Goal: Information Seeking & Learning: Learn about a topic

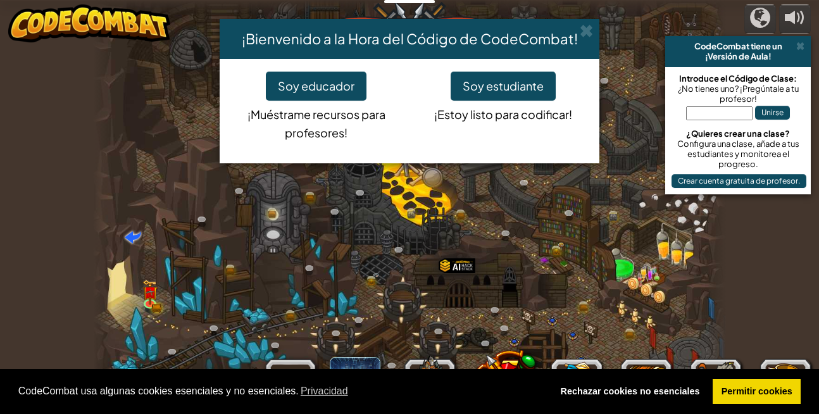
select select "es-ES"
click at [756, 389] on link "Permitir cookies" at bounding box center [757, 391] width 88 height 25
click at [751, 389] on link "Permitir cookies" at bounding box center [757, 391] width 88 height 25
drag, startPoint x: 740, startPoint y: 392, endPoint x: 739, endPoint y: 380, distance: 11.5
click at [746, 389] on link "Permitir cookies" at bounding box center [757, 391] width 88 height 25
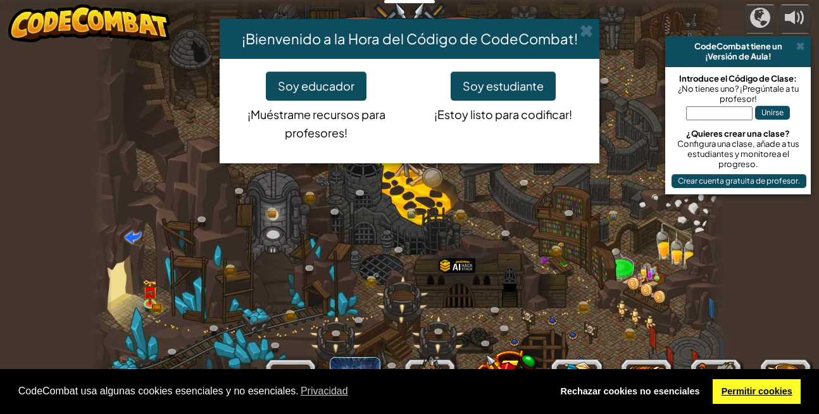
drag, startPoint x: 776, startPoint y: 397, endPoint x: 765, endPoint y: 390, distance: 13.7
click at [767, 397] on link "Permitir cookies" at bounding box center [757, 391] width 88 height 25
click at [482, 82] on button "Soy estudiante" at bounding box center [503, 86] width 105 height 29
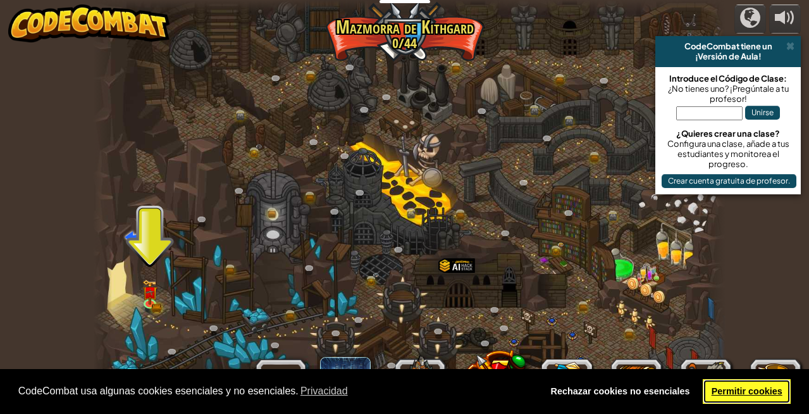
click at [749, 391] on link "Permitir cookies" at bounding box center [747, 391] width 88 height 25
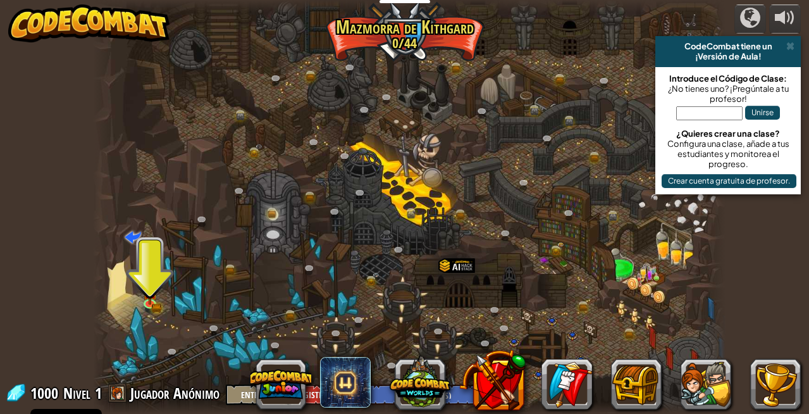
click at [749, 391] on link "Permitir cookies" at bounding box center [747, 391] width 88 height 25
click at [146, 301] on img at bounding box center [149, 286] width 15 height 33
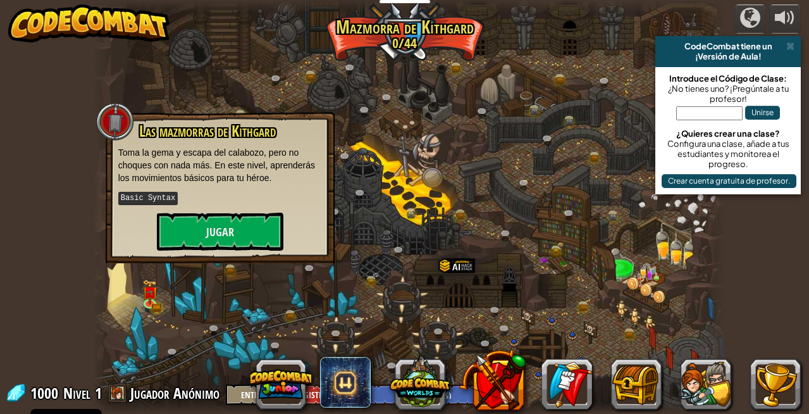
click at [247, 258] on div "Las mazmorras de Kithgard Toma la gema y escapa del calabozo, pero no choques c…" at bounding box center [220, 187] width 229 height 151
click at [218, 222] on button "Jugar" at bounding box center [220, 232] width 127 height 38
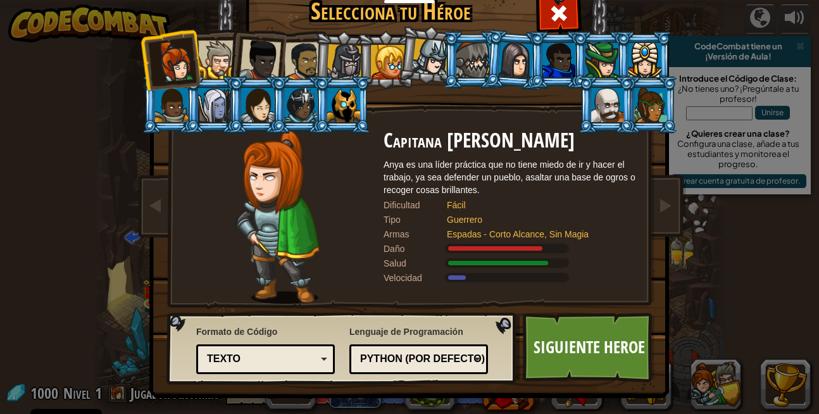
click at [207, 70] on div at bounding box center [217, 60] width 39 height 39
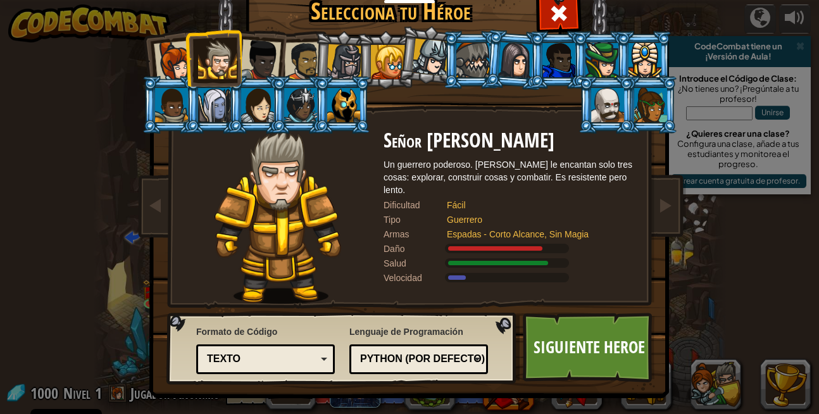
click at [335, 64] on div at bounding box center [345, 62] width 36 height 36
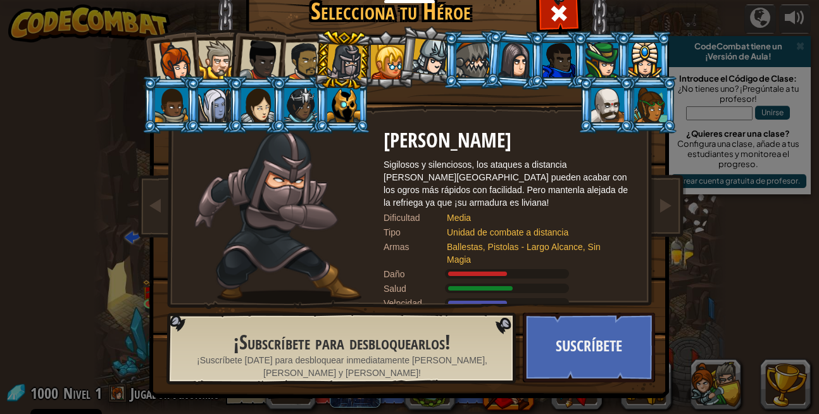
click at [313, 65] on li at bounding box center [343, 60] width 60 height 61
click at [294, 64] on div at bounding box center [303, 61] width 39 height 39
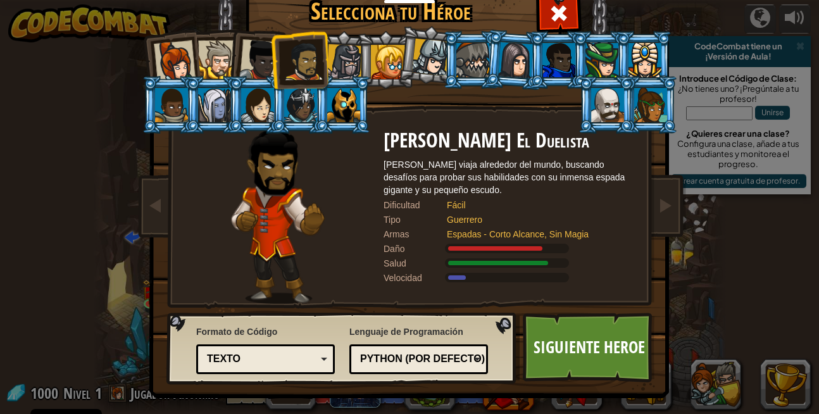
click at [227, 68] on li at bounding box center [256, 58] width 62 height 62
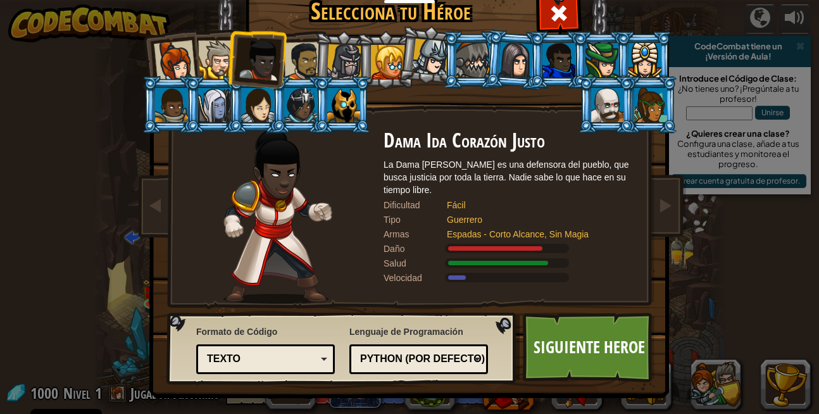
click at [211, 67] on div at bounding box center [217, 60] width 39 height 39
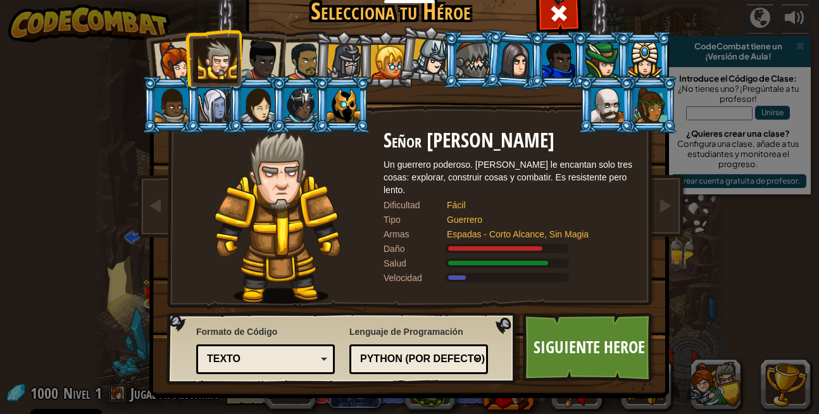
click at [301, 67] on div at bounding box center [303, 61] width 39 height 39
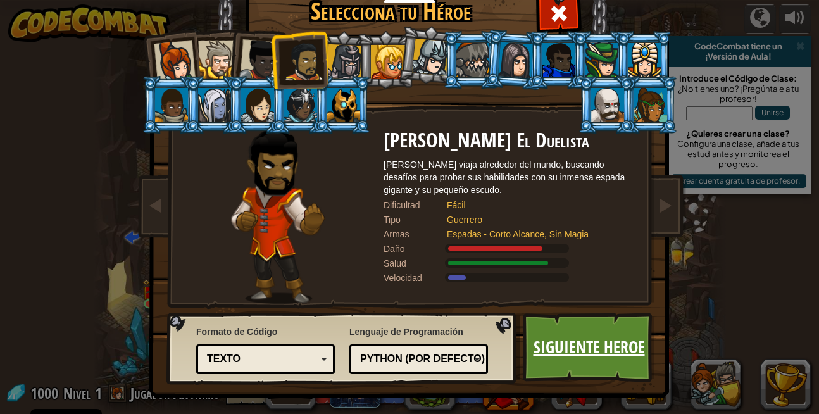
click at [590, 363] on link "Siguiente Heroe" at bounding box center [589, 348] width 132 height 70
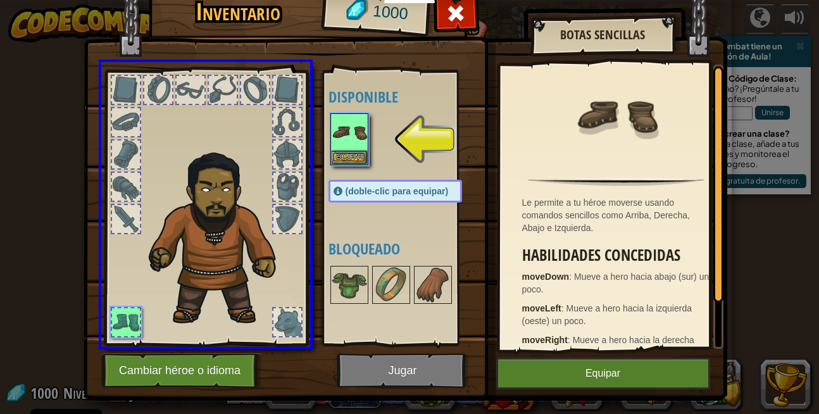
drag, startPoint x: 347, startPoint y: 147, endPoint x: 297, endPoint y: 156, distance: 50.7
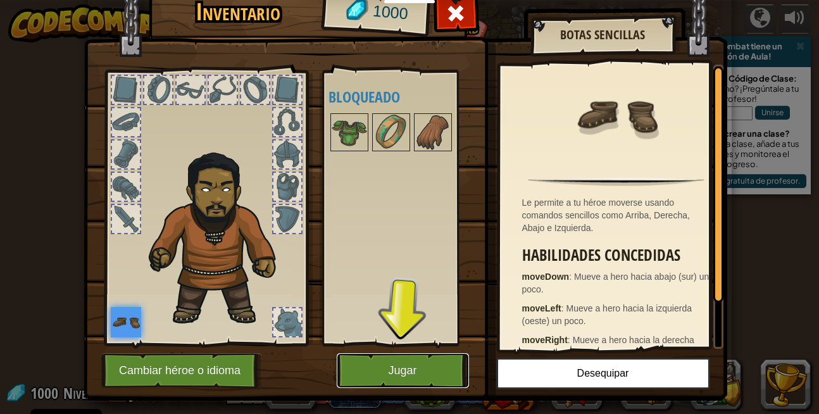
click at [429, 377] on button "Jugar" at bounding box center [403, 370] width 132 height 35
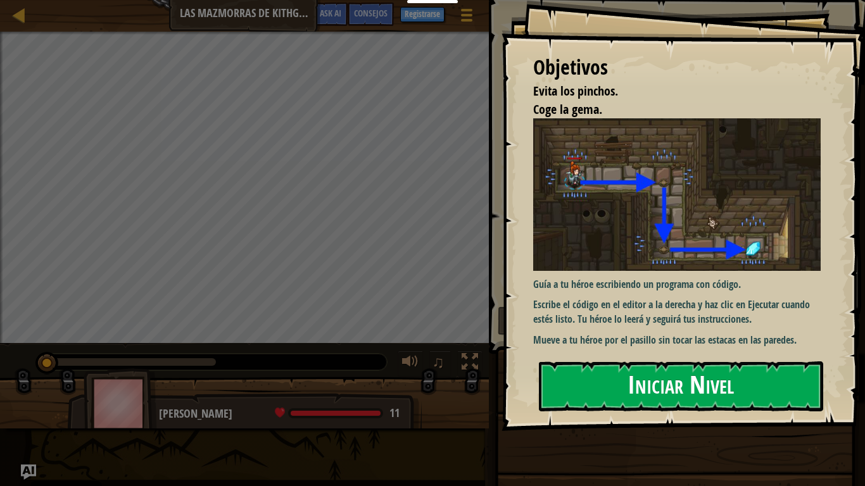
click at [704, 361] on button "Iniciar Nivel" at bounding box center [681, 386] width 284 height 50
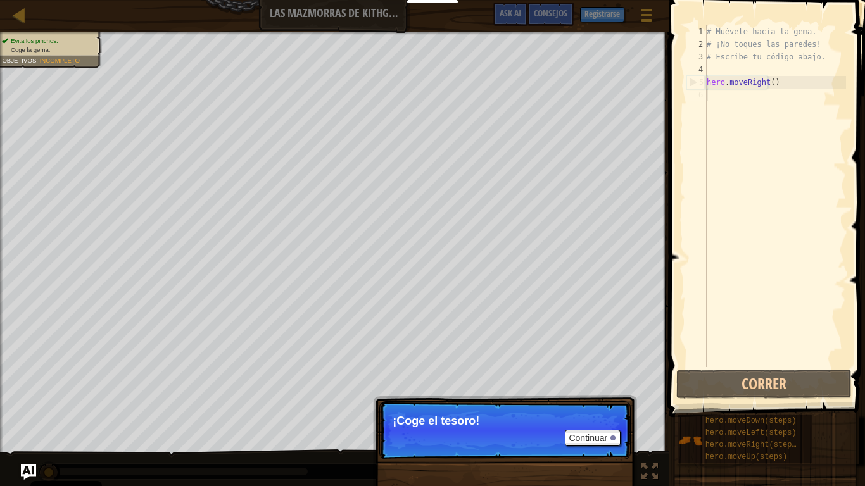
click at [772, 339] on div "# Muévete hacia la gema. # ¡No toques las paredes! # Escribe tu código abajo. h…" at bounding box center [775, 208] width 142 height 367
click at [587, 413] on button "Continuar" at bounding box center [593, 438] width 56 height 16
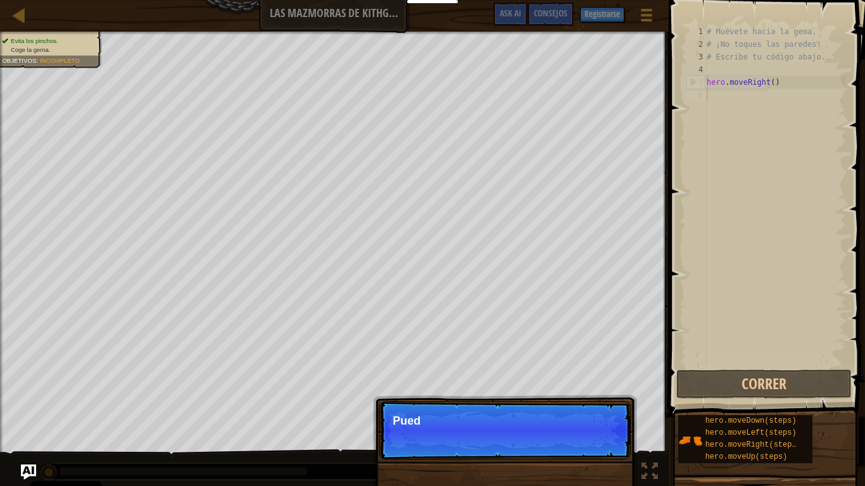
click at [591, 413] on p "Continuar Pued" at bounding box center [504, 430] width 251 height 58
click at [591, 413] on p "Continuar Puedes usar estos" at bounding box center [504, 430] width 251 height 58
drag, startPoint x: 589, startPoint y: 438, endPoint x: 579, endPoint y: 440, distance: 10.3
click at [580, 413] on p "Continuar Puedes usar estos métodos." at bounding box center [504, 430] width 251 height 58
click at [578, 413] on button "Continuar" at bounding box center [593, 438] width 56 height 16
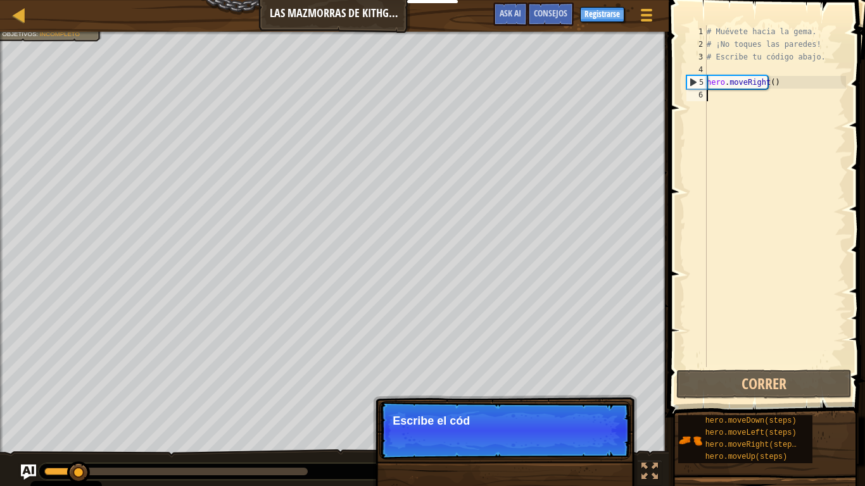
click at [603, 413] on p "Continuar Escribe el cód" at bounding box center [504, 430] width 251 height 58
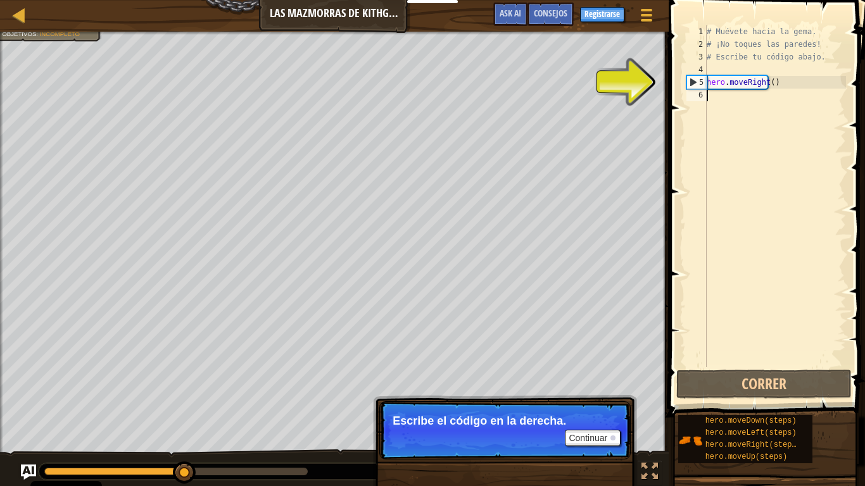
click at [764, 135] on div "# Muévete hacia la gema. # ¡No toques las paredes! # Escribe tu código abajo. h…" at bounding box center [775, 208] width 142 height 367
click at [611, 413] on button "Continuar" at bounding box center [593, 438] width 56 height 16
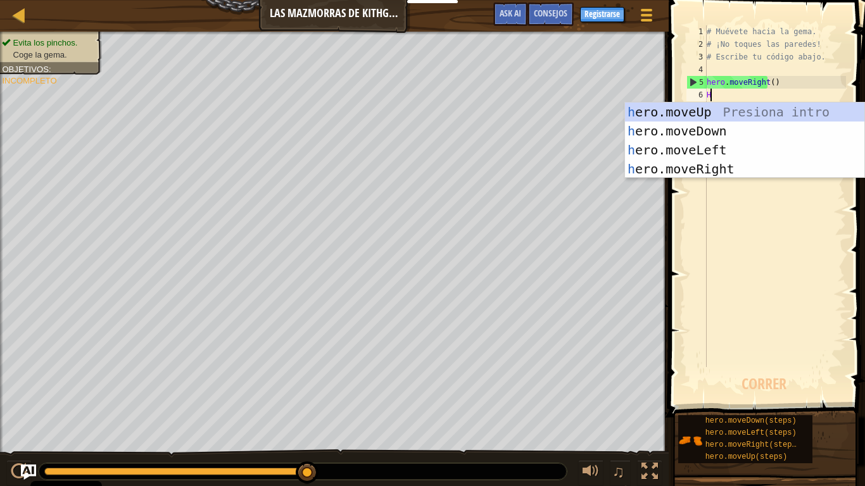
type textarea "HER"
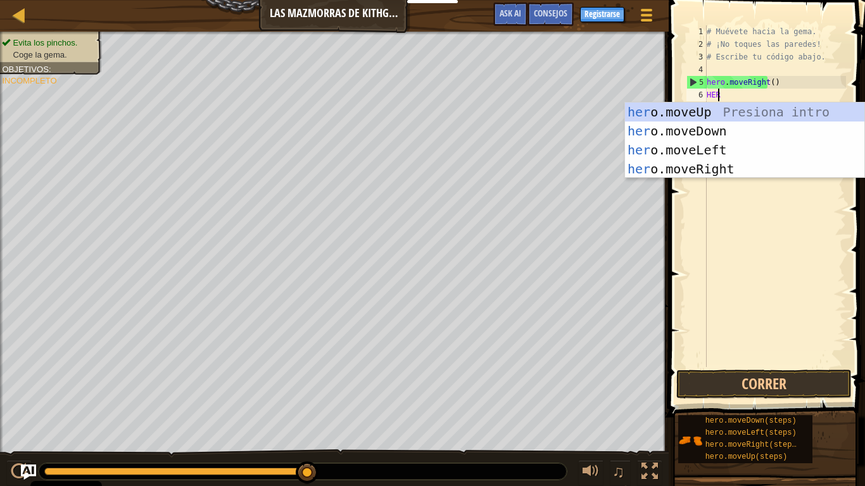
scroll to position [6, 1]
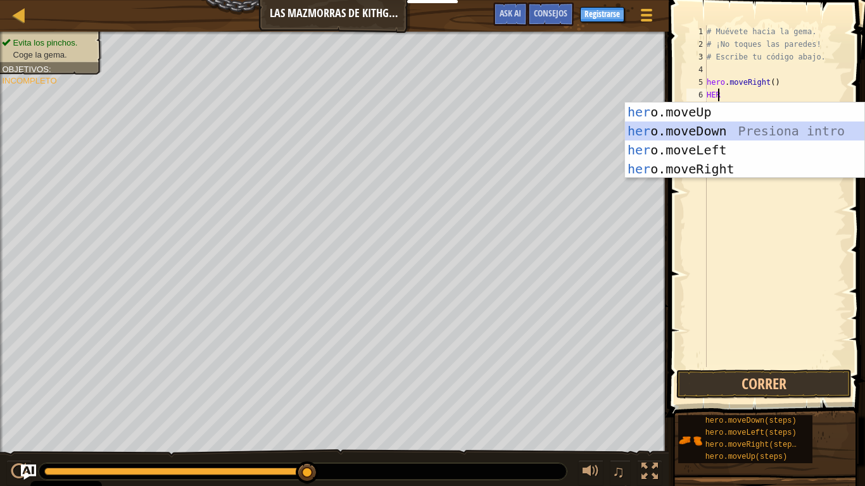
click at [667, 136] on div "her o.moveUp Presiona intro her o.moveDown Presiona intro her o.moveLeft Presio…" at bounding box center [744, 160] width 239 height 114
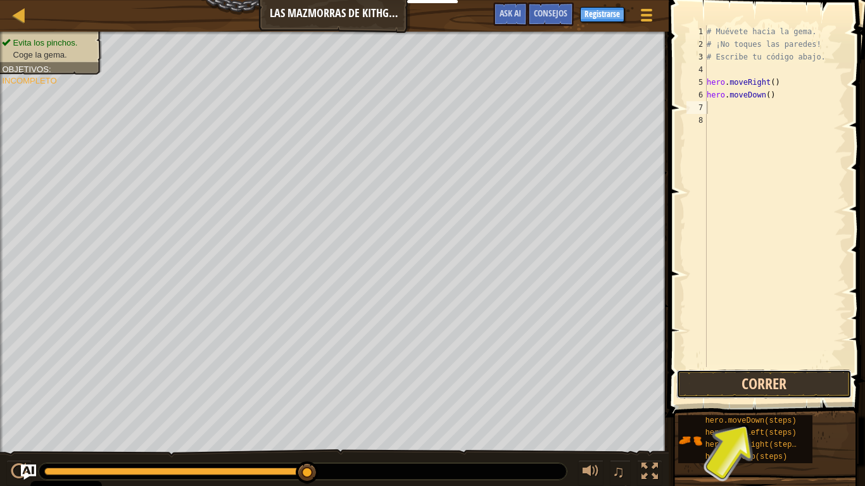
click at [731, 386] on button "Correr" at bounding box center [763, 384] width 175 height 29
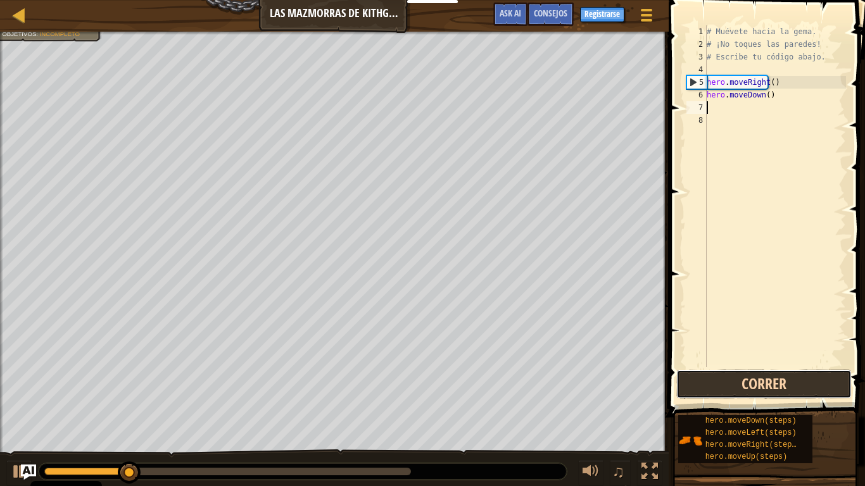
click at [748, 378] on button "Correr" at bounding box center [763, 384] width 175 height 29
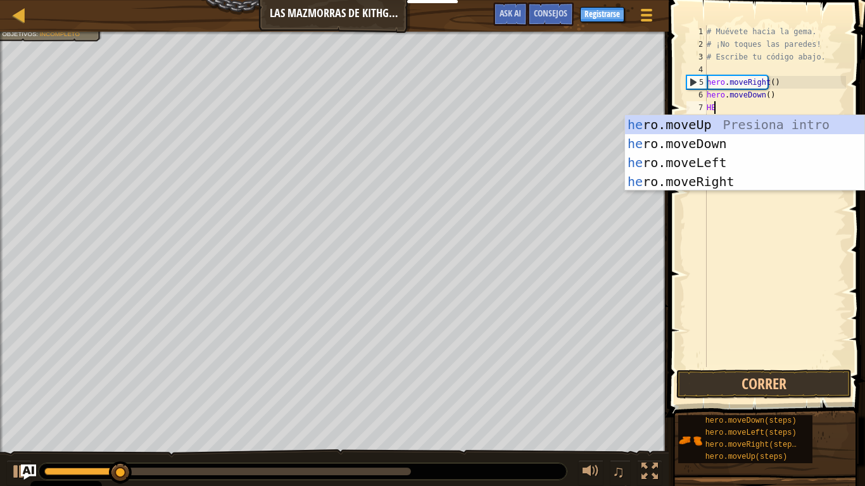
type textarea "HER"
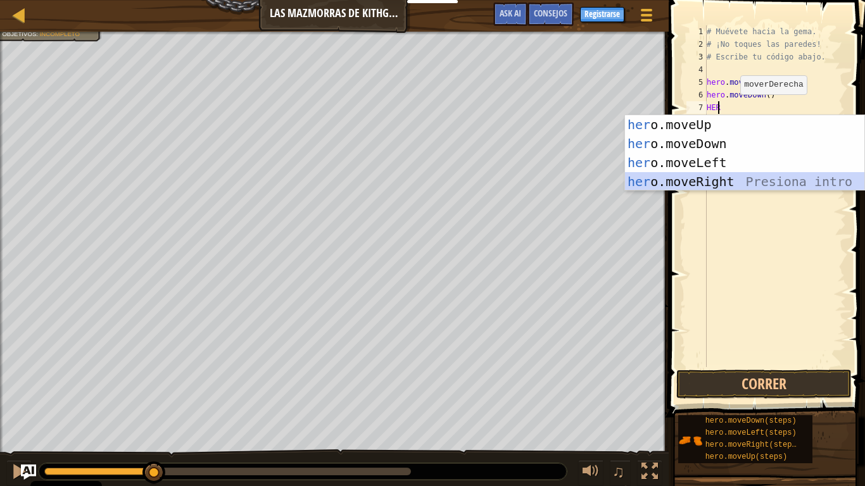
click at [723, 184] on div "her o.moveUp Presiona intro her o.moveDown Presiona intro her o.moveLeft Presio…" at bounding box center [744, 172] width 239 height 114
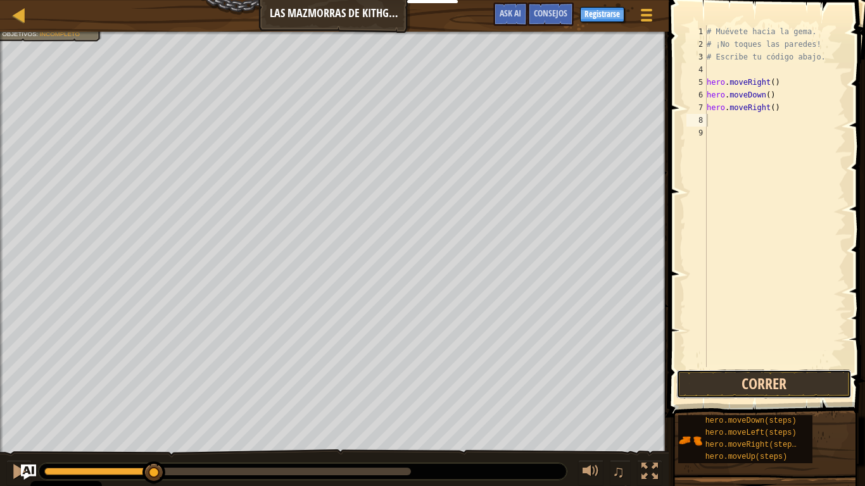
click at [756, 376] on button "Correr" at bounding box center [763, 384] width 175 height 29
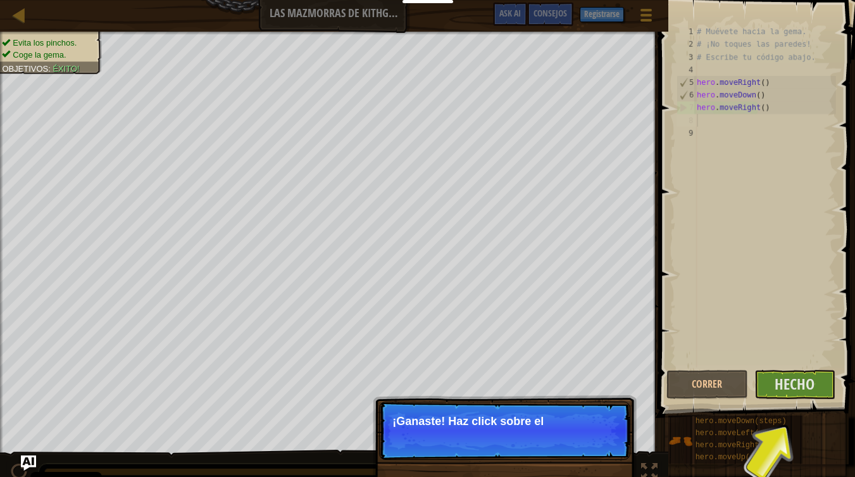
click at [576, 413] on p "¡Ganaste! Haz click sobre el" at bounding box center [504, 430] width 251 height 58
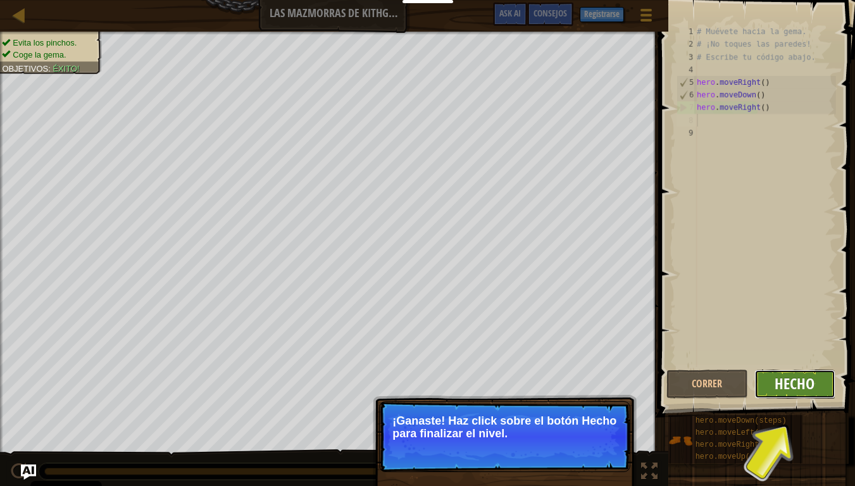
click at [796, 378] on span "Hecho" at bounding box center [795, 383] width 40 height 20
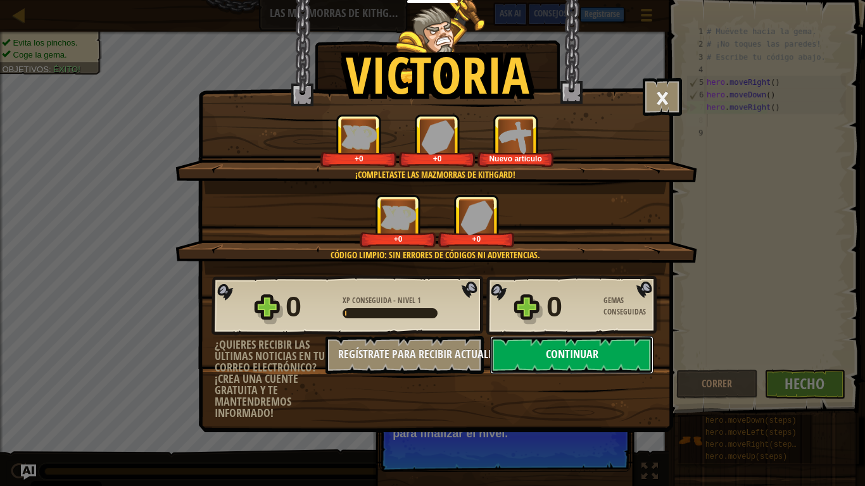
click at [599, 354] on button "Continuar" at bounding box center [571, 355] width 163 height 38
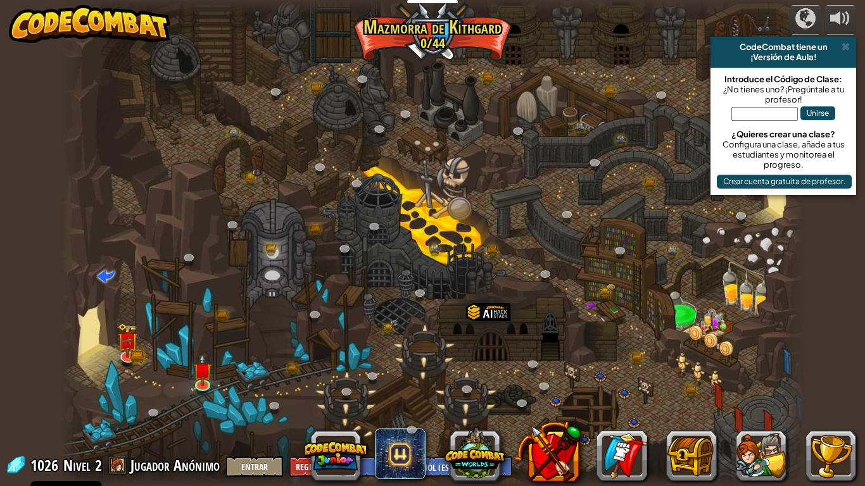
select select "es-ES"
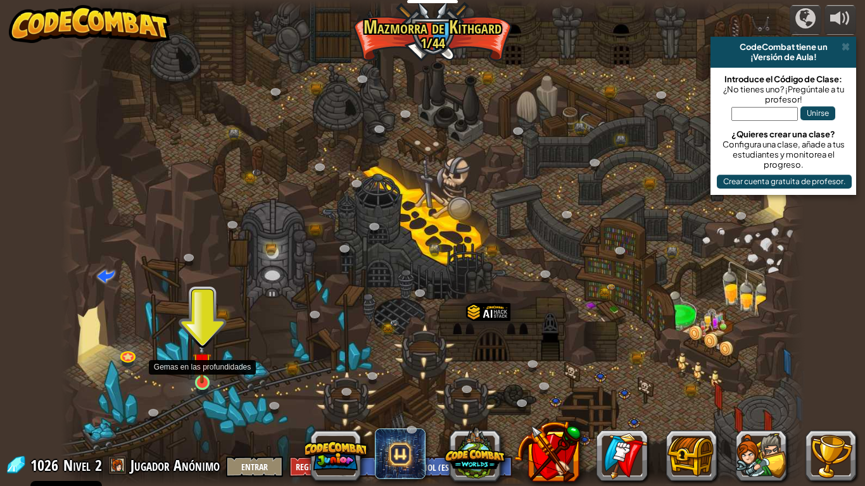
click at [201, 373] on img at bounding box center [201, 361] width 19 height 43
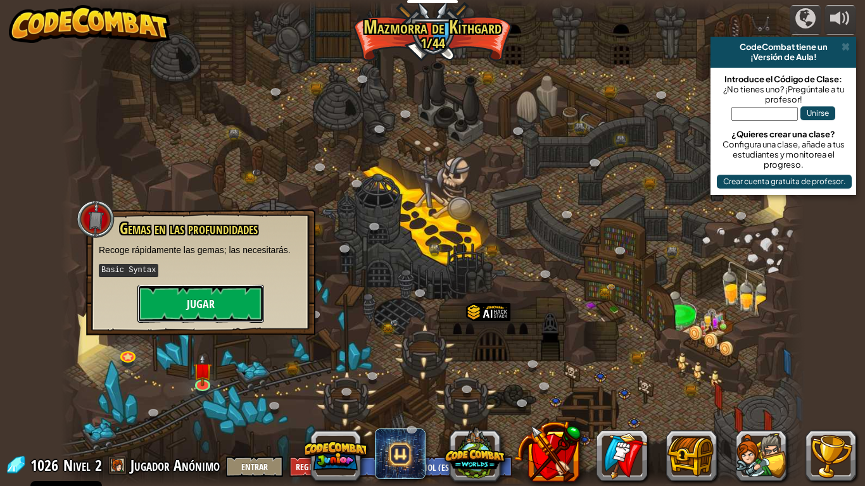
click at [216, 304] on button "Jugar" at bounding box center [200, 304] width 127 height 38
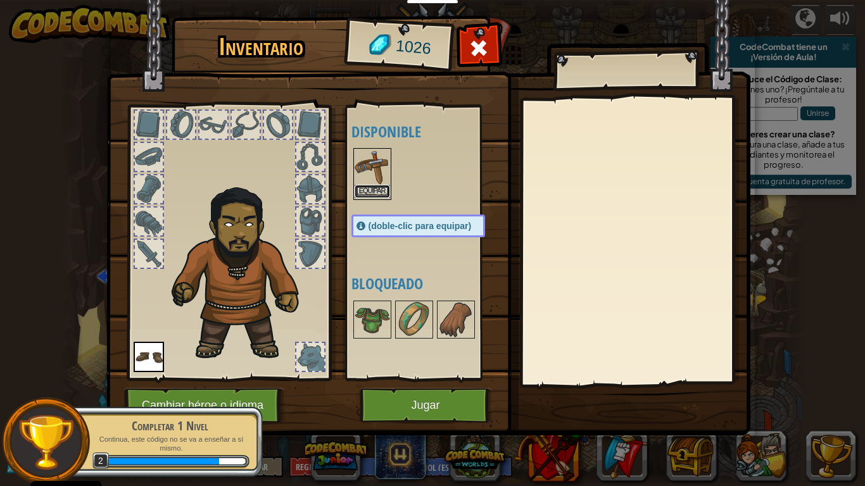
click at [354, 189] on button "Equipar" at bounding box center [371, 191] width 35 height 13
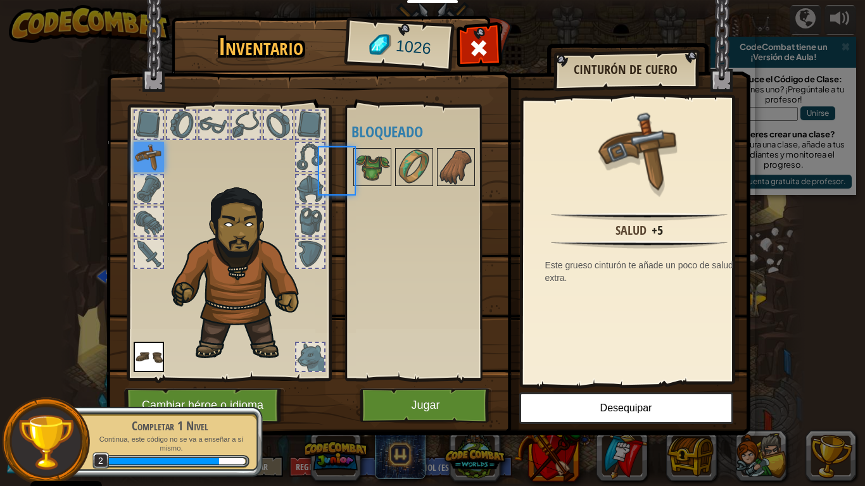
click at [354, 189] on div "Disponible Equipar Equipar (doble-clic para equipar) Bloqueado" at bounding box center [430, 243] width 159 height 264
click at [418, 401] on button "Jugar" at bounding box center [425, 405] width 132 height 35
click at [383, 160] on img at bounding box center [371, 166] width 35 height 35
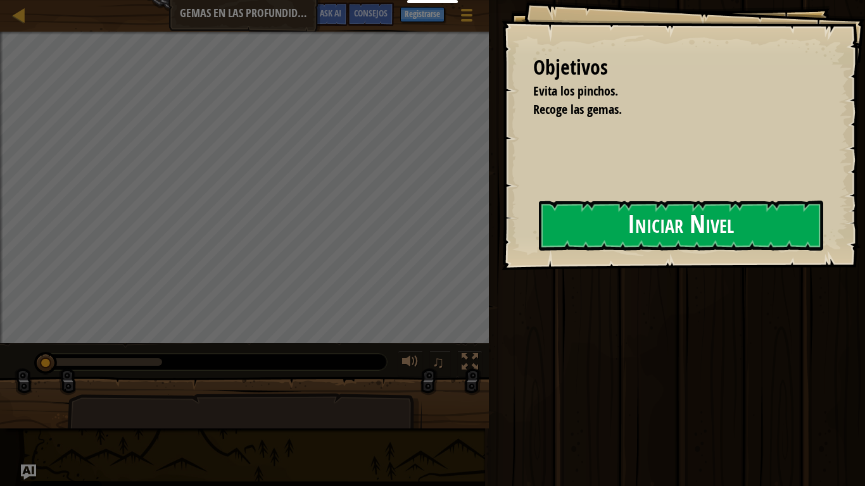
click at [501, 240] on div "Objetivos Evita los pinchos. Recoge las gemas. Iniciar Nivel Error al cargar de…" at bounding box center [682, 135] width 363 height 270
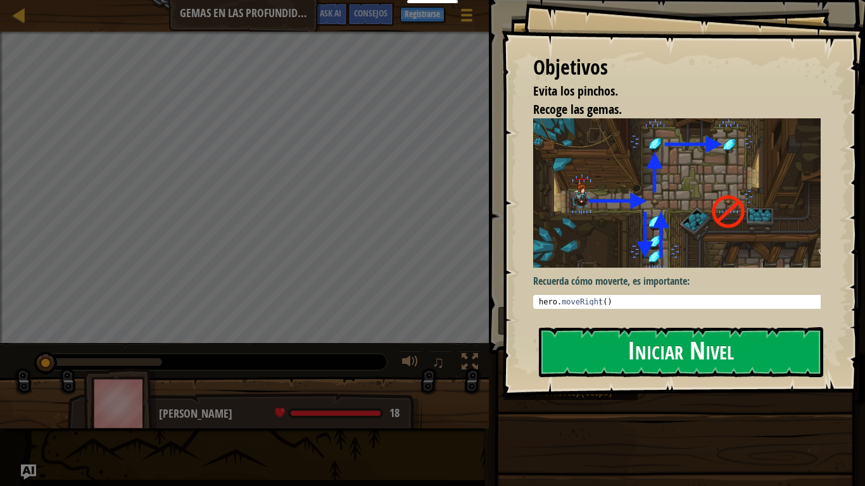
click at [642, 327] on button "Iniciar Nivel" at bounding box center [681, 352] width 284 height 50
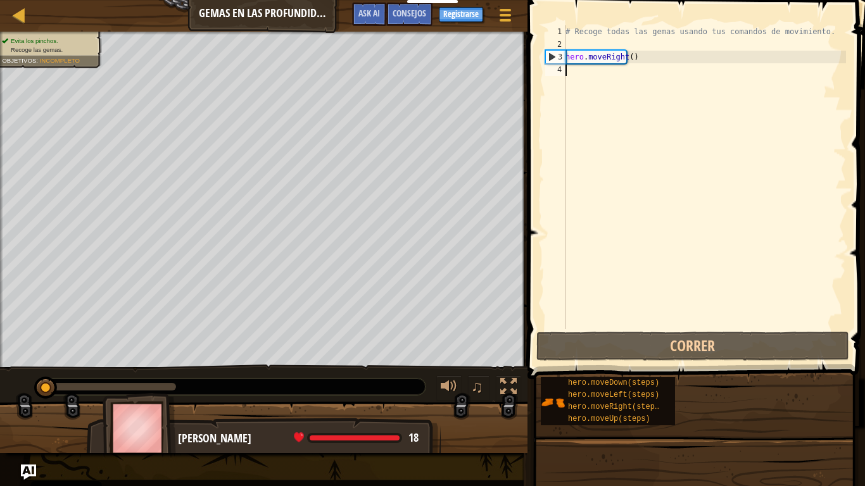
type textarea "H"
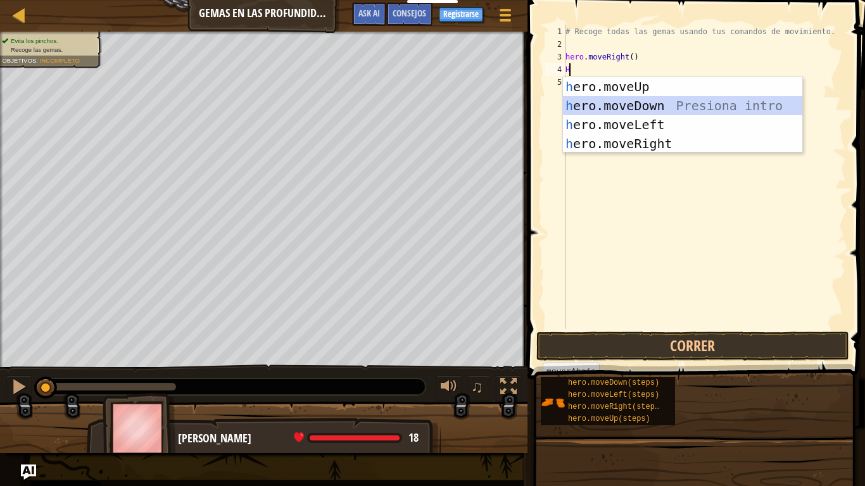
click at [668, 108] on div "h ero.moveUp Presiona intro h ero.moveDown Presiona intro h ero.moveLeft Presio…" at bounding box center [682, 134] width 239 height 114
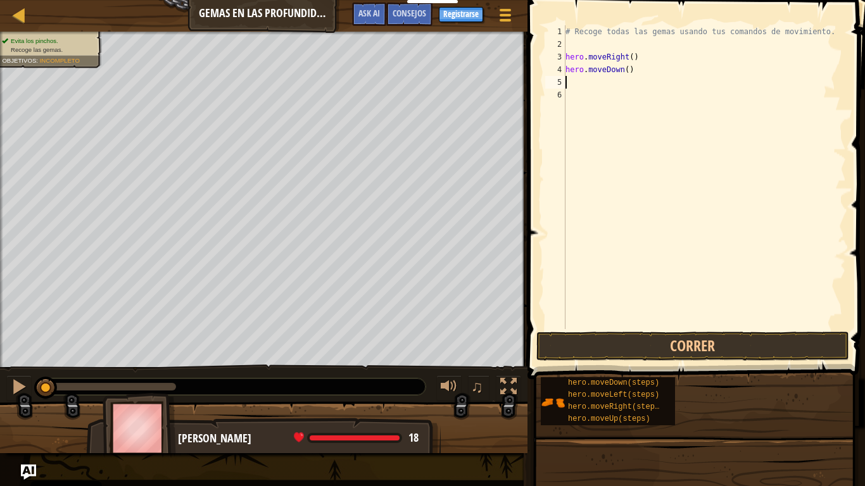
click at [621, 73] on div "# Recoge todas las gemas usando tus comandos de movimiento. hero . moveRight ( …" at bounding box center [704, 189] width 283 height 329
click at [620, 72] on div "# Recoge todas las gemas usando tus comandos de movimiento. hero . moveRight ( …" at bounding box center [704, 189] width 283 height 329
type textarea "hero.moveDown(3)"
click at [603, 87] on div "# Recoge todas las gemas usando tus comandos de movimiento. hero . moveRight ( …" at bounding box center [704, 189] width 283 height 329
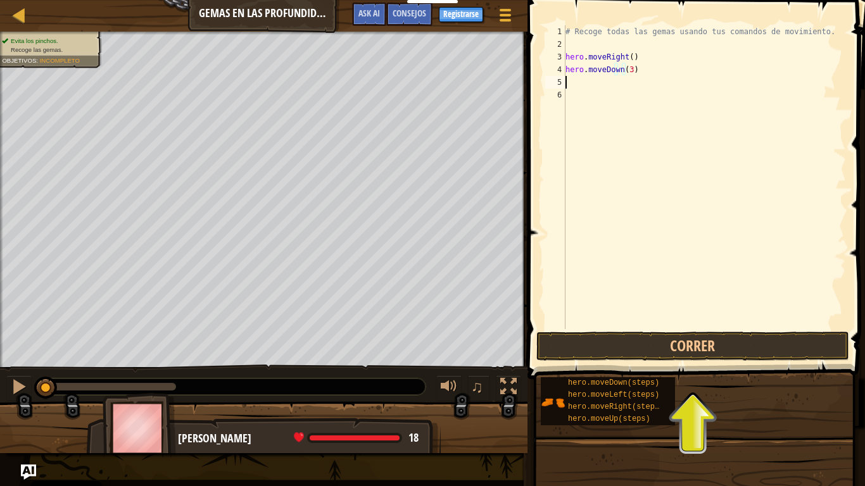
scroll to position [6, 0]
type textarea "H"
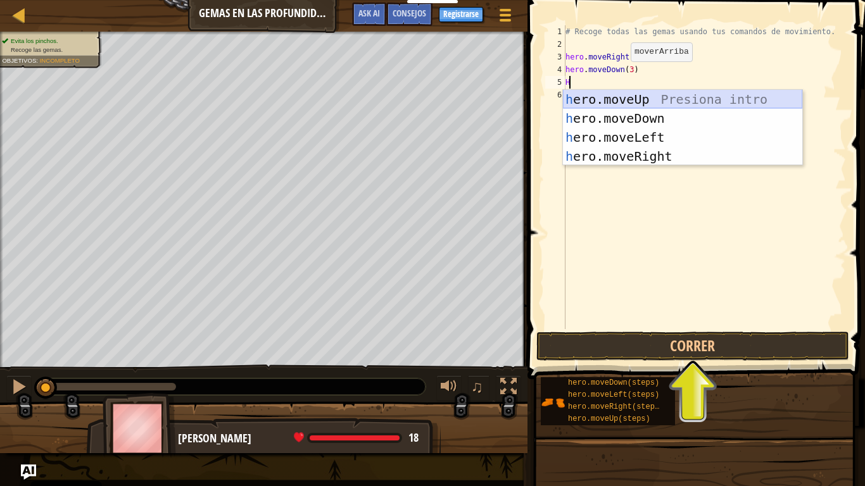
click at [606, 103] on div "h ero.moveUp Presiona intro h ero.moveDown Presiona intro h ero.moveLeft Presio…" at bounding box center [682, 147] width 239 height 114
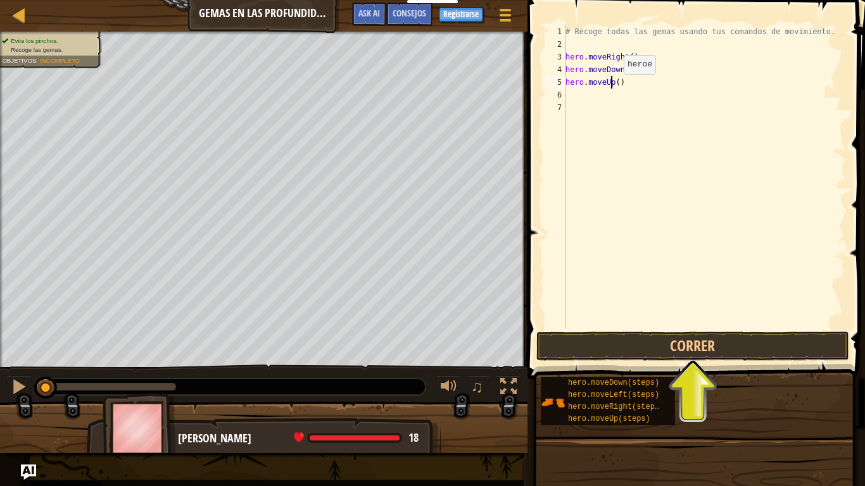
click at [610, 87] on div "# Recoge todas las gemas usando tus comandos de movimiento. hero . moveRight ( …" at bounding box center [704, 189] width 283 height 329
type textarea "hero.moveUp(6)"
click at [592, 91] on div "# Recoge todas las gemas usando tus comandos de movimiento. hero . moveRight ( …" at bounding box center [704, 189] width 283 height 329
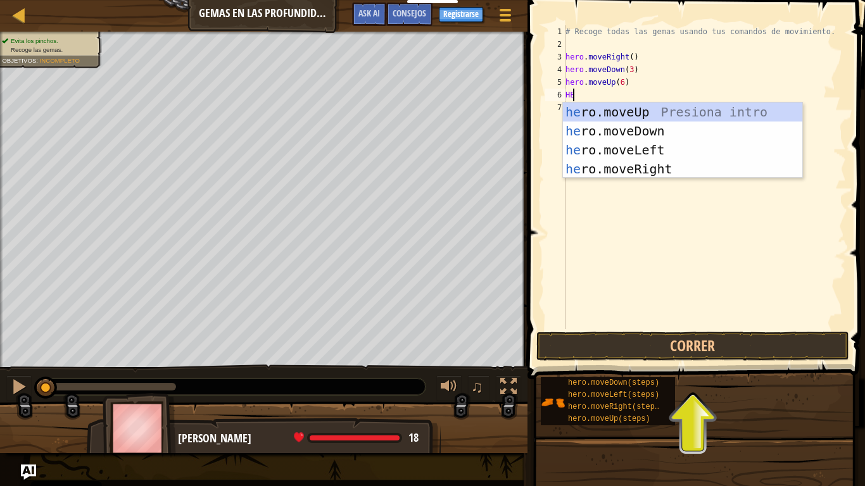
type textarea "HER"
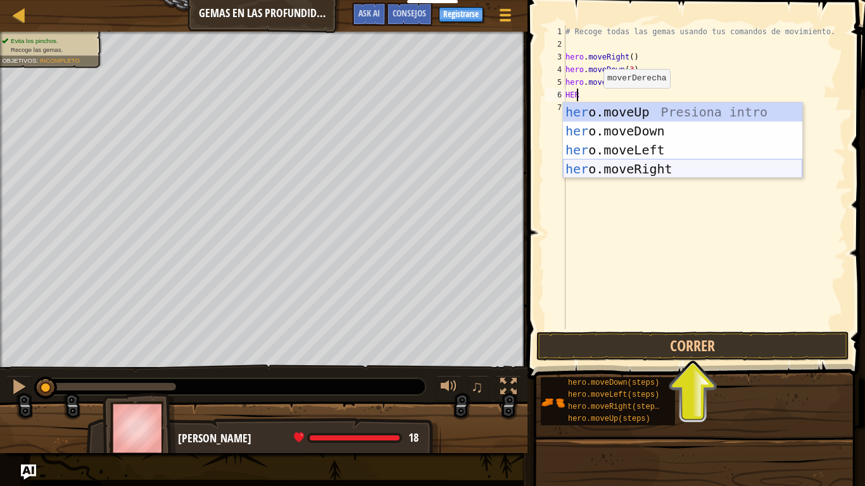
drag, startPoint x: 599, startPoint y: 165, endPoint x: 615, endPoint y: 163, distance: 15.4
click at [615, 163] on div "her o.moveUp Presiona intro her o.moveDown Presiona intro her o.moveLeft Presio…" at bounding box center [682, 160] width 239 height 114
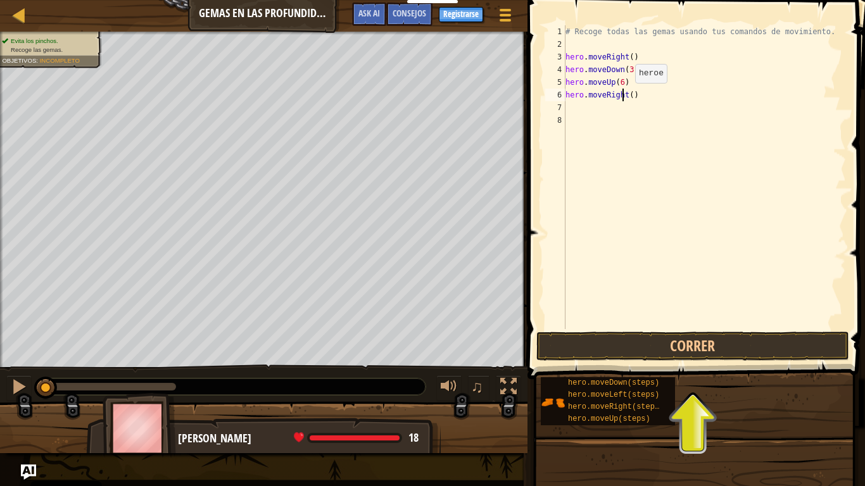
click at [623, 96] on div "# Recoge todas las gemas usando tus comandos de movimiento. hero . moveRight ( …" at bounding box center [704, 189] width 283 height 329
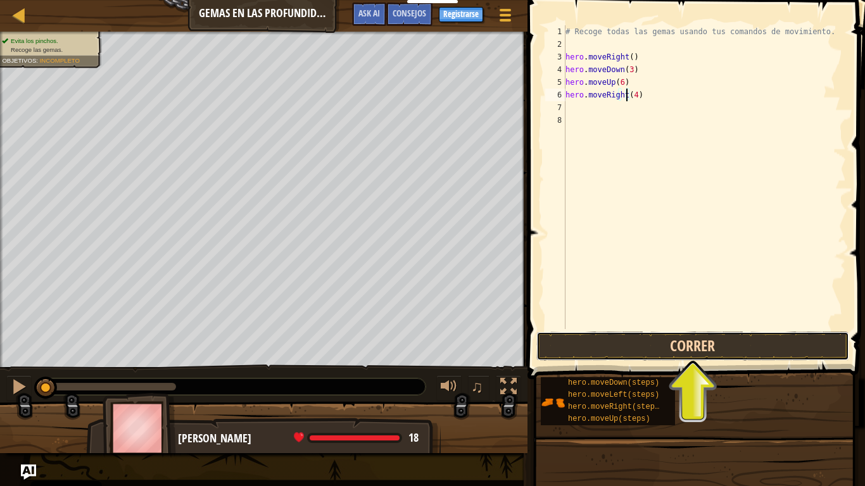
click at [697, 334] on button "Correr" at bounding box center [692, 346] width 313 height 29
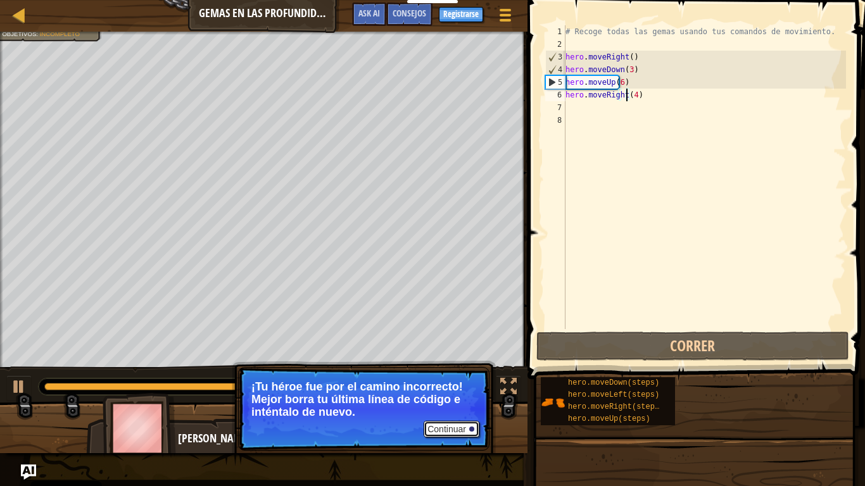
click at [456, 413] on button "Continuar" at bounding box center [451, 429] width 56 height 16
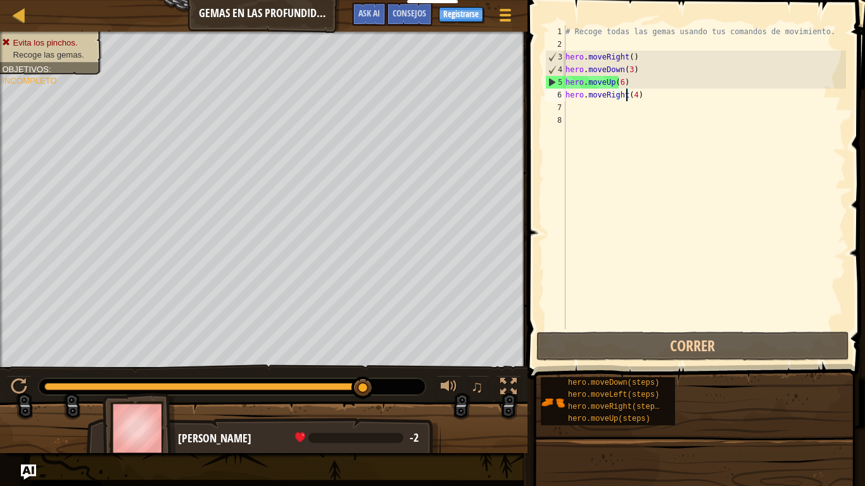
click at [616, 84] on div "# Recoge todas las gemas usando tus comandos de movimiento. hero . moveRight ( …" at bounding box center [704, 189] width 283 height 329
click at [615, 82] on div "# Recoge todas las gemas usando tus comandos de movimiento. hero . moveRight ( …" at bounding box center [704, 189] width 283 height 329
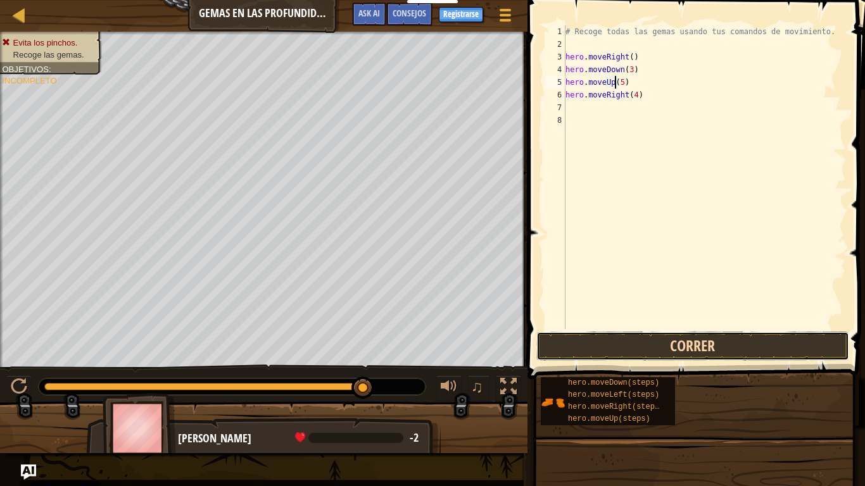
click at [727, 346] on button "Correr" at bounding box center [692, 346] width 313 height 29
click at [621, 68] on div "# Recoge todas las gemas usando tus comandos de movimiento. hero . moveRight ( …" at bounding box center [704, 189] width 283 height 329
click at [687, 334] on button "Correr" at bounding box center [692, 346] width 313 height 29
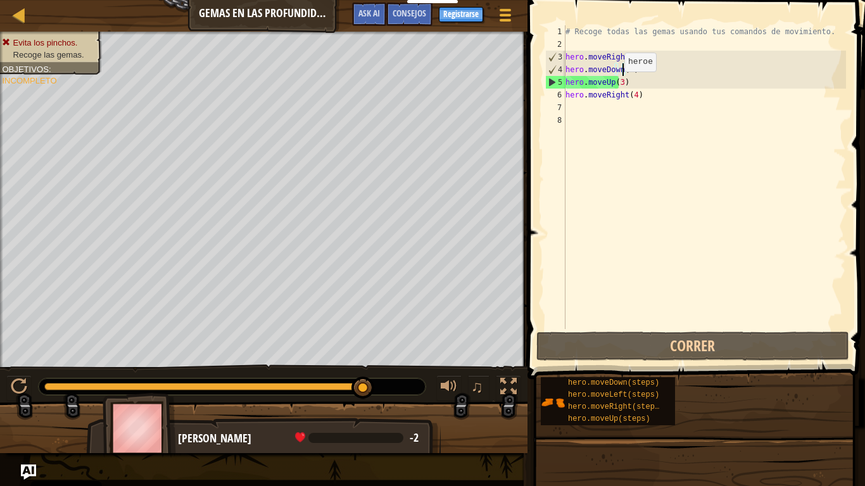
click at [613, 84] on div "# Recoge todas las gemas usando tus comandos de movimiento. hero . moveRight ( …" at bounding box center [704, 189] width 283 height 329
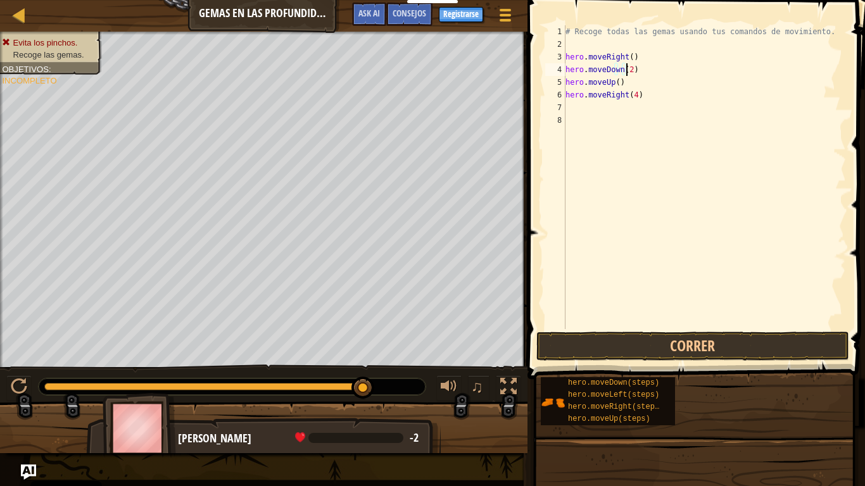
click at [624, 75] on div "# Recoge todas las gemas usando tus comandos de movimiento. hero . moveRight ( …" at bounding box center [704, 189] width 283 height 329
drag, startPoint x: 620, startPoint y: 71, endPoint x: 629, endPoint y: 76, distance: 10.8
click at [622, 72] on div "# Recoge todas las gemas usando tus comandos de movimiento. hero . moveRight ( …" at bounding box center [704, 189] width 283 height 329
click at [635, 337] on button "Correr" at bounding box center [692, 346] width 313 height 29
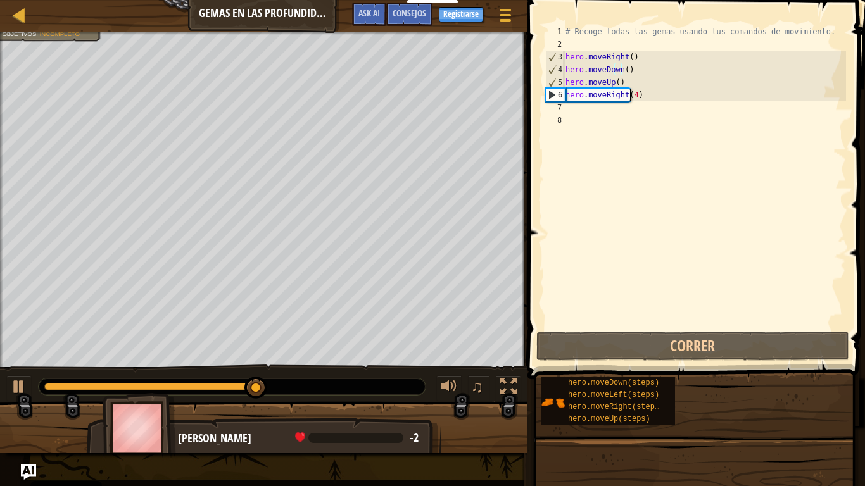
click at [628, 96] on div "# Recoge todas las gemas usando tus comandos de movimiento. hero . moveRight ( …" at bounding box center [704, 189] width 283 height 329
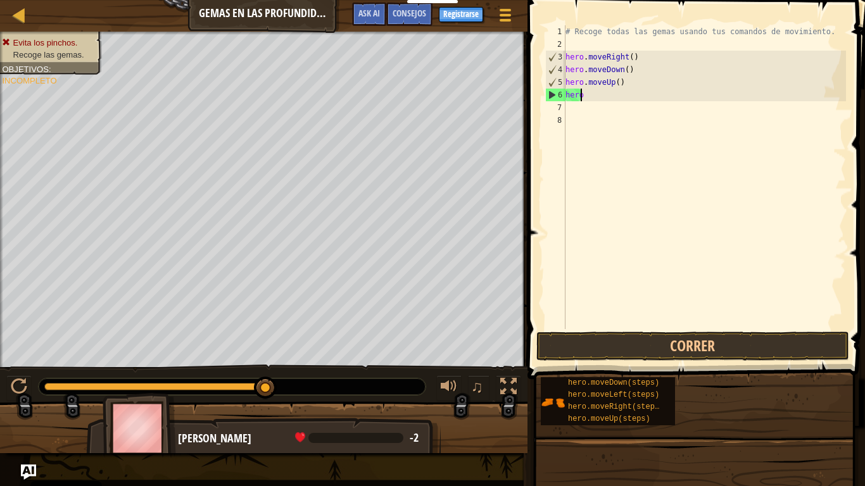
scroll to position [6, 1]
type textarea "h"
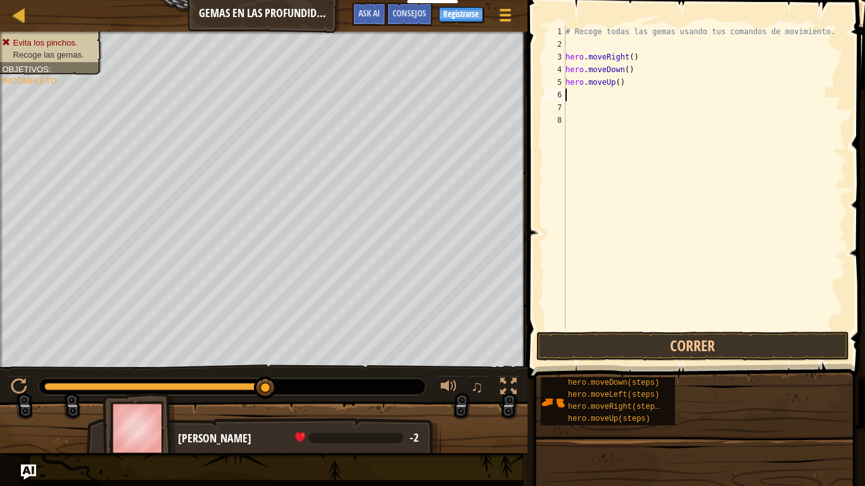
click at [573, 97] on div "# Recoge todas las gemas usando tus comandos de movimiento. hero . moveRight ( …" at bounding box center [704, 189] width 283 height 329
type textarea "H"
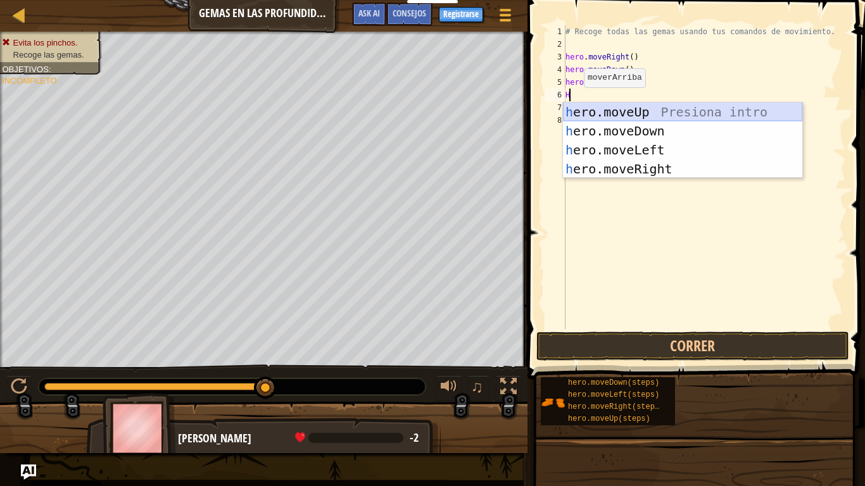
click at [572, 116] on div "h ero.moveUp Presiona intro h ero.moveDown Presiona intro h ero.moveLeft Presio…" at bounding box center [682, 160] width 239 height 114
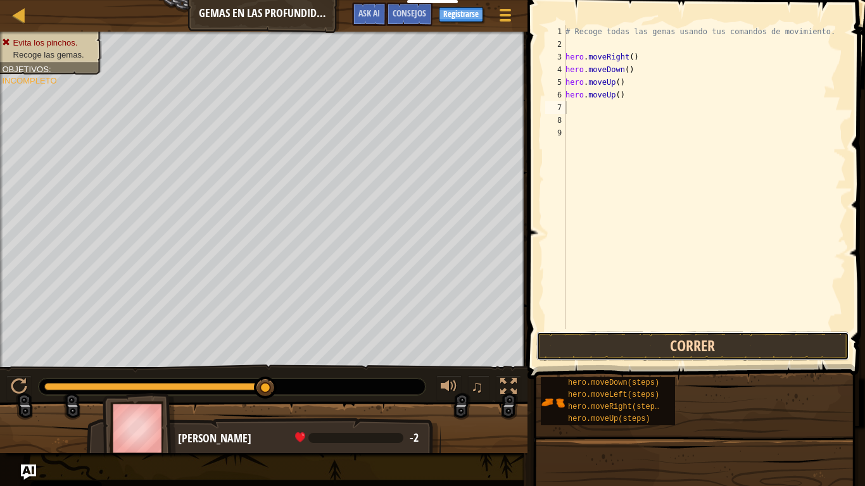
click at [671, 356] on button "Correr" at bounding box center [692, 346] width 313 height 29
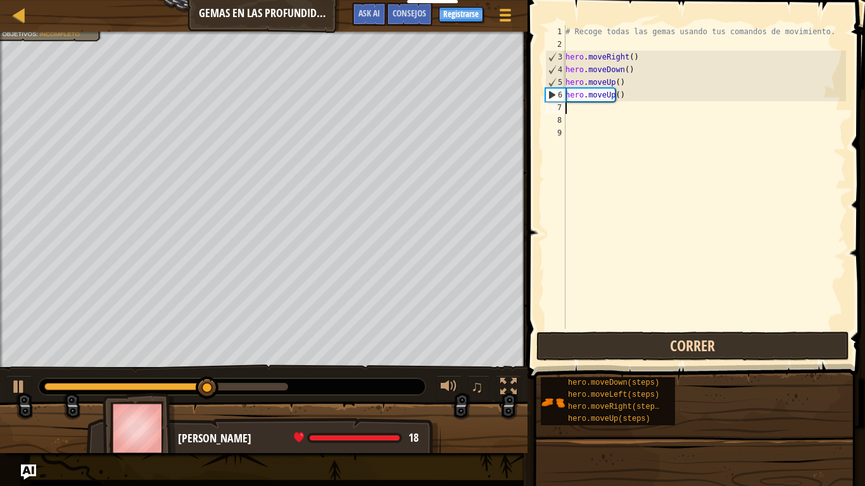
type textarea "H"
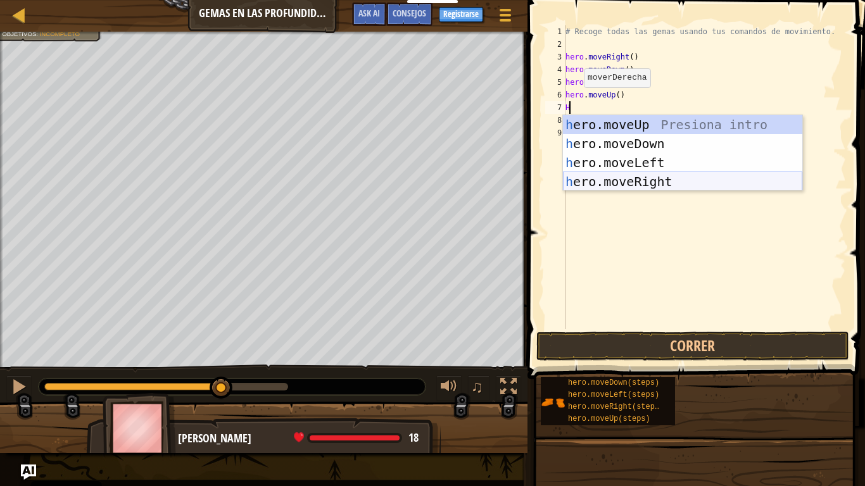
click at [653, 185] on div "h ero.moveUp Presiona intro h ero.moveDown Presiona intro h ero.moveLeft Presio…" at bounding box center [682, 172] width 239 height 114
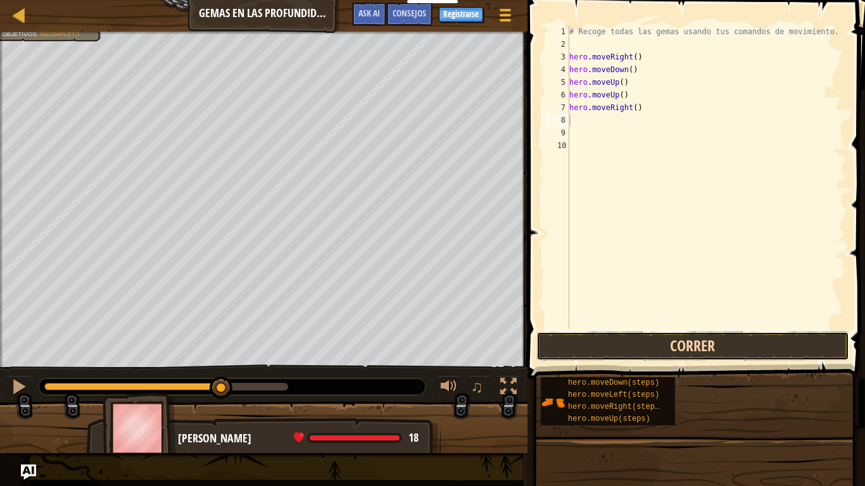
click at [685, 342] on button "Correr" at bounding box center [692, 346] width 313 height 29
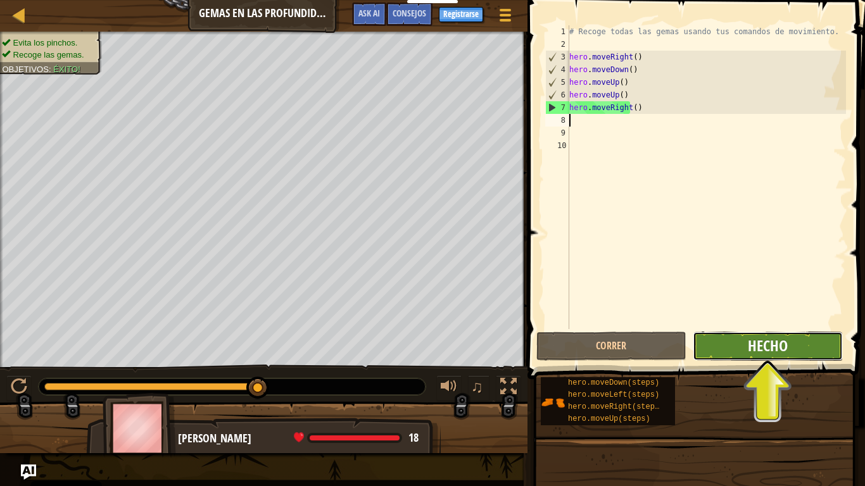
click at [749, 351] on span "Hecho" at bounding box center [767, 345] width 40 height 20
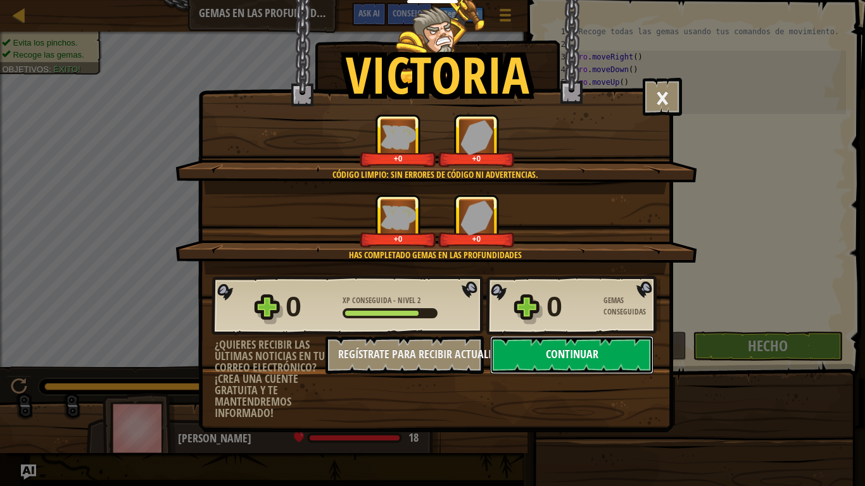
click at [543, 355] on button "Continuar" at bounding box center [571, 355] width 163 height 38
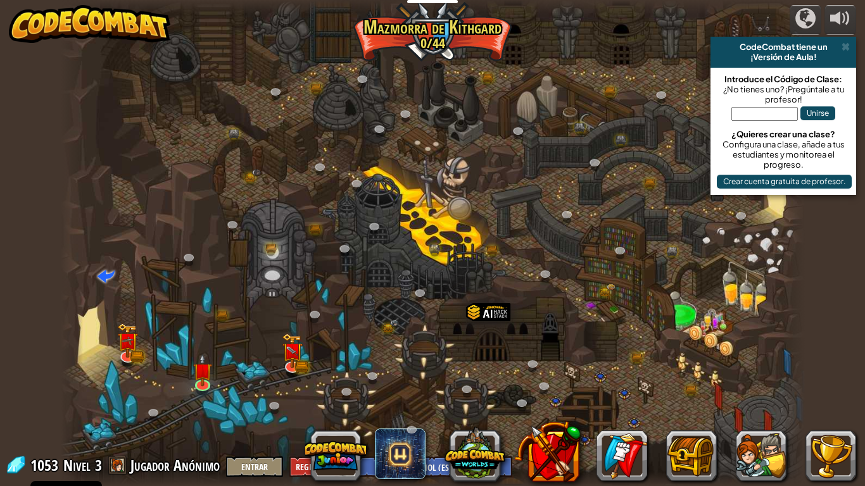
select select "es-ES"
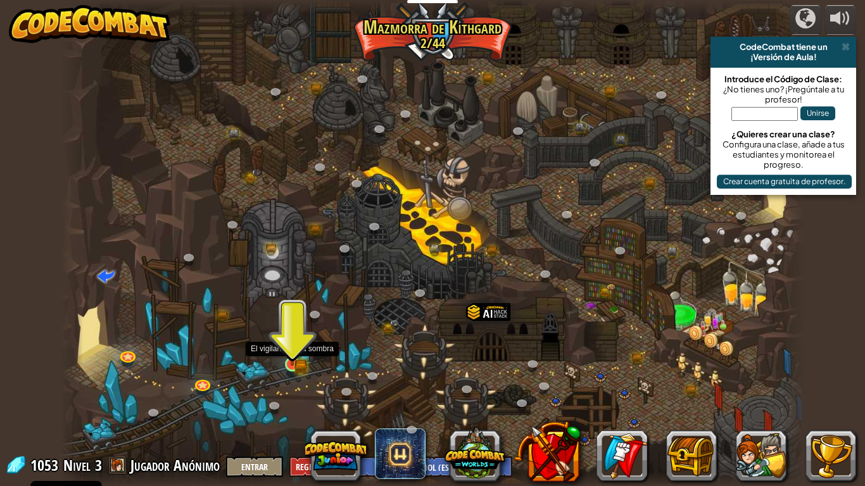
click at [297, 366] on div at bounding box center [292, 364] width 15 height 15
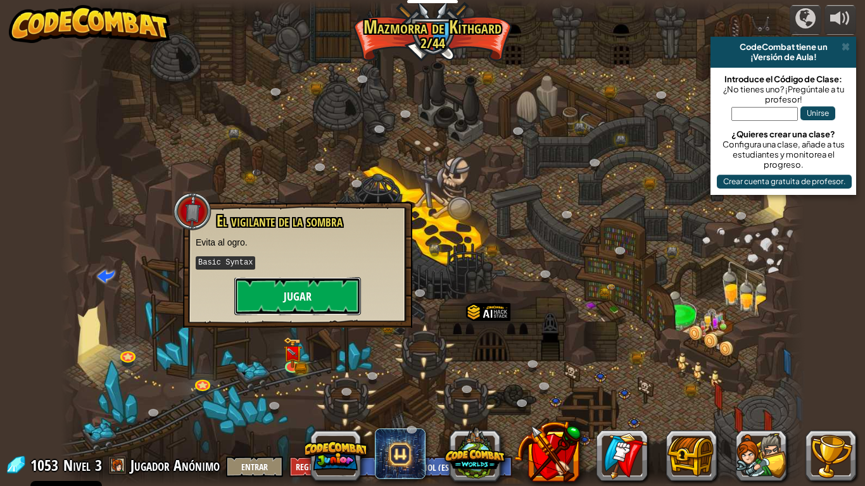
click at [296, 284] on button "Jugar" at bounding box center [297, 296] width 127 height 38
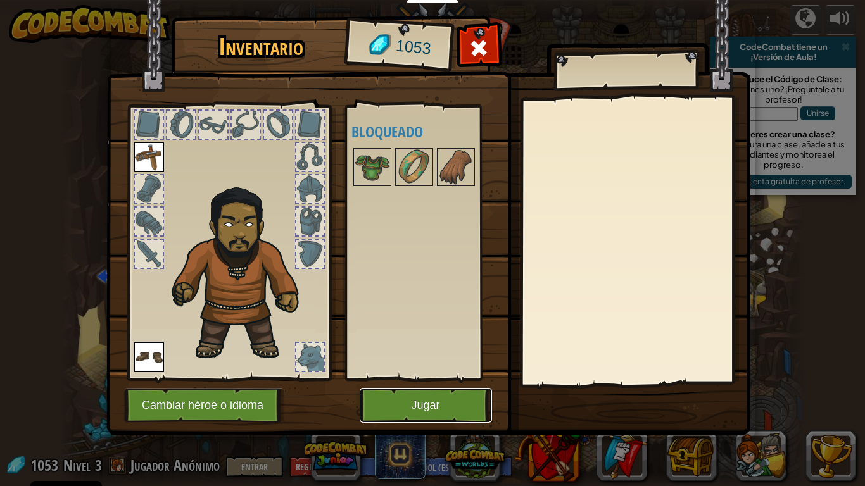
click at [437, 395] on button "Jugar" at bounding box center [425, 405] width 132 height 35
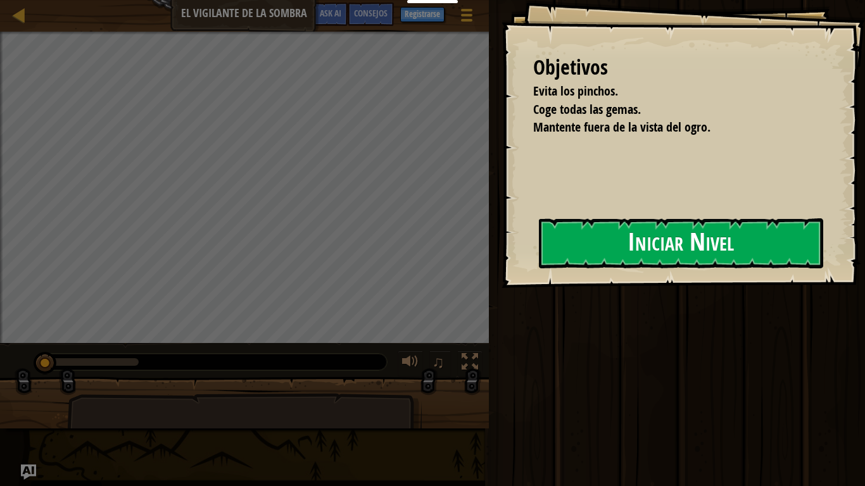
click at [671, 268] on button "Iniciar Nivel" at bounding box center [681, 243] width 284 height 50
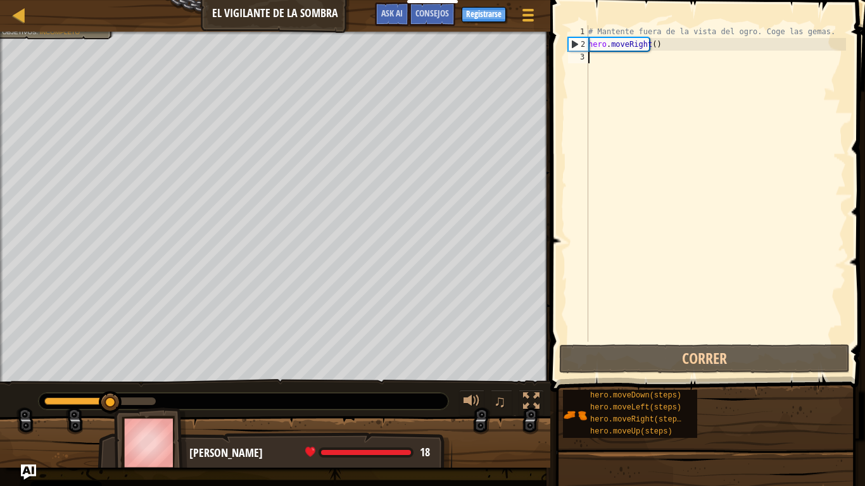
type textarea "H"
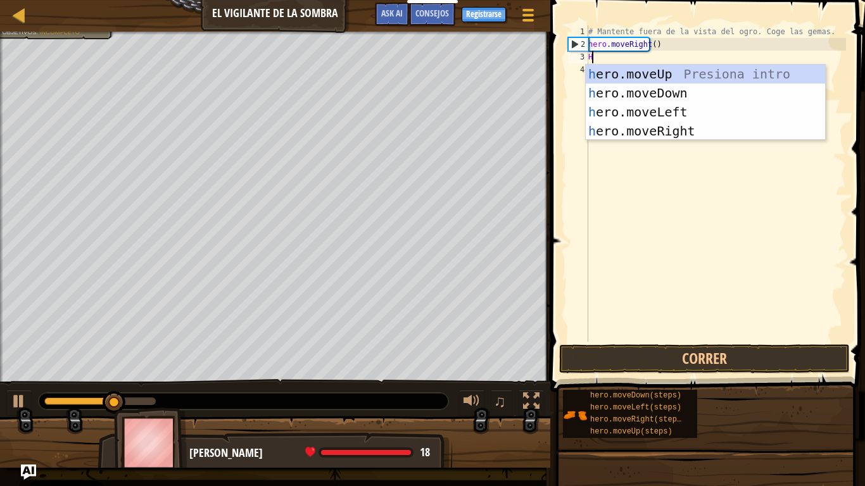
scroll to position [6, 0]
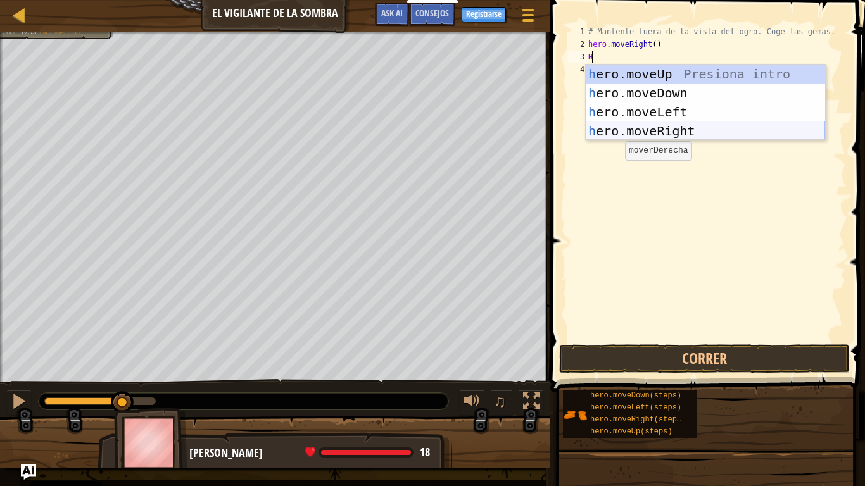
click at [627, 124] on div "h ero.moveUp Presiona intro h ero.moveDown Presiona intro h ero.moveLeft Presio…" at bounding box center [704, 122] width 239 height 114
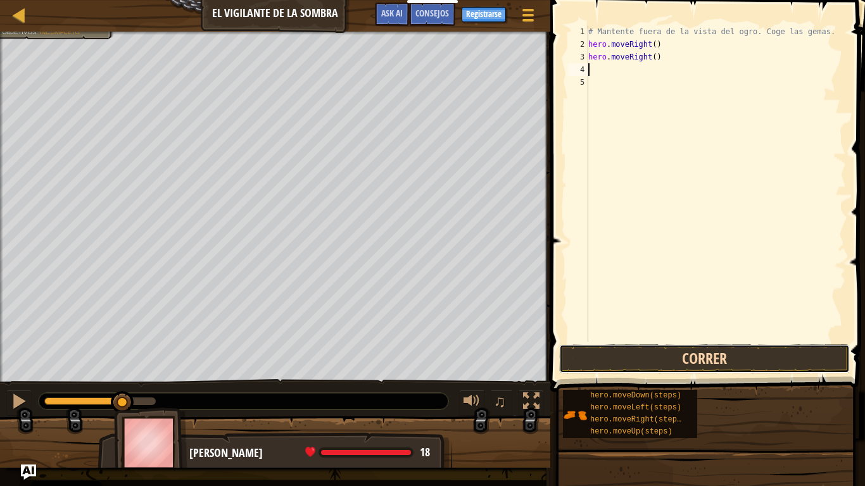
click at [730, 364] on button "Correr" at bounding box center [704, 358] width 290 height 29
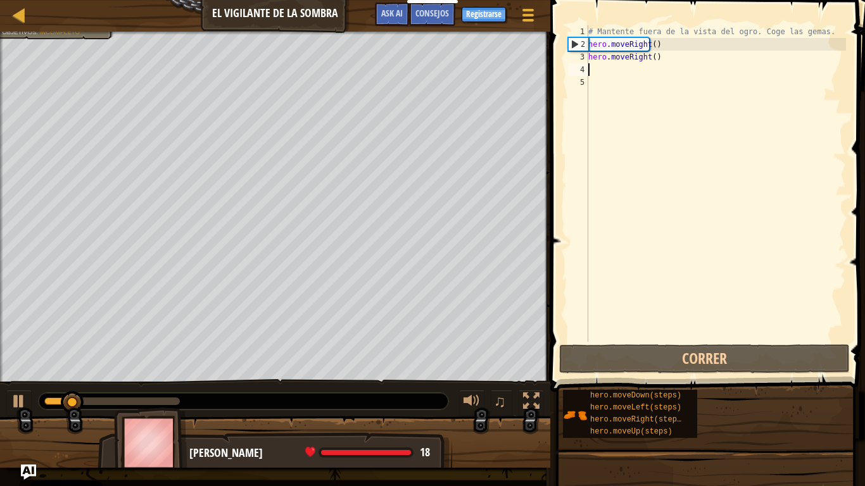
click at [665, 96] on div "# Mantente fuera de la vista del ogro. Coge las gemas. hero . moveRight ( ) her…" at bounding box center [715, 196] width 260 height 342
type textarea ".'"
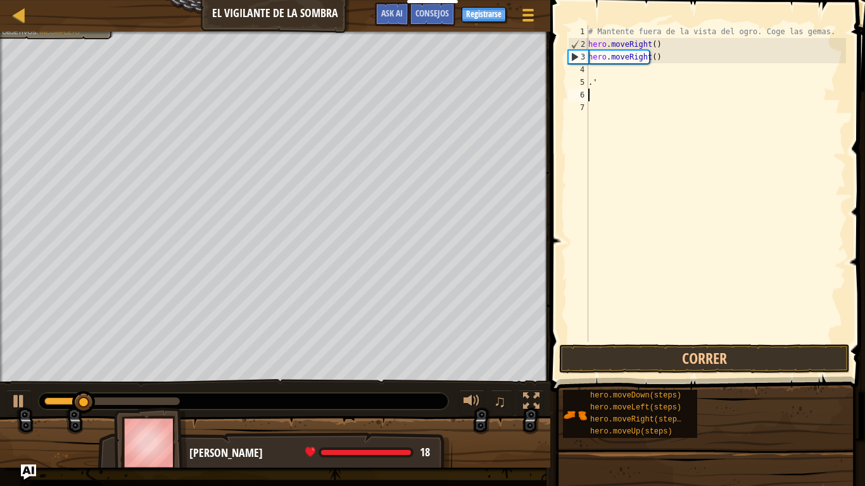
type textarea "K"
click at [664, 73] on div "# Mantente fuera de la vista del ogro. Coge las gemas. hero . moveRight ( ) her…" at bounding box center [715, 196] width 260 height 342
click at [630, 96] on div "# Mantente fuera de la vista del ogro. Coge las gemas. hero . moveRight ( ) her…" at bounding box center [715, 196] width 260 height 342
type textarea "K"
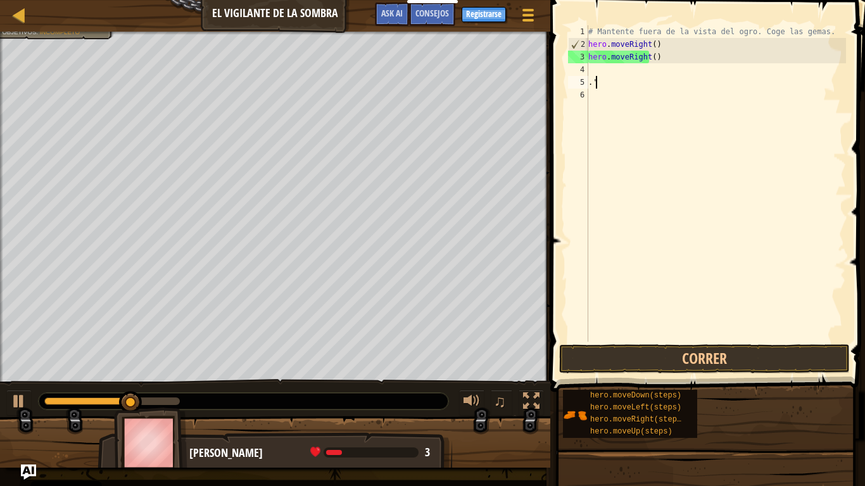
type textarea "."
click at [620, 101] on div "# Mantente fuera de la vista del ogro. Coge las gemas. hero . moveRight ( ) her…" at bounding box center [715, 196] width 260 height 342
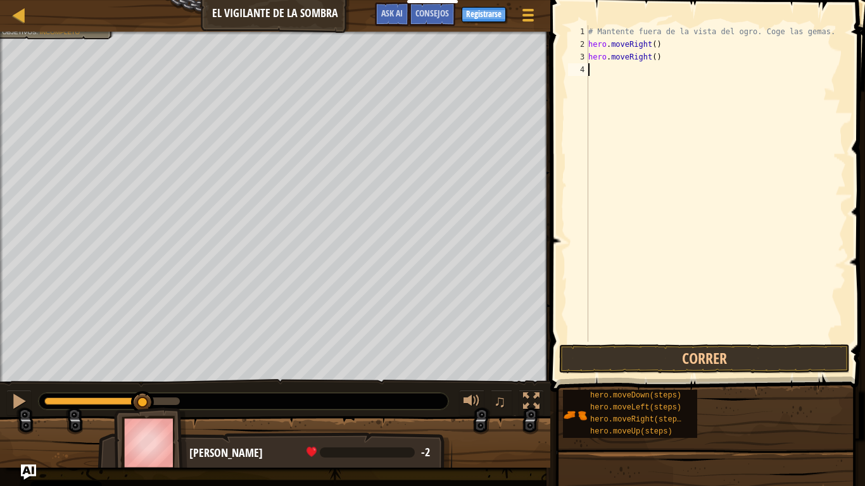
click at [661, 56] on div "# Mantente fuera de la vista del ogro. Coge las gemas. hero . moveRight ( ) her…" at bounding box center [715, 196] width 260 height 342
drag, startPoint x: 654, startPoint y: 55, endPoint x: 585, endPoint y: 61, distance: 69.2
click at [585, 61] on div "hero.moveRight() 1 2 3 4 # Mantente fuera de la vista del ogro. Coge las gemas.…" at bounding box center [705, 183] width 280 height 316
click at [604, 58] on div "# Mantente fuera de la vista del ogro. Coge las gemas. hero . moveRight ( ) her…" at bounding box center [715, 183] width 260 height 316
click at [604, 58] on div "# Mantente fuera de la vista del ogro. Coge las gemas. hero . moveRight ( ) her…" at bounding box center [715, 196] width 260 height 342
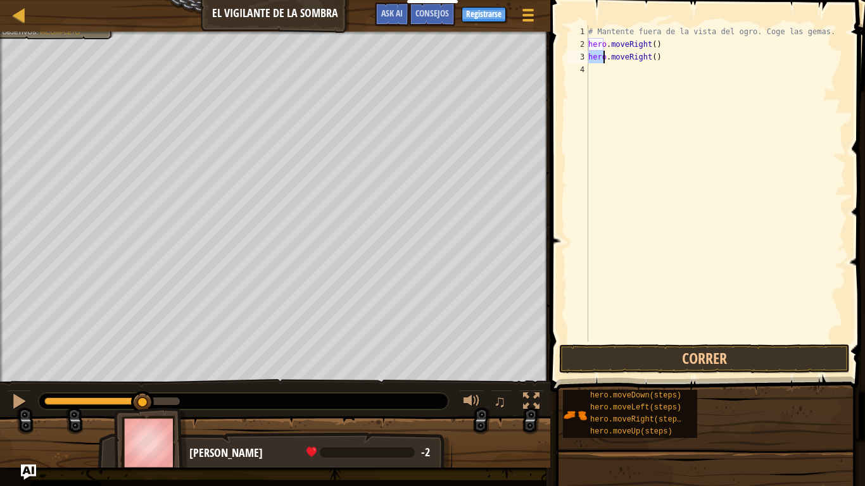
click at [649, 56] on div "# Mantente fuera de la vista del ogro. Coge las gemas. hero . moveRight ( ) her…" at bounding box center [715, 196] width 260 height 342
type textarea "h"
type textarea "H"
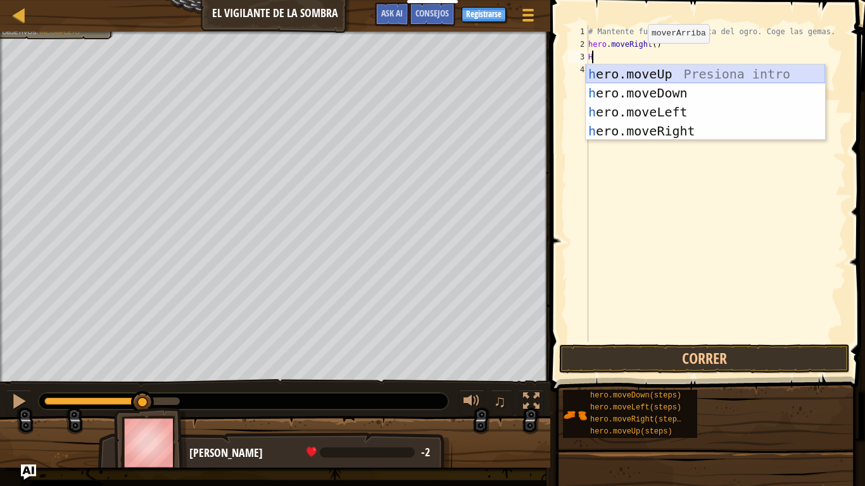
click at [634, 68] on div "h ero.moveUp Presiona intro h ero.moveDown Presiona intro h ero.moveLeft Presio…" at bounding box center [704, 122] width 239 height 114
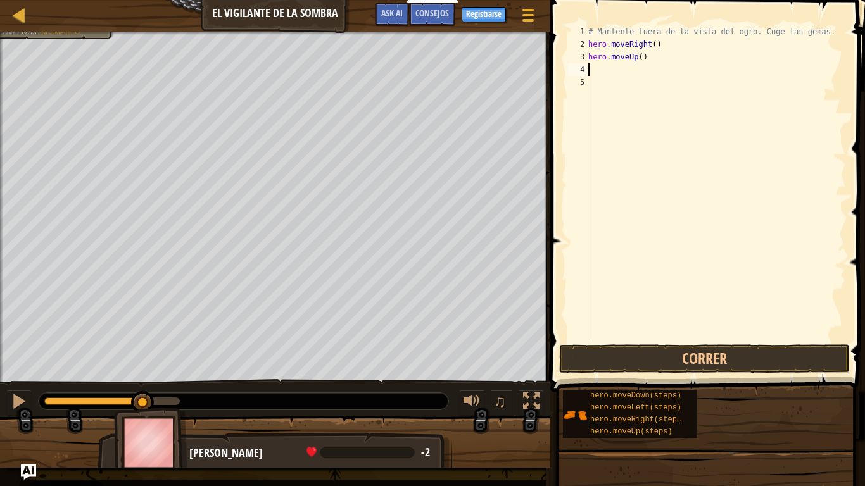
type textarea "H"
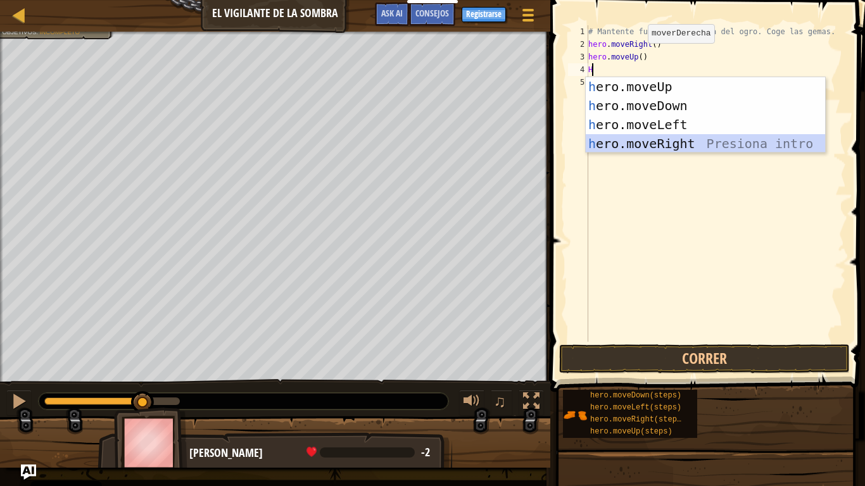
click at [629, 136] on div "h ero.moveUp Presiona intro h ero.moveDown Presiona intro h ero.moveLeft Presio…" at bounding box center [704, 134] width 239 height 114
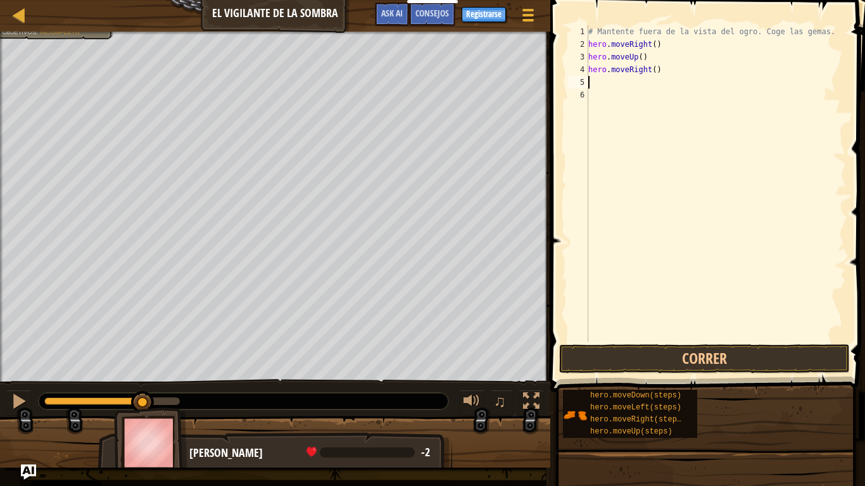
type textarea "H"
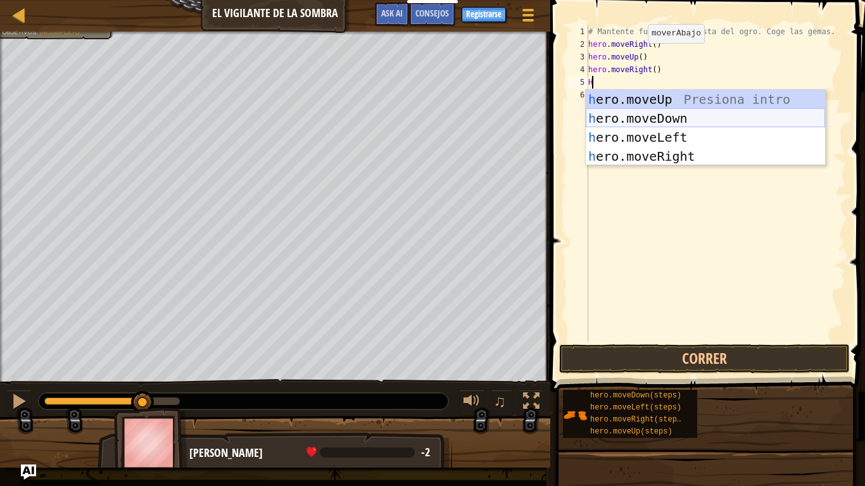
click at [646, 123] on div "h ero.moveUp Presiona intro h ero.moveDown Presiona intro h ero.moveLeft Presio…" at bounding box center [704, 147] width 239 height 114
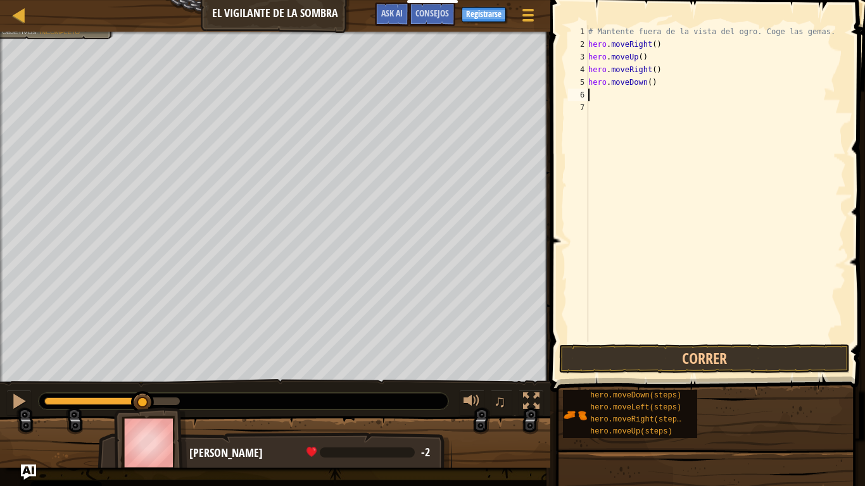
type textarea "H"
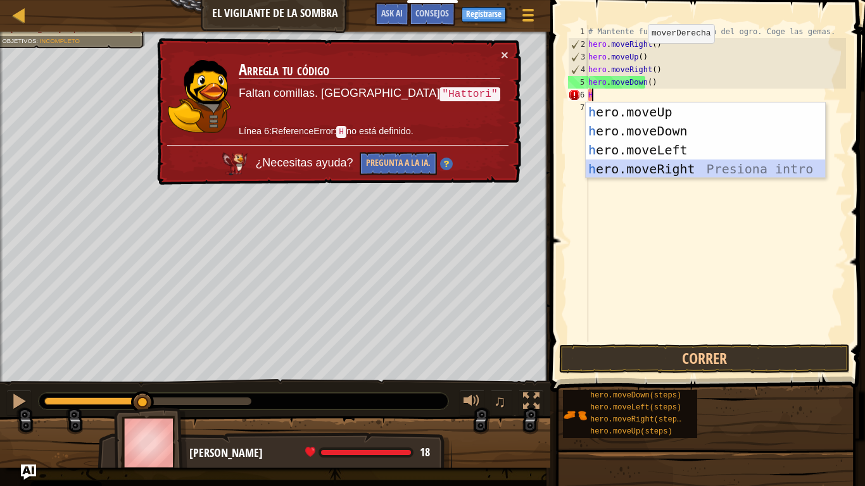
click at [646, 166] on div "h ero.moveUp Presiona intro h ero.moveDown Presiona intro h ero.moveLeft Presio…" at bounding box center [704, 160] width 239 height 114
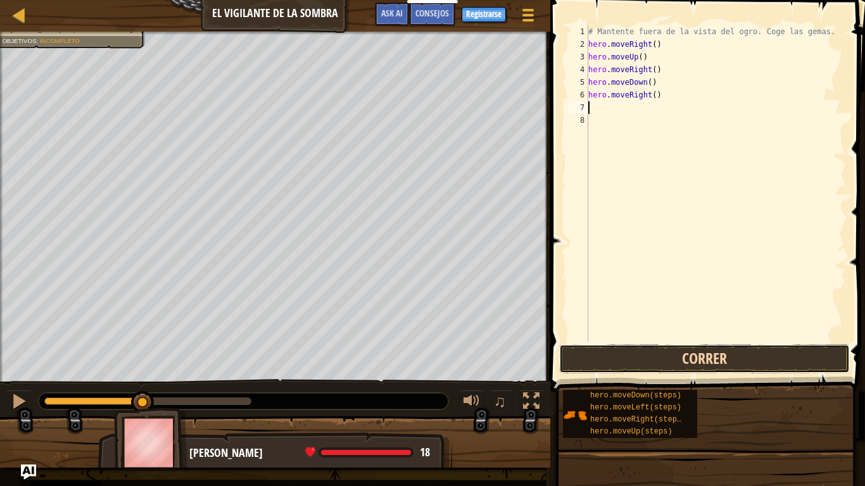
click at [687, 359] on button "Correr" at bounding box center [704, 358] width 290 height 29
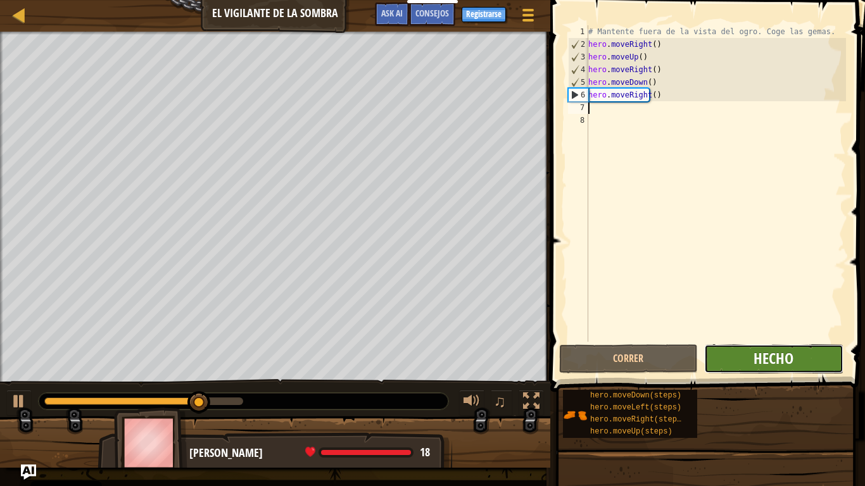
click at [768, 355] on span "Hecho" at bounding box center [773, 358] width 40 height 20
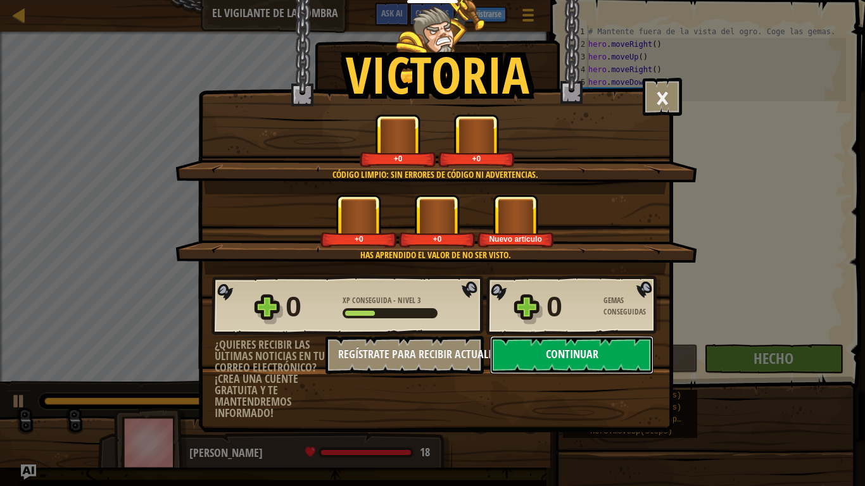
click at [624, 357] on button "Continuar" at bounding box center [571, 355] width 163 height 38
select select "es-ES"
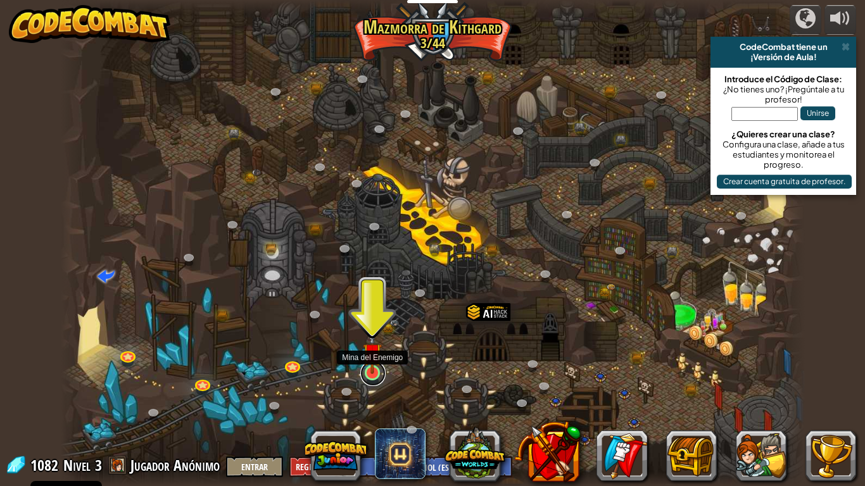
click at [380, 380] on link at bounding box center [372, 373] width 25 height 25
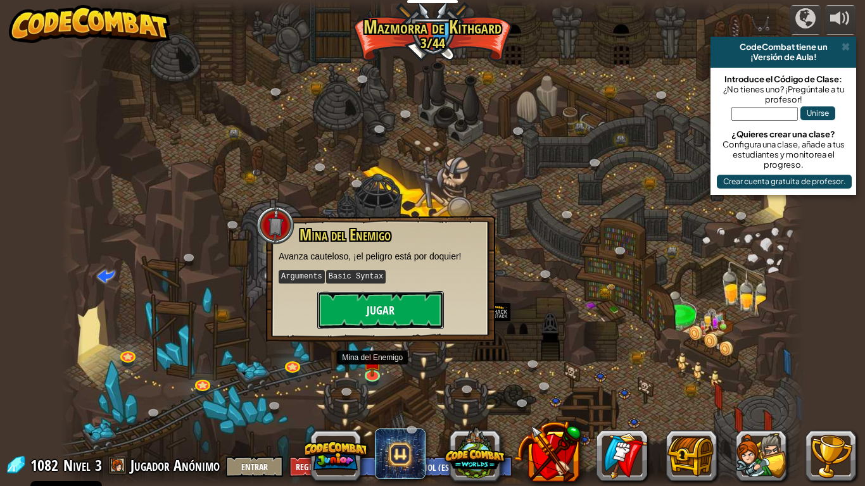
click at [389, 325] on button "Jugar" at bounding box center [380, 310] width 127 height 38
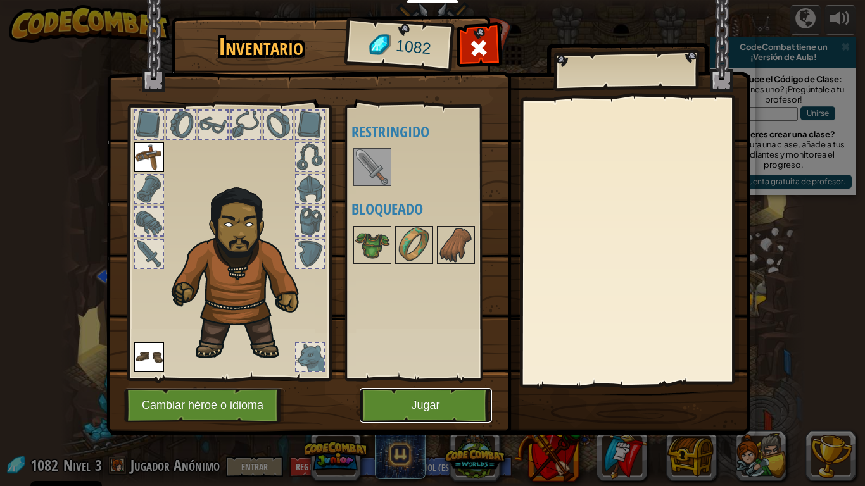
click at [417, 403] on button "Jugar" at bounding box center [425, 405] width 132 height 35
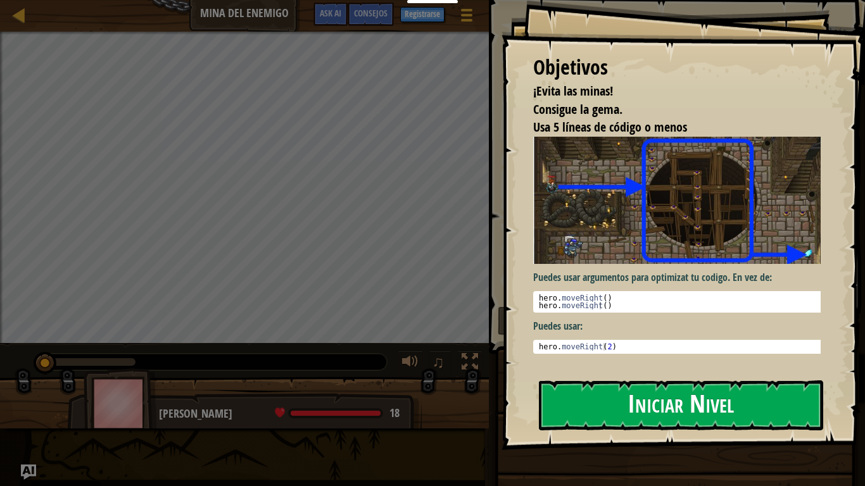
click at [622, 413] on button "Iniciar Nivel" at bounding box center [681, 405] width 284 height 50
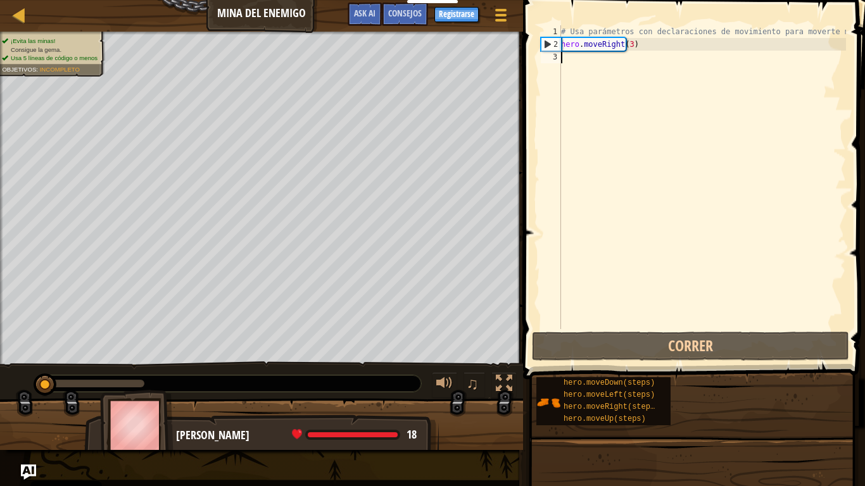
type textarea "H"
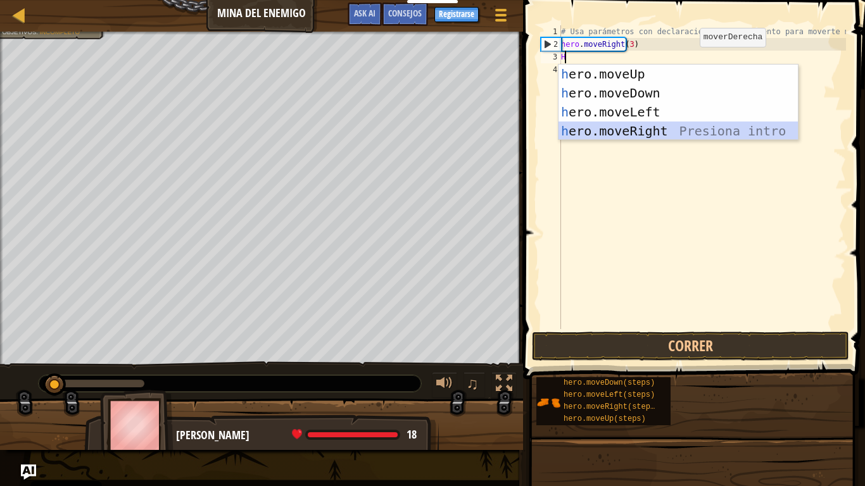
click at [623, 137] on div "h ero.moveUp Presiona intro h ero.moveDown Presiona intro h ero.moveLeft Presio…" at bounding box center [677, 122] width 239 height 114
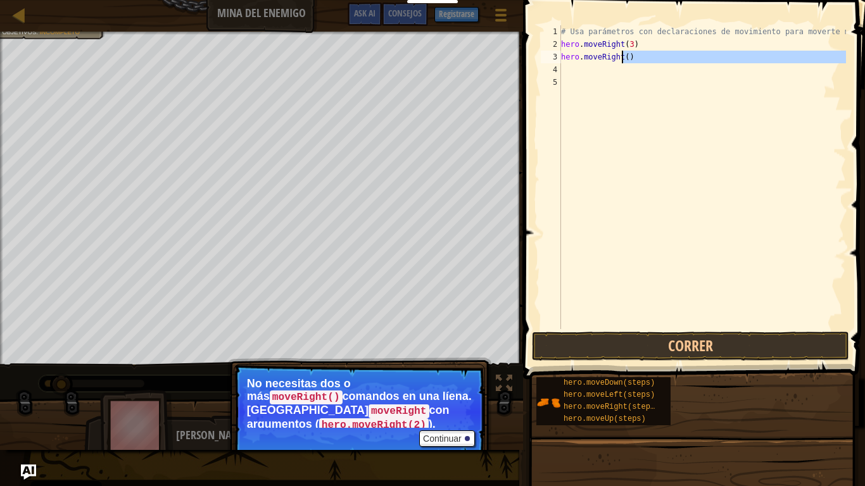
drag, startPoint x: 628, startPoint y: 70, endPoint x: 625, endPoint y: 56, distance: 14.4
click at [625, 56] on div "# Usa parámetros con declaraciones de movimiento para moverte más lejos. hero .…" at bounding box center [701, 189] width 287 height 329
click at [625, 56] on div "# Usa parámetros con declaraciones de movimiento para moverte más lejos. hero .…" at bounding box center [701, 177] width 287 height 304
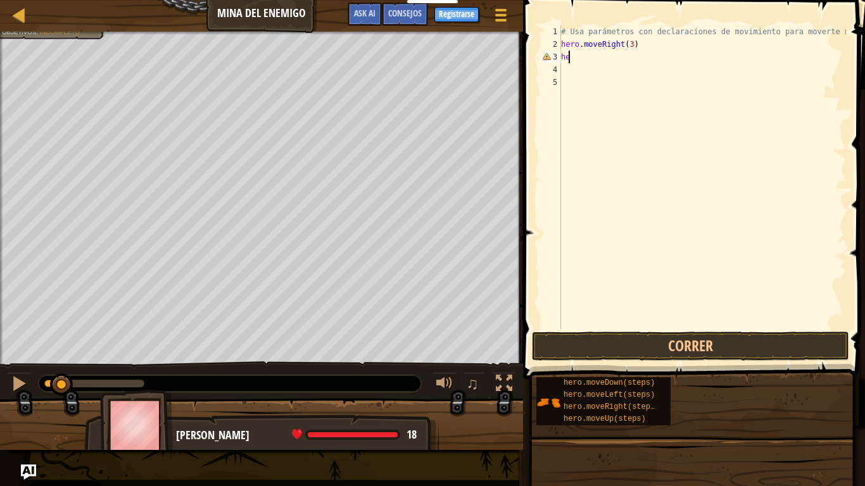
type textarea "h"
type textarea "H"
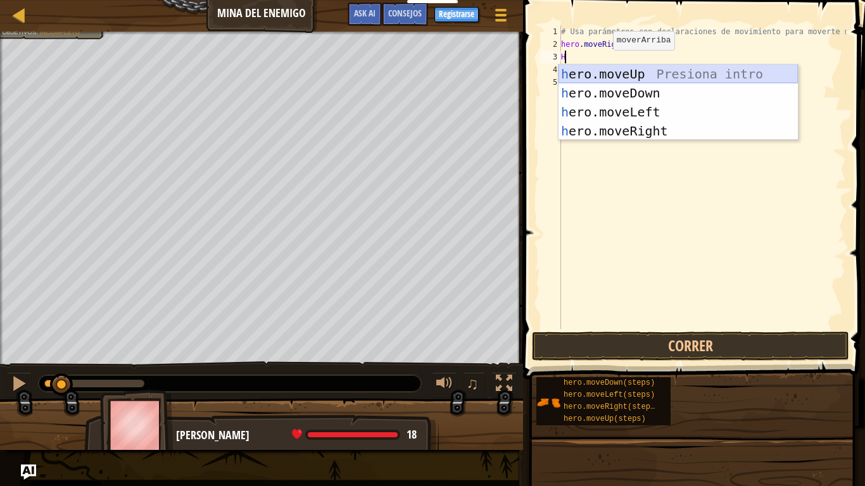
click at [594, 78] on div "h ero.moveUp Presiona intro h ero.moveDown Presiona intro h ero.moveLeft Presio…" at bounding box center [677, 122] width 239 height 114
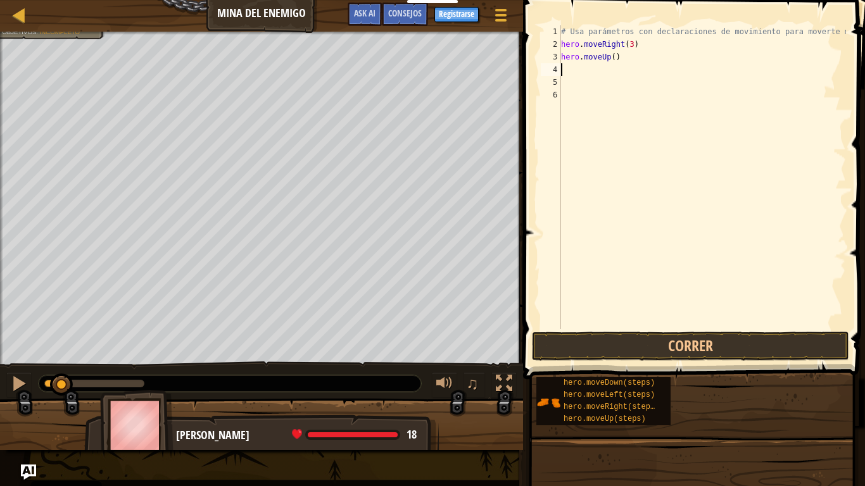
type textarea "H"
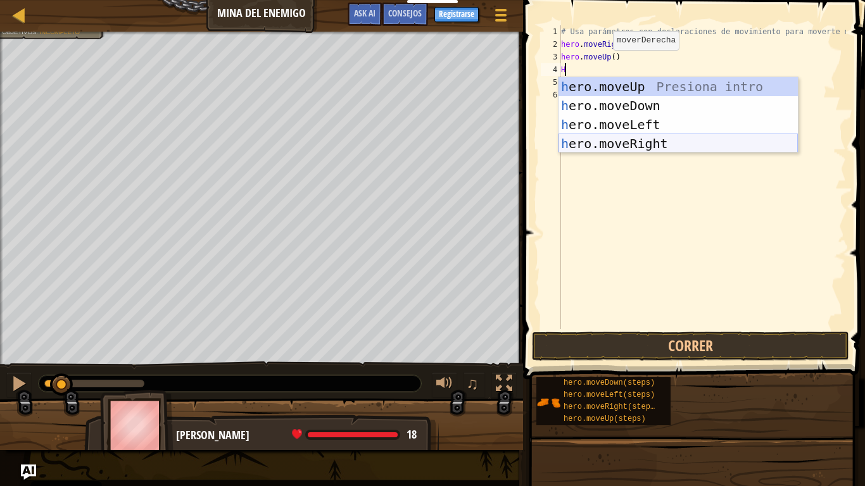
click at [580, 139] on div "h ero.moveUp Presiona intro h ero.moveDown Presiona intro h ero.moveLeft Presio…" at bounding box center [677, 134] width 239 height 114
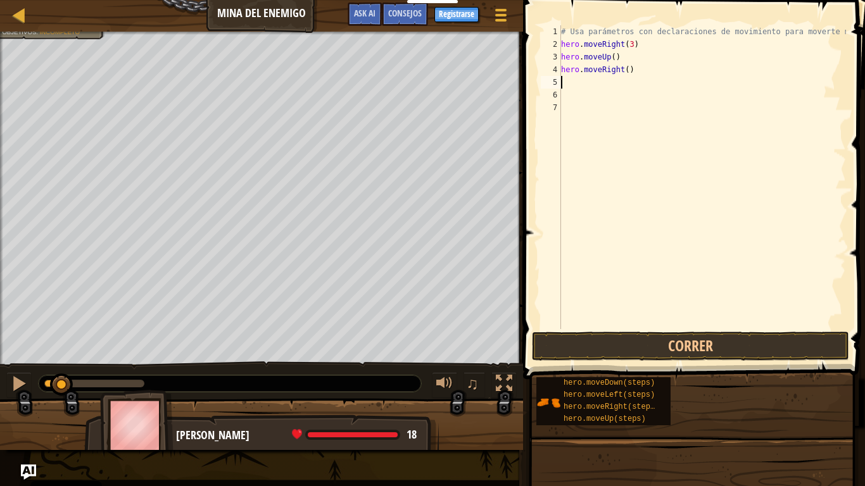
type textarea "H"
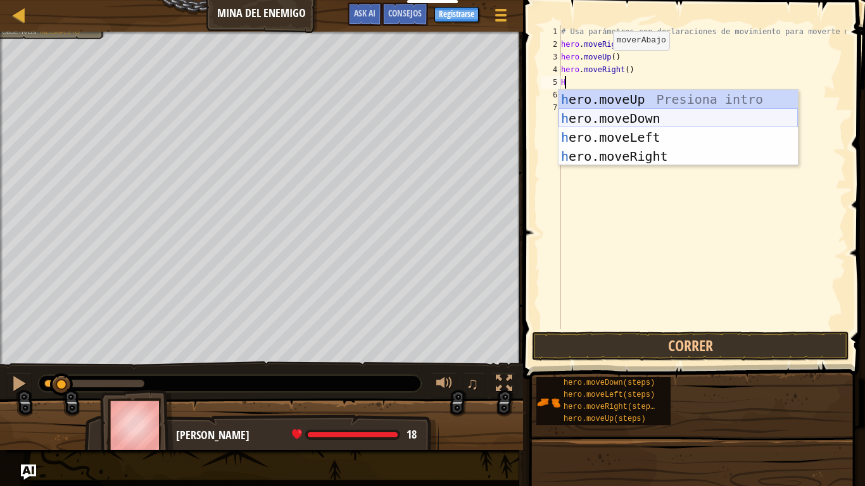
click at [582, 123] on div "h ero.moveUp Presiona intro h ero.moveDown Presiona intro h ero.moveLeft Presio…" at bounding box center [677, 147] width 239 height 114
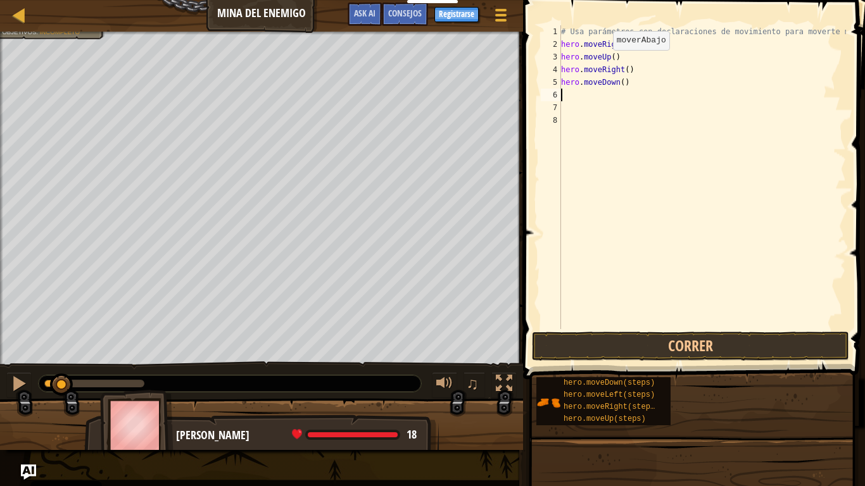
type textarea "H"
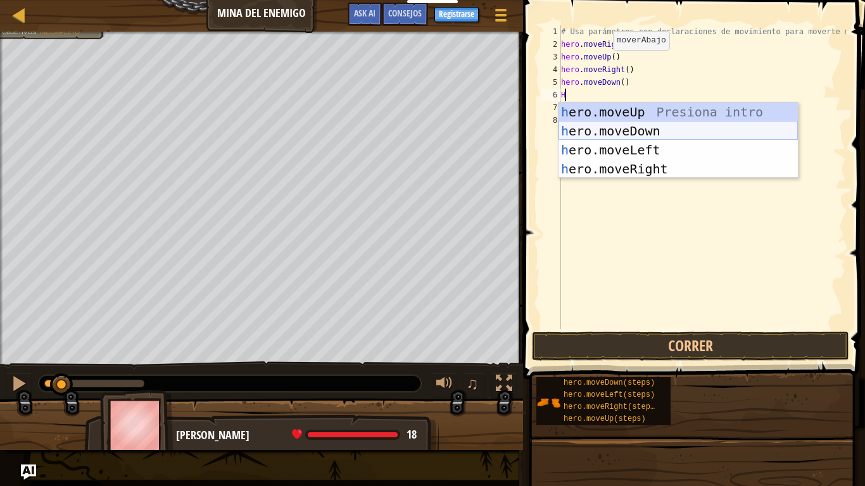
click at [580, 130] on div "h ero.moveUp Presiona intro h ero.moveDown Presiona intro h ero.moveLeft Presio…" at bounding box center [677, 160] width 239 height 114
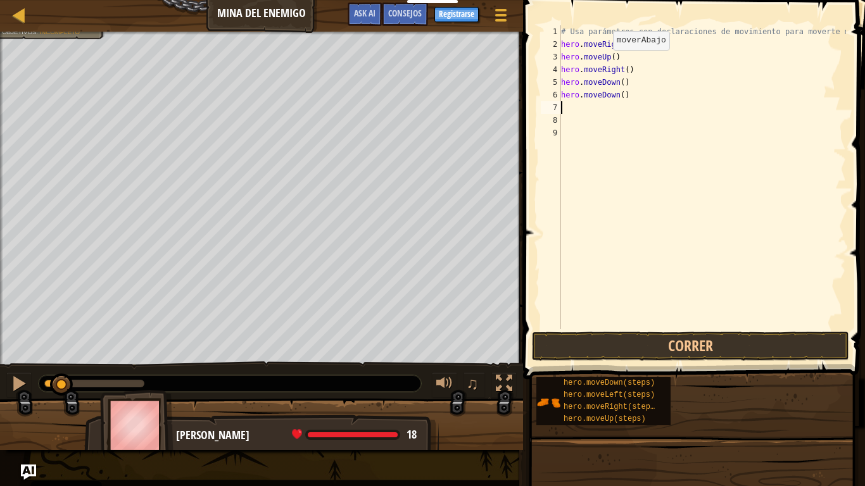
type textarea "H"
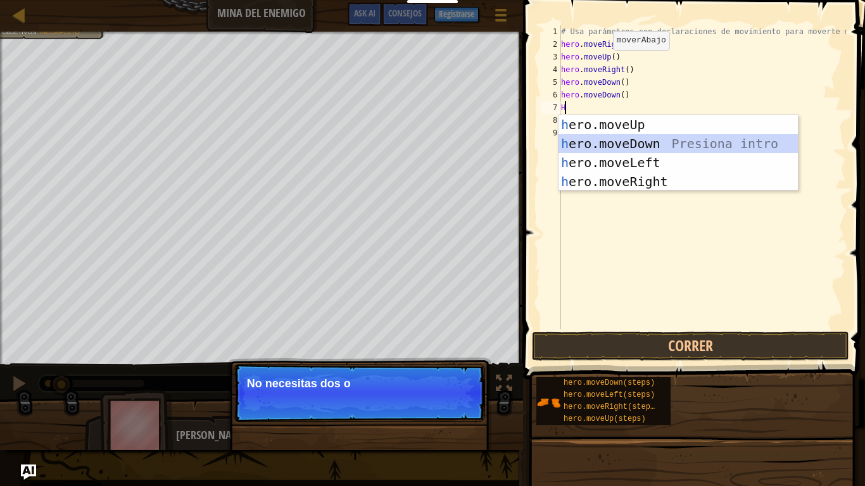
click at [580, 141] on div "h ero.moveUp Presiona intro h ero.moveDown Presiona intro h ero.moveLeft Presio…" at bounding box center [677, 172] width 239 height 114
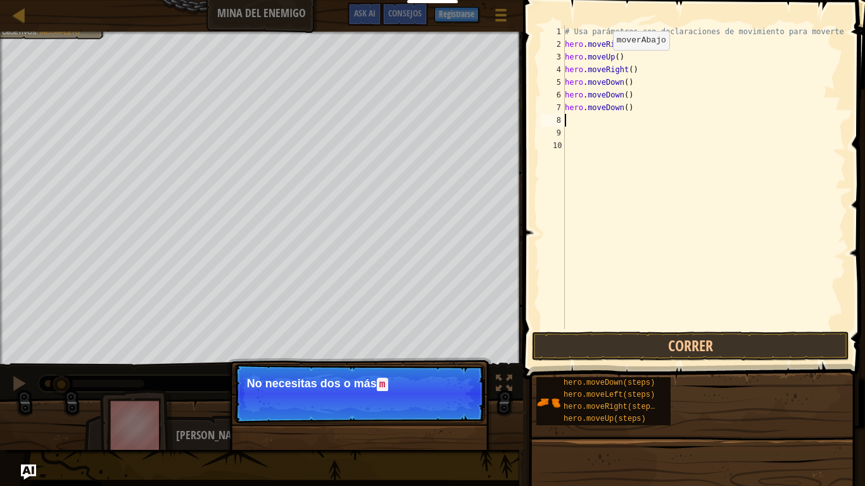
type textarea "H"
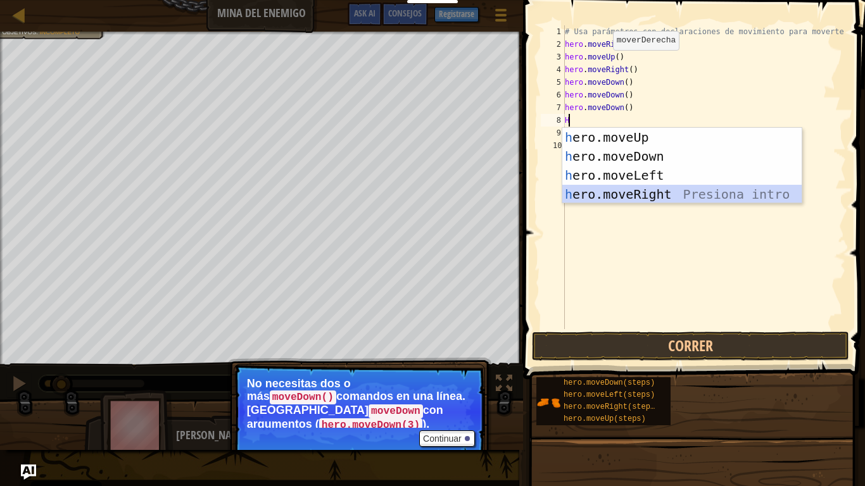
click at [604, 190] on div "h ero.moveUp Presiona intro h ero.moveDown Presiona intro h ero.moveLeft Presio…" at bounding box center [681, 185] width 239 height 114
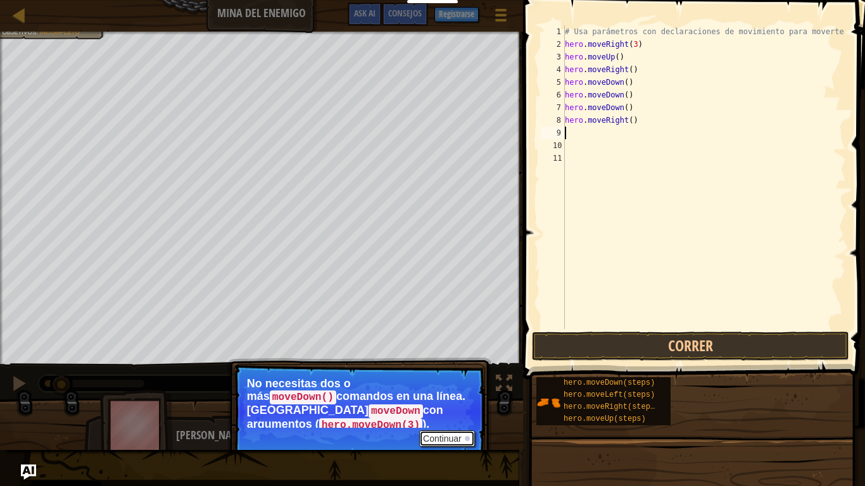
click at [456, 413] on button "Continuar" at bounding box center [447, 438] width 56 height 16
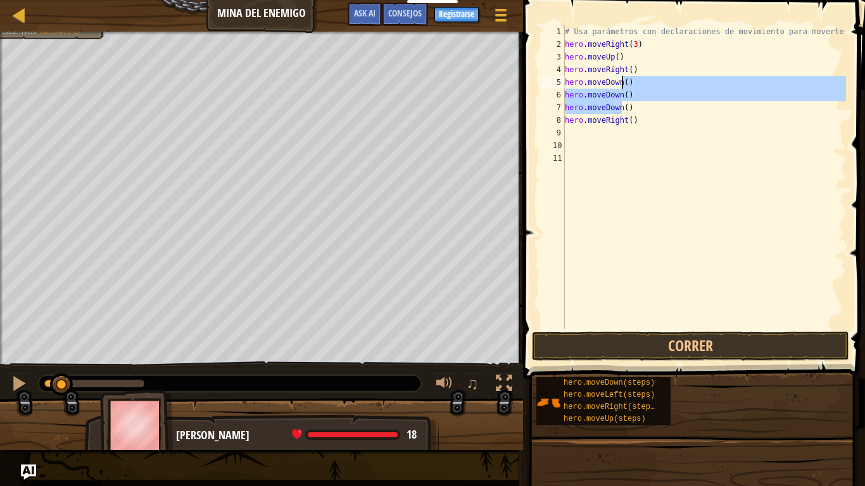
drag, startPoint x: 638, startPoint y: 111, endPoint x: 625, endPoint y: 84, distance: 29.7
click at [625, 84] on div "# Usa parámetros con declaraciones de movimiento para moverte más lejos. hero .…" at bounding box center [704, 189] width 284 height 329
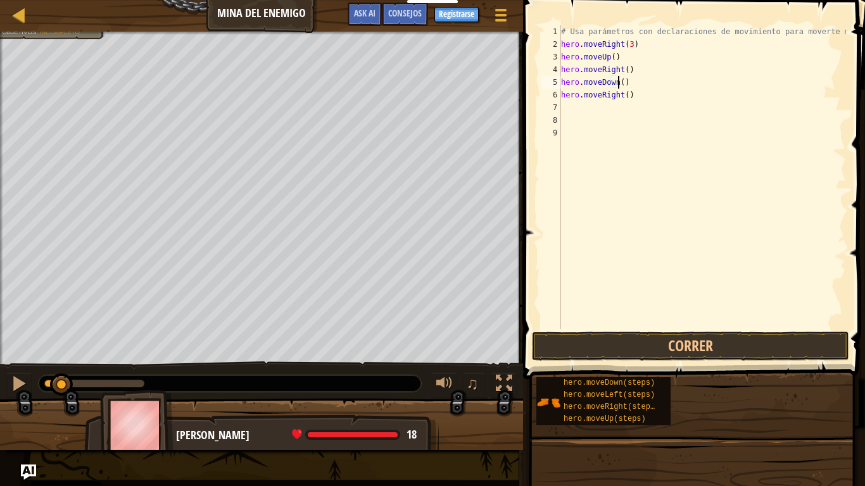
click at [616, 85] on div "# Usa parámetros con declaraciones de movimiento para moverte más lejos. hero .…" at bounding box center [701, 189] width 287 height 329
type textarea "h"
type textarea "H"
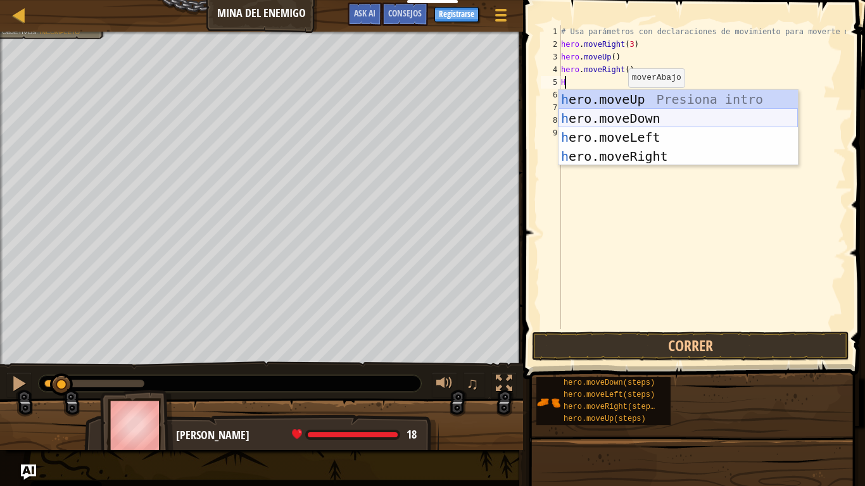
click at [613, 123] on div "h ero.moveUp Presiona intro h ero.moveDown Presiona intro h ero.moveLeft Presio…" at bounding box center [677, 147] width 239 height 114
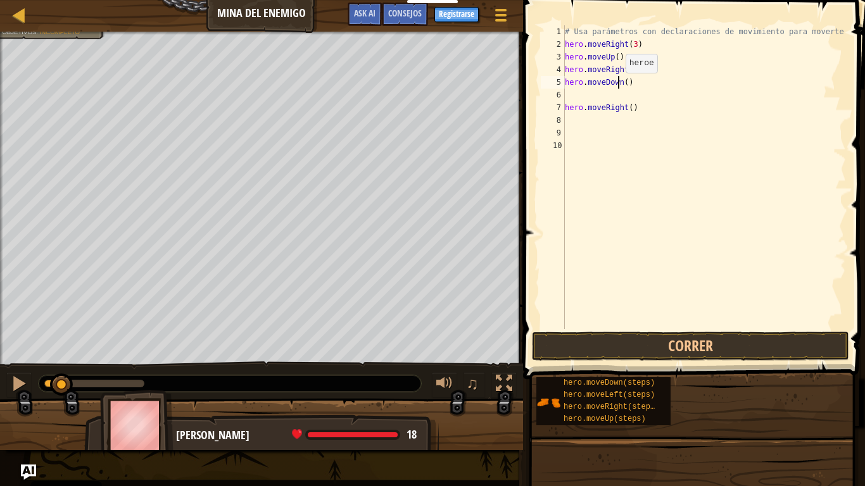
click at [618, 85] on div "# Usa parámetros con declaraciones de movimiento para moverte más lejos. hero .…" at bounding box center [704, 189] width 284 height 329
type textarea "hero.moveDown(3)"
click at [612, 94] on div "# Usa parámetros con declaraciones de movimiento para moverte más lejos. hero .…" at bounding box center [704, 189] width 284 height 329
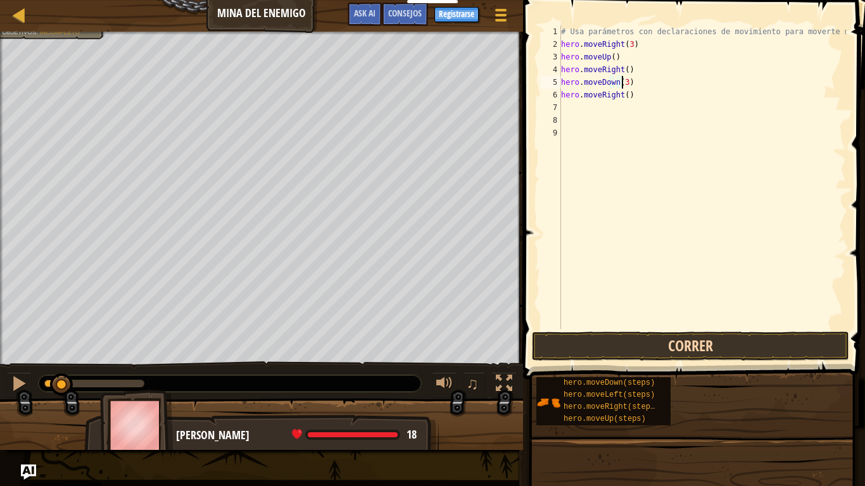
type textarea "hero.moveDown(3)"
click at [642, 337] on button "Correr" at bounding box center [690, 346] width 317 height 29
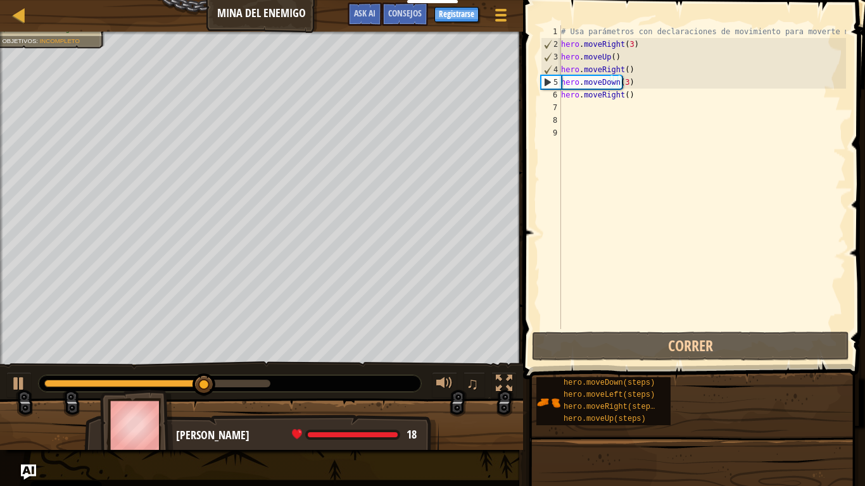
click at [259, 378] on div at bounding box center [230, 383] width 382 height 16
click at [613, 118] on div "# Usa parámetros con declaraciones de movimiento para moverte más lejos. hero .…" at bounding box center [701, 189] width 287 height 329
click at [625, 111] on div "# Usa parámetros con declaraciones de movimiento para moverte más lejos. hero .…" at bounding box center [701, 189] width 287 height 329
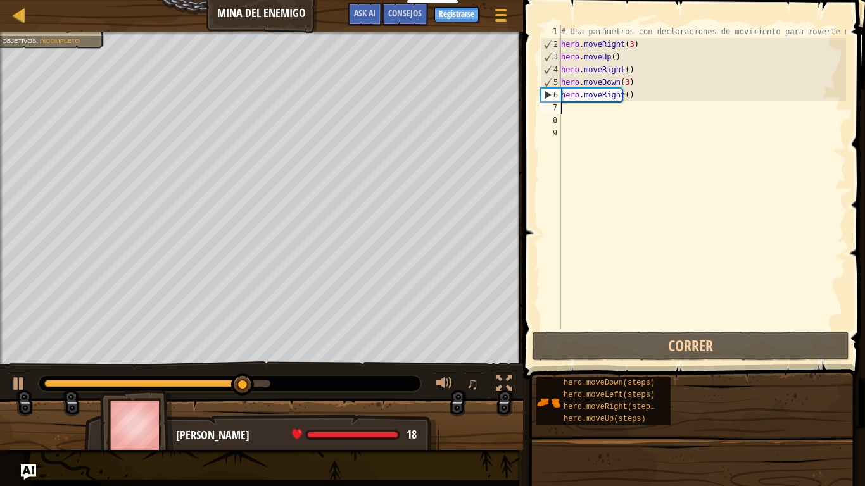
type textarea "H"
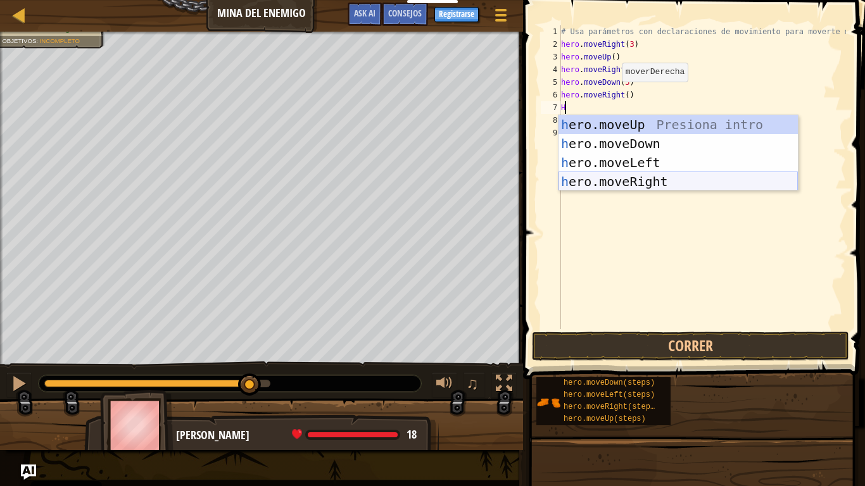
click at [635, 182] on div "h ero.moveUp Presiona intro h ero.moveDown Presiona intro h ero.moveLeft Presio…" at bounding box center [677, 172] width 239 height 114
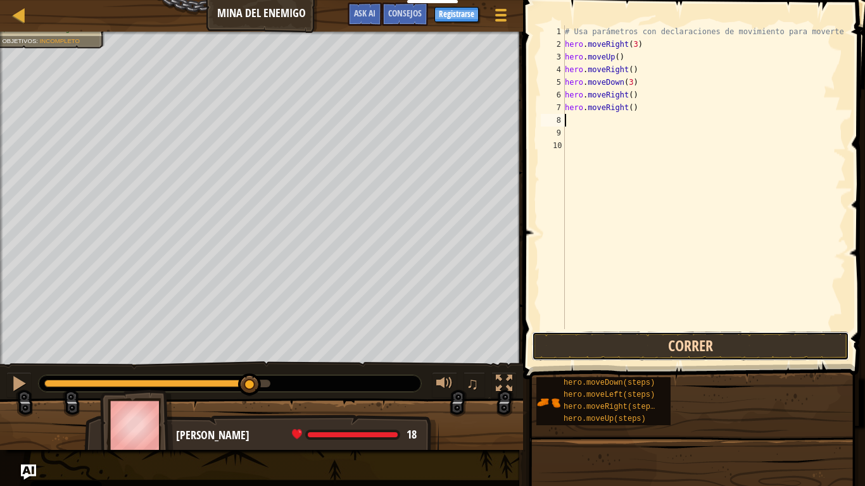
click at [658, 353] on button "Correr" at bounding box center [690, 346] width 317 height 29
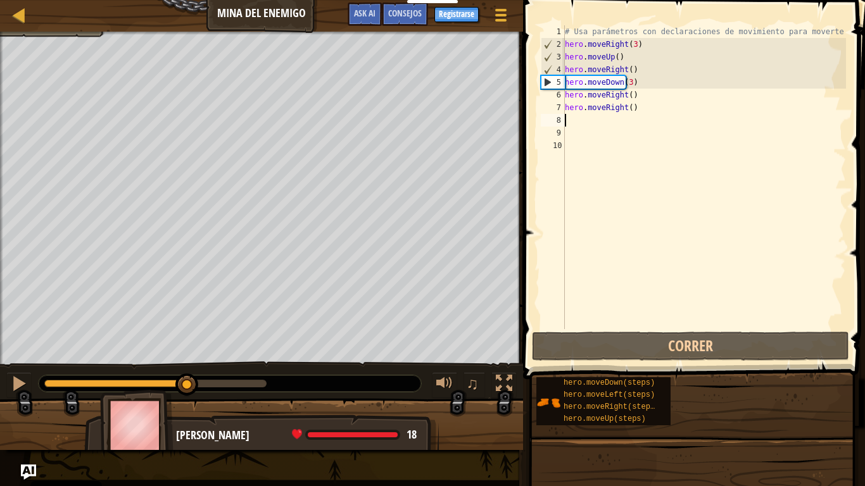
click at [188, 383] on div at bounding box center [155, 384] width 222 height 8
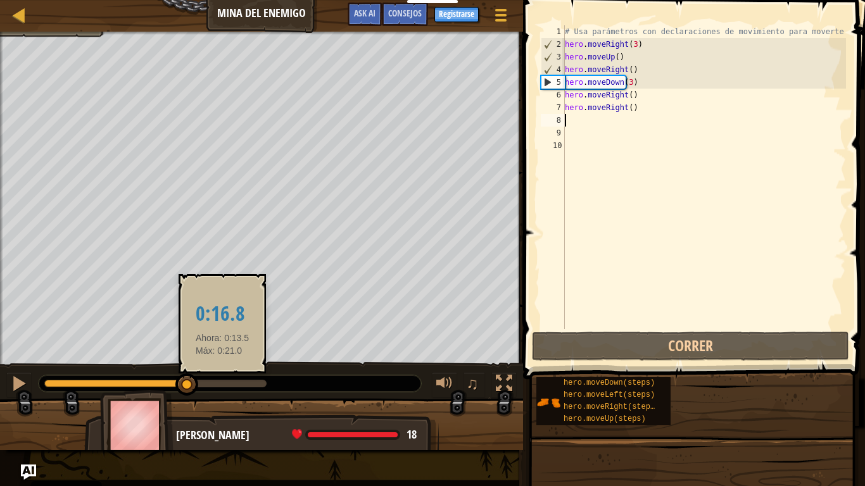
click at [230, 381] on div at bounding box center [155, 384] width 222 height 8
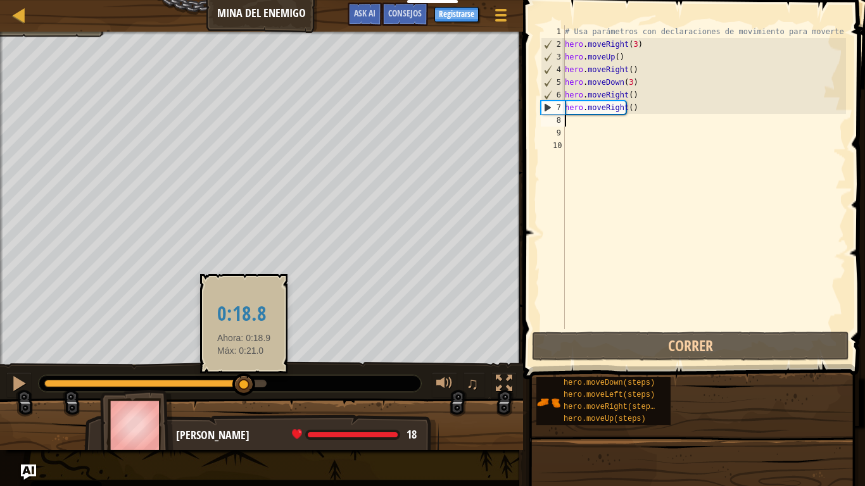
click at [247, 381] on div at bounding box center [155, 384] width 222 height 8
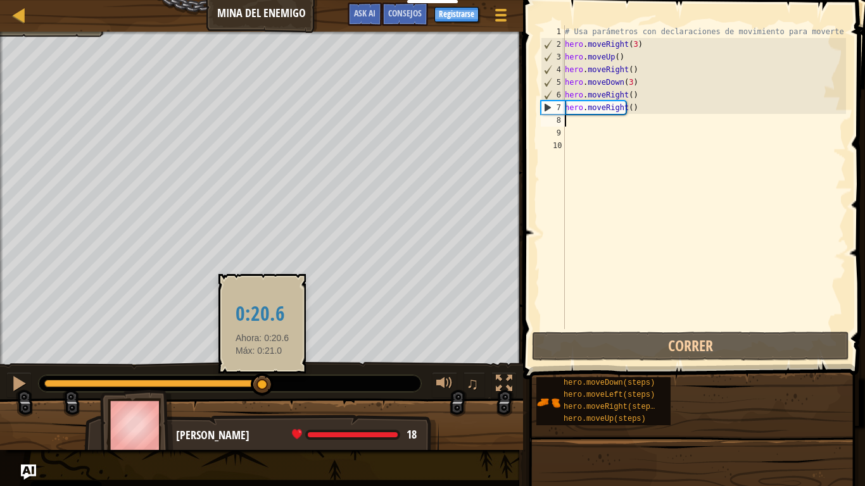
drag, startPoint x: 262, startPoint y: 381, endPoint x: 315, endPoint y: 384, distance: 52.6
click at [315, 384] on div at bounding box center [230, 383] width 382 height 16
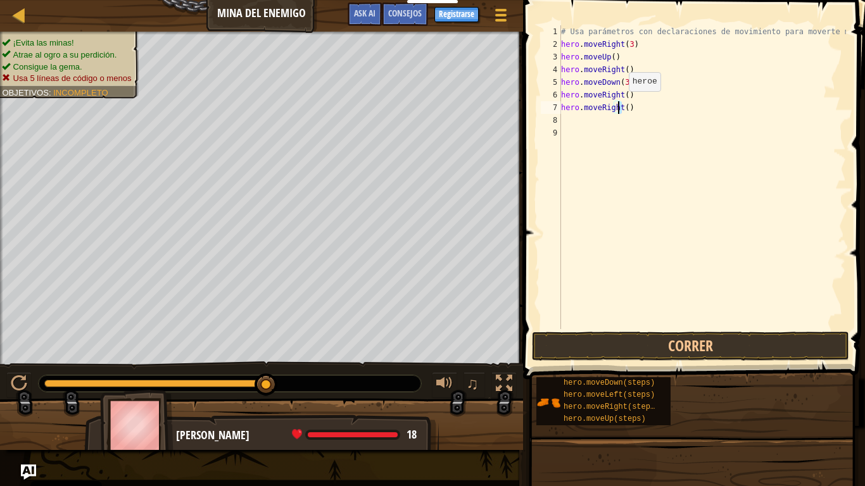
drag, startPoint x: 625, startPoint y: 108, endPoint x: 617, endPoint y: 104, distance: 9.1
click at [617, 104] on div "# Usa parámetros con declaraciones de movimiento para moverte más lejos. hero .…" at bounding box center [701, 189] width 287 height 329
type textarea "hero).moveRight("
drag, startPoint x: 654, startPoint y: 111, endPoint x: 561, endPoint y: 113, distance: 93.0
click at [561, 113] on div "# Usa parámetros con declaraciones de movimiento para moverte más lejos. hero .…" at bounding box center [701, 189] width 287 height 329
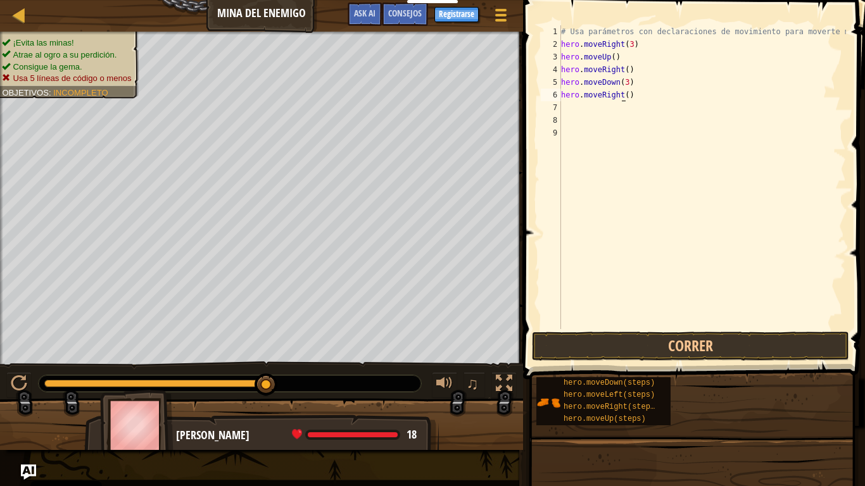
click at [621, 97] on div "# Usa parámetros con declaraciones de movimiento para moverte más lejos. hero .…" at bounding box center [701, 189] width 287 height 329
click at [620, 97] on div "# Usa parámetros con declaraciones de movimiento para moverte más lejos. hero .…" at bounding box center [701, 189] width 287 height 329
click at [724, 343] on button "Correr" at bounding box center [690, 346] width 317 height 29
type textarea "hero.moveRight(2)"
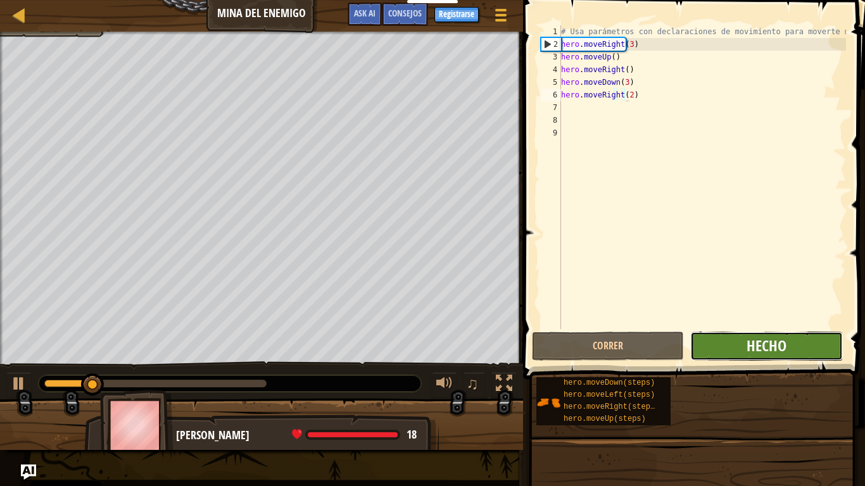
click at [759, 344] on span "Hecho" at bounding box center [766, 345] width 40 height 20
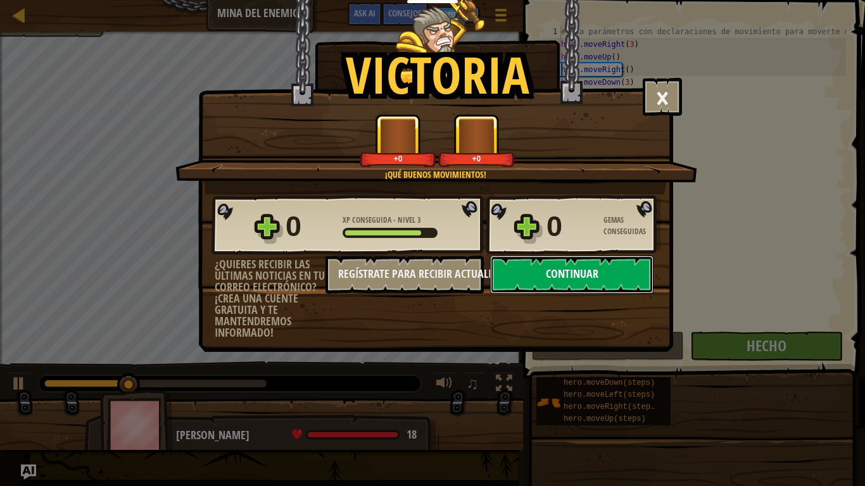
click at [536, 265] on button "Continuar" at bounding box center [571, 275] width 163 height 38
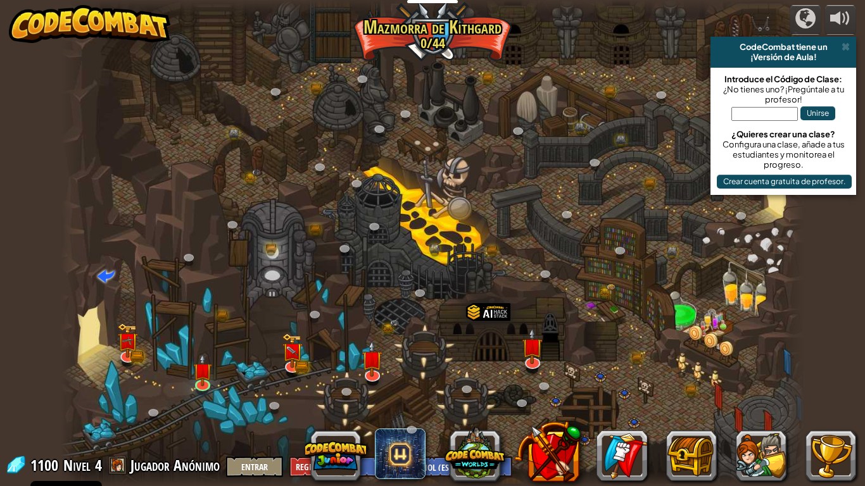
select select "es-ES"
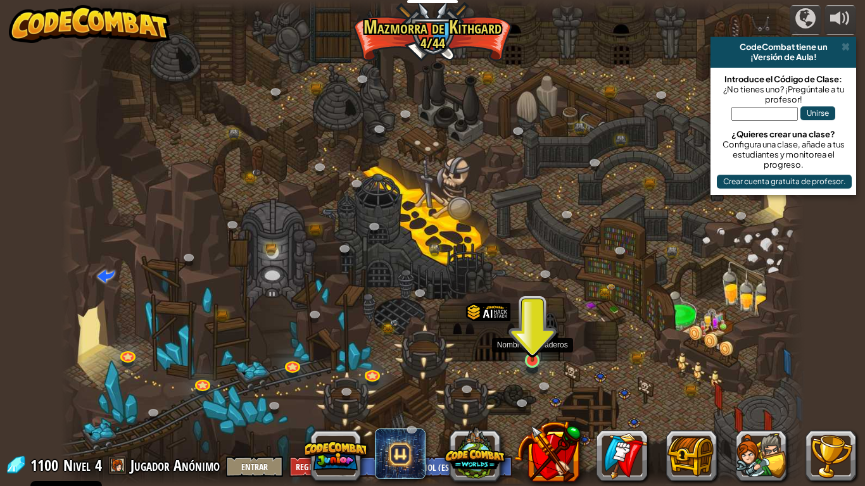
click at [535, 358] on img at bounding box center [532, 340] width 19 height 43
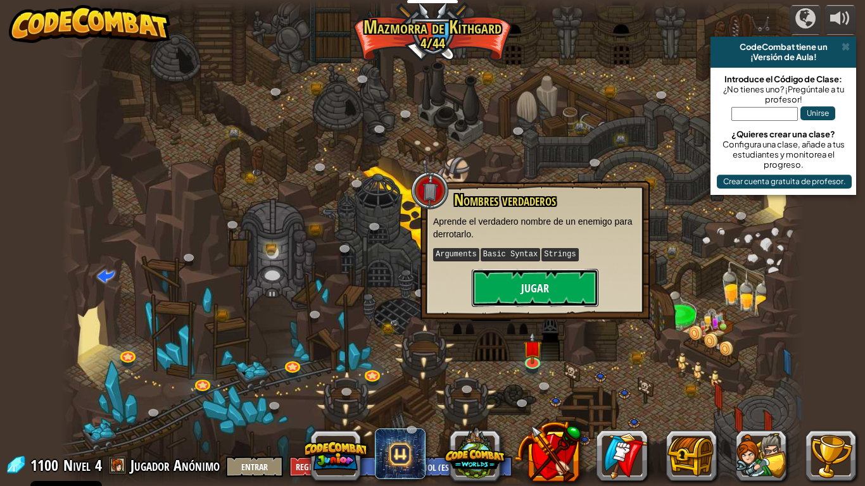
click at [518, 286] on button "Jugar" at bounding box center [534, 288] width 127 height 38
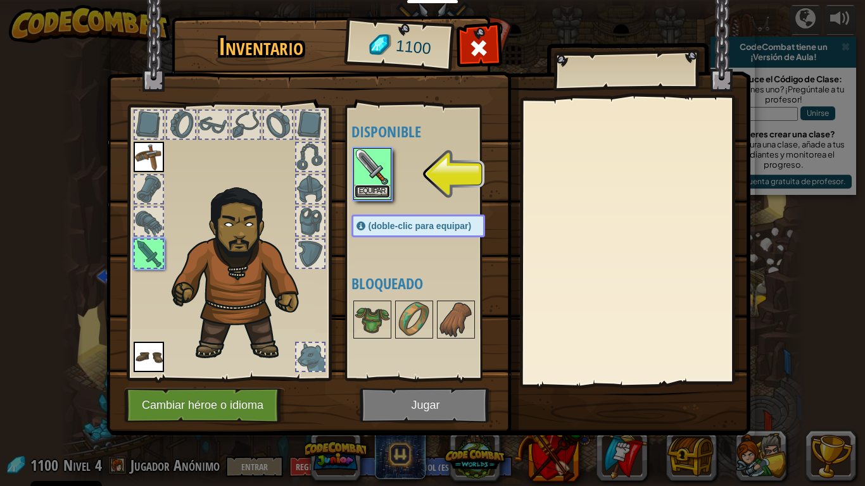
click at [366, 187] on button "Equipar" at bounding box center [371, 191] width 35 height 13
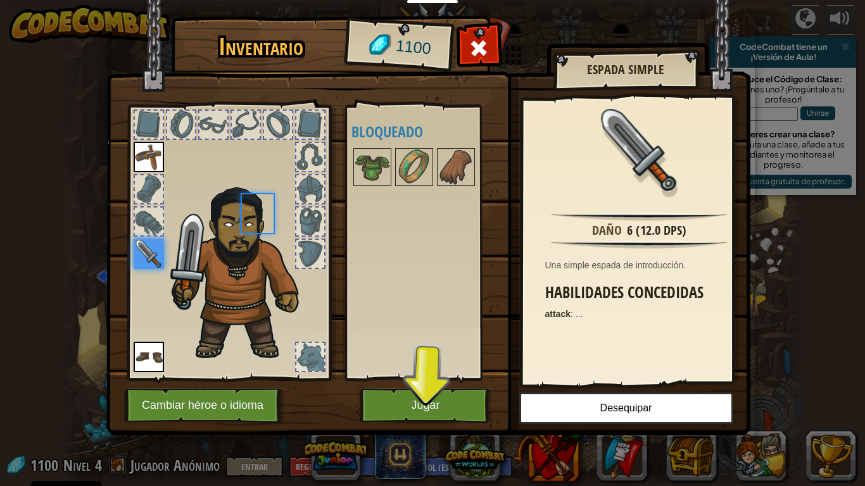
click at [366, 187] on div at bounding box center [430, 167] width 159 height 42
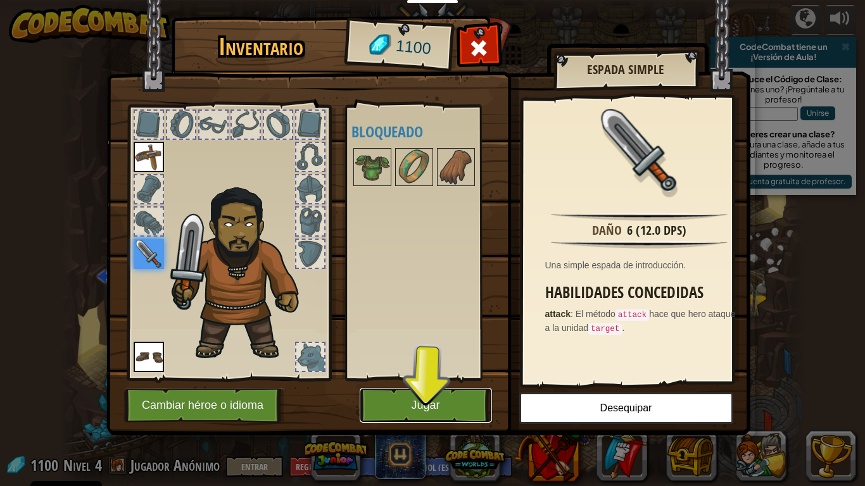
click at [407, 406] on button "Jugar" at bounding box center [425, 405] width 132 height 35
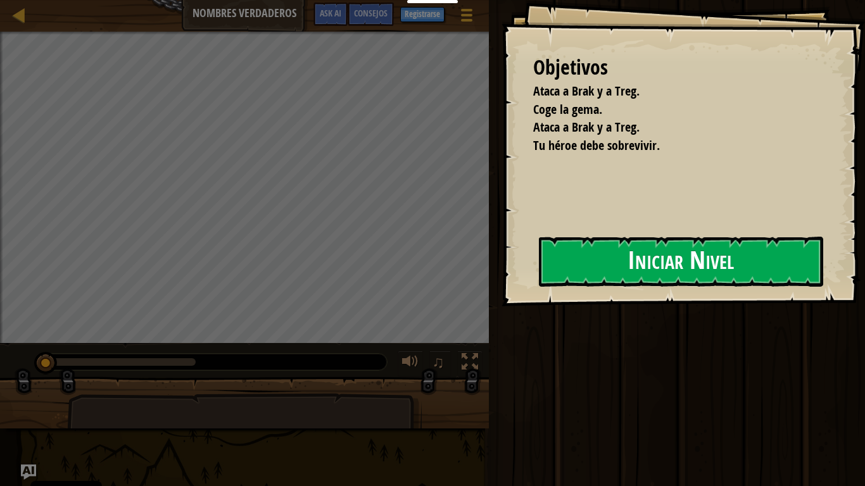
drag, startPoint x: 542, startPoint y: 280, endPoint x: 565, endPoint y: 280, distance: 23.4
click at [554, 280] on button "Iniciar Nivel" at bounding box center [681, 262] width 284 height 50
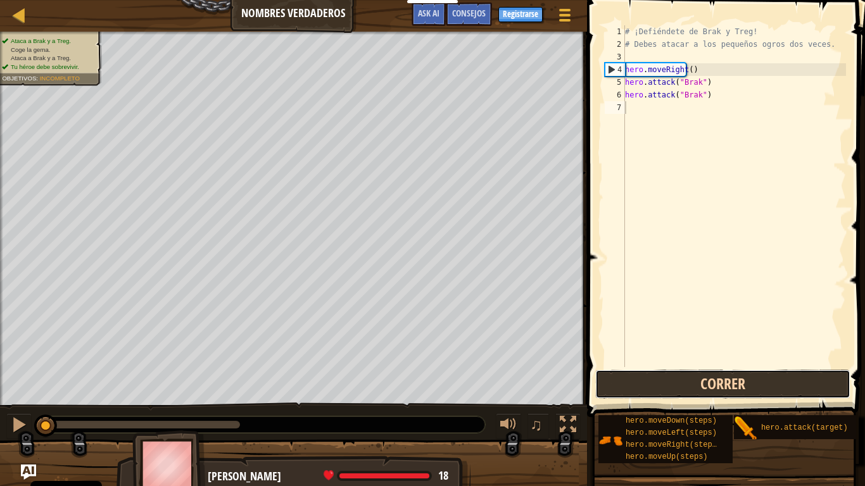
click at [692, 390] on button "Correr" at bounding box center [722, 384] width 255 height 29
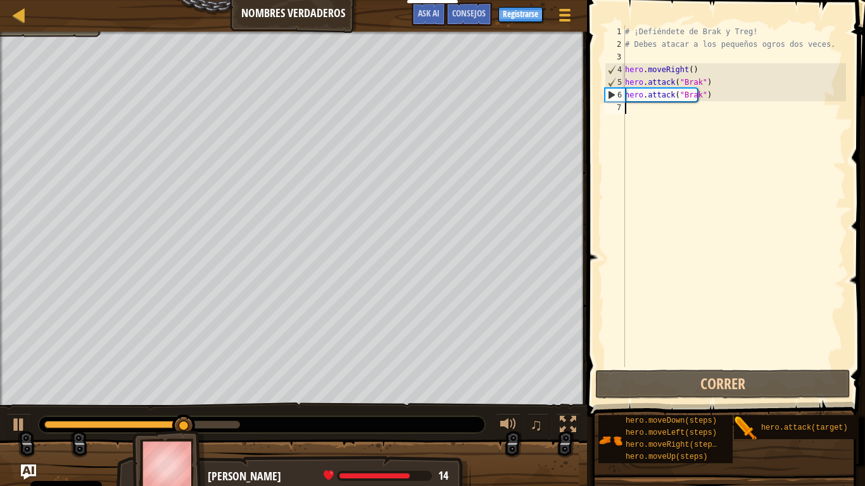
type textarea "M"
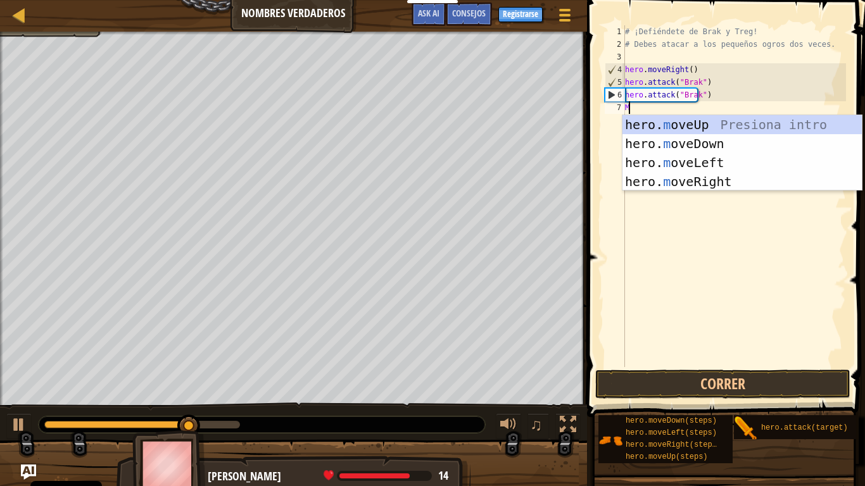
scroll to position [6, 0]
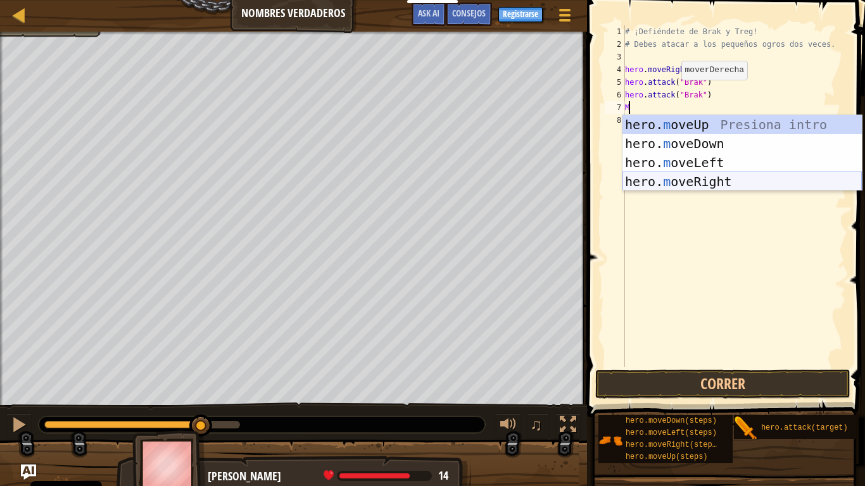
click at [677, 180] on div "hero. m oveUp Presiona intro hero. m oveDown Presiona intro hero. m oveLeft Pre…" at bounding box center [741, 172] width 239 height 114
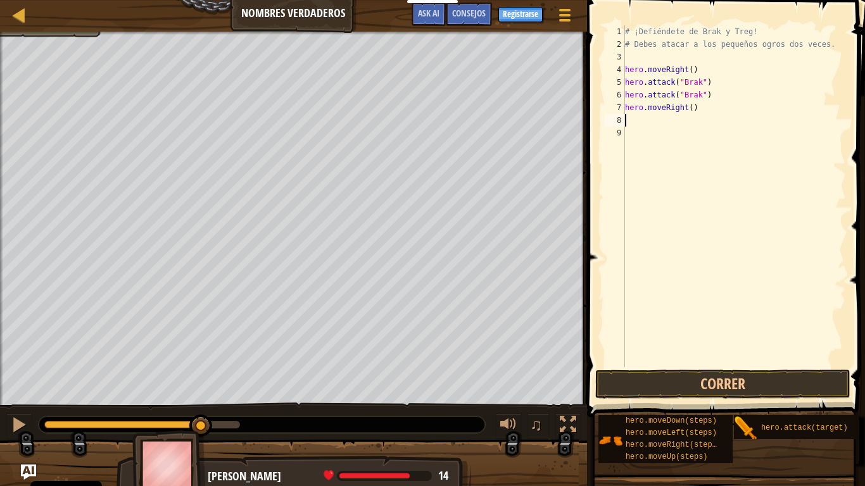
type textarea "M"
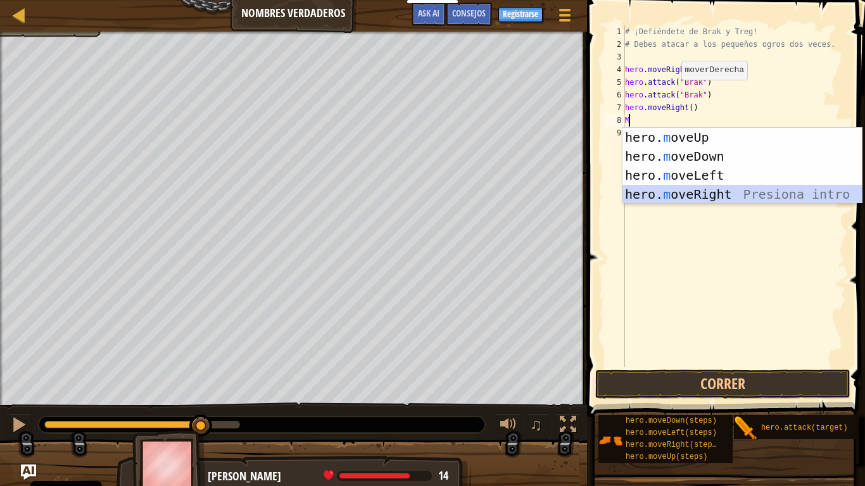
click at [675, 197] on div "hero. m oveUp Presiona intro hero. m oveDown Presiona intro hero. m oveLeft Pre…" at bounding box center [741, 185] width 239 height 114
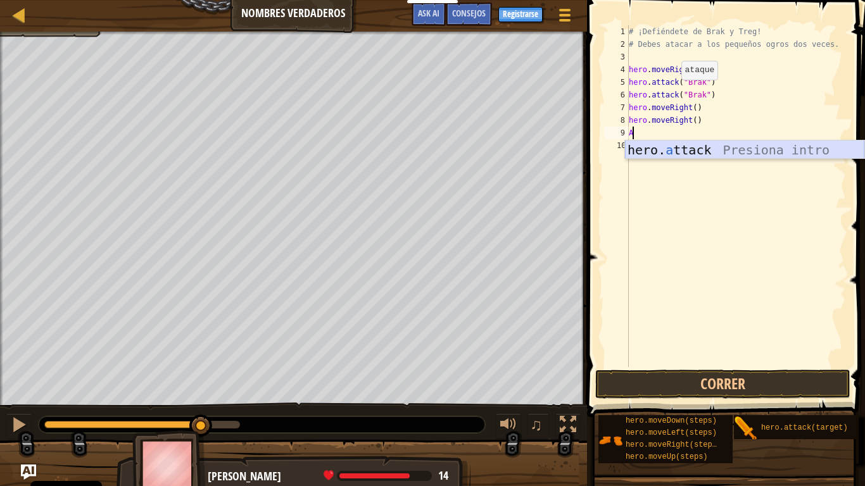
click at [692, 150] on div "hero. a ttack Presiona intro" at bounding box center [744, 168] width 239 height 57
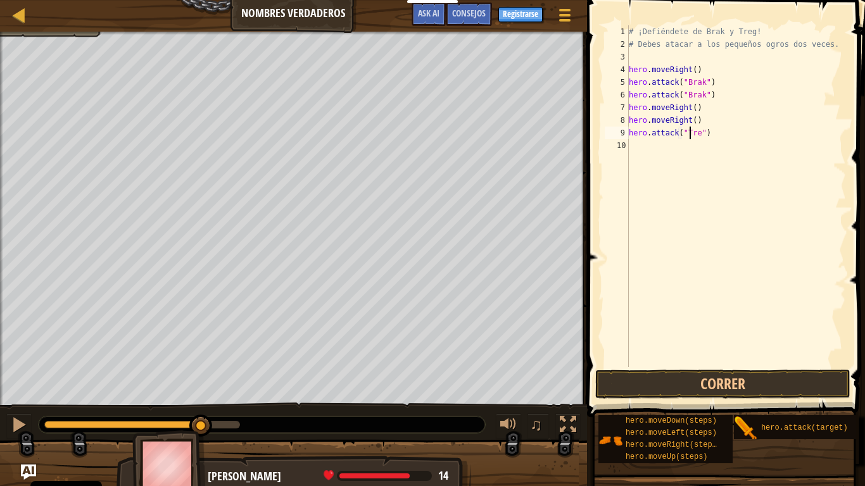
scroll to position [6, 5]
type textarea "hero.attack("Treg")"
click at [670, 392] on button "Correr" at bounding box center [722, 384] width 255 height 29
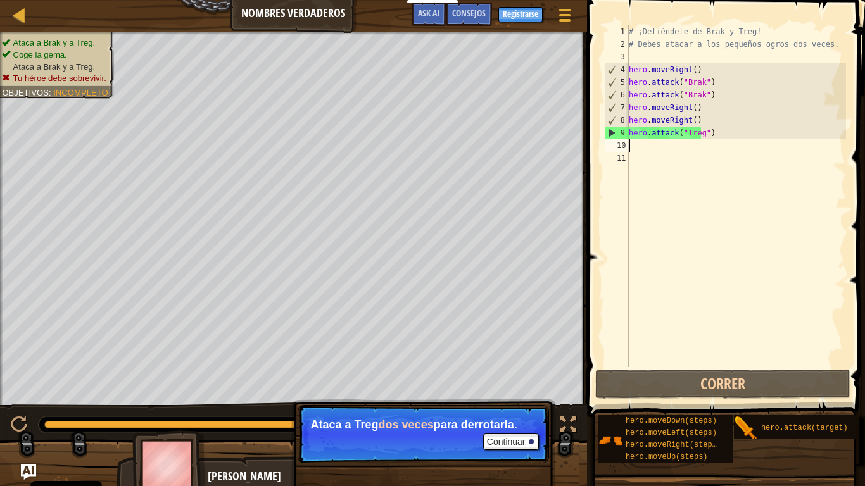
type textarea "h"
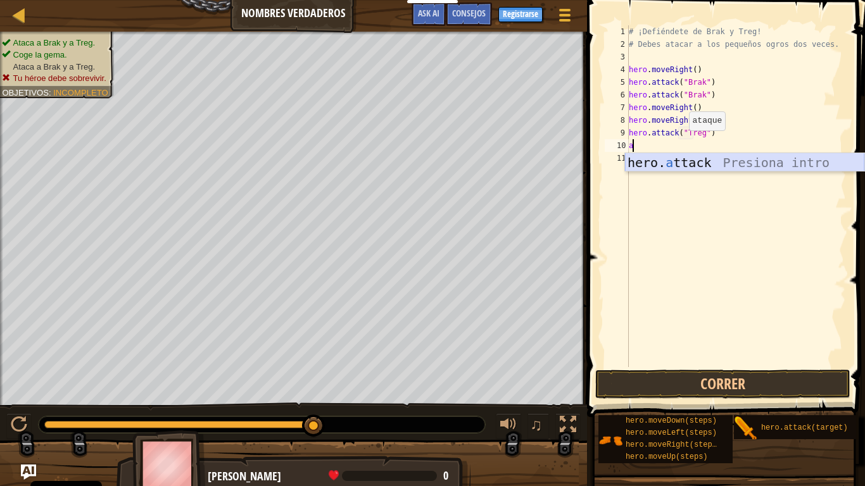
click at [689, 160] on div "hero. a ttack Presiona intro" at bounding box center [744, 181] width 239 height 57
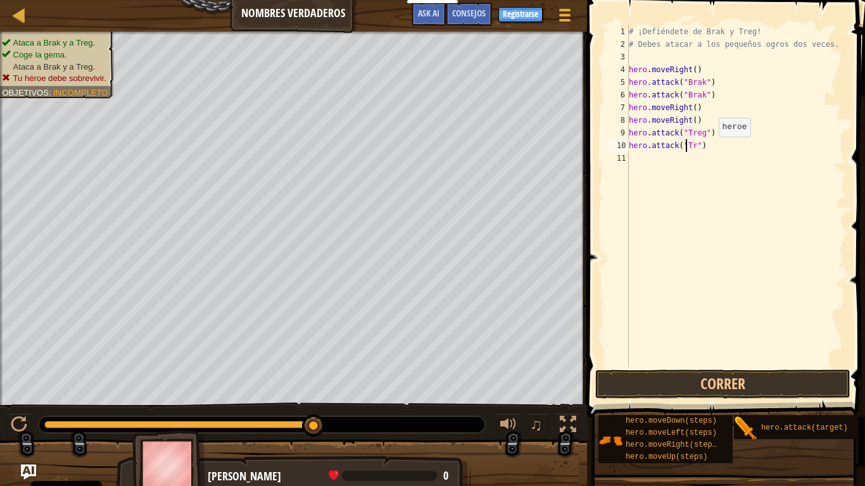
scroll to position [6, 5]
type textarea "hero.attack("Treg")"
click at [740, 374] on button "Correr" at bounding box center [722, 384] width 255 height 29
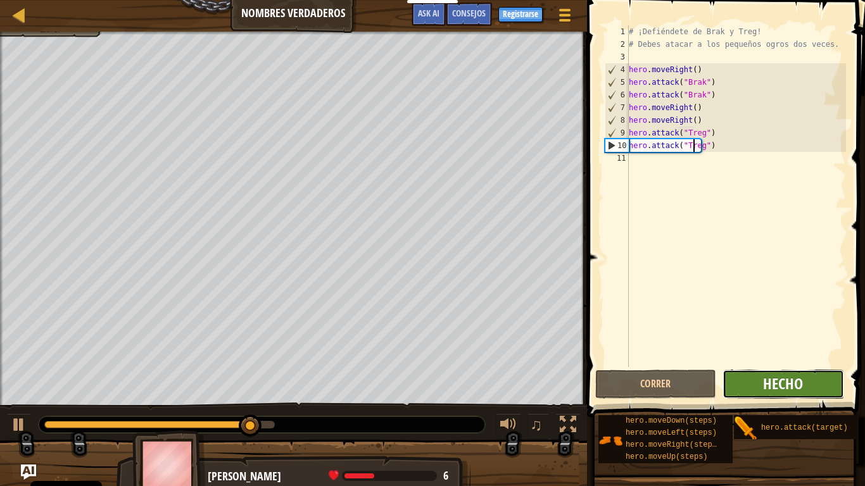
click at [782, 381] on span "Hecho" at bounding box center [783, 383] width 40 height 20
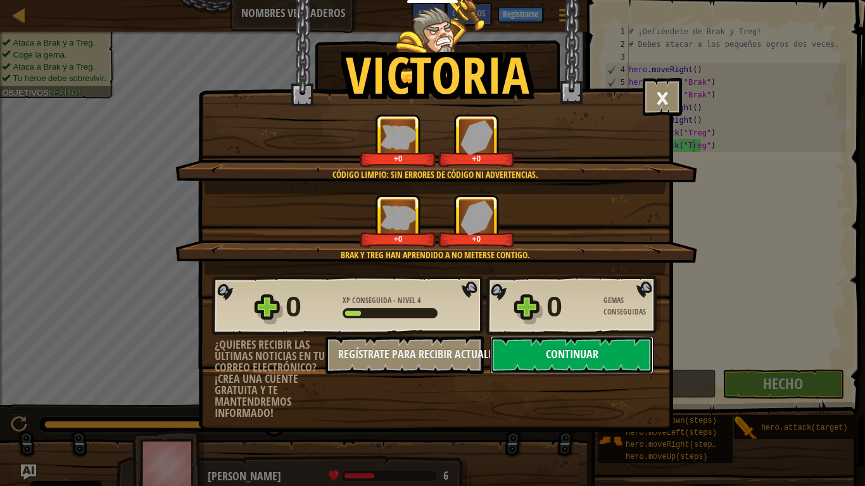
click at [581, 351] on button "Continuar" at bounding box center [571, 355] width 163 height 38
select select "es-ES"
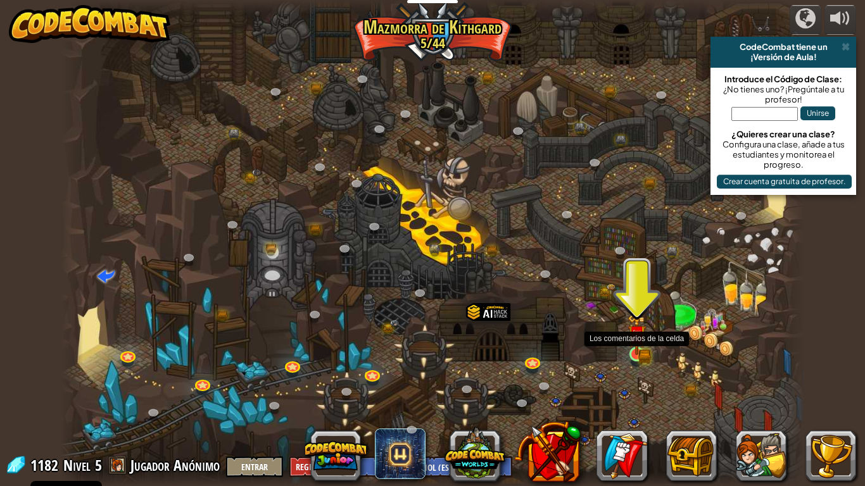
click at [638, 344] on img at bounding box center [636, 334] width 19 height 41
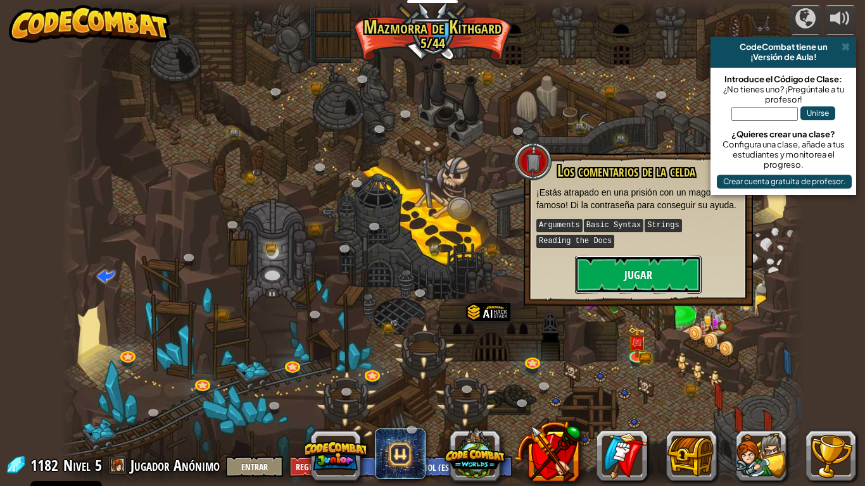
click at [640, 280] on button "Jugar" at bounding box center [638, 275] width 127 height 38
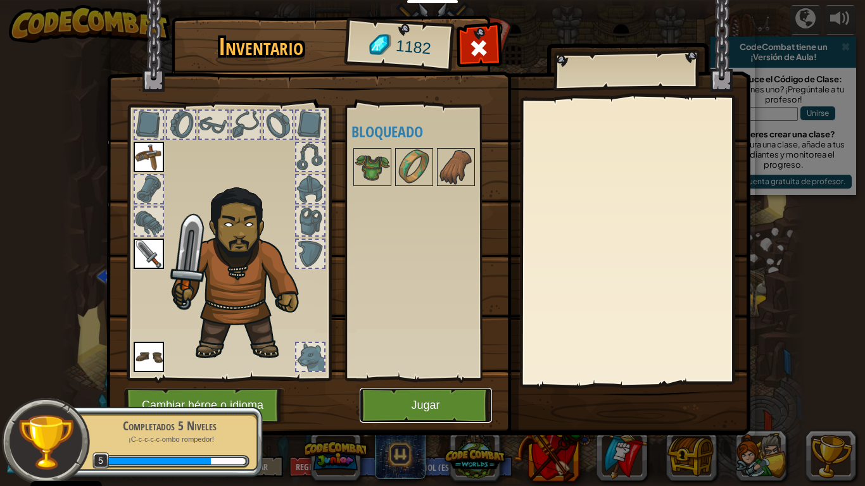
click at [405, 392] on button "Jugar" at bounding box center [425, 405] width 132 height 35
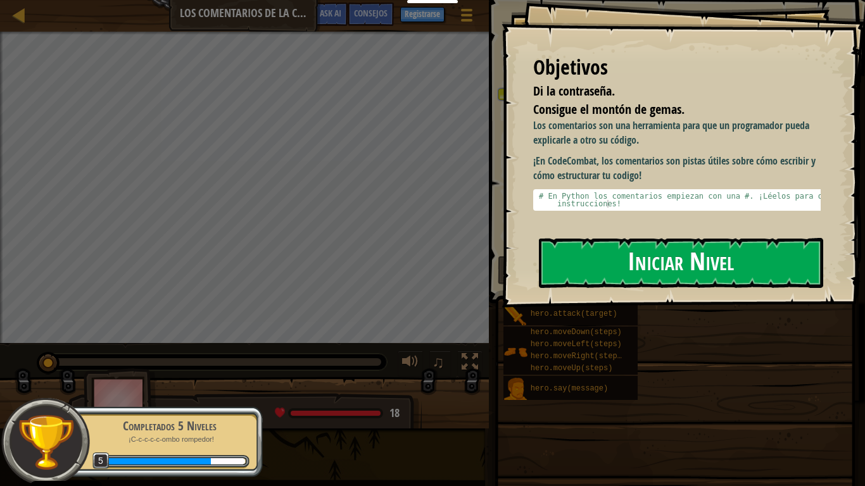
click at [751, 238] on button "Iniciar Nivel" at bounding box center [681, 263] width 284 height 50
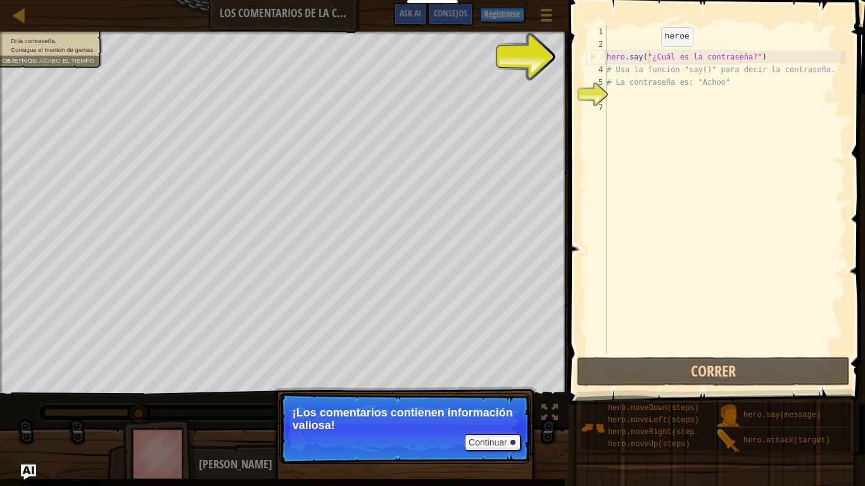
click at [649, 59] on div "hero . say ( "¿Cuál es la contraseña?" ) # Usa la función "say()" para decir la…" at bounding box center [725, 202] width 242 height 354
type textarea "hero.say("¿Cuál es la contraseña?")"
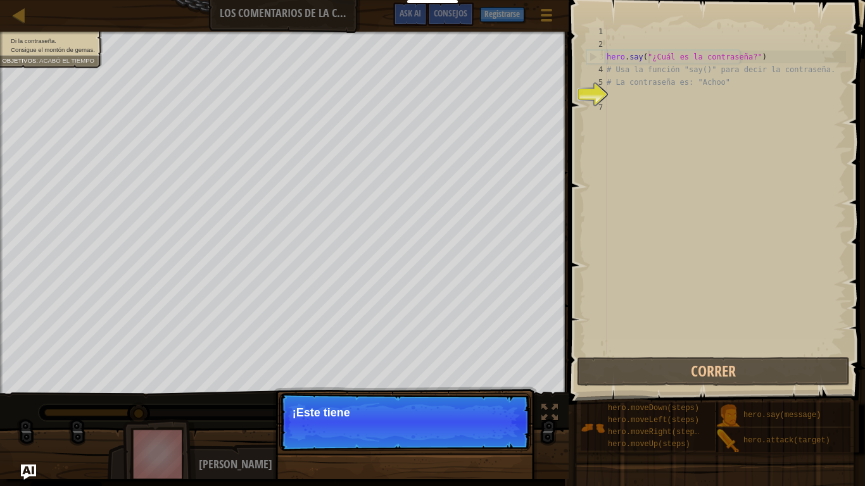
click at [625, 102] on div "hero . say ( "¿Cuál es la contraseña?" ) # Usa la función "say()" para decir la…" at bounding box center [725, 202] width 242 height 354
click at [630, 100] on div "hero . say ( "¿Cuál es la contraseña?" ) # Usa la función "say()" para decir la…" at bounding box center [725, 202] width 242 height 354
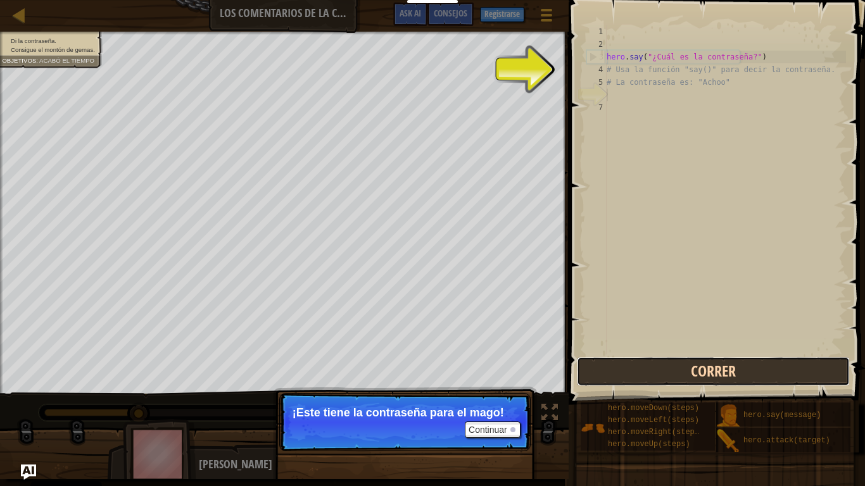
click at [673, 369] on button "Correr" at bounding box center [713, 371] width 273 height 29
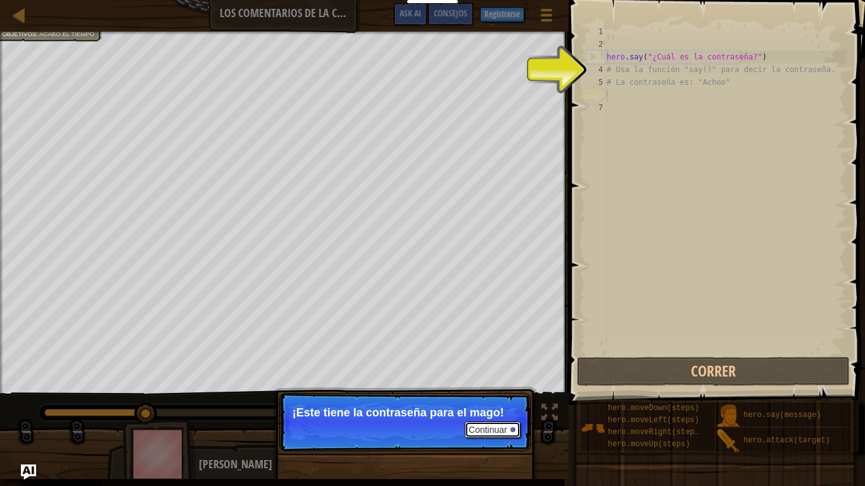
click at [495, 413] on button "Continuar" at bounding box center [493, 429] width 56 height 16
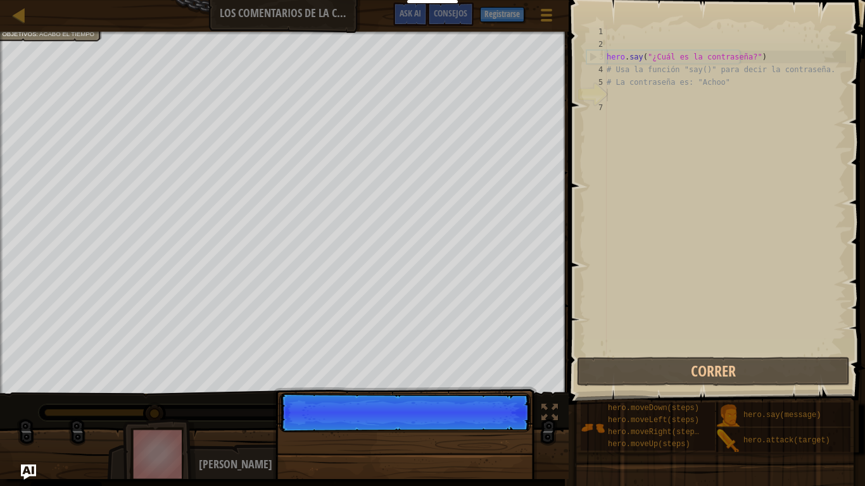
scroll to position [6, 0]
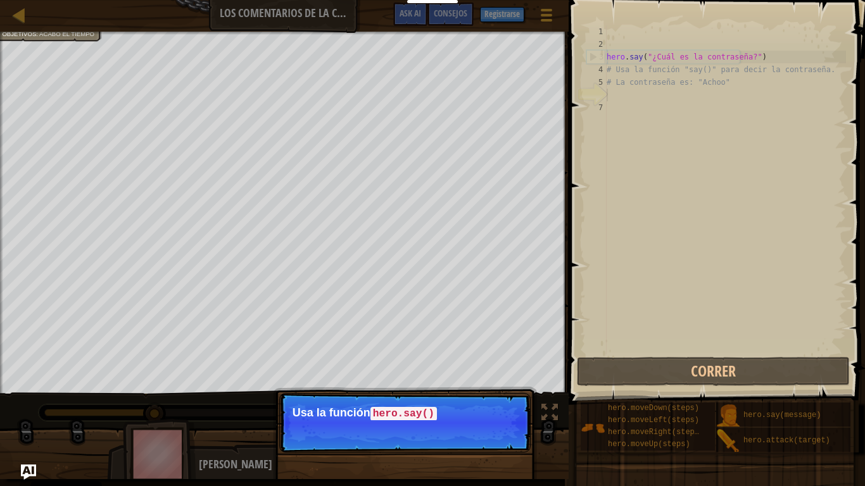
click at [502, 413] on p "Usa la función hero.say()" at bounding box center [404, 413] width 225 height 14
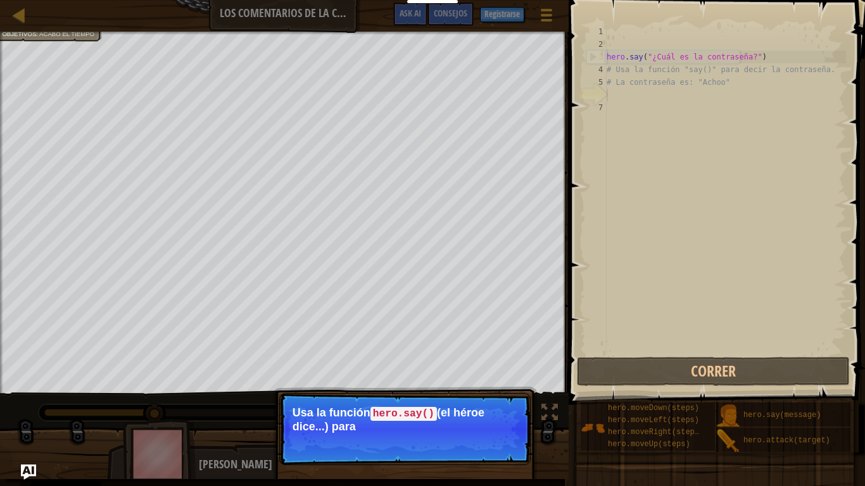
click at [496, 413] on p "Continuar Usa la función hero.[PERSON_NAME]() (el héroe dice...) para" at bounding box center [404, 429] width 251 height 72
click at [495, 413] on p "Continuar Usa la función hero.[PERSON_NAME]() (el héroe dice...) para decirle a…" at bounding box center [404, 429] width 251 height 72
drag, startPoint x: 492, startPoint y: 465, endPoint x: 493, endPoint y: 454, distance: 10.1
click at [493, 413] on p "Continuar Usa la función hero.[PERSON_NAME]() (el héroe dice...) para decirle a…" at bounding box center [404, 429] width 251 height 72
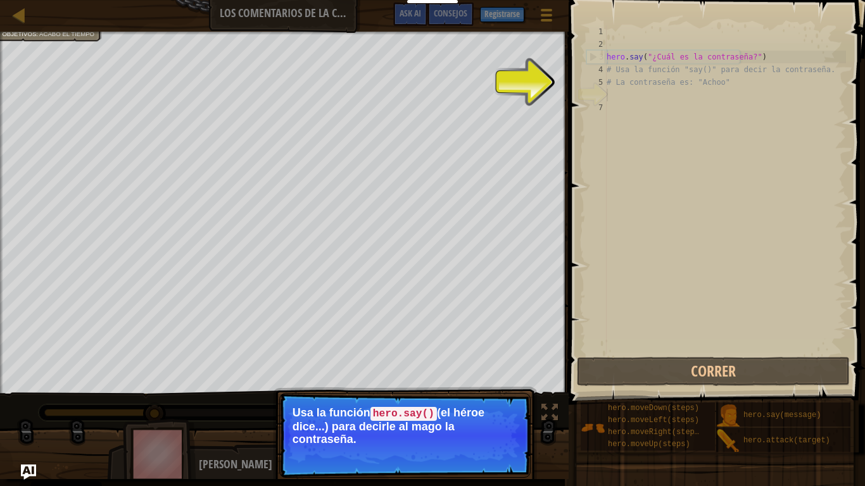
click at [495, 413] on p "Usa la función hero.[PERSON_NAME]() (el héroe dice...) para decirle al mago la …" at bounding box center [404, 425] width 225 height 39
drag, startPoint x: 496, startPoint y: 465, endPoint x: 494, endPoint y: 457, distance: 8.0
click at [495, 413] on button "Continuar" at bounding box center [493, 456] width 56 height 16
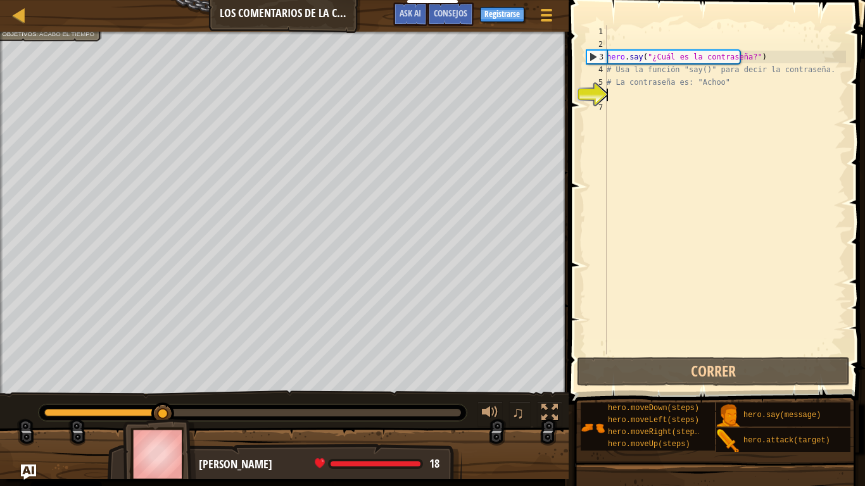
click at [494, 413] on div "Di la contraseña. Consigue el montón [PERSON_NAME]. Objetivos : Acabó el tiempo…" at bounding box center [432, 255] width 865 height 447
drag, startPoint x: 736, startPoint y: 190, endPoint x: 689, endPoint y: 97, distance: 104.2
click at [689, 97] on div "hero . say ( "¿Cuál es la contraseña?" ) # Usa la función "say()" para decir la…" at bounding box center [725, 202] width 242 height 354
click at [686, 89] on div "hero . say ( "¿Cuál es la contraseña?" ) # Usa la función "say()" para decir la…" at bounding box center [725, 202] width 242 height 354
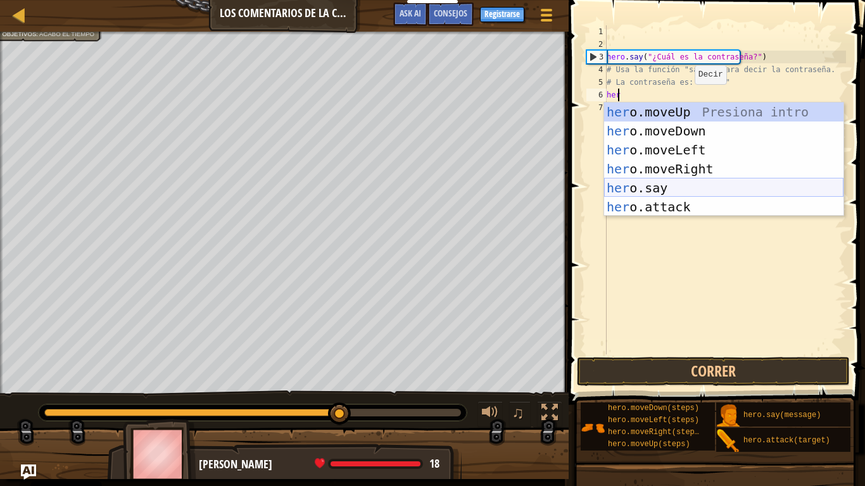
click at [659, 192] on div "her o.moveUp Presiona intro her o.moveDown Presiona intro her o.moveLeft Presio…" at bounding box center [723, 179] width 239 height 152
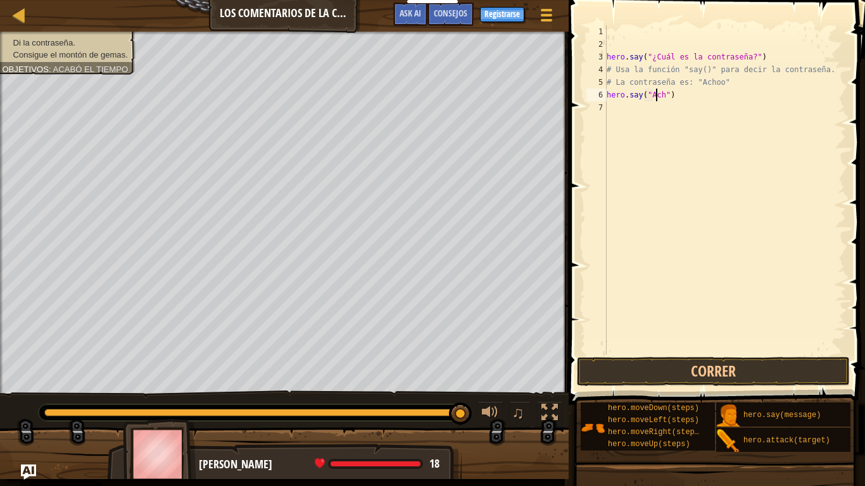
scroll to position [6, 4]
type textarea "hero.say("Achoo")"
click at [725, 374] on button "Correr" at bounding box center [713, 371] width 273 height 29
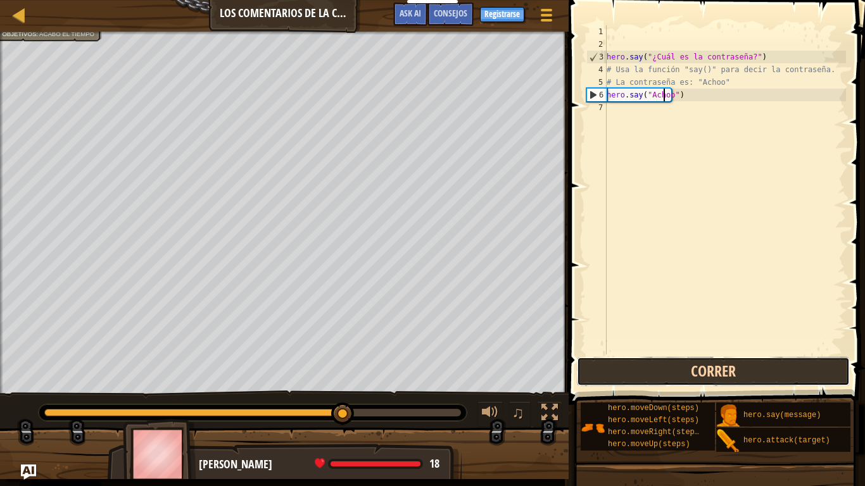
click at [677, 382] on button "Correr" at bounding box center [713, 371] width 273 height 29
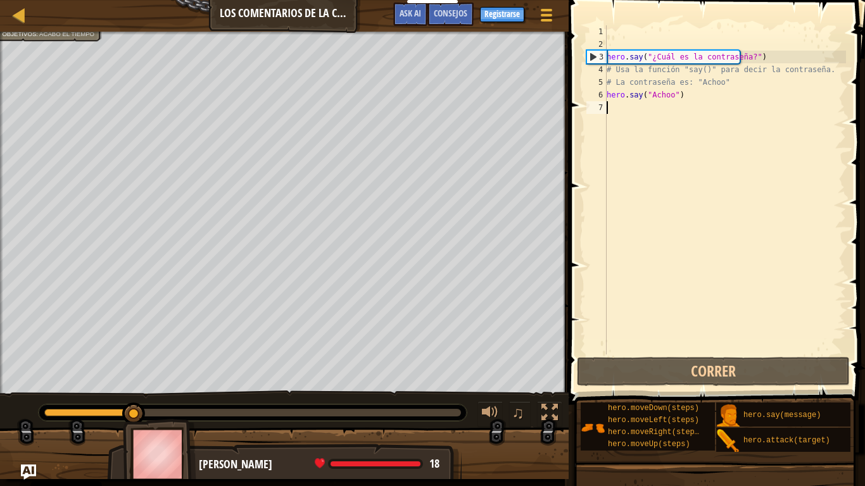
click at [711, 127] on div "hero . say ( "¿Cuál es la contraseña?" ) # Usa la función "say()" para decir la…" at bounding box center [725, 202] width 242 height 354
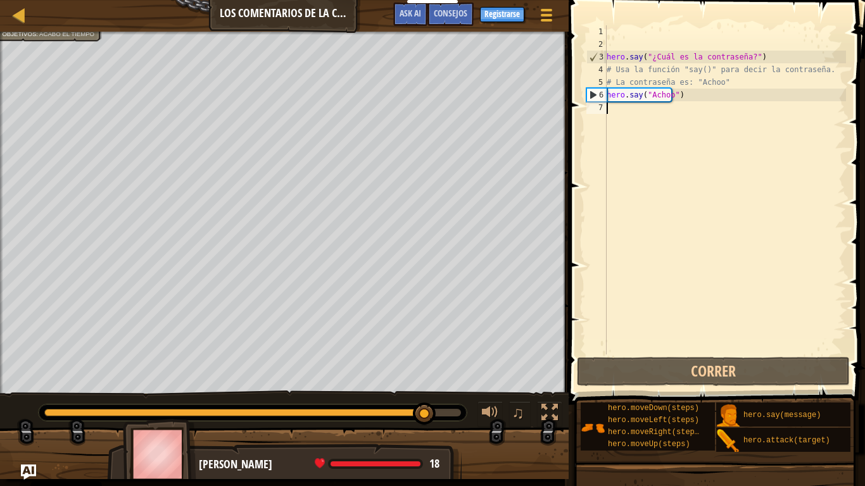
type textarea "m"
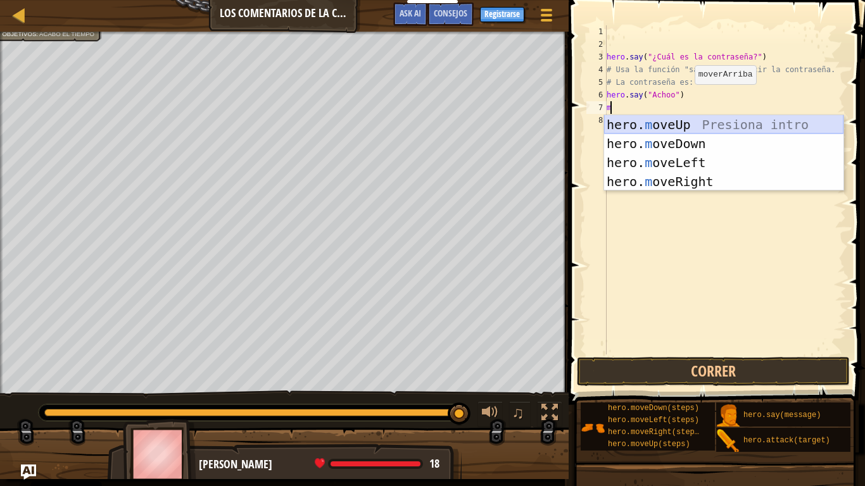
click at [704, 122] on div "hero. m oveUp Presiona intro hero. m oveDown Presiona intro hero. m oveLeft Pre…" at bounding box center [723, 172] width 239 height 114
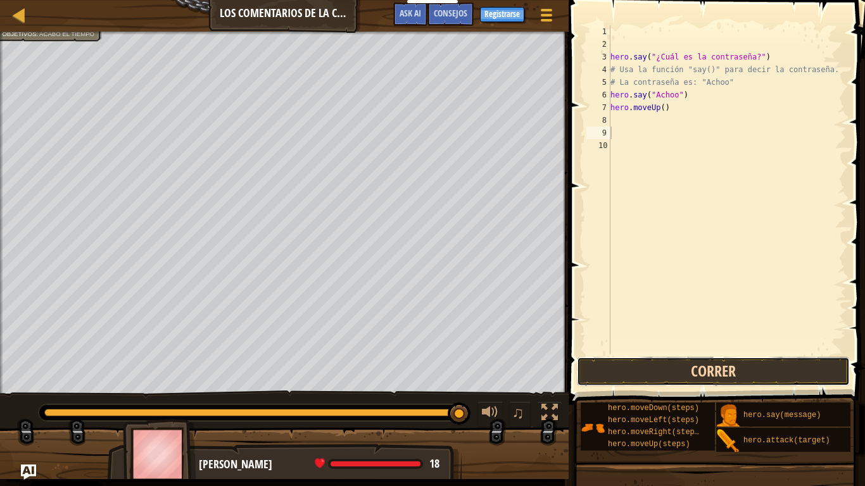
click at [675, 361] on button "Correr" at bounding box center [713, 371] width 273 height 29
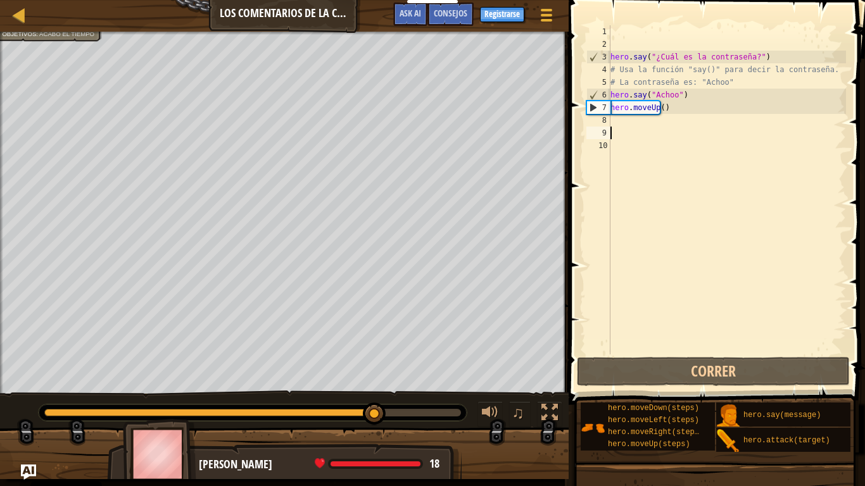
click at [658, 104] on div "hero . say ( "¿Cuál es la contraseña?" ) # Usa la función "say()" para decir la…" at bounding box center [727, 202] width 238 height 354
click at [658, 113] on div "hero . say ( "¿Cuál es la contraseña?" ) # Usa la función "say()" para decir la…" at bounding box center [727, 202] width 238 height 354
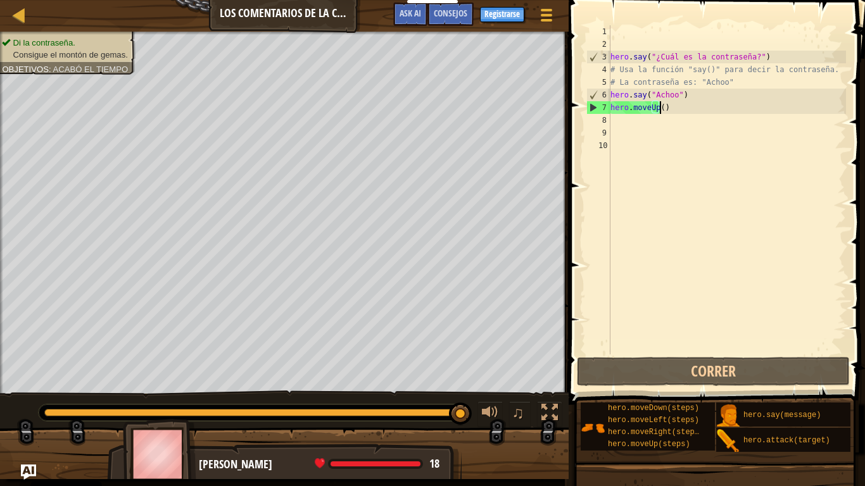
click at [658, 107] on div "hero . say ( "¿Cuál es la contraseña?" ) # Usa la función "say()" para decir la…" at bounding box center [727, 202] width 238 height 354
click at [656, 108] on div "hero . say ( "¿Cuál es la contraseña?" ) # Usa la función "say()" para decir la…" at bounding box center [727, 202] width 238 height 354
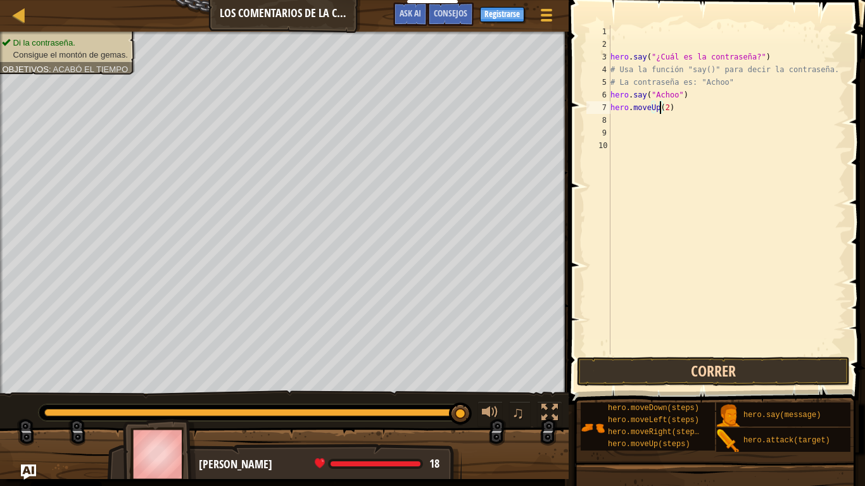
type textarea "hero.moveUp(2)"
click at [730, 365] on button "Correr" at bounding box center [713, 371] width 273 height 29
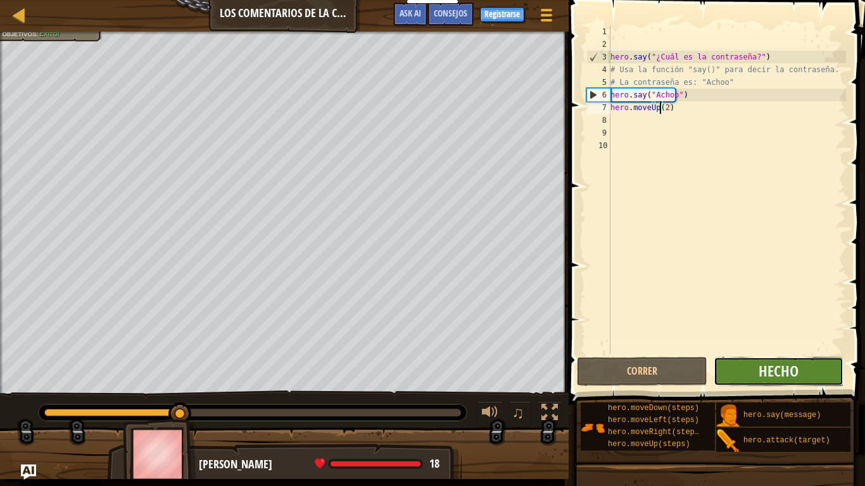
click at [742, 373] on button "Hecho" at bounding box center [778, 371] width 130 height 29
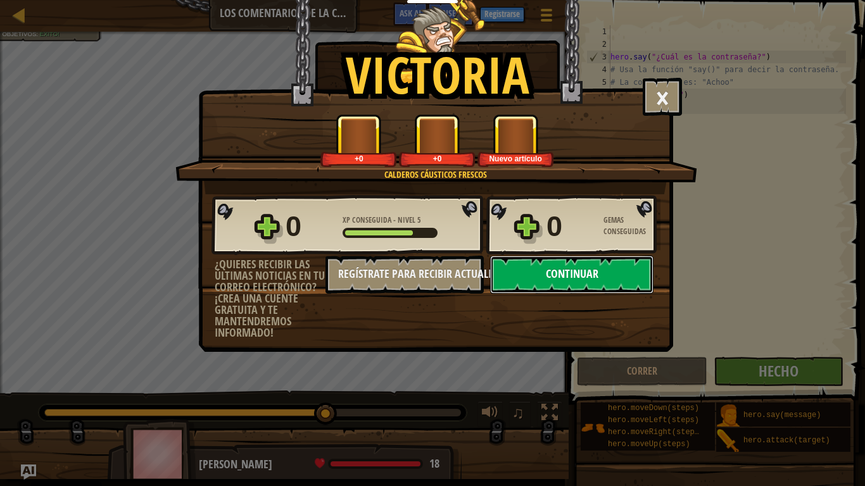
click at [590, 279] on button "Continuar" at bounding box center [571, 275] width 163 height 38
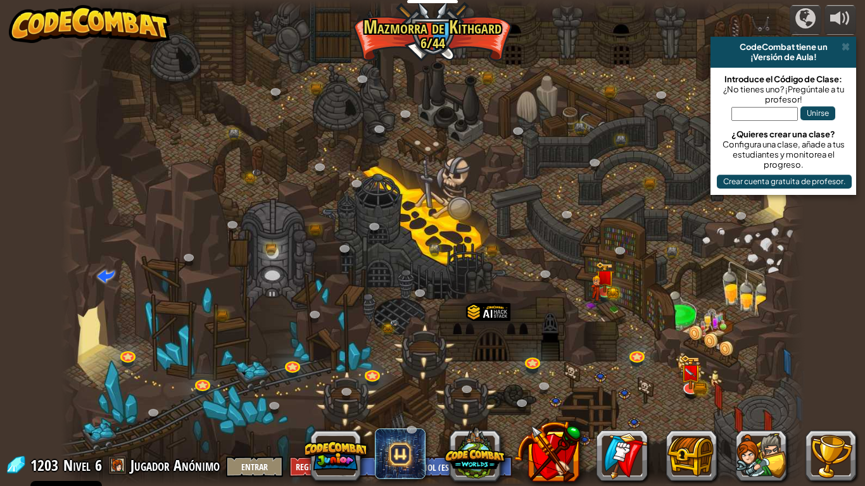
select select "es-ES"
click at [606, 287] on img at bounding box center [604, 269] width 19 height 41
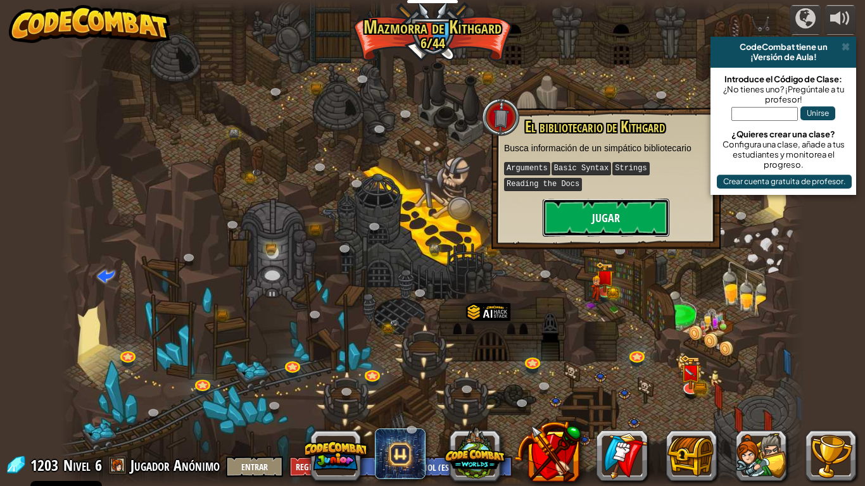
click at [614, 199] on button "Jugar" at bounding box center [605, 218] width 127 height 38
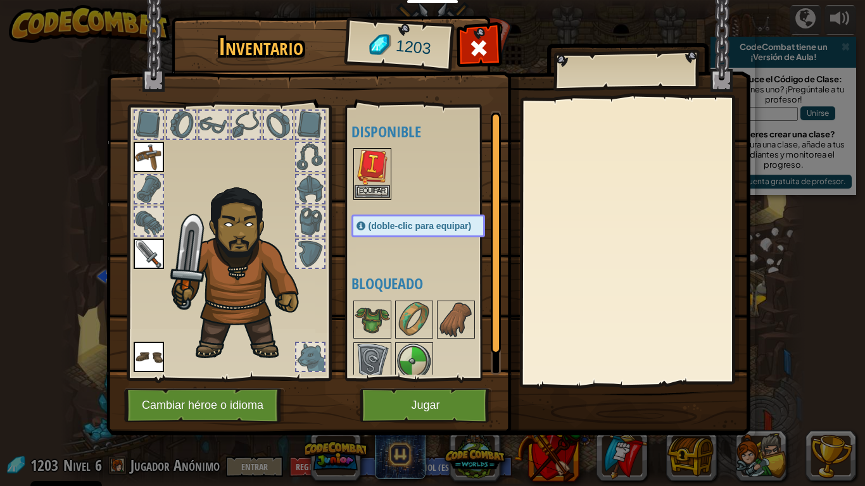
click at [365, 181] on img at bounding box center [371, 166] width 35 height 35
click at [366, 180] on img at bounding box center [371, 166] width 35 height 35
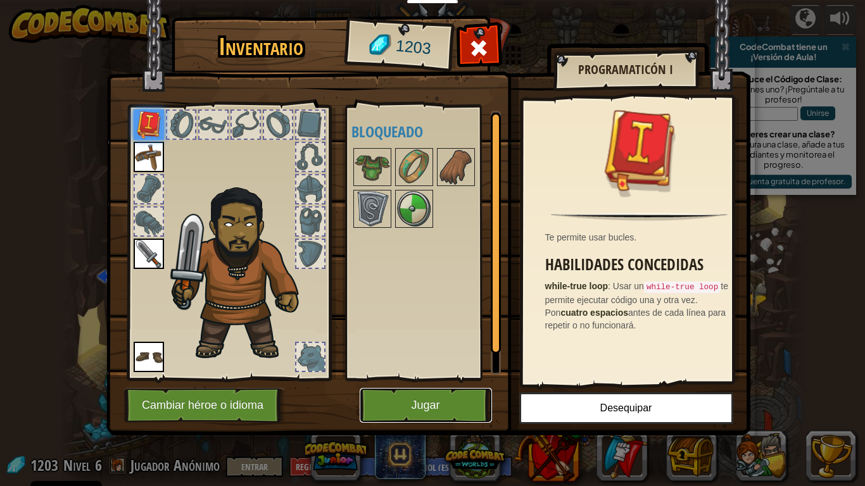
click at [432, 407] on button "Jugar" at bounding box center [425, 405] width 132 height 35
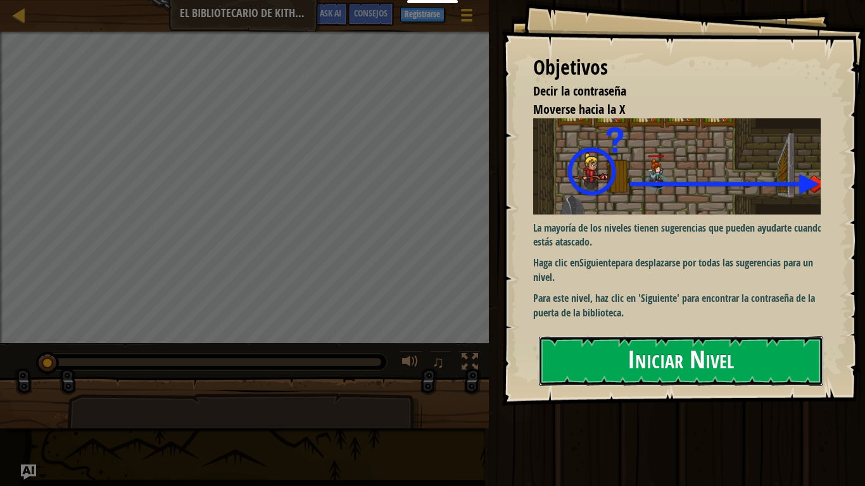
click at [677, 337] on button "Iniciar Nivel" at bounding box center [681, 361] width 284 height 50
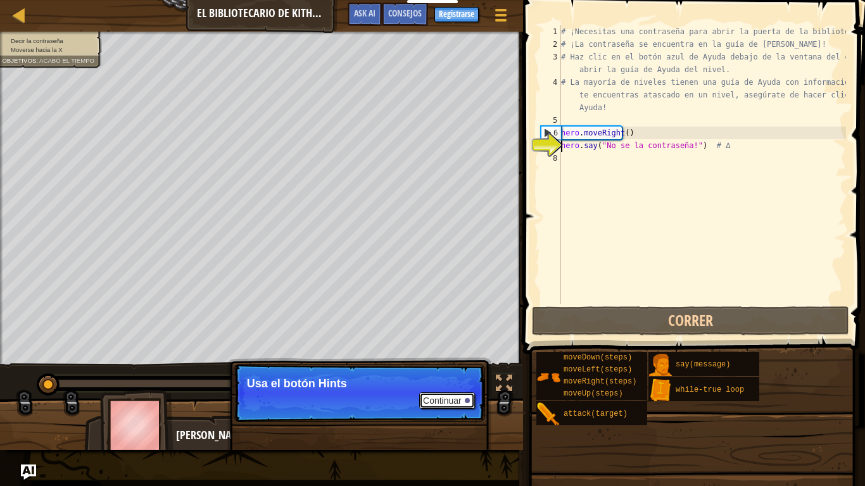
click at [452, 398] on button "Continuar" at bounding box center [447, 400] width 56 height 16
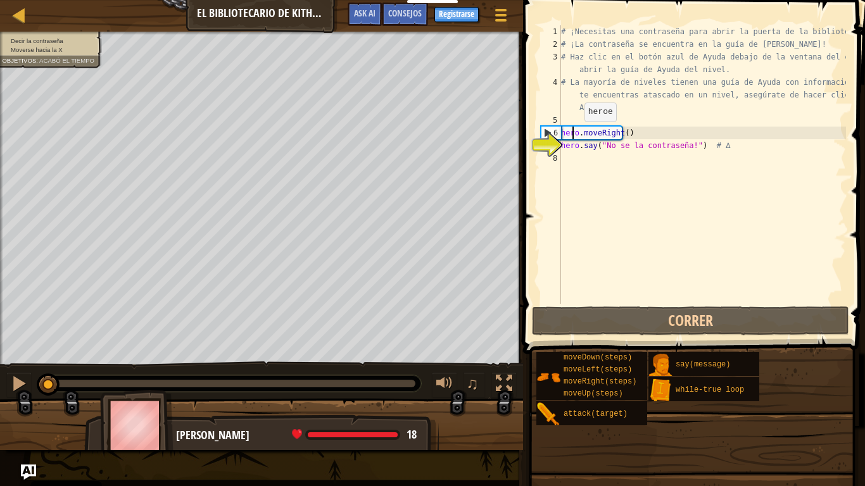
click at [573, 134] on div "# ¡Necesitas una contraseña para abrir la puerta de la biblioteca! # ¡La contra…" at bounding box center [701, 177] width 287 height 304
click at [575, 151] on div "# ¡Necesitas una contraseña para abrir la puerta de la biblioteca! # ¡La contra…" at bounding box center [701, 177] width 287 height 304
type textarea "hero.say("No se la contraseña!") # ∆"
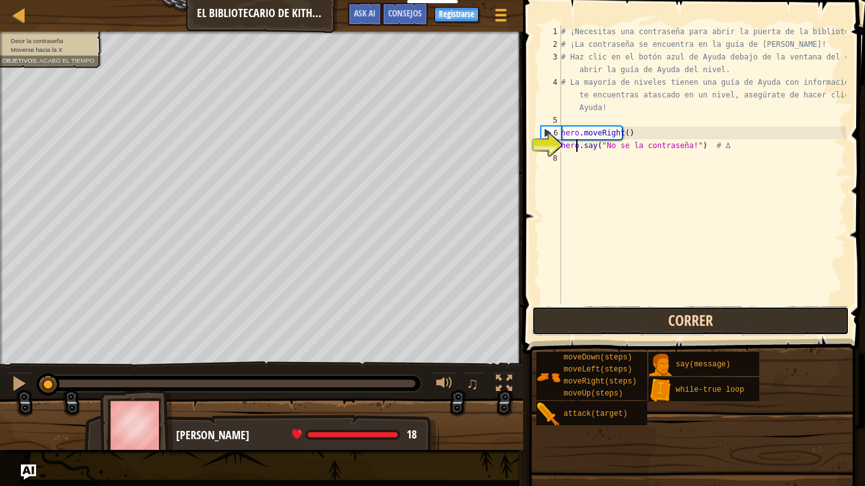
click at [735, 314] on button "Correr" at bounding box center [690, 320] width 317 height 29
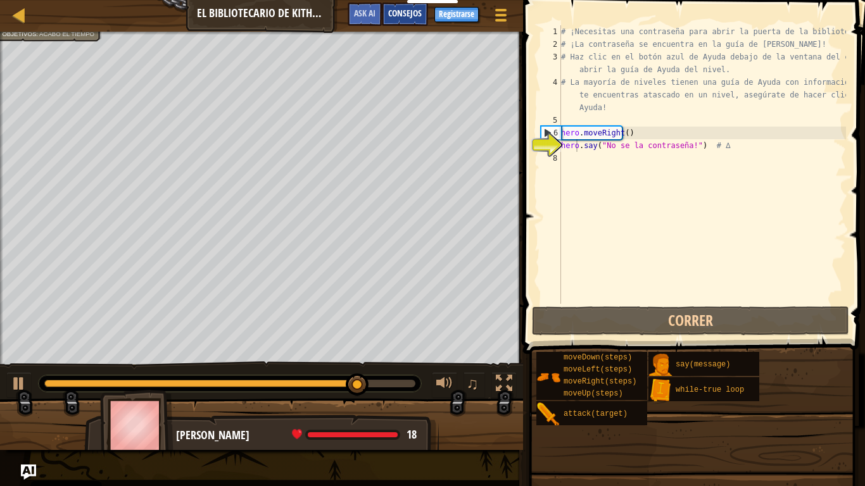
click at [420, 13] on span "Consejos" at bounding box center [405, 13] width 34 height 12
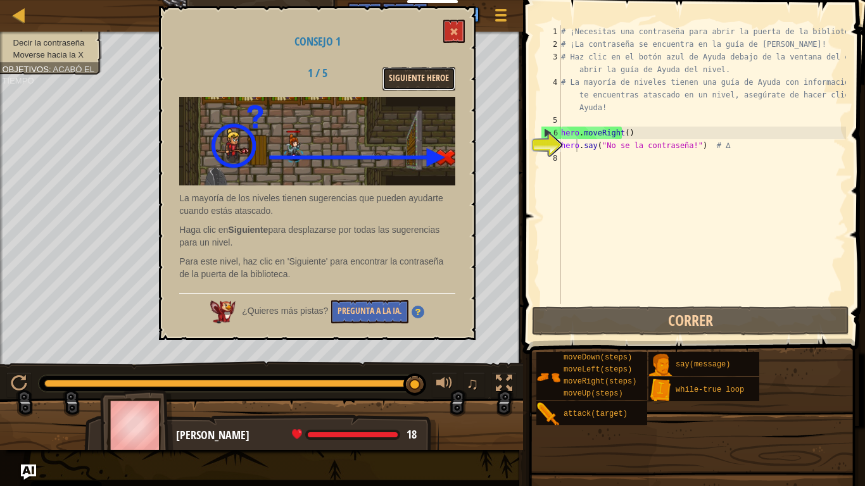
click at [423, 78] on button "Siguiente Heroe" at bounding box center [418, 78] width 73 height 23
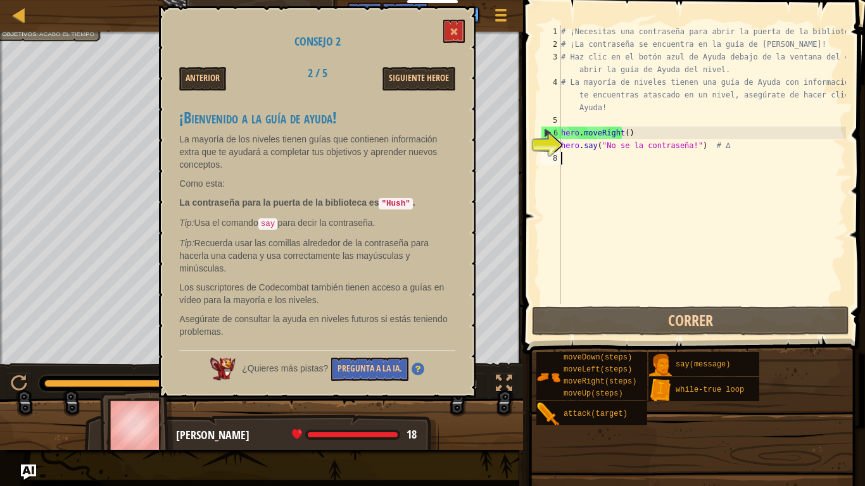
click at [609, 159] on div "# ¡Necesitas una contraseña para abrir la puerta de la biblioteca! # ¡La contra…" at bounding box center [701, 177] width 287 height 304
type textarea "s"
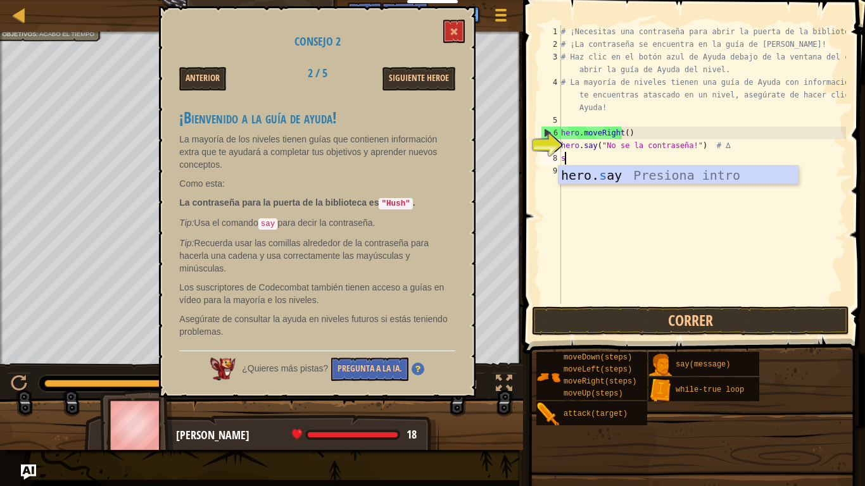
scroll to position [6, 0]
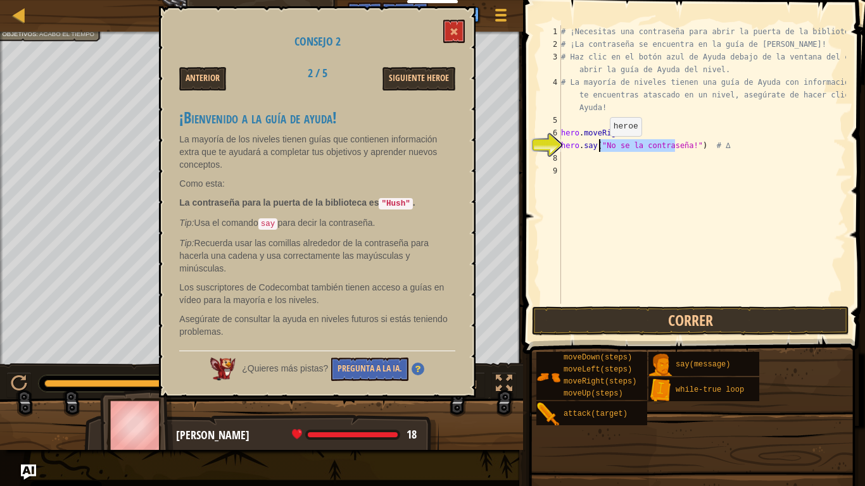
drag, startPoint x: 673, startPoint y: 147, endPoint x: 598, endPoint y: 149, distance: 75.3
click at [598, 149] on div "# ¡Necesitas una contraseña para abrir la puerta de la biblioteca! # ¡La contra…" at bounding box center [701, 177] width 287 height 304
type textarea "hero.say("Hush") # ∆"
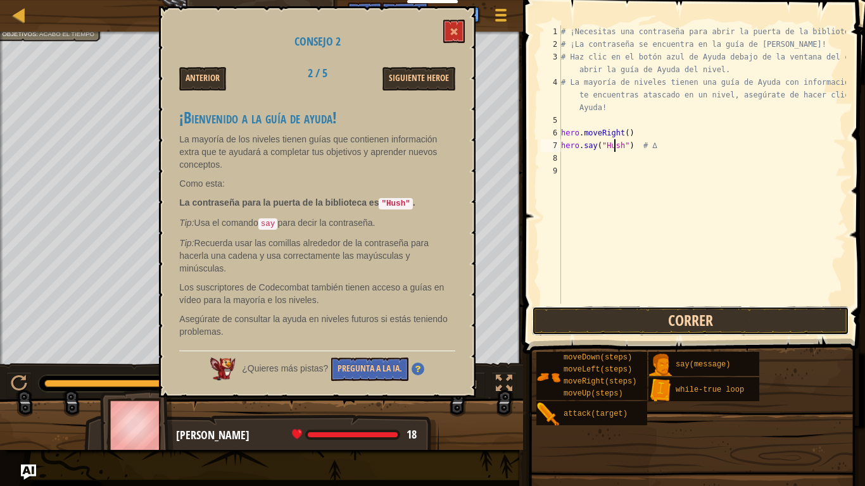
click at [673, 318] on button "Correr" at bounding box center [690, 320] width 317 height 29
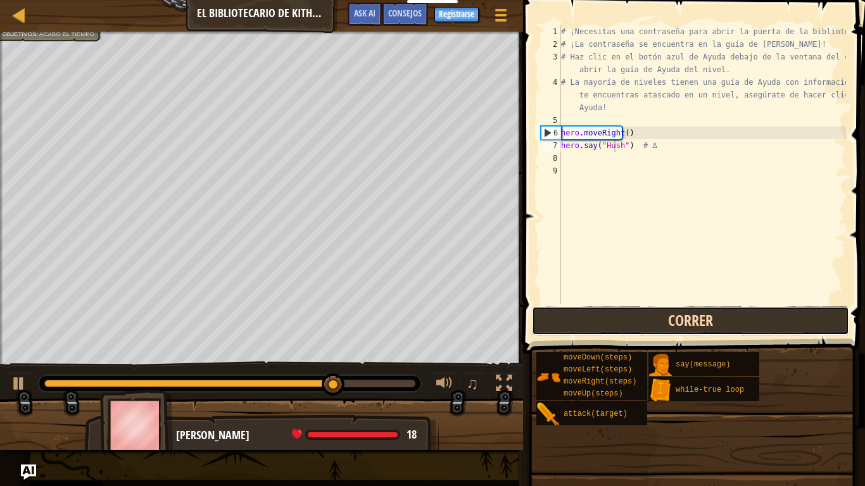
click at [615, 323] on button "Correr" at bounding box center [690, 320] width 317 height 29
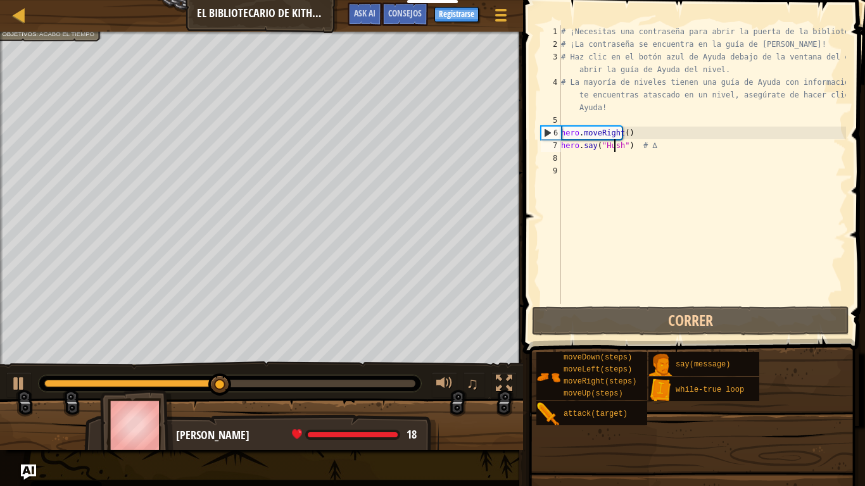
click at [608, 163] on div "# ¡Necesitas una contraseña para abrir la puerta de la biblioteca! # ¡La contra…" at bounding box center [701, 177] width 287 height 304
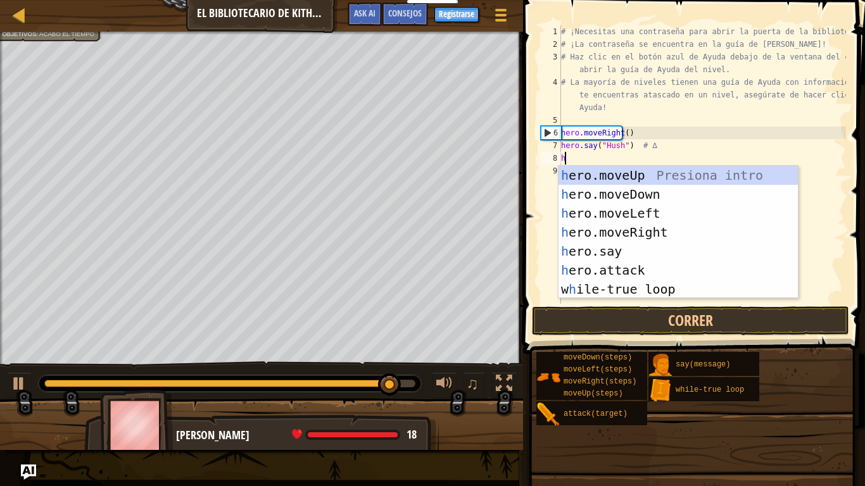
type textarea "her"
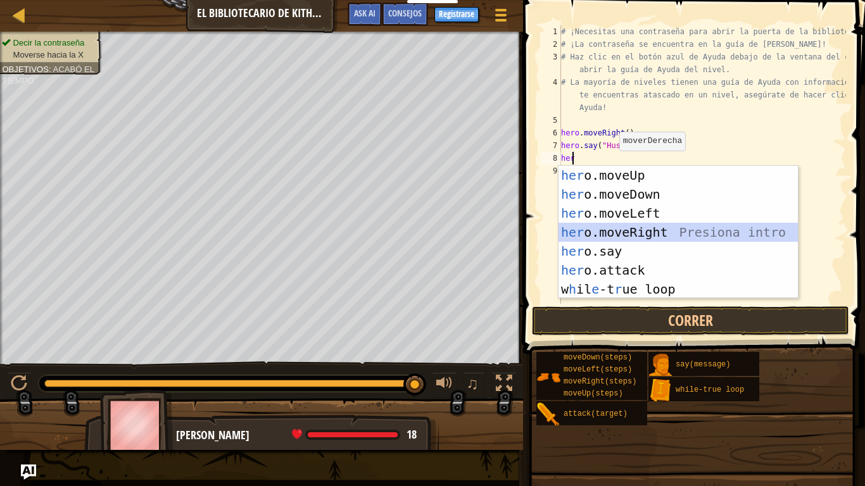
click at [623, 224] on div "her o.moveUp Presiona intro her o.moveDown Presiona intro her o.moveLeft Presio…" at bounding box center [677, 251] width 239 height 171
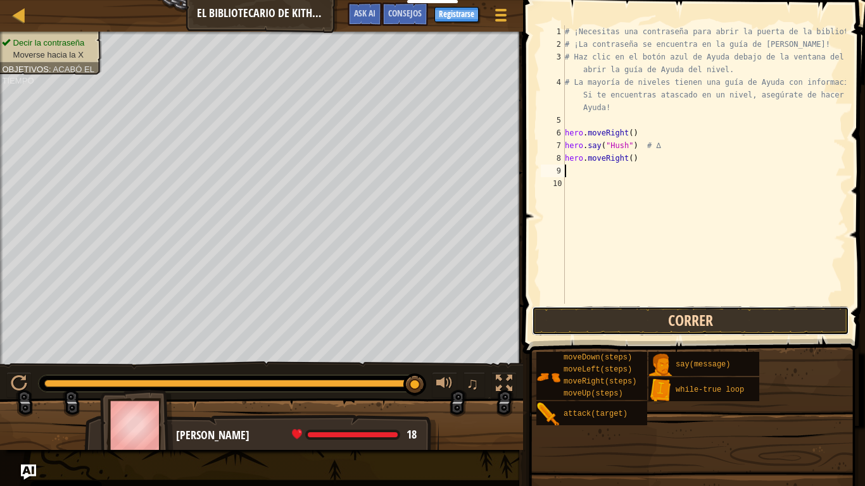
click at [623, 308] on button "Correr" at bounding box center [690, 320] width 317 height 29
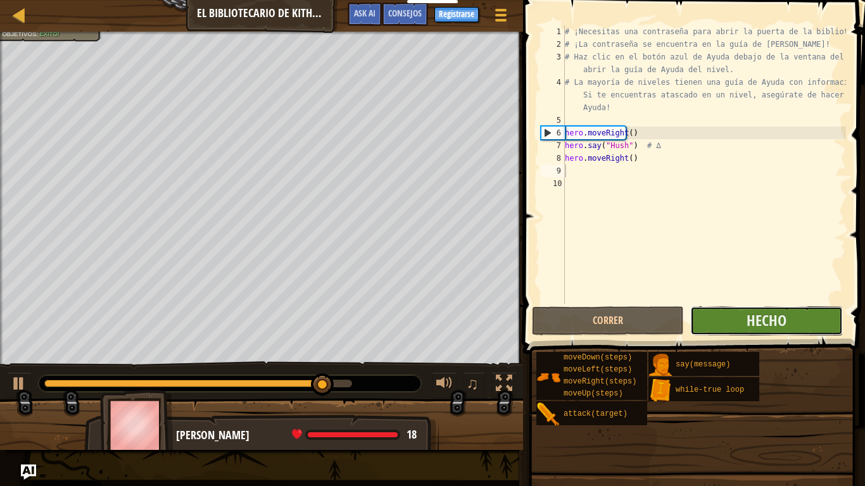
click at [706, 313] on button "Hecho" at bounding box center [766, 320] width 152 height 29
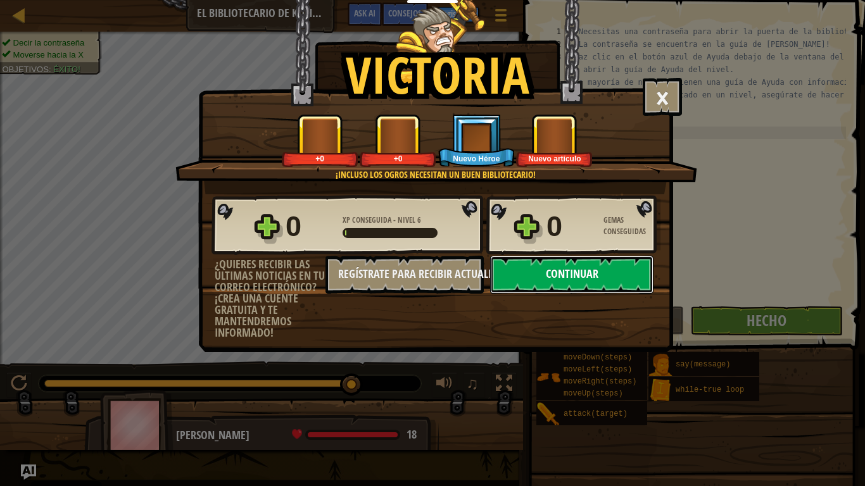
click at [615, 287] on button "Continuar" at bounding box center [571, 275] width 163 height 38
select select "es-ES"
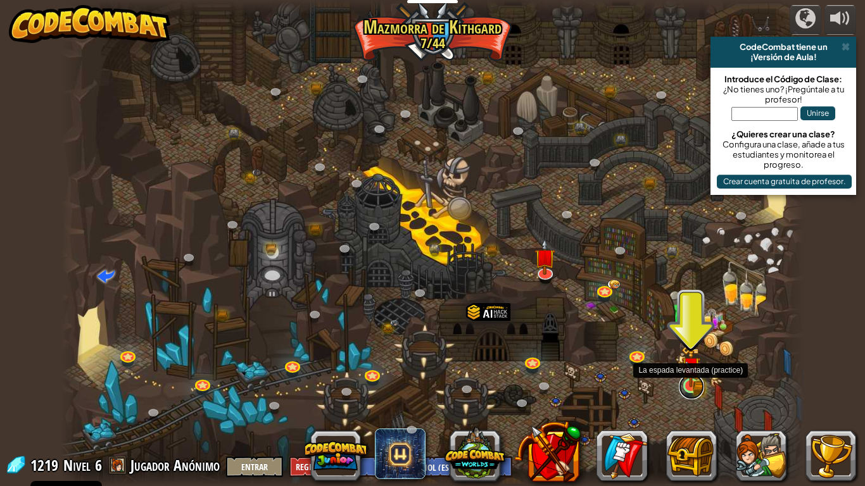
click at [689, 396] on link at bounding box center [690, 386] width 25 height 25
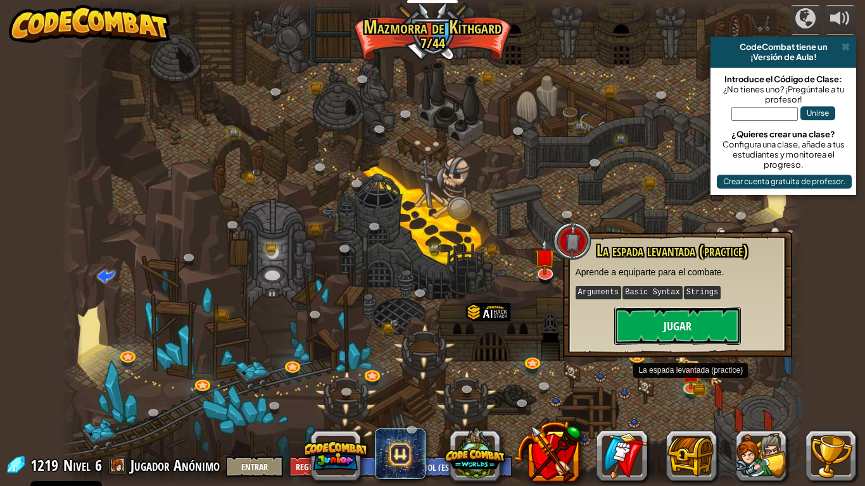
click at [655, 327] on button "Jugar" at bounding box center [677, 326] width 127 height 38
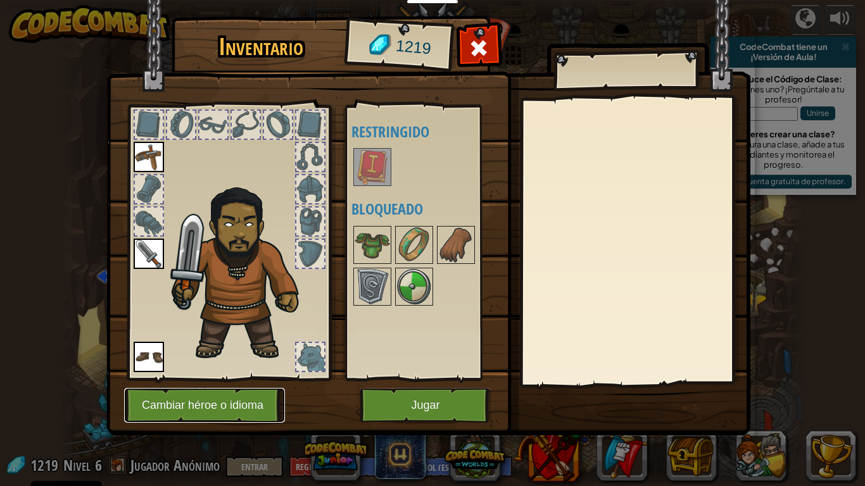
click at [192, 410] on button "Cambiar héroe o idioma" at bounding box center [204, 405] width 161 height 35
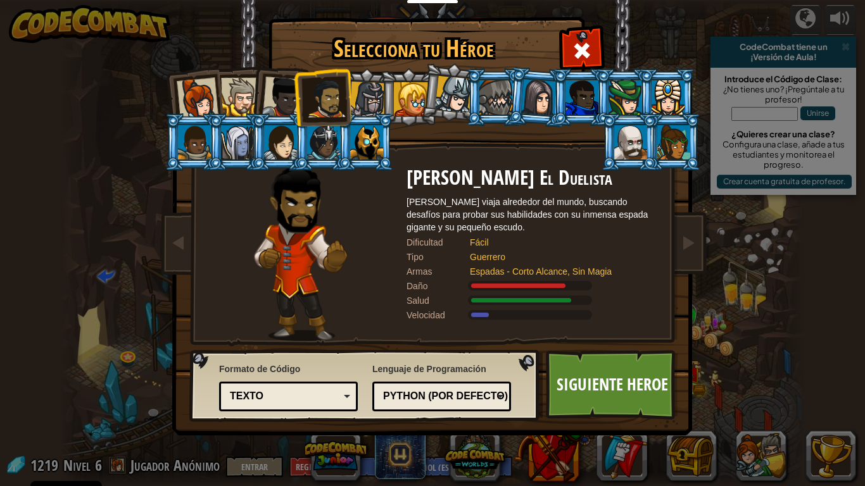
click at [354, 102] on div at bounding box center [367, 100] width 36 height 36
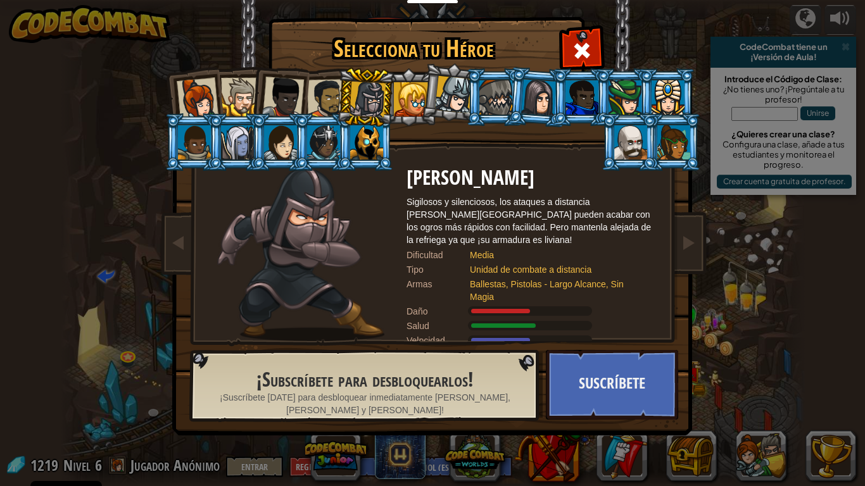
click at [272, 89] on div at bounding box center [283, 98] width 42 height 42
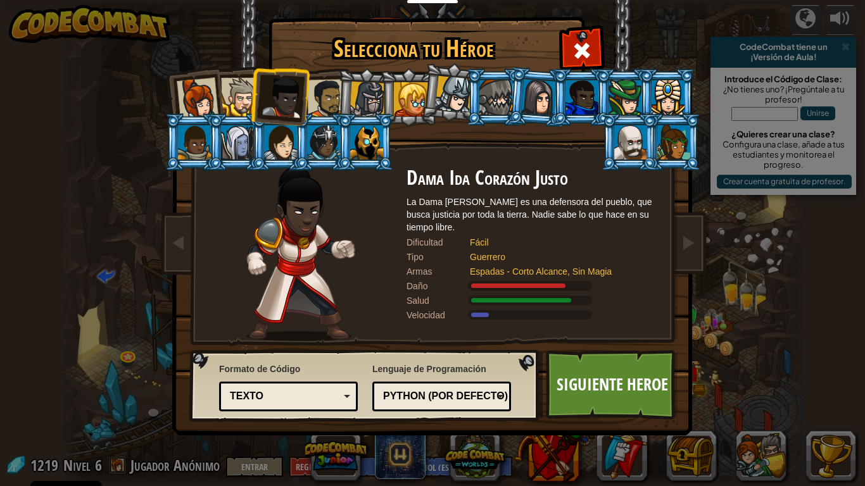
click at [310, 90] on div at bounding box center [326, 98] width 39 height 39
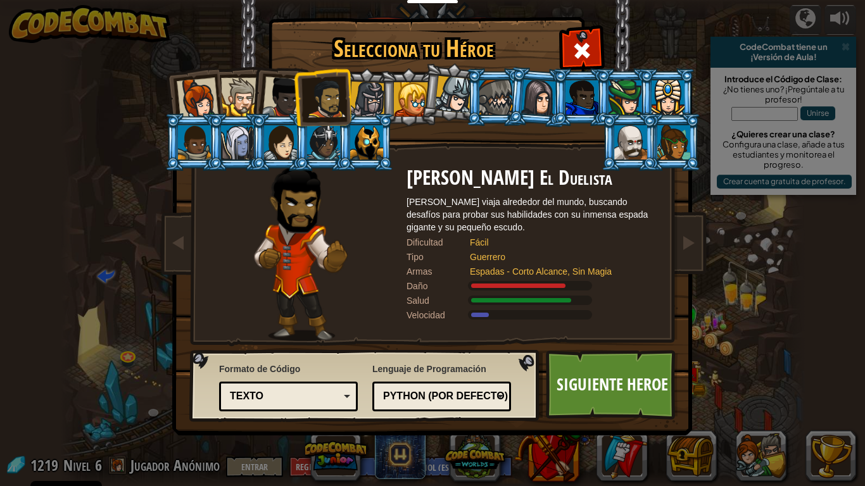
click at [370, 88] on div at bounding box center [367, 100] width 36 height 36
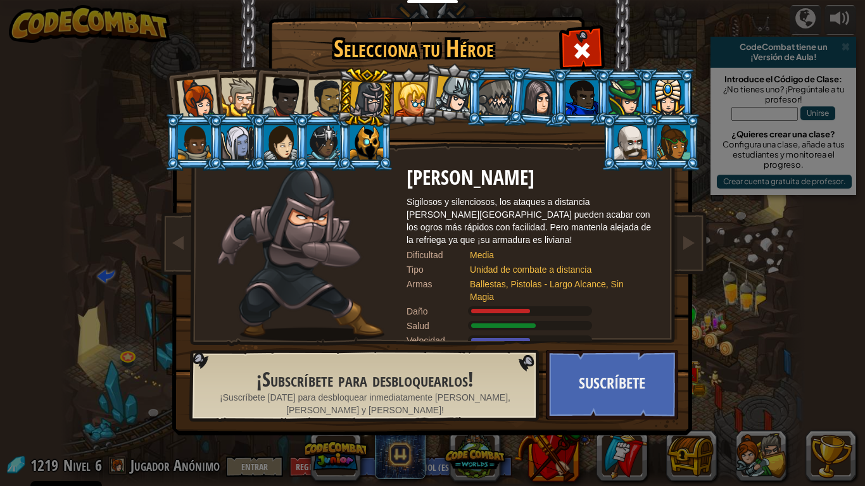
click at [511, 92] on li at bounding box center [537, 96] width 61 height 61
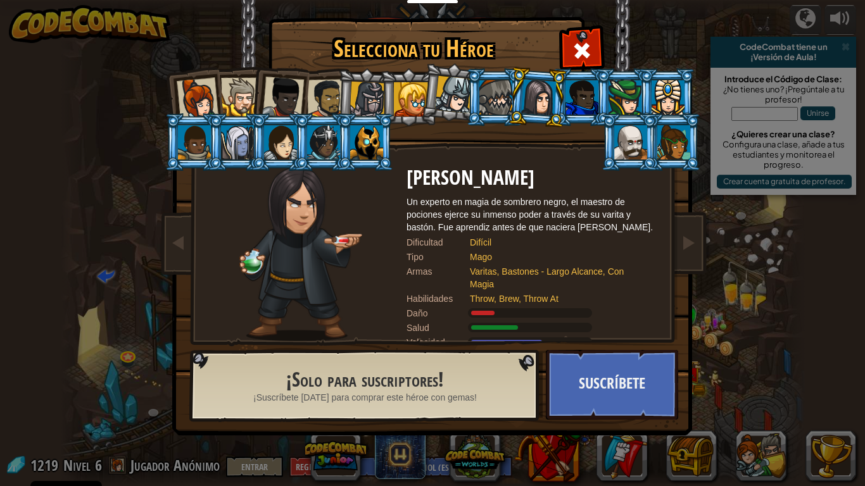
click at [498, 101] on div at bounding box center [495, 97] width 33 height 34
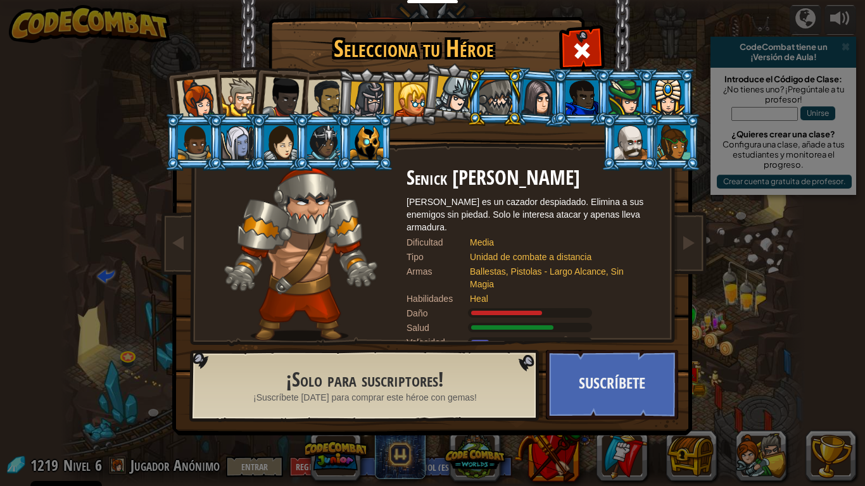
click at [553, 95] on li at bounding box center [580, 97] width 57 height 58
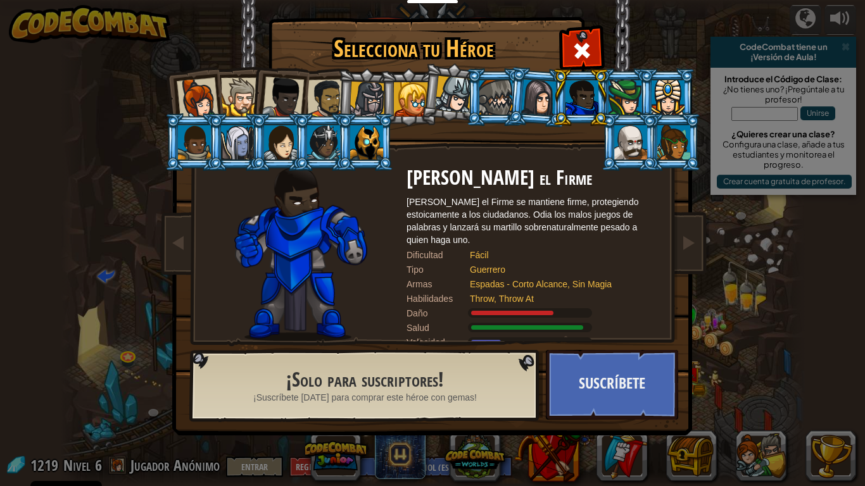
click at [424, 93] on li at bounding box center [451, 92] width 63 height 63
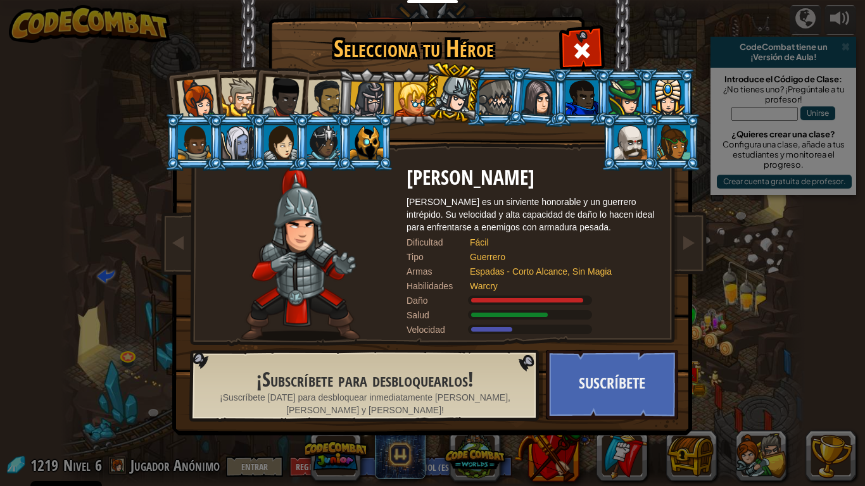
click at [402, 100] on div at bounding box center [411, 99] width 34 height 34
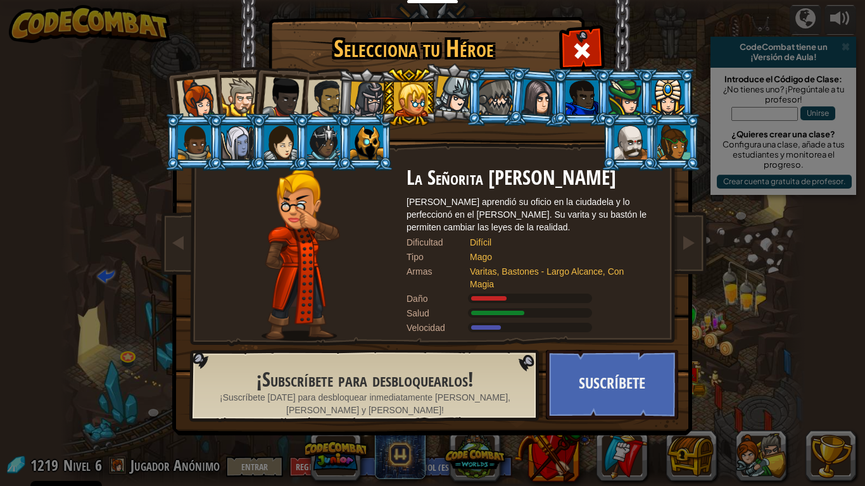
click at [611, 137] on li at bounding box center [629, 142] width 57 height 58
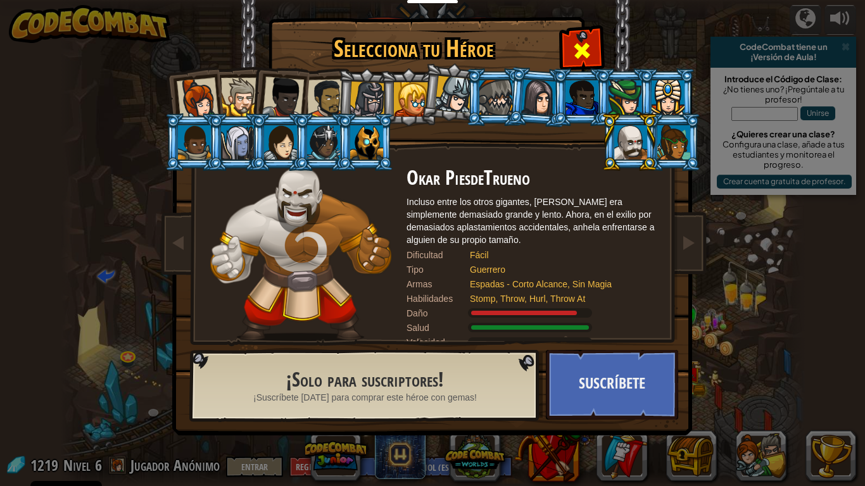
click at [592, 51] on div at bounding box center [581, 49] width 40 height 40
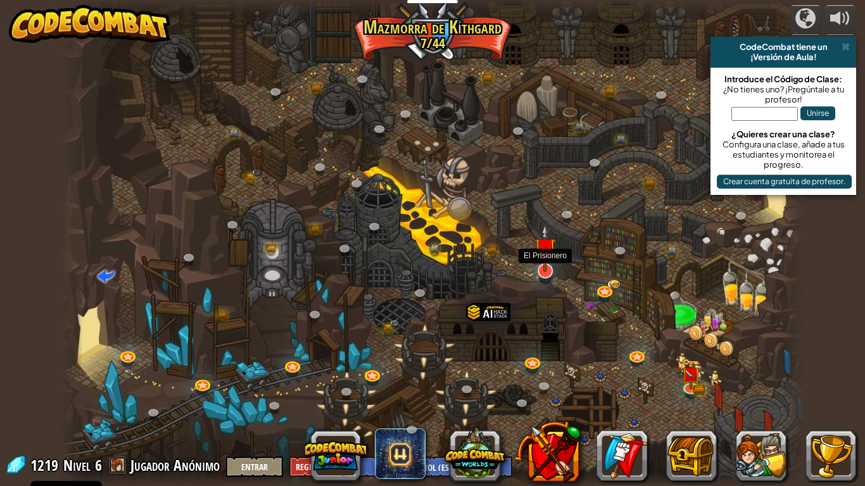
click at [540, 267] on img at bounding box center [544, 248] width 21 height 48
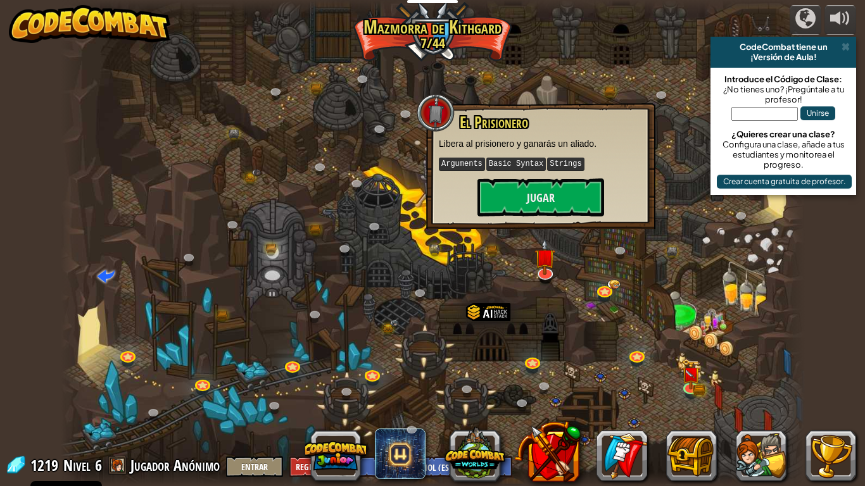
drag, startPoint x: 514, startPoint y: 297, endPoint x: 506, endPoint y: 294, distance: 8.0
click at [510, 296] on div at bounding box center [433, 243] width 744 height 486
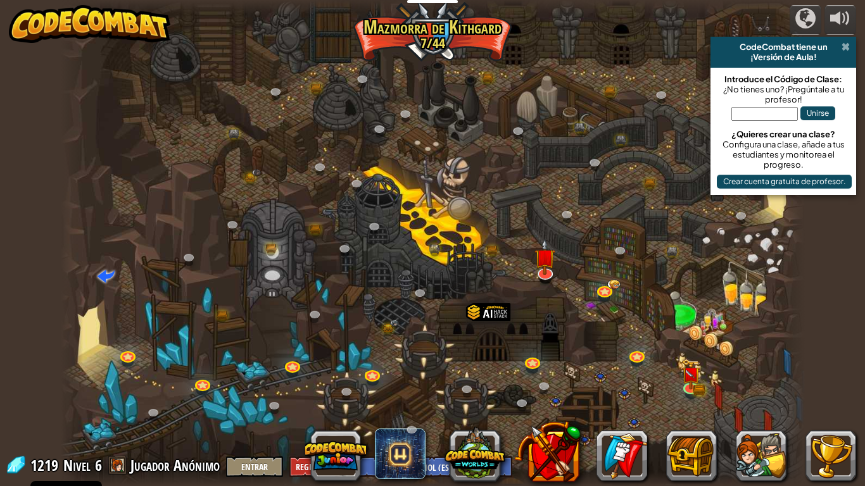
click at [818, 46] on span at bounding box center [845, 47] width 8 height 10
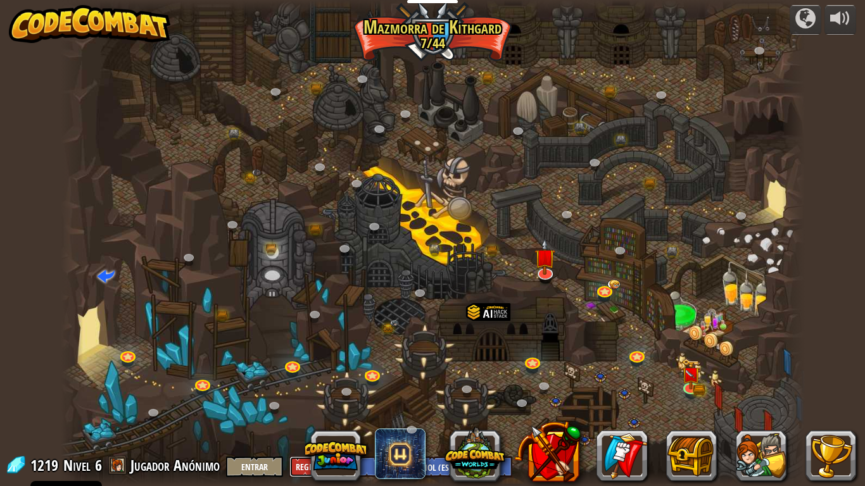
click at [296, 413] on button "Registrarse" at bounding box center [317, 466] width 57 height 21
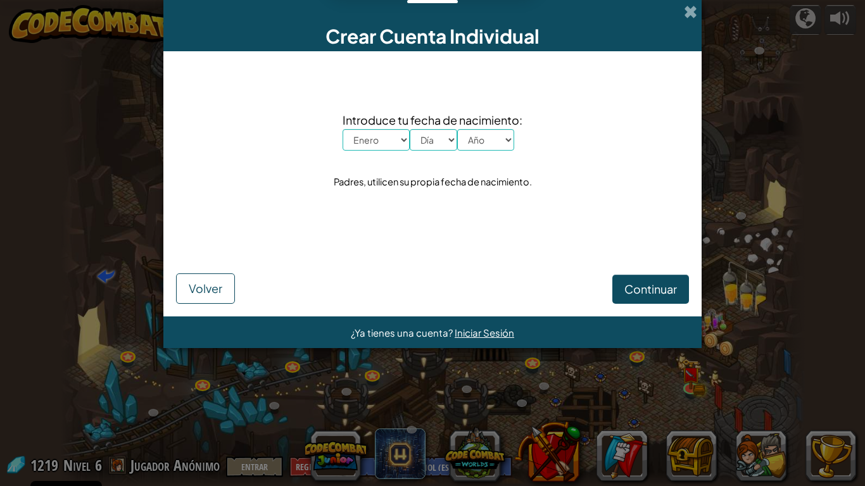
click at [342, 129] on select "Mes Enero Febrero Órdenes de marcha [PERSON_NAME] [PERSON_NAME] Octubre Noviemb…" at bounding box center [375, 140] width 67 height 22
select select "2"
click at [342, 129] on select "Mes Enero Febrero Órdenes de marcha [PERSON_NAME] [PERSON_NAME] Octubre Noviemb…" at bounding box center [375, 140] width 67 height 22
select select "17"
click at [409, 129] on select "Día 1 2 3 4 5 6 7 8 9 10 11 12 13 14 15 16 17 18 19 20 21 22 23 24 25 26 27 28 …" at bounding box center [432, 140] width 47 height 22
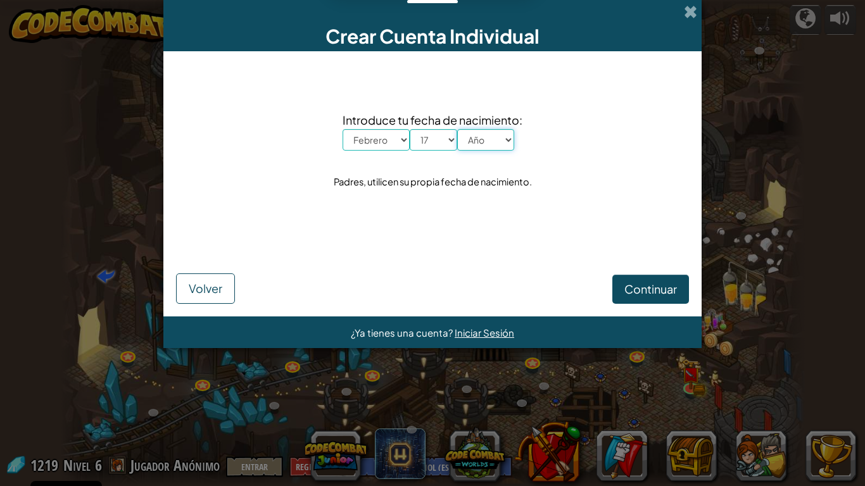
select select "2009"
click at [457, 129] on select "Año 2025 2024 2023 2022 2021 2020 2019 2018 2017 2016 2015 2014 2013 2012 2011 …" at bounding box center [485, 140] width 57 height 22
click at [656, 296] on span "Continuar" at bounding box center [650, 289] width 53 height 15
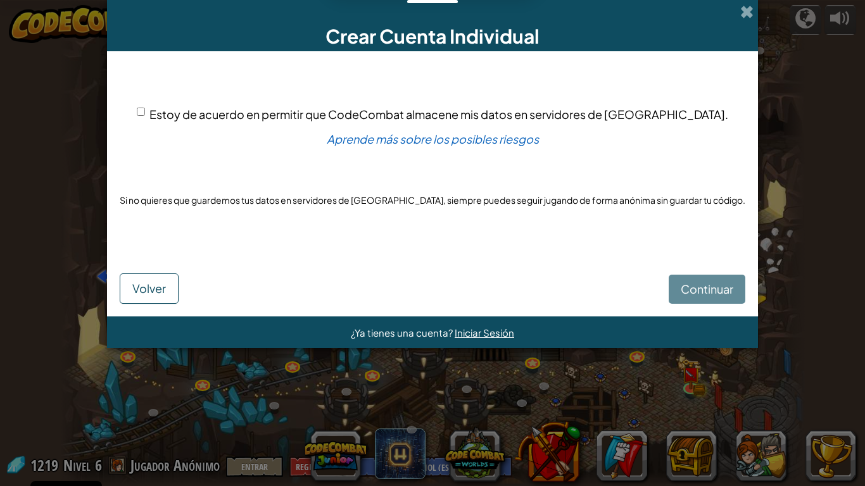
click at [145, 113] on input "Estoy de acuerdo en permitir que CodeCombat almacene mis datos en servidores de…" at bounding box center [141, 112] width 8 height 8
checkbox input "true"
click at [700, 289] on span "Continuar" at bounding box center [706, 289] width 53 height 15
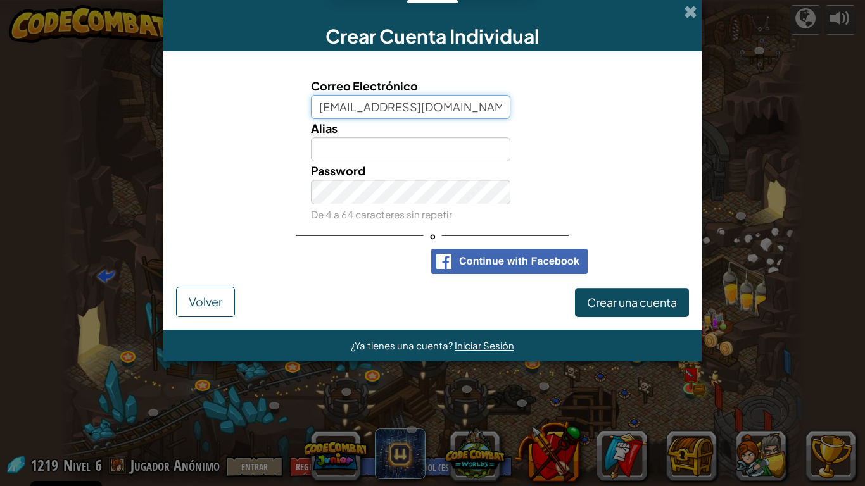
type input "[EMAIL_ADDRESS][DOMAIN_NAME]"
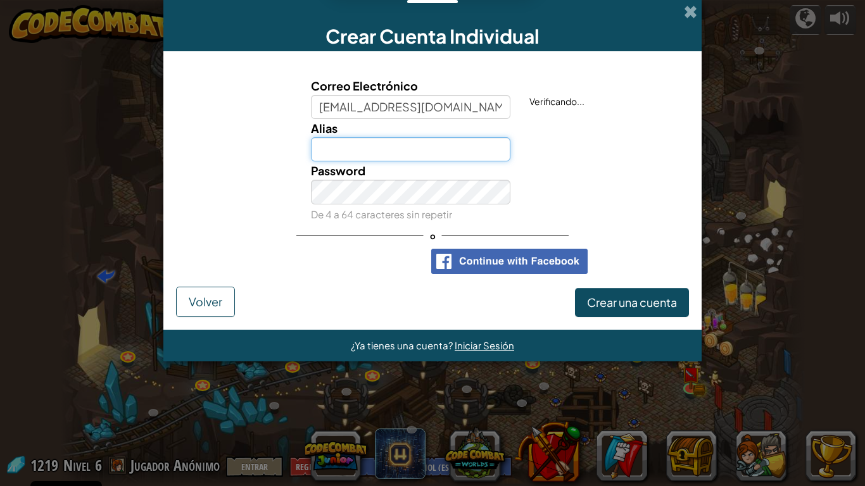
click at [432, 144] on input "Alias" at bounding box center [411, 149] width 200 height 24
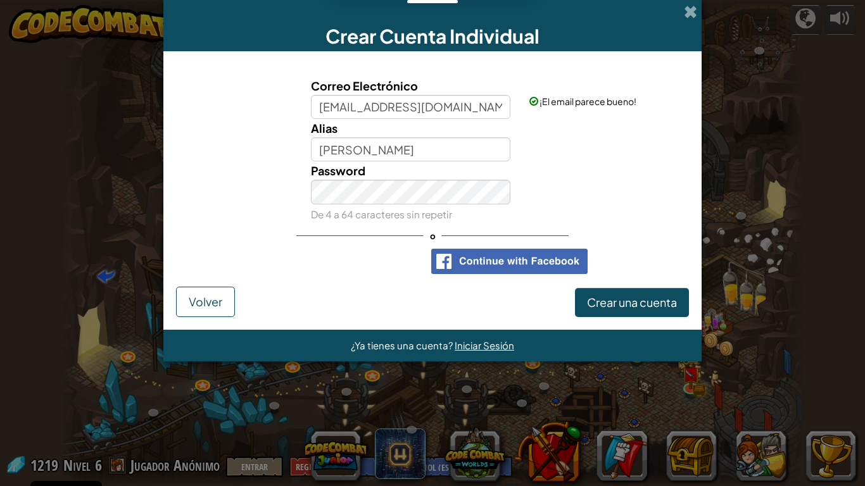
click at [429, 203] on div "Password De 4 a 64 caracteres sin repetir" at bounding box center [410, 191] width 219 height 61
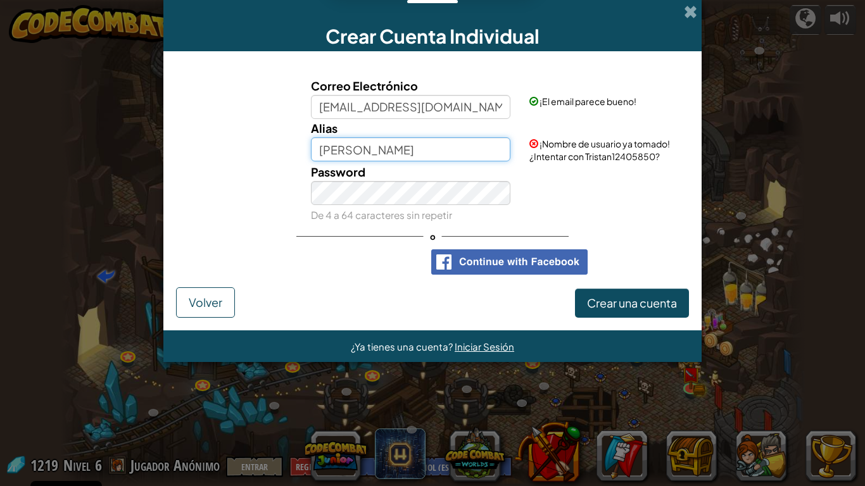
click at [420, 147] on input "[PERSON_NAME]" at bounding box center [411, 149] width 200 height 24
type input "Tristan1702"
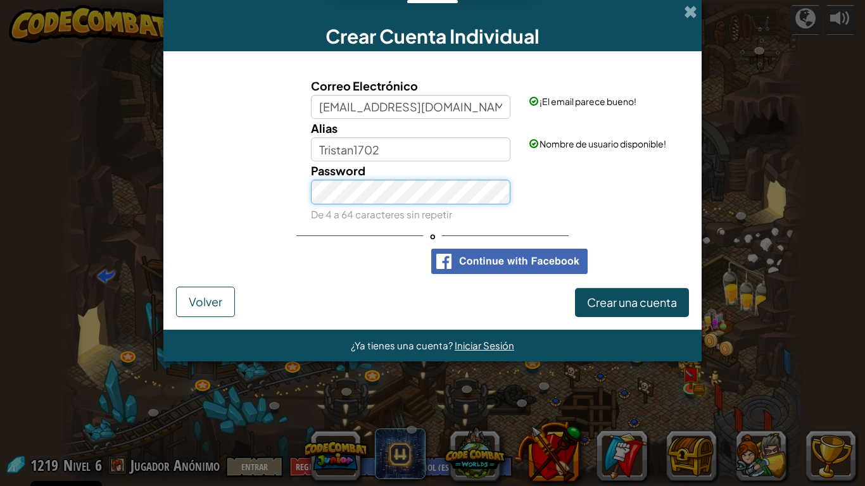
click at [575, 288] on button "Crear una cuenta" at bounding box center [632, 302] width 114 height 29
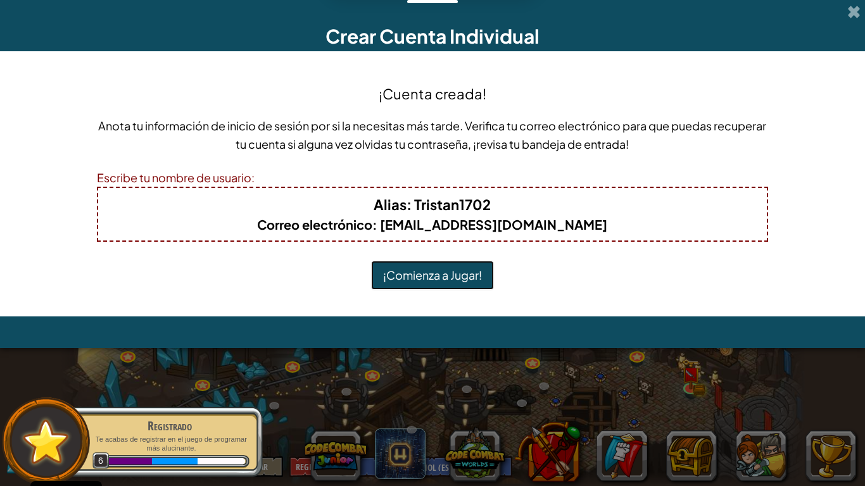
click at [415, 268] on button "¡Comienza a Jugar!" at bounding box center [432, 275] width 123 height 29
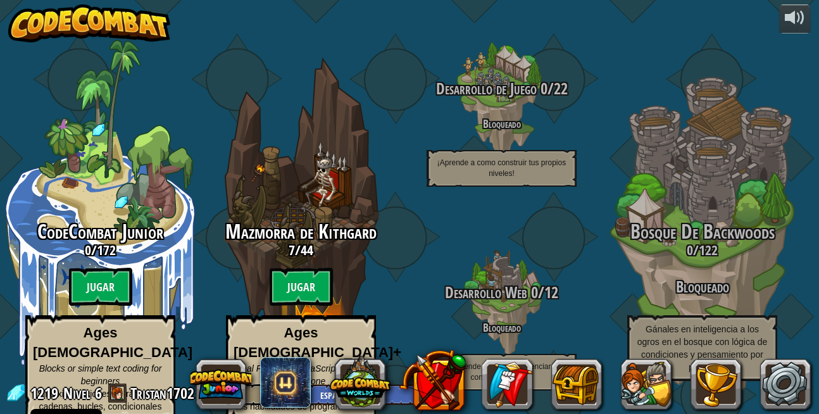
select select "es-ES"
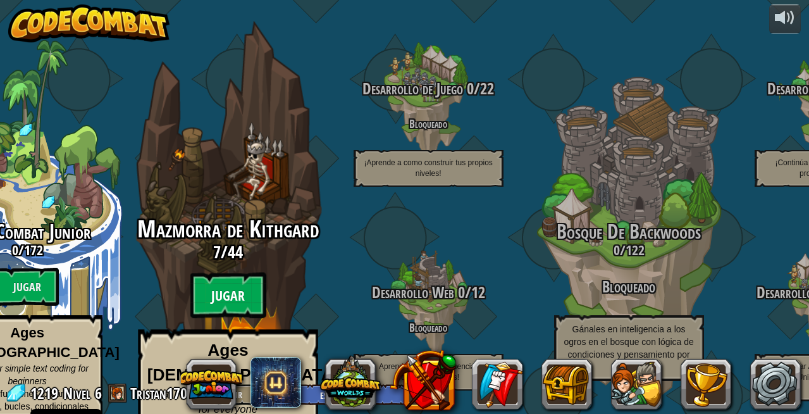
click at [214, 275] on btn "Jugar" at bounding box center [228, 296] width 76 height 46
select select "es-ES"
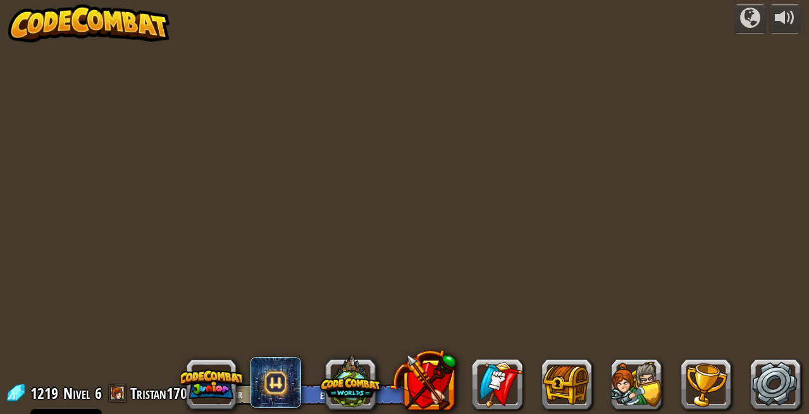
select select "es-ES"
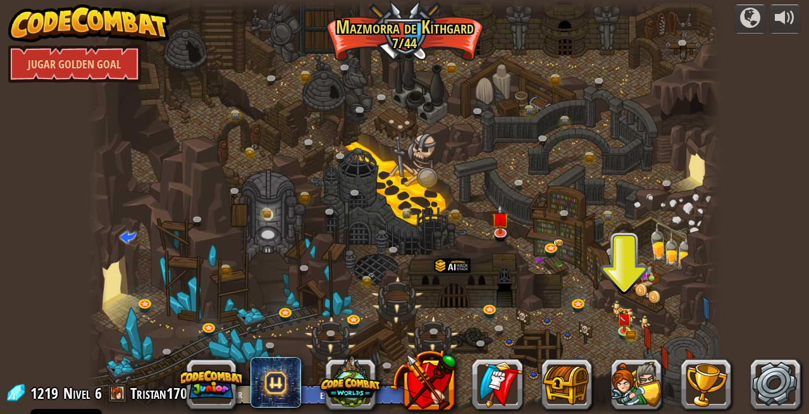
scroll to position [1, 0]
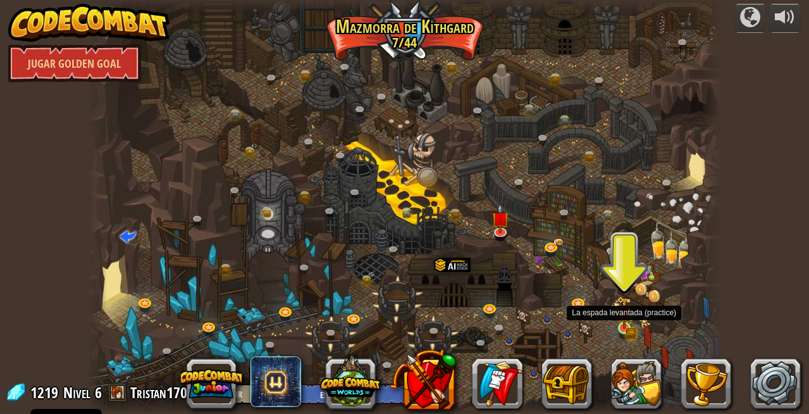
click at [628, 328] on img at bounding box center [624, 312] width 15 height 33
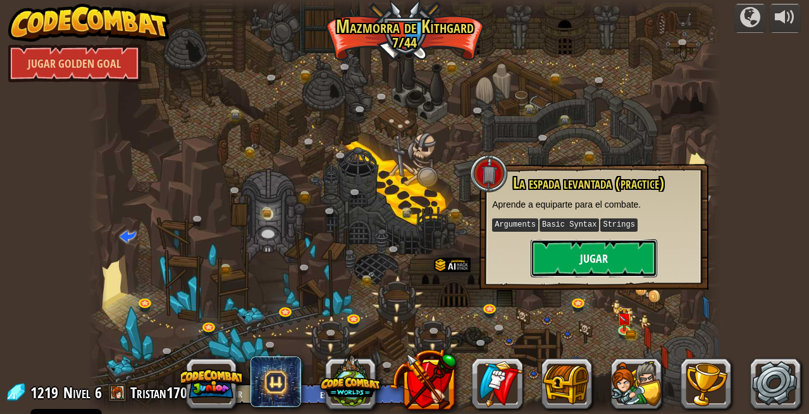
click at [592, 265] on button "Jugar" at bounding box center [594, 258] width 127 height 38
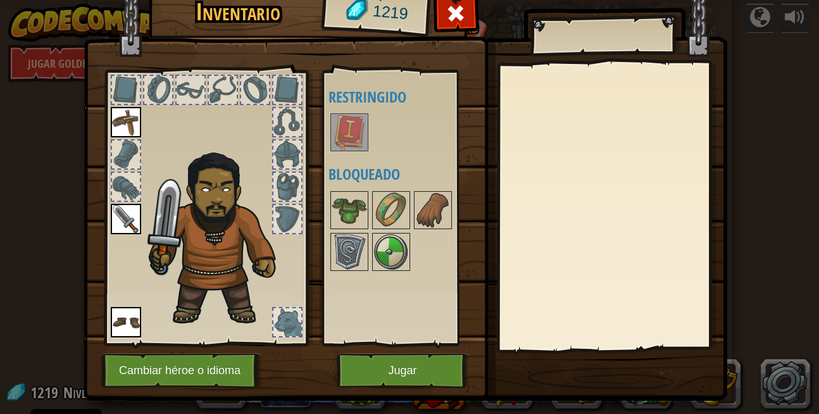
click at [354, 135] on img at bounding box center [349, 132] width 35 height 35
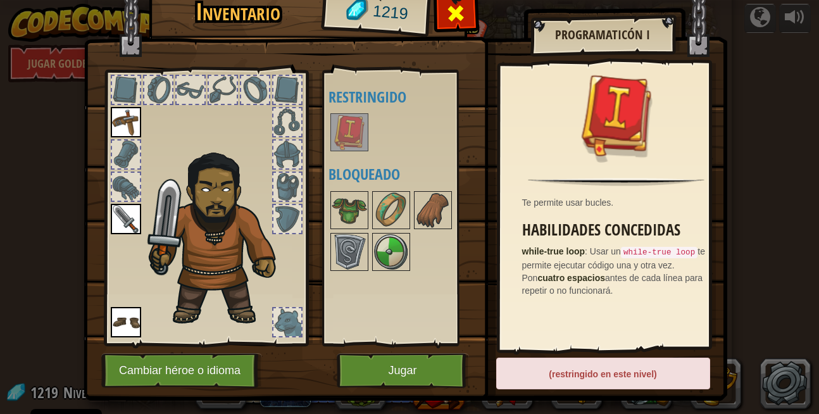
click at [446, 14] on span at bounding box center [456, 13] width 20 height 20
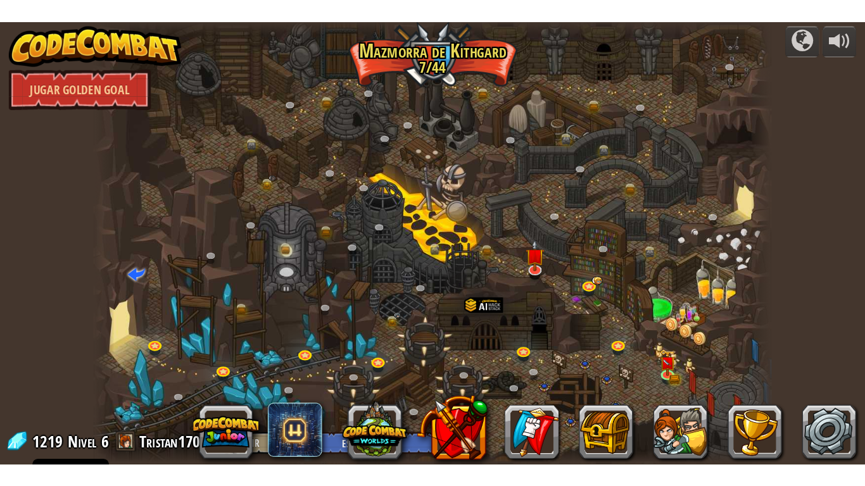
scroll to position [0, 0]
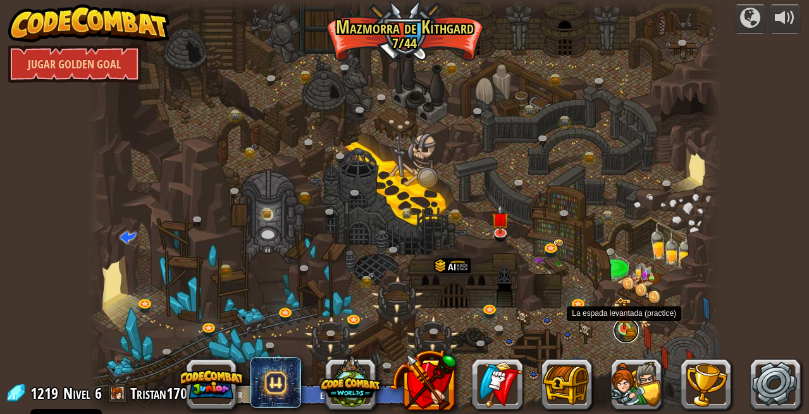
click at [627, 332] on link at bounding box center [626, 330] width 25 height 25
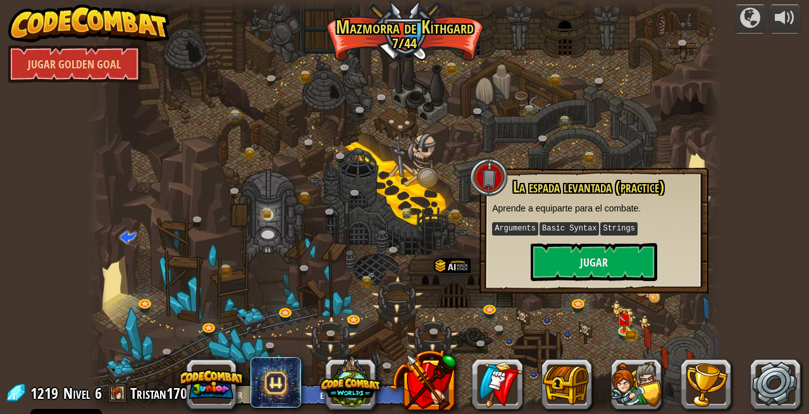
click at [738, 250] on div "powered by Jugar Golden Goal Cañón retorcido (Bloqueado) Desafío: recoge la may…" at bounding box center [404, 207] width 809 height 414
click at [640, 272] on button "Jugar" at bounding box center [594, 262] width 127 height 38
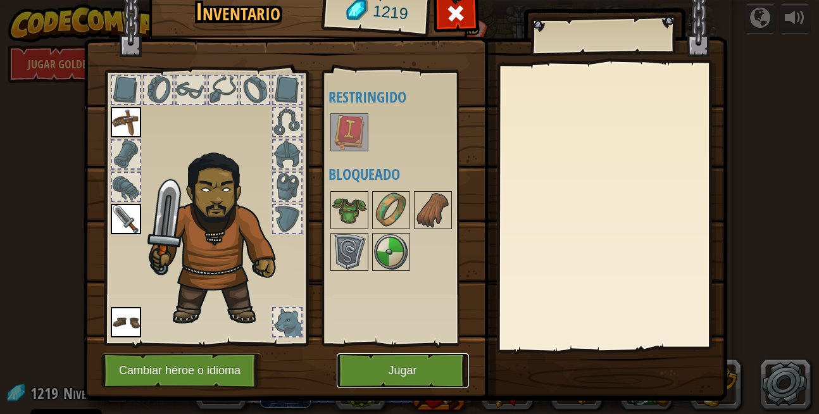
click at [410, 378] on button "Jugar" at bounding box center [403, 370] width 132 height 35
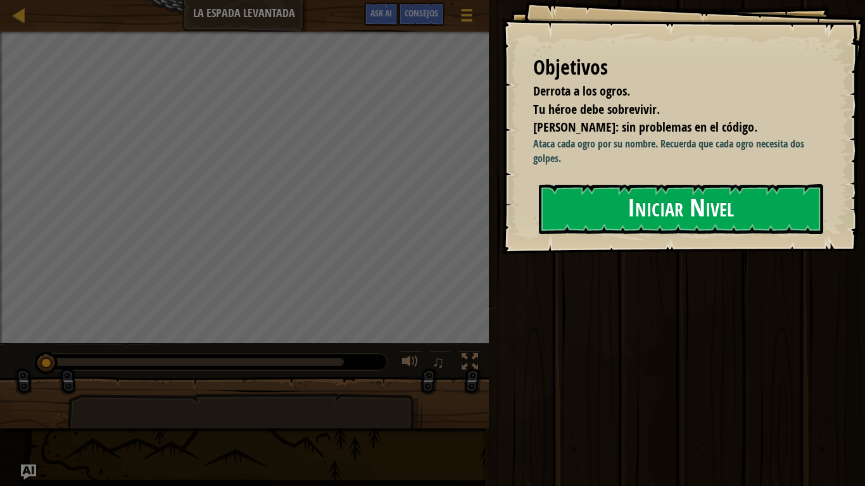
click at [689, 250] on div "Objetivos Derrota a los ogros. Tu héroe debe sobrevivir. Bono: sin problemas en…" at bounding box center [682, 127] width 363 height 254
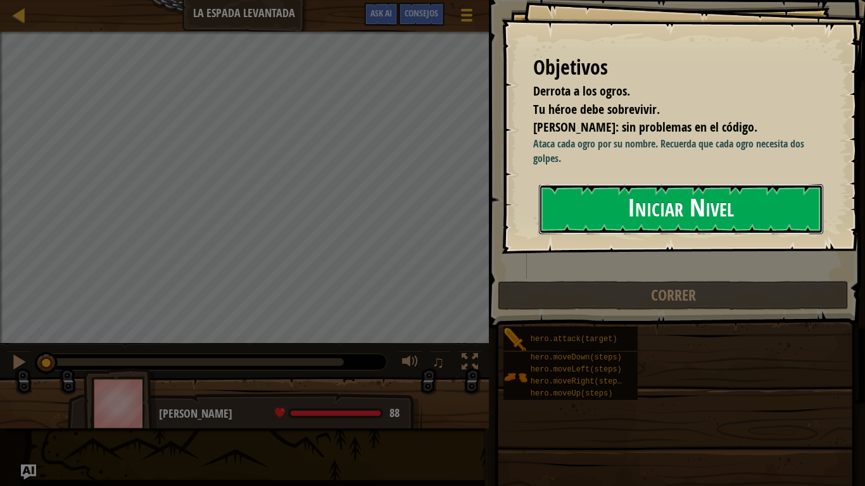
click at [636, 222] on button "Iniciar Nivel" at bounding box center [681, 209] width 284 height 50
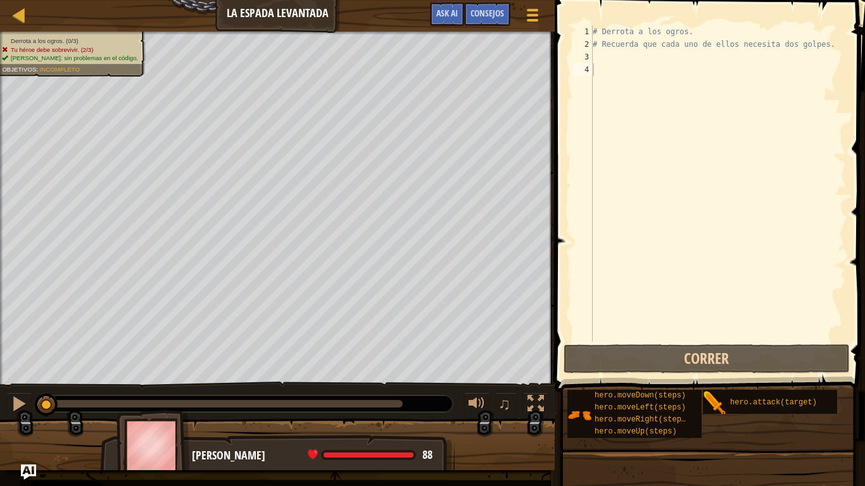
click at [615, 65] on div "# Derrota a los ogros. # Recuerda que cada uno de ellos necesita dos golpes." at bounding box center [718, 196] width 256 height 342
click at [616, 57] on div "# Derrota a los ogros. # Recuerda que cada uno de ellos necesita dos golpes." at bounding box center [718, 196] width 256 height 342
type textarea "m"
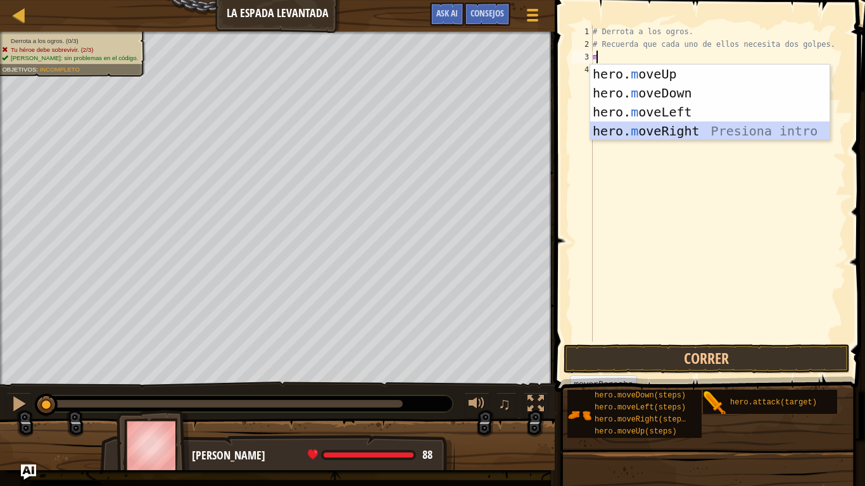
click at [663, 134] on div "hero. m oveUp Presiona intro hero. m oveDown Presiona intro hero. m oveLeft Pre…" at bounding box center [709, 122] width 239 height 114
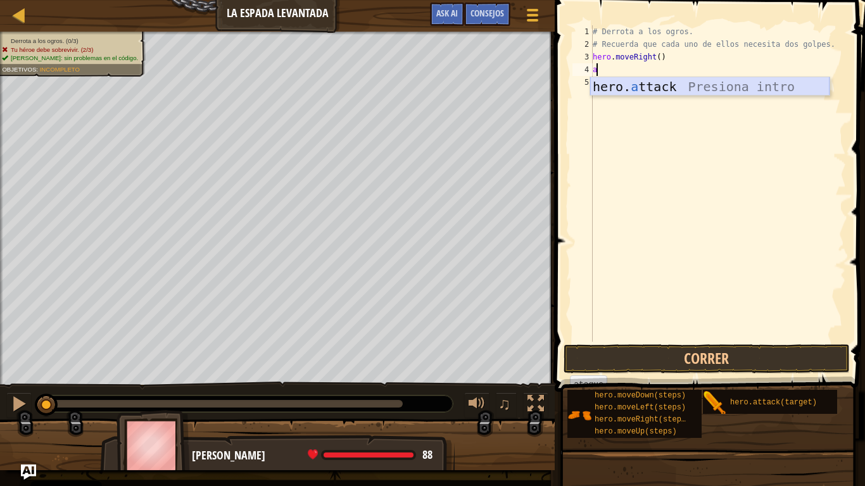
click at [677, 89] on div "hero. a ttack Presiona intro" at bounding box center [709, 105] width 239 height 57
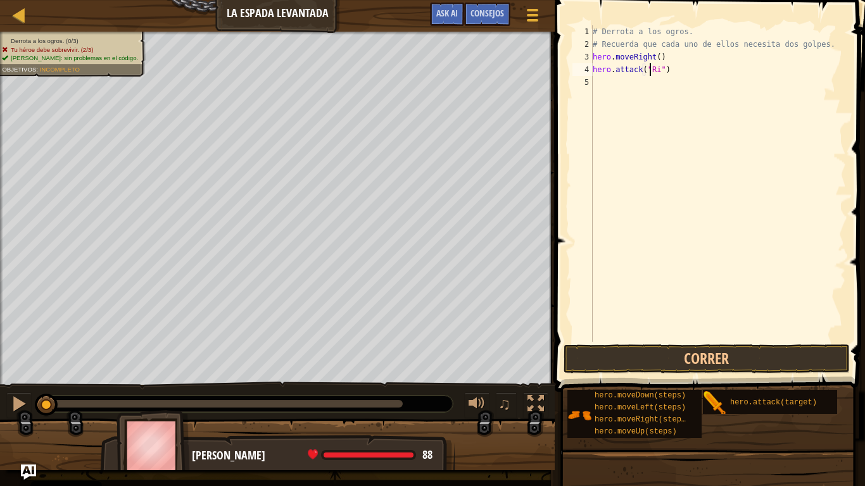
scroll to position [6, 5]
type textarea "hero.attack("Rig")"
click at [665, 90] on div "# Derrota a los ogros. # Recuerda que cada uno de ellos necesita dos golpes. he…" at bounding box center [718, 196] width 256 height 342
type textarea "h"
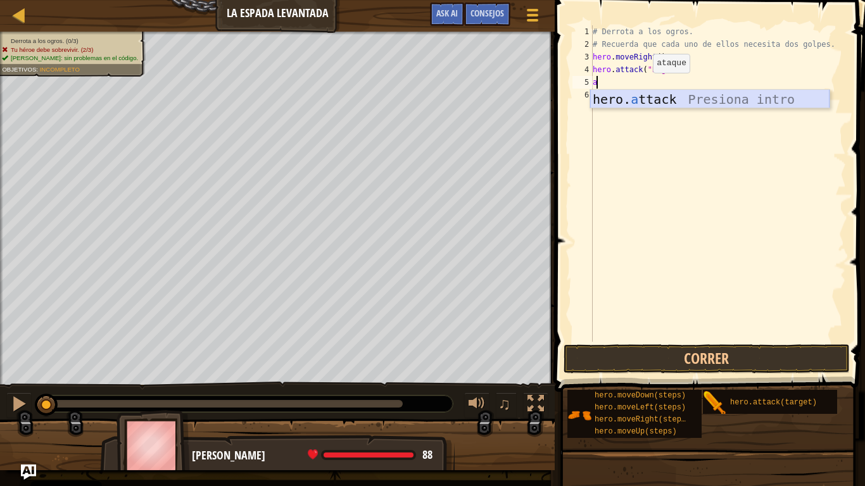
click at [699, 97] on div "hero. a ttack Presiona intro" at bounding box center [709, 118] width 239 height 57
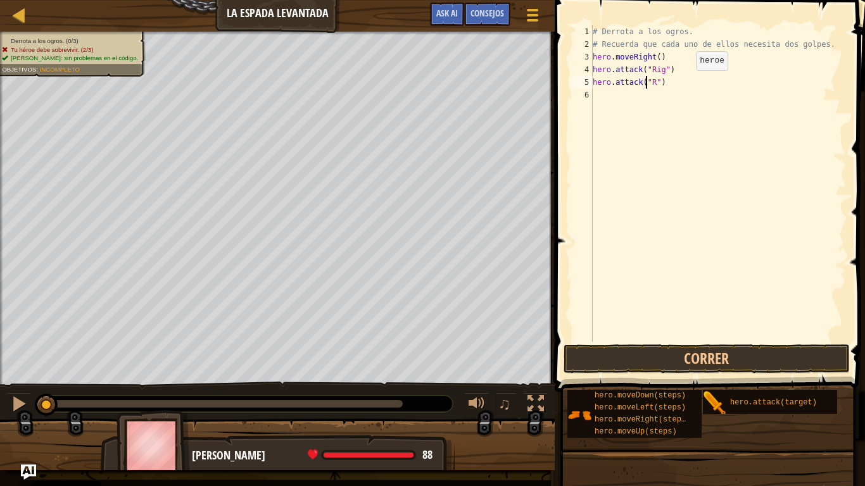
scroll to position [6, 5]
type textarea "hero.attack("Rig")"
click at [665, 93] on div "# Derrota a los ogros. # Recuerda que cada uno de ellos necesita dos golpes. he…" at bounding box center [718, 196] width 256 height 342
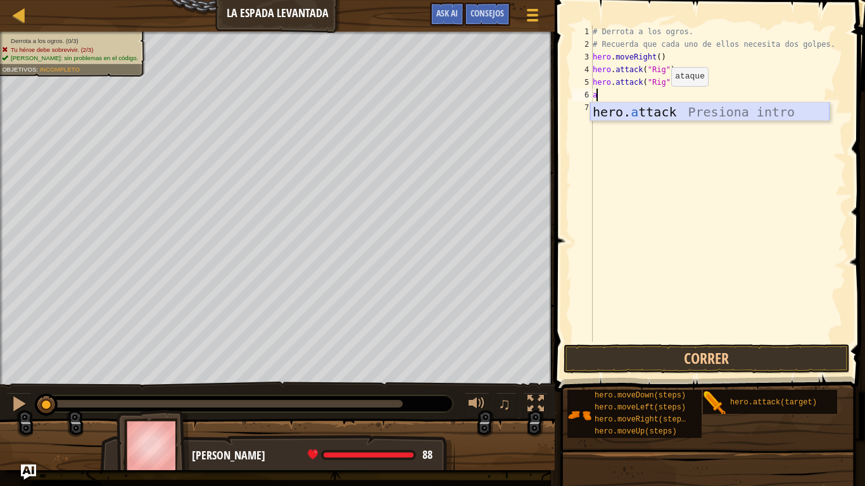
click at [649, 112] on div "hero. a ttack Presiona intro" at bounding box center [709, 131] width 239 height 57
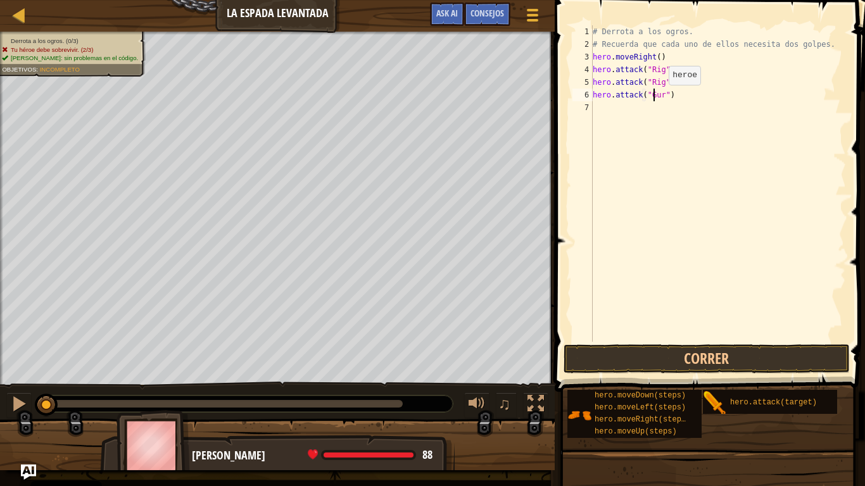
type textarea "hero.attack("Gurt")"
click at [653, 106] on div "# Derrota a los ogros. # Recuerda que cada uno de ellos necesita dos golpes. he…" at bounding box center [718, 196] width 256 height 342
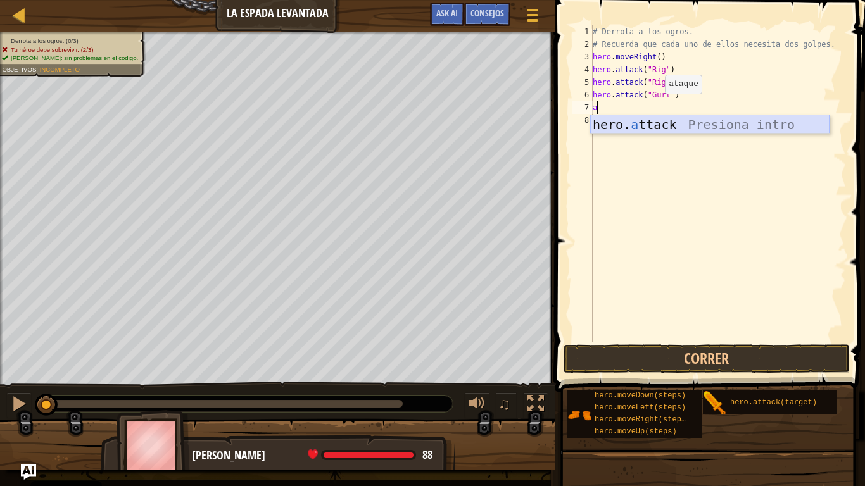
click at [654, 128] on div "hero. a ttack Presiona intro" at bounding box center [709, 143] width 239 height 57
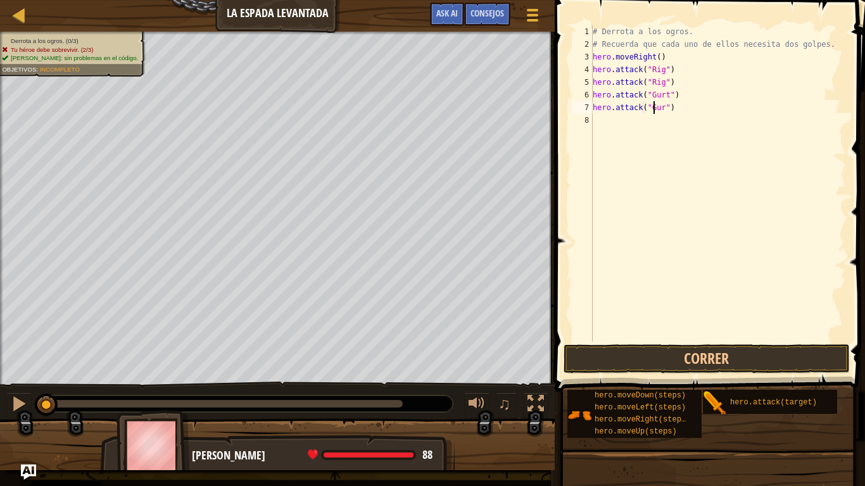
type textarea "hero.attack("Gurt")"
click at [651, 127] on div "# Derrota a los ogros. # Recuerda que cada uno de ellos necesita dos golpes. he…" at bounding box center [718, 196] width 256 height 342
type textarea "h"
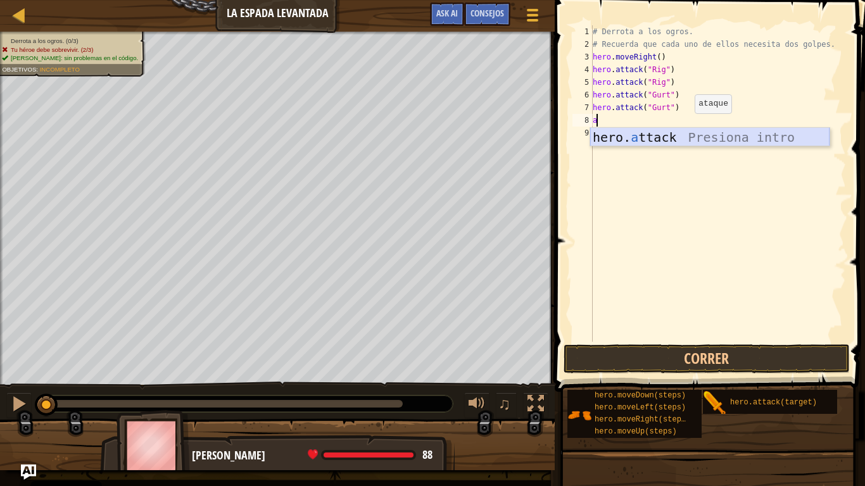
click at [678, 139] on div "hero. a ttack Presiona intro" at bounding box center [709, 156] width 239 height 57
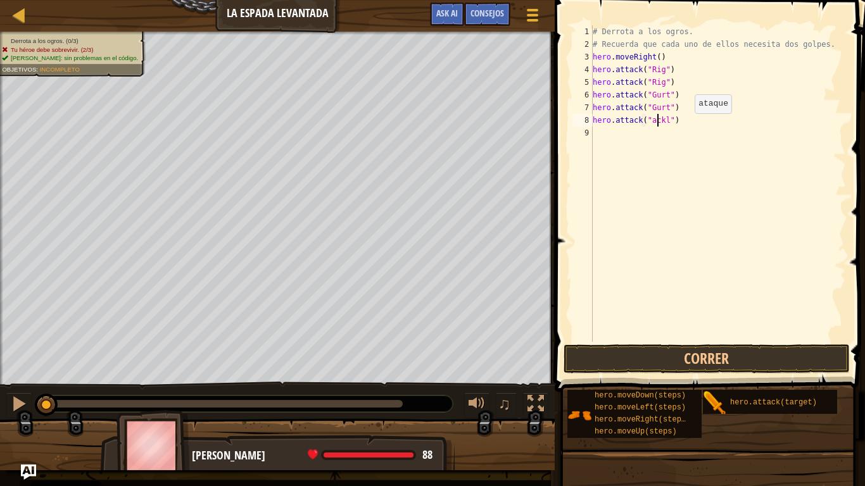
scroll to position [6, 6]
type textarea "hero.attack("ack")"
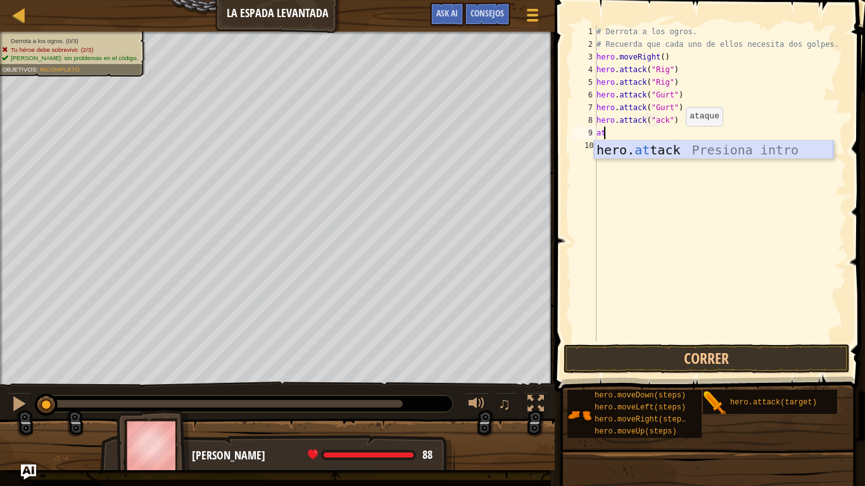
click at [675, 153] on div "hero. at tack Presiona intro" at bounding box center [713, 168] width 239 height 57
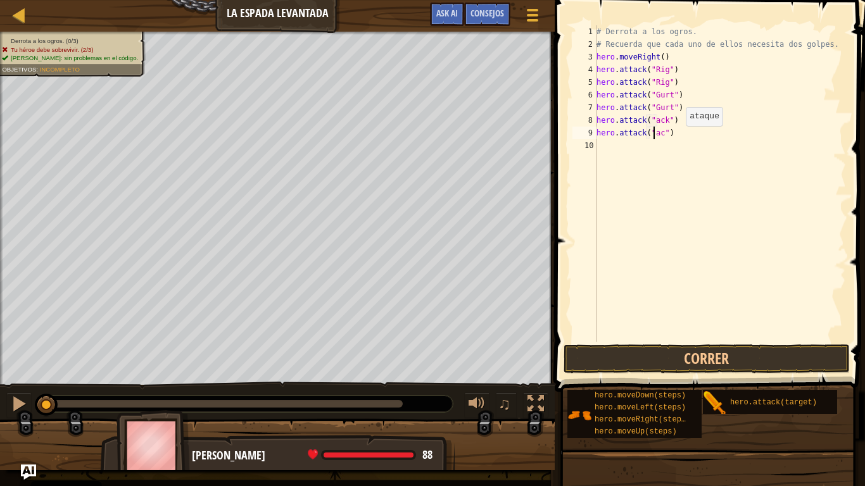
scroll to position [6, 5]
click at [662, 354] on button "Correr" at bounding box center [706, 358] width 286 height 29
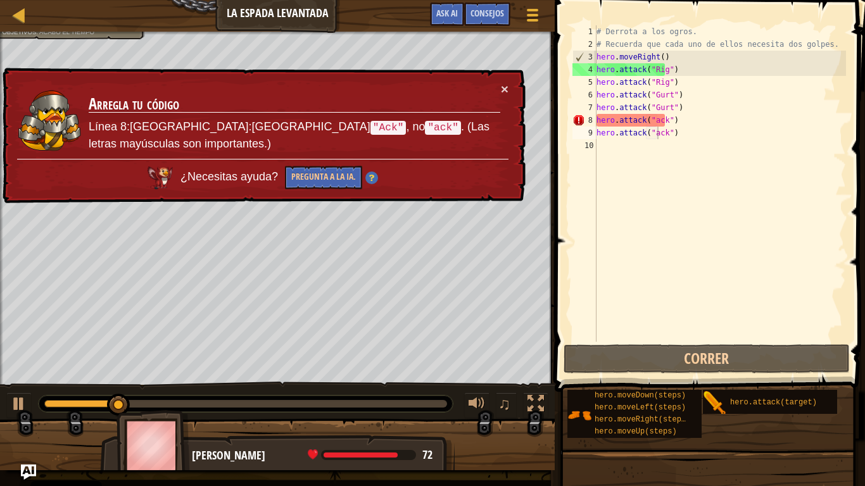
drag, startPoint x: 496, startPoint y: 90, endPoint x: 517, endPoint y: 90, distance: 20.9
click at [508, 90] on div "× Arregla tu código Línea 8:ArgumentError:Ataca "Ack" , no "ack" . (Las letras …" at bounding box center [262, 136] width 525 height 137
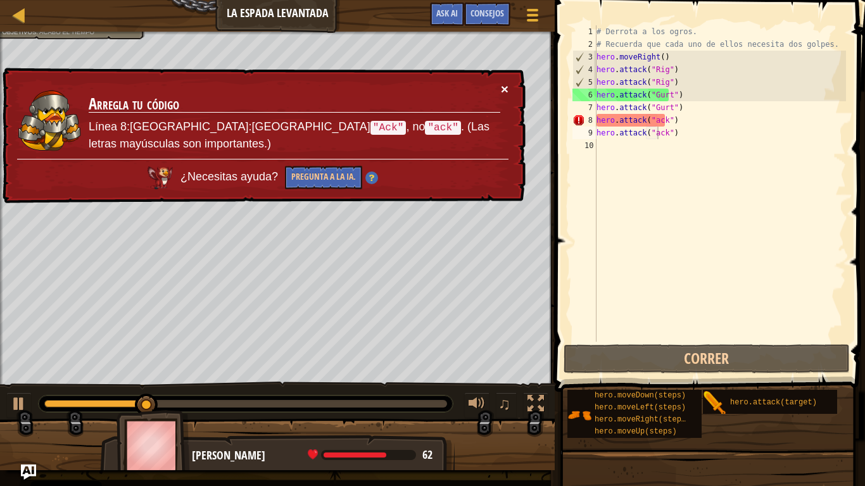
click at [506, 86] on button "×" at bounding box center [505, 88] width 8 height 13
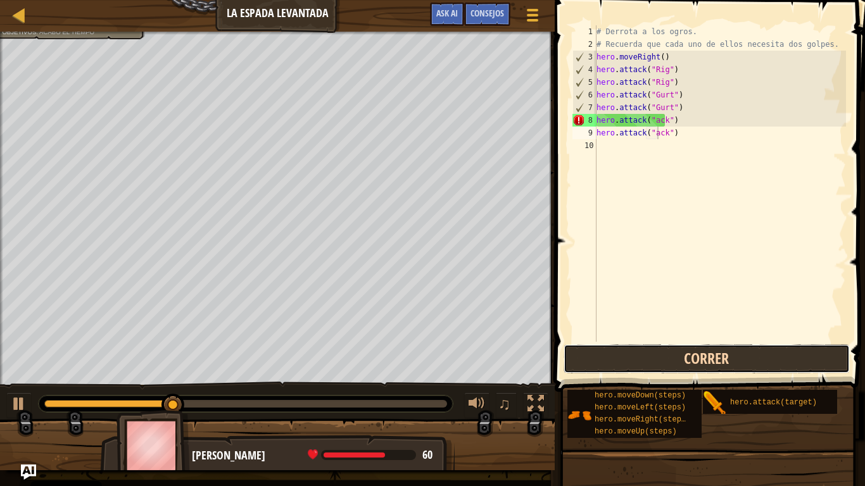
click at [620, 364] on button "Correr" at bounding box center [706, 358] width 286 height 29
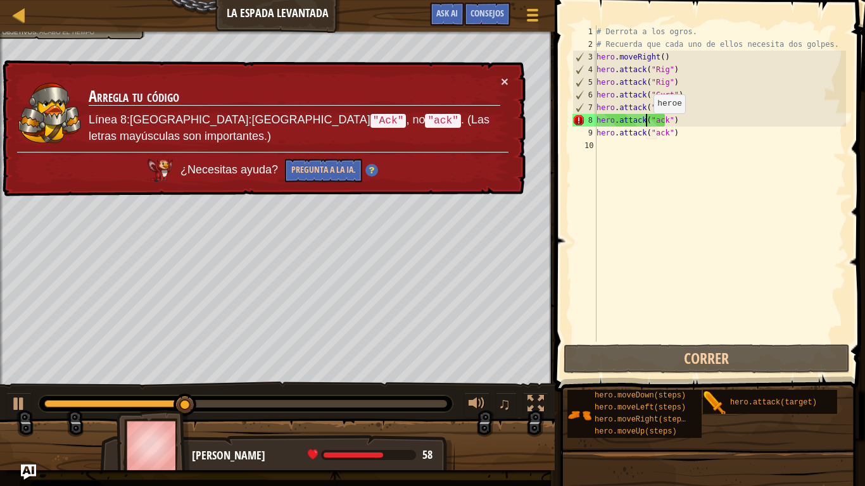
click at [646, 126] on div "# Derrota a los ogros. # Recuerda que cada uno de ellos necesita dos golpes. he…" at bounding box center [720, 196] width 252 height 342
click at [651, 127] on div "# Derrota a los ogros. # Recuerda que cada uno de ellos necesita dos golpes. he…" at bounding box center [720, 196] width 252 height 342
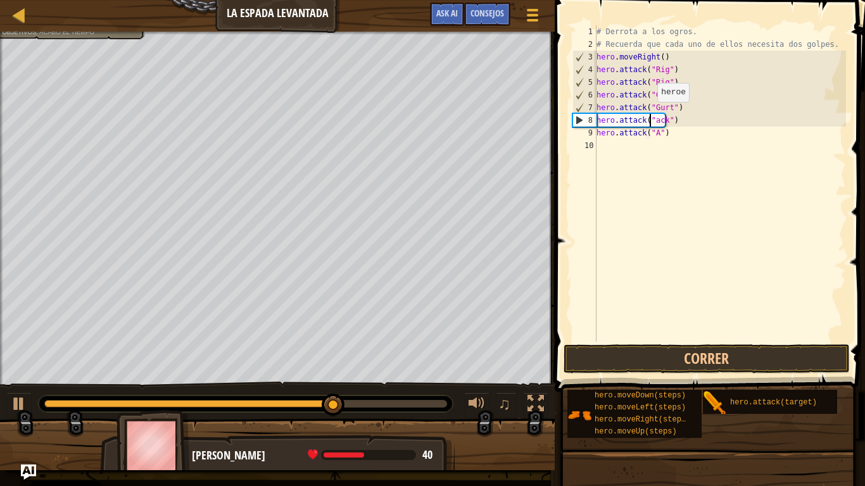
click at [649, 115] on div "# Derrota a los ogros. # Recuerda que cada uno de ellos necesita dos golpes. he…" at bounding box center [720, 196] width 252 height 342
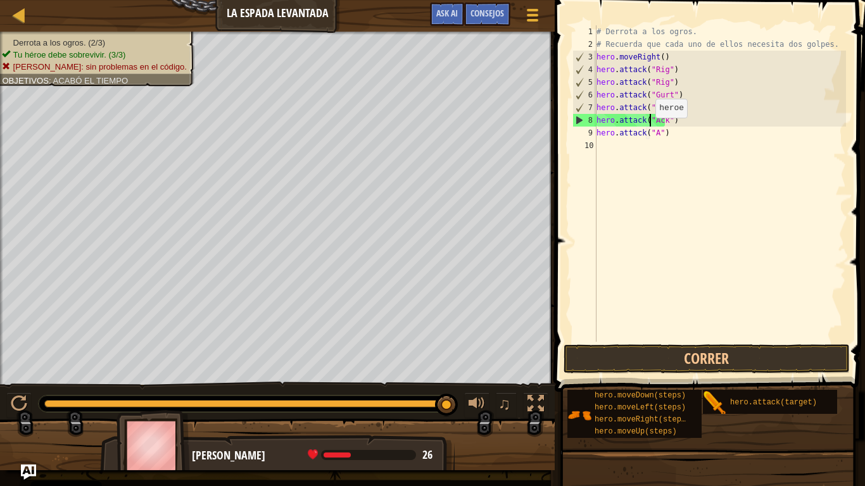
click at [647, 130] on div "# Derrota a los ogros. # Recuerda que cada uno de ellos necesita dos golpes. he…" at bounding box center [720, 196] width 252 height 342
click at [650, 131] on div "# Derrota a los ogros. # Recuerda que cada uno de ellos necesita dos golpes. he…" at bounding box center [720, 196] width 252 height 342
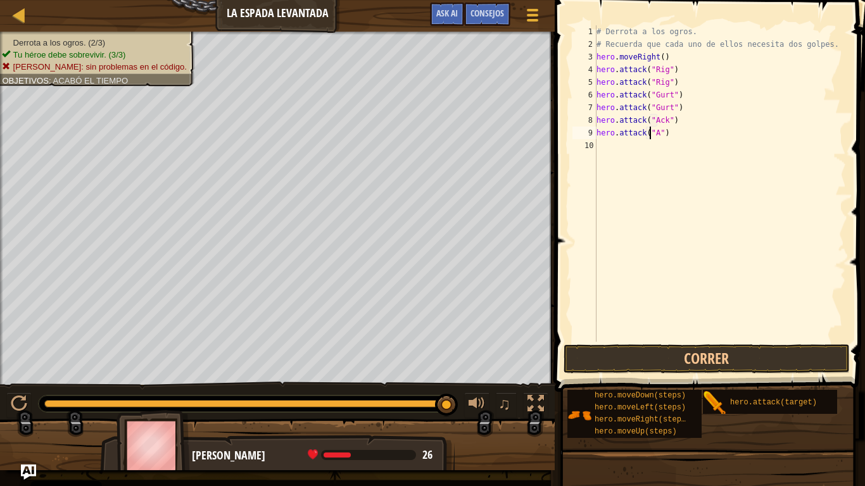
scroll to position [6, 5]
type textarea "hero.attack("Ack")"
click at [682, 363] on button "Correr" at bounding box center [706, 358] width 286 height 29
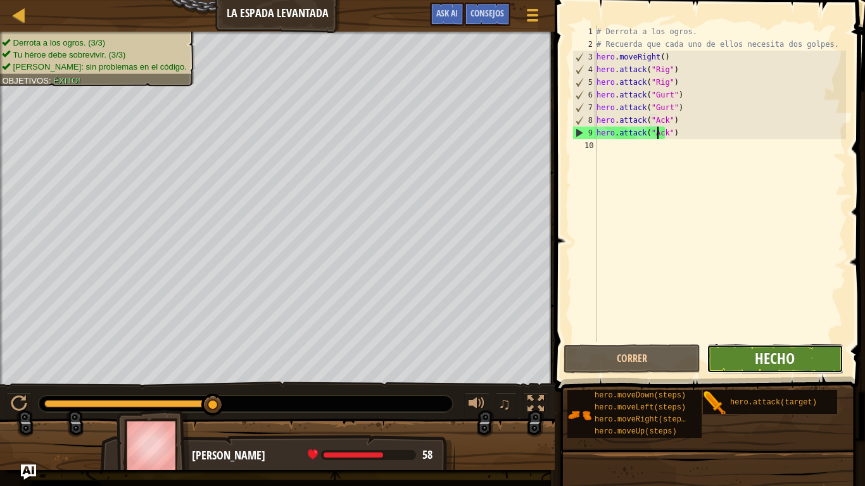
click at [777, 359] on span "Hecho" at bounding box center [774, 358] width 40 height 20
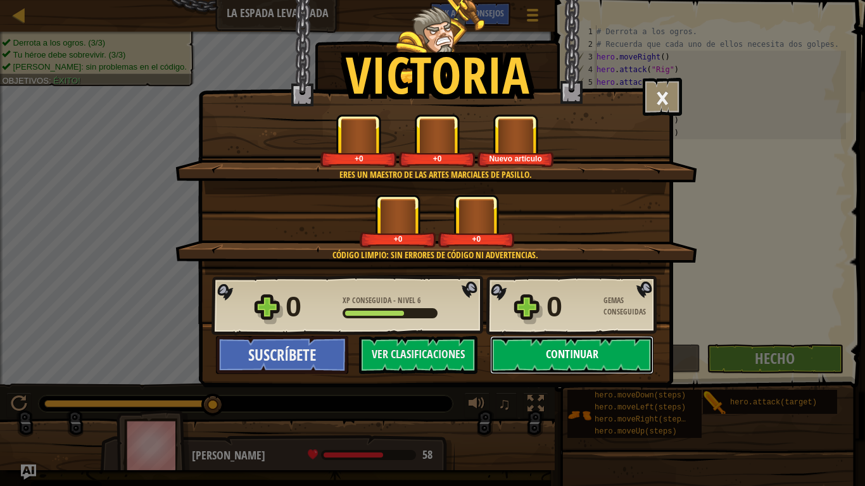
click at [578, 353] on button "Continuar" at bounding box center [571, 355] width 163 height 38
select select "es-ES"
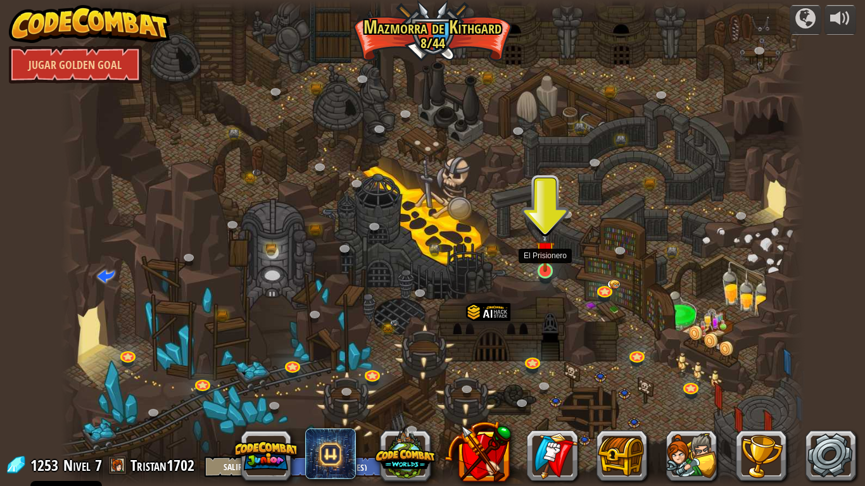
click at [547, 265] on img at bounding box center [544, 250] width 19 height 43
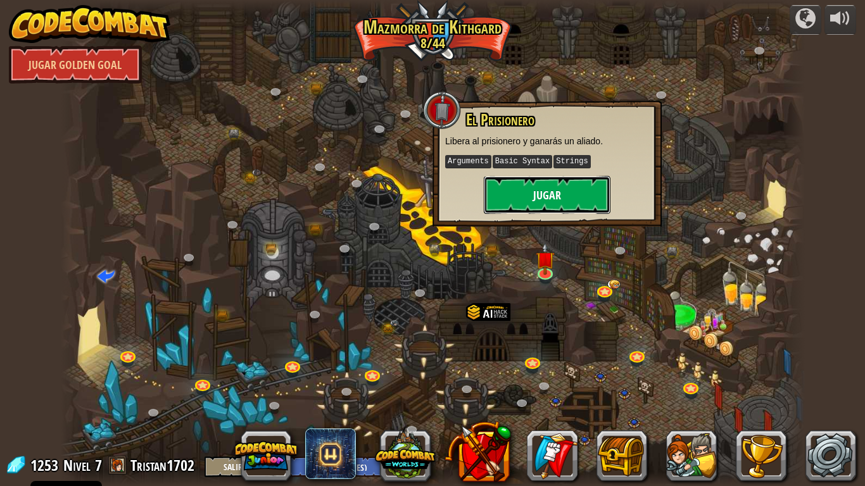
click at [518, 202] on button "Jugar" at bounding box center [547, 195] width 127 height 38
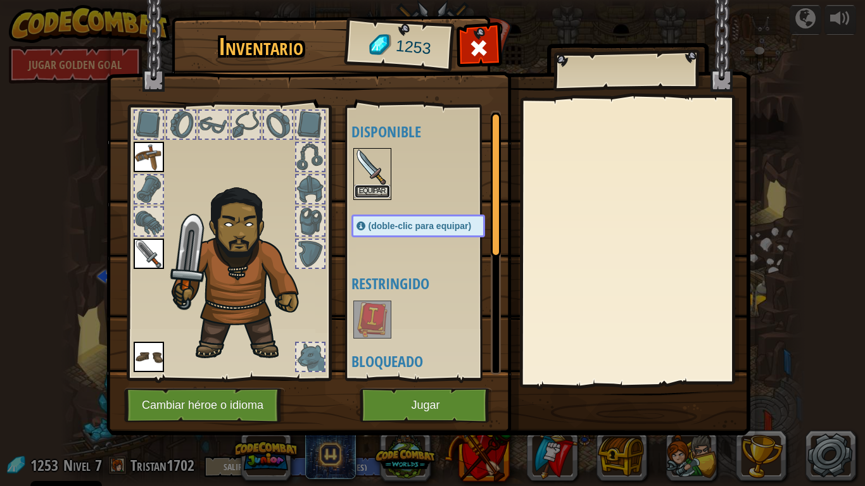
click at [368, 189] on button "Equipar" at bounding box center [371, 191] width 35 height 13
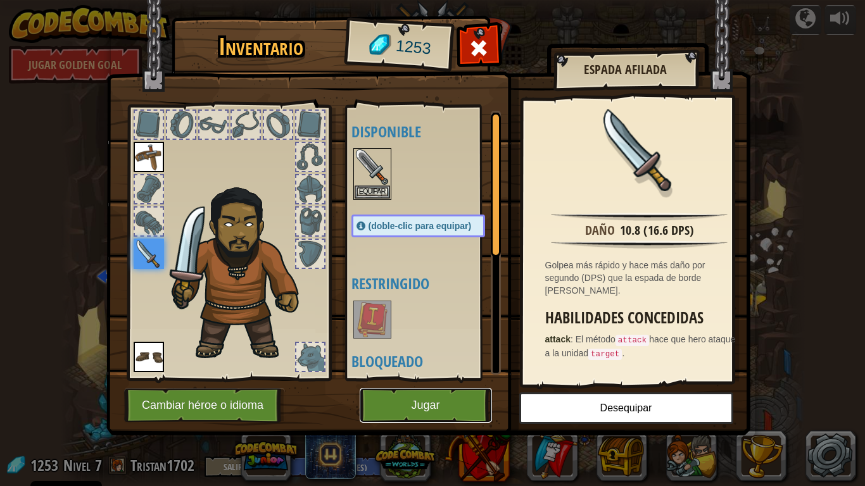
click at [425, 403] on button "Jugar" at bounding box center [425, 405] width 132 height 35
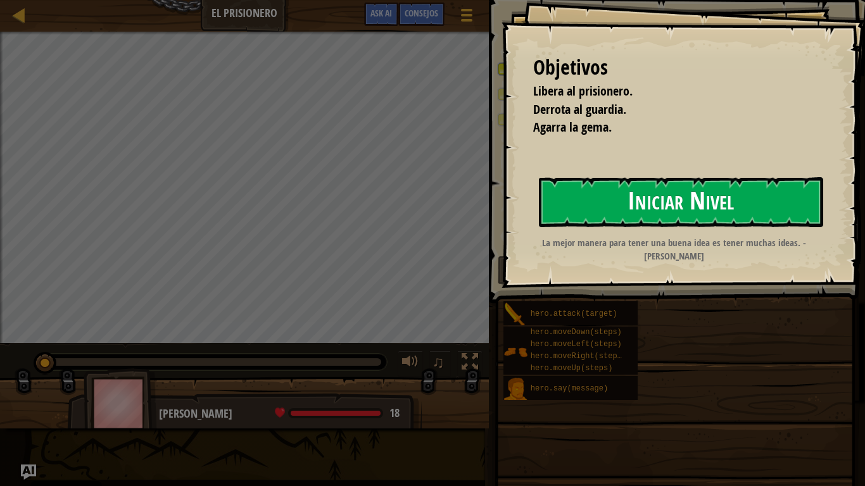
click at [577, 197] on button "Iniciar Nivel" at bounding box center [681, 202] width 284 height 50
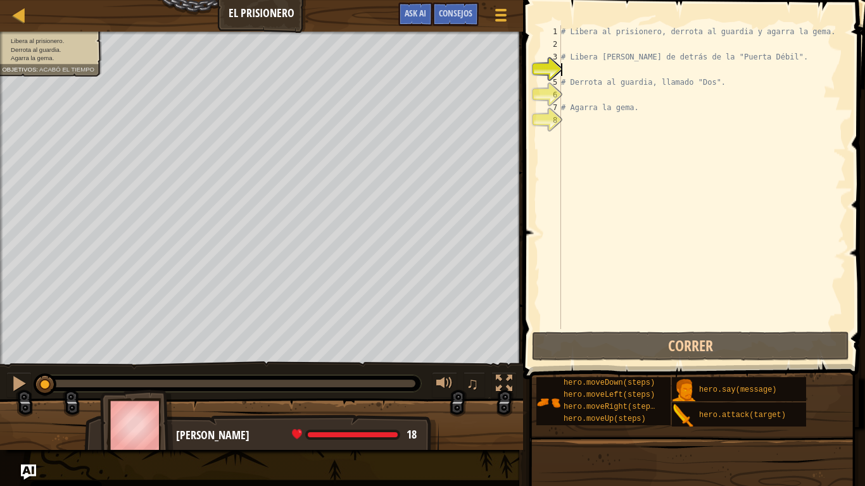
click at [597, 67] on div "# Libera al prisionero, derrota al guardia y agarra la gema. # Libera a Patrick…" at bounding box center [701, 189] width 287 height 329
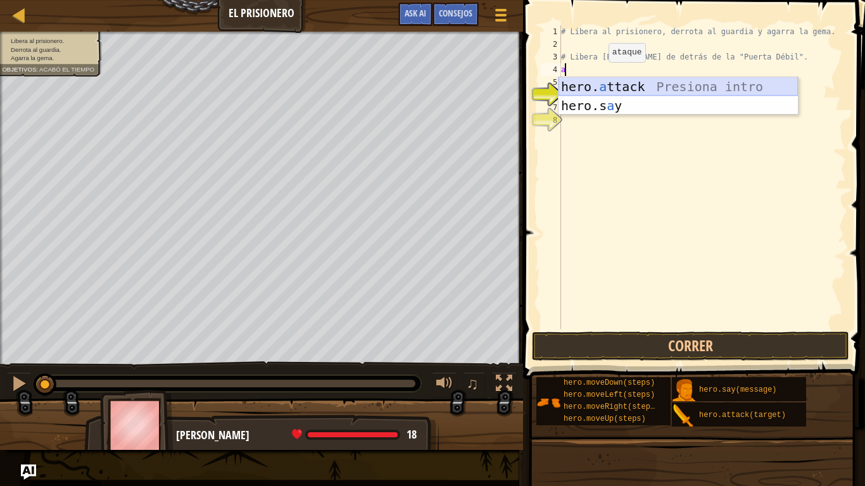
click at [604, 84] on div "hero. a ttack Presiona intro hero.s a y Presiona intro" at bounding box center [677, 115] width 239 height 76
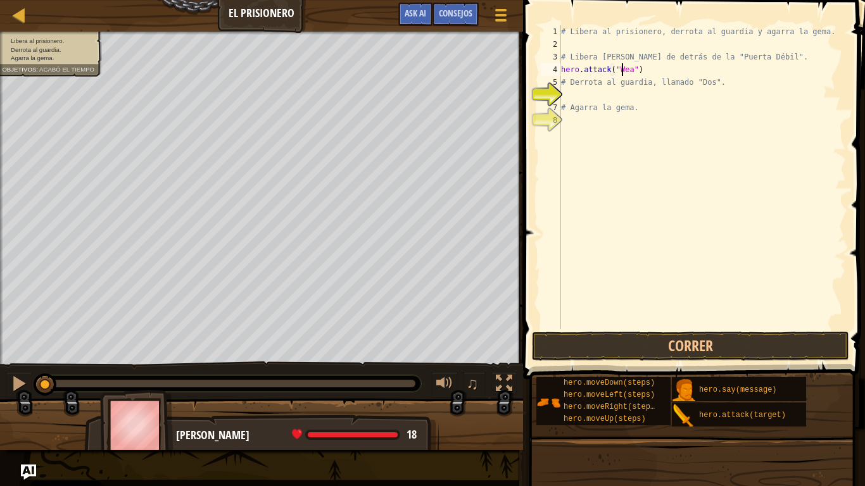
scroll to position [6, 5]
type textarea "hero.attack("Weak door")"
click at [587, 42] on div "# Libera al prisionero, derrota al guardia y agarra la gema. # Libera a Patrick…" at bounding box center [701, 189] width 287 height 329
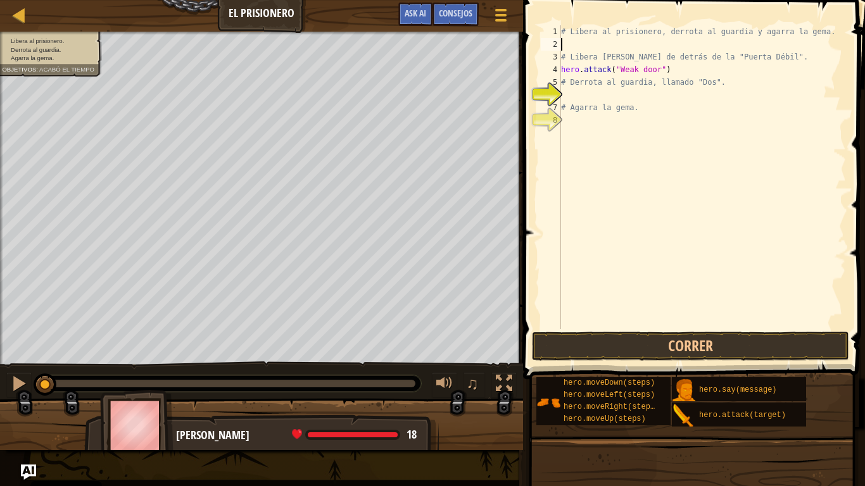
click at [678, 54] on div "# Libera al prisionero, derrota al guardia y agarra la gema. # Libera a Patrick…" at bounding box center [701, 189] width 287 height 329
click at [673, 63] on div "# Libera al prisionero, derrota al guardia y agarra la gema. # Libera a Patrick…" at bounding box center [701, 189] width 287 height 329
click at [657, 68] on div "# Libera al prisionero, derrota al guardia y agarra la gema. # Libera a Patrick…" at bounding box center [701, 189] width 287 height 329
type textarea "hero.attack("Weak door")"
click at [665, 51] on div "# Libera al prisionero, derrota al guardia y agarra la gema. # Libera a Patrick…" at bounding box center [701, 189] width 287 height 329
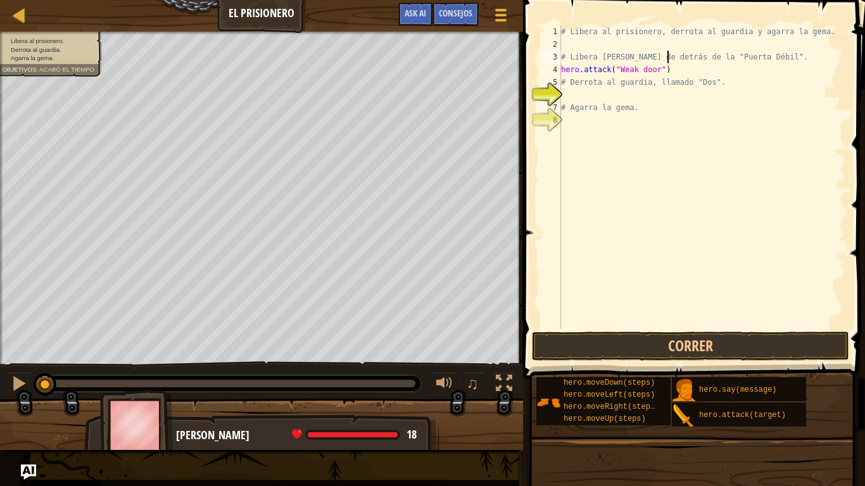
type textarea "# Libera a Patrick de detrás de la "Puerta Débil"."
click at [660, 42] on div "# Libera al prisionero, derrota al guardia y agarra la gema. # Libera a Patrick…" at bounding box center [701, 189] width 287 height 329
type textarea "m"
type textarea "h"
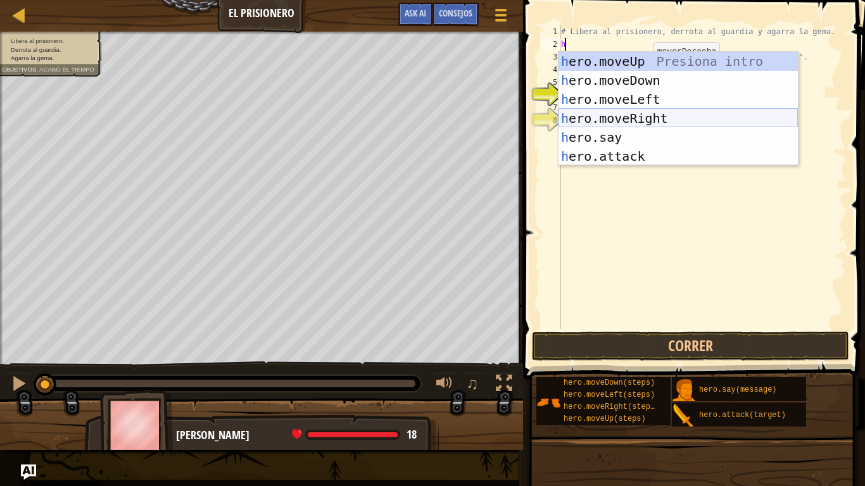
click at [642, 110] on div "h ero.moveUp Presiona intro h ero.moveDown Presiona intro h ero.moveLeft Presio…" at bounding box center [677, 128] width 239 height 152
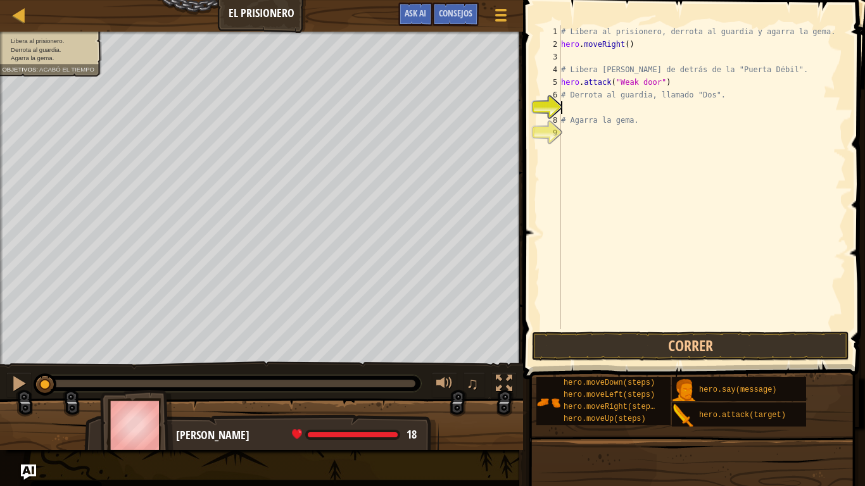
click at [623, 107] on div "# Libera al prisionero, derrota al guardia y agarra la gema. hero . moveRight (…" at bounding box center [701, 189] width 287 height 329
click at [630, 332] on button "Correr" at bounding box center [690, 346] width 317 height 29
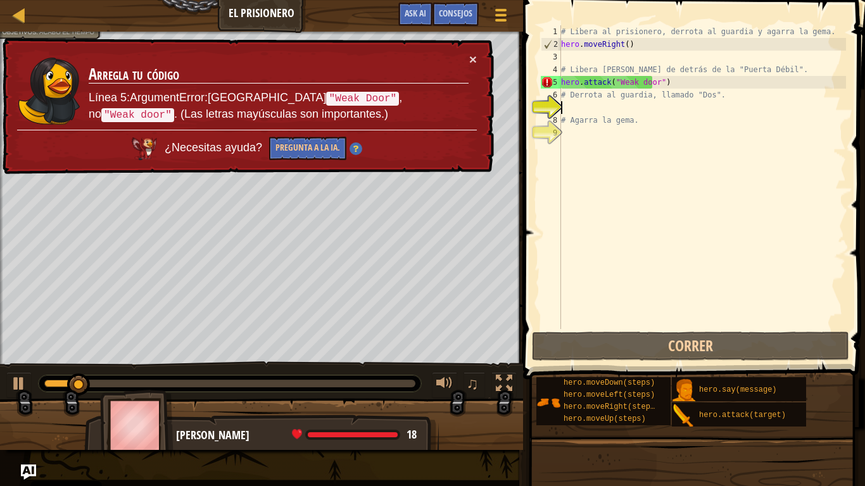
click at [492, 44] on div "× Arregla tu código Línea 5:ArgumentError:Ataca "Weak Door" , no "Weak door" . …" at bounding box center [247, 106] width 494 height 137
click at [466, 59] on td "Arregla tu código Línea 5:ArgumentError:Ataca "Weak Door" , no "Weak door" . (L…" at bounding box center [278, 91] width 381 height 77
click at [466, 61] on td "Arregla tu código Línea 5:ArgumentError:Ataca "Weak Door" , no "Weak door" . (L…" at bounding box center [278, 91] width 381 height 77
click at [462, 60] on td "Arregla tu código Línea 5:ArgumentError:Ataca "Weak Door" , no "Weak door" . (L…" at bounding box center [278, 91] width 381 height 77
click at [460, 60] on td "Arregla tu código Línea 5:ArgumentError:Ataca "Weak Door" , no "Weak door" . (L…" at bounding box center [278, 91] width 381 height 77
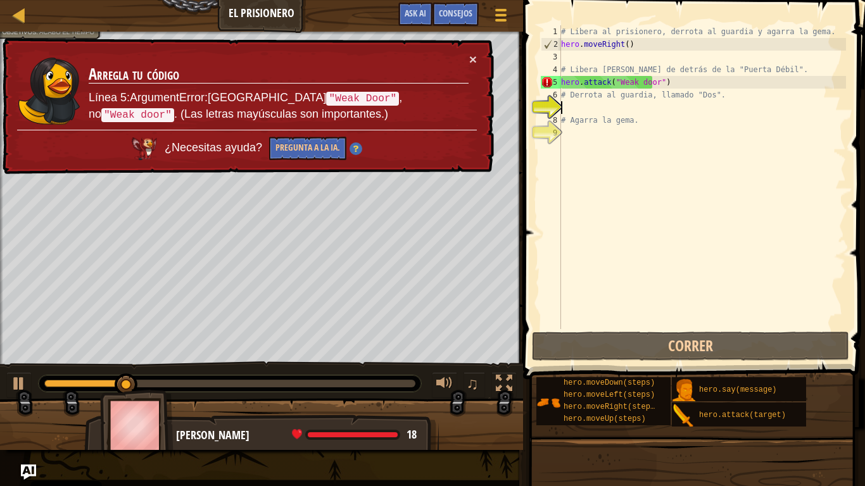
click at [460, 60] on td "Arregla tu código Línea 5:ArgumentError:Ataca "Weak Door" , no "Weak door" . (L…" at bounding box center [278, 91] width 381 height 77
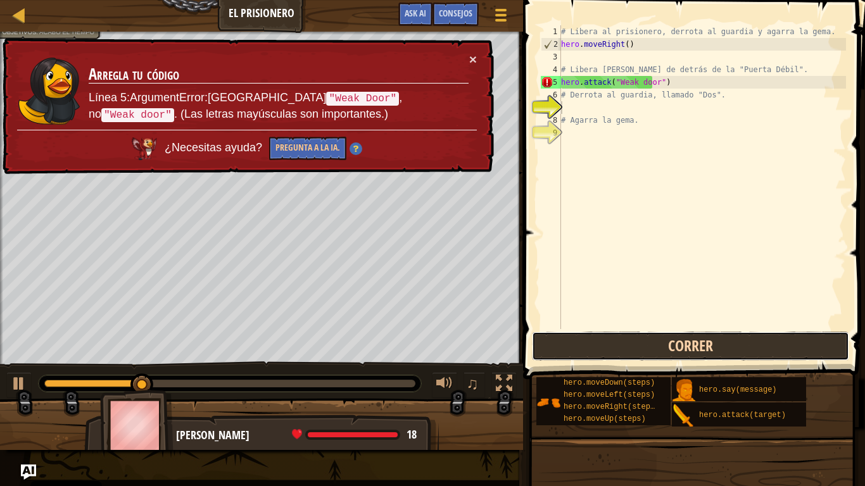
click at [614, 340] on button "Correr" at bounding box center [690, 346] width 317 height 29
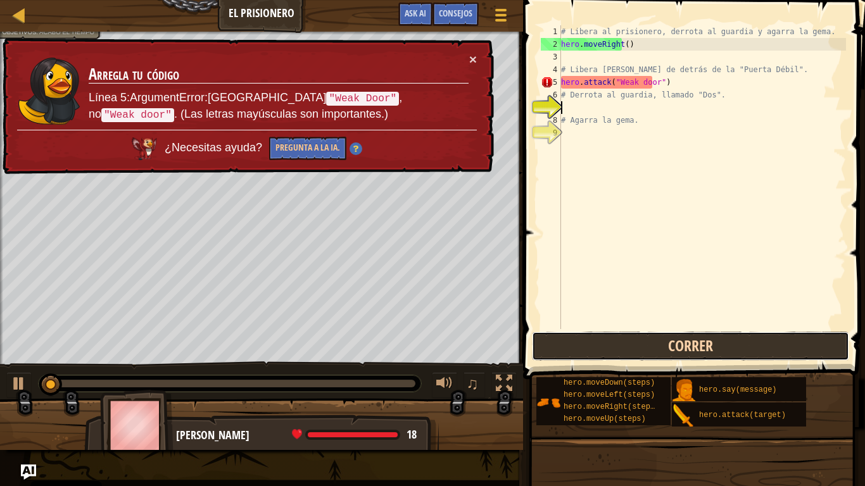
click at [614, 340] on button "Correr" at bounding box center [690, 346] width 317 height 29
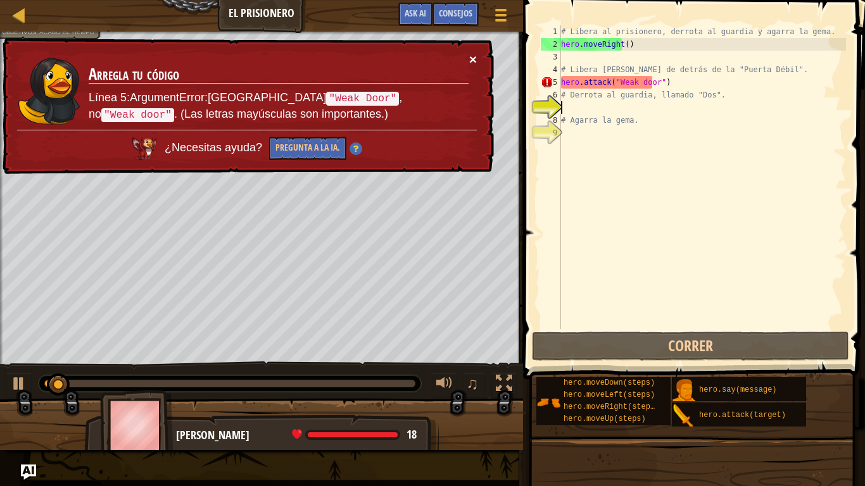
click at [470, 58] on button "×" at bounding box center [472, 57] width 8 height 13
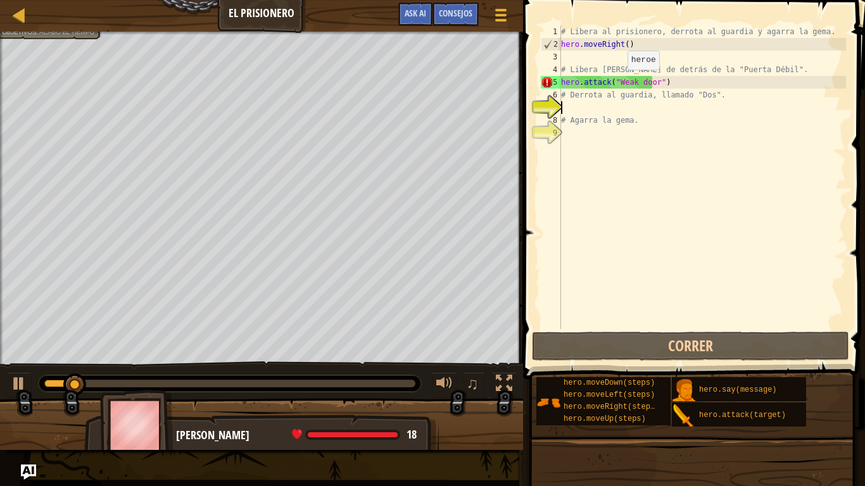
click at [616, 82] on div "# Libera al prisionero, derrota al guardia y agarra la gema. hero . moveRight (…" at bounding box center [701, 189] width 287 height 329
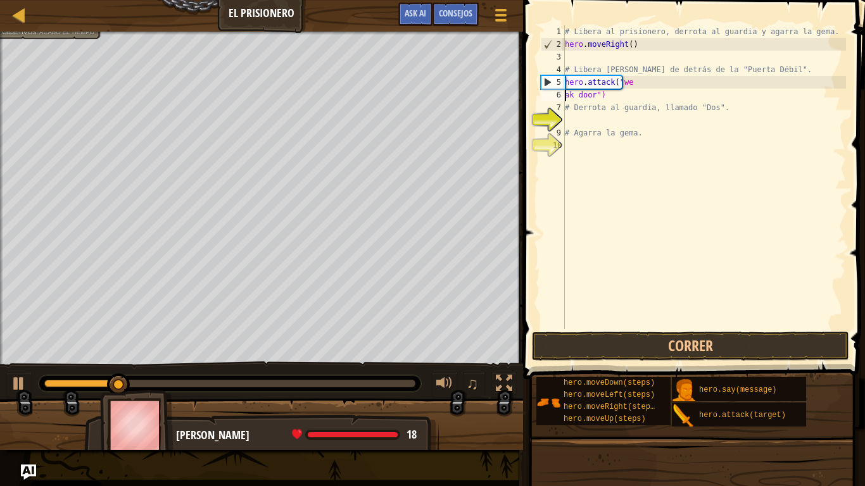
scroll to position [6, 3]
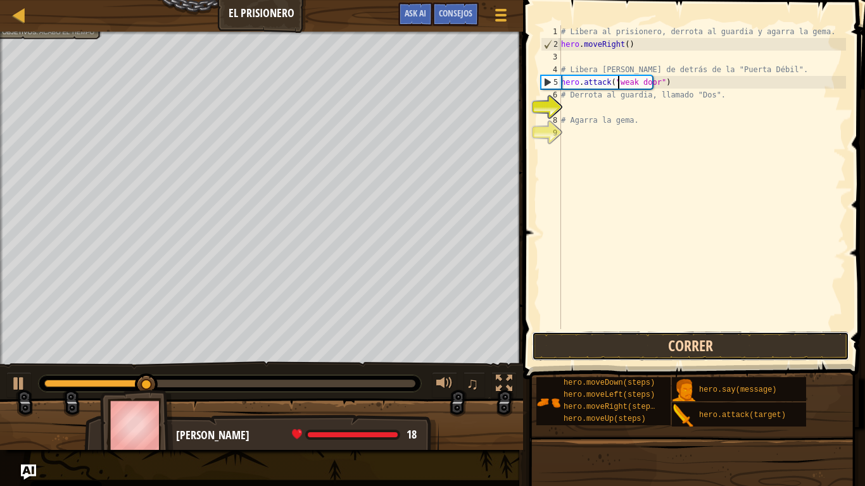
click at [573, 337] on button "Correr" at bounding box center [690, 346] width 317 height 29
click at [590, 347] on button "Correr" at bounding box center [690, 346] width 317 height 29
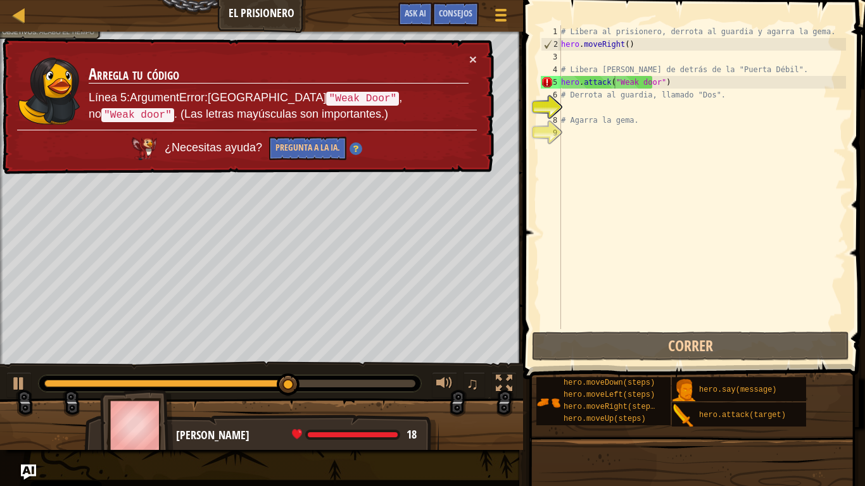
click at [468, 64] on td "Arregla tu código Línea 5:ArgumentError:Ataca "Weak Door" , no "Weak door" . (L…" at bounding box center [278, 91] width 381 height 78
click at [469, 64] on button "×" at bounding box center [473, 59] width 8 height 13
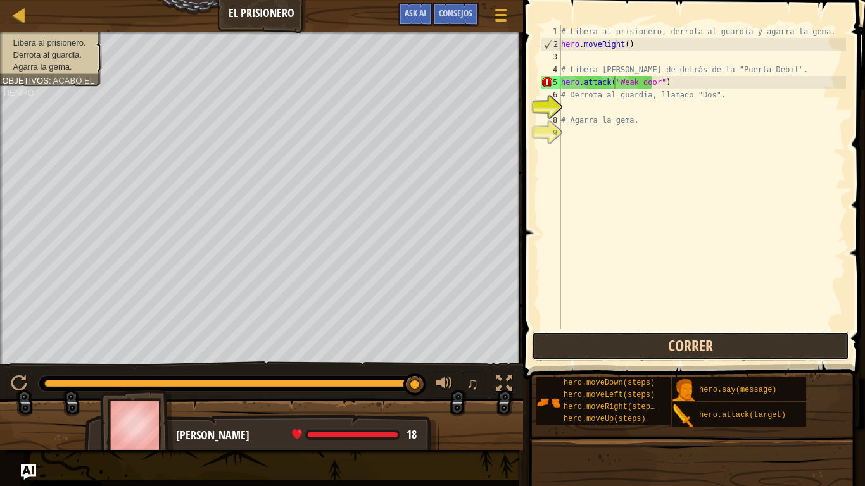
click at [594, 350] on button "Correr" at bounding box center [690, 346] width 317 height 29
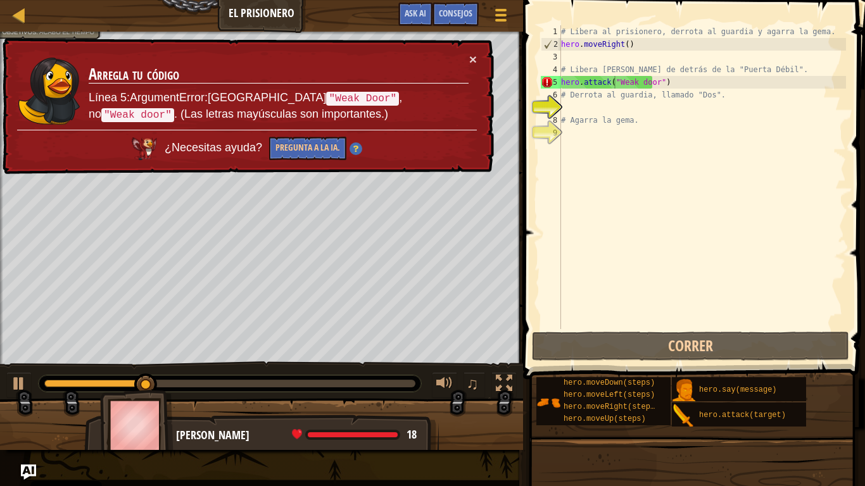
click at [468, 58] on td "Arregla tu código Línea 5:ArgumentError:Ataca "Weak Door" , no "Weak door" . (L…" at bounding box center [278, 90] width 382 height 82
click at [470, 59] on button "×" at bounding box center [473, 59] width 8 height 13
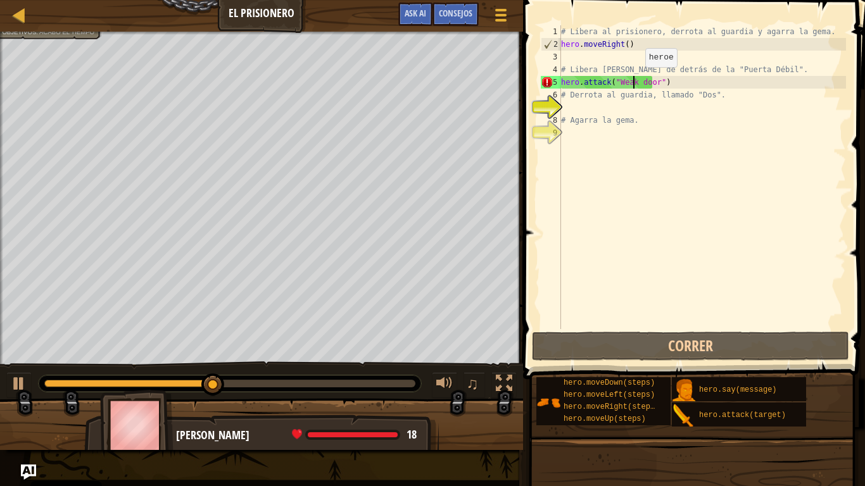
click at [634, 80] on div "# Libera al prisionero, derrota al guardia y agarra la gema. hero . moveRight (…" at bounding box center [701, 189] width 287 height 329
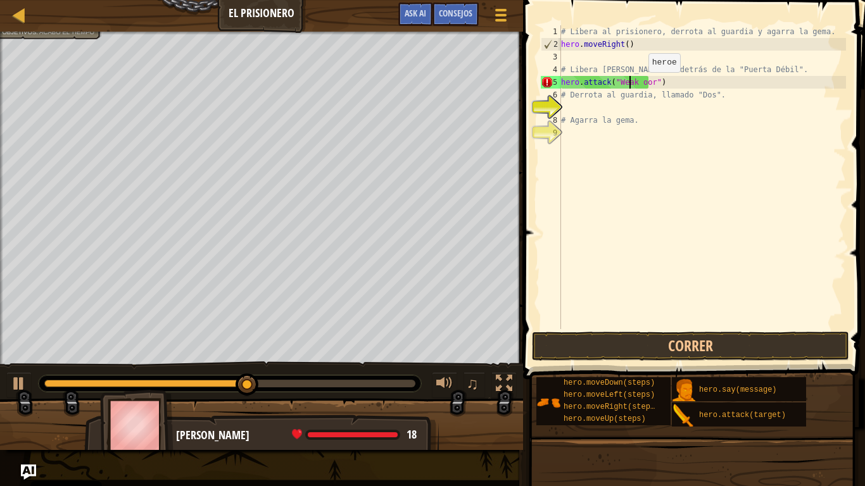
scroll to position [6, 6]
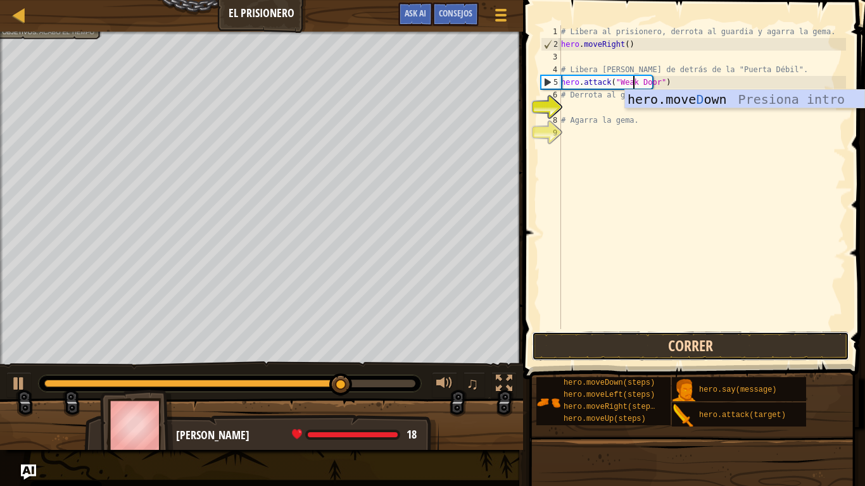
click at [634, 347] on button "Correr" at bounding box center [690, 346] width 317 height 29
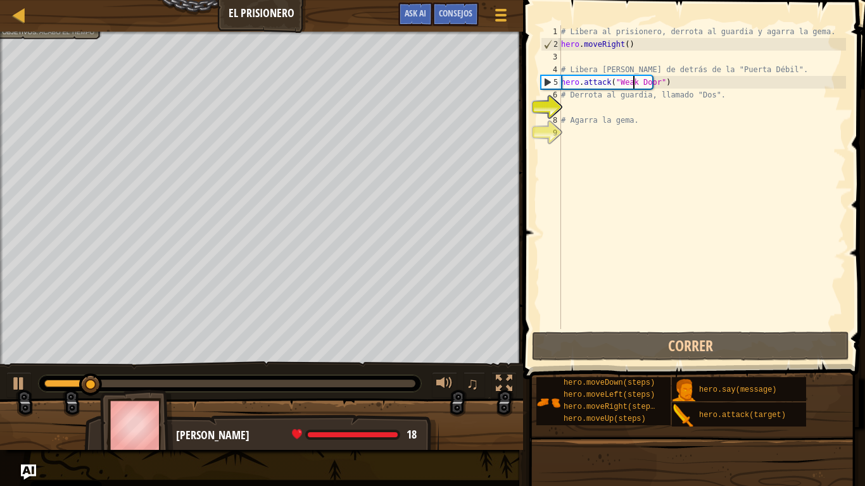
click at [611, 100] on div "# Libera al prisionero, derrota al guardia y agarra la gema. hero . moveRight (…" at bounding box center [701, 189] width 287 height 329
type textarea "# Derrota al guardia, llamado "Dos"."
click at [612, 112] on div "# Libera al prisionero, derrota al guardia y agarra la gema. hero . moveRight (…" at bounding box center [701, 189] width 287 height 329
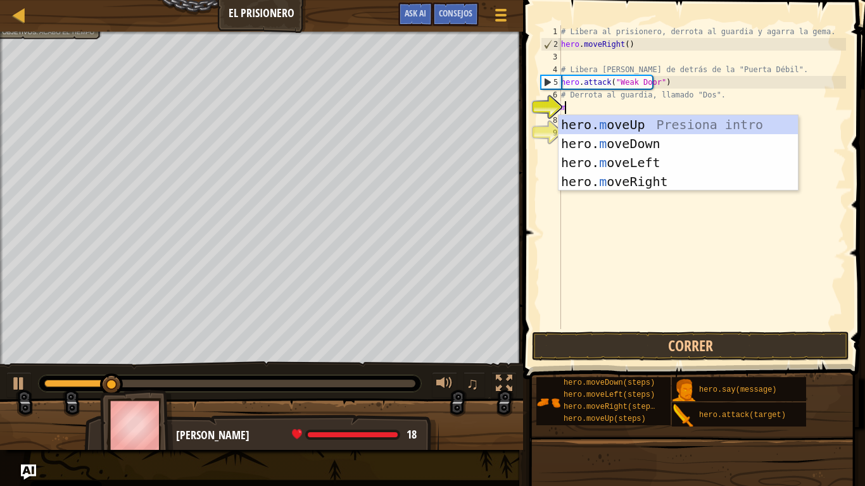
type textarea "mo"
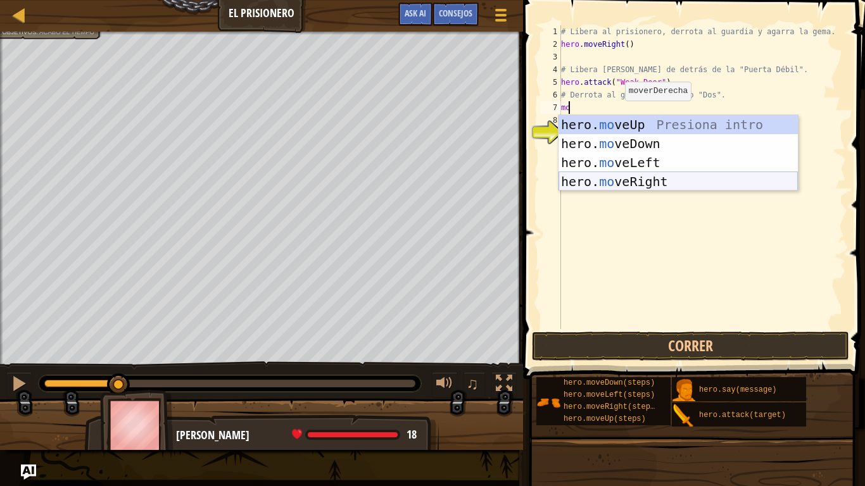
click at [633, 177] on div "hero. mo veUp Presiona intro hero. mo veDown Presiona intro hero. mo veLeft Pre…" at bounding box center [677, 172] width 239 height 114
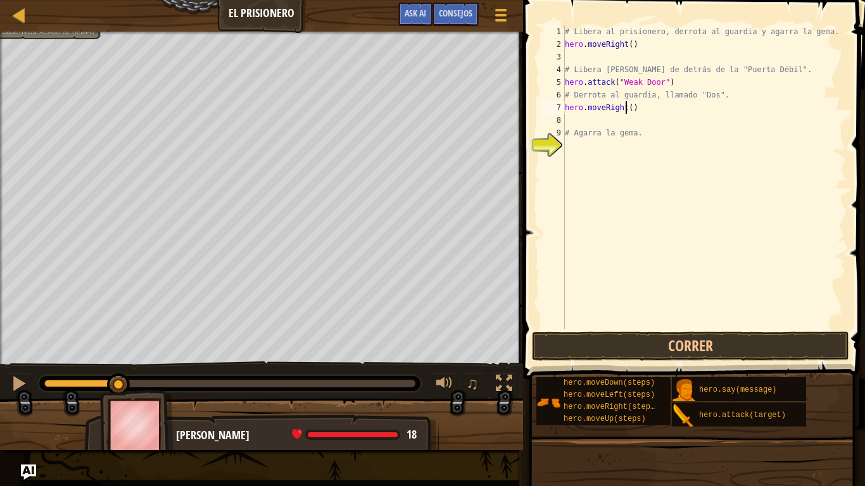
click at [623, 108] on div "# Libera al prisionero, derrota al guardia y agarra la gema. hero . moveRight (…" at bounding box center [704, 189] width 284 height 329
type textarea "hero.moveRight(2)"
click at [627, 119] on div "# Libera al prisionero, derrota al guardia y agarra la gema. hero . moveRight (…" at bounding box center [704, 189] width 284 height 329
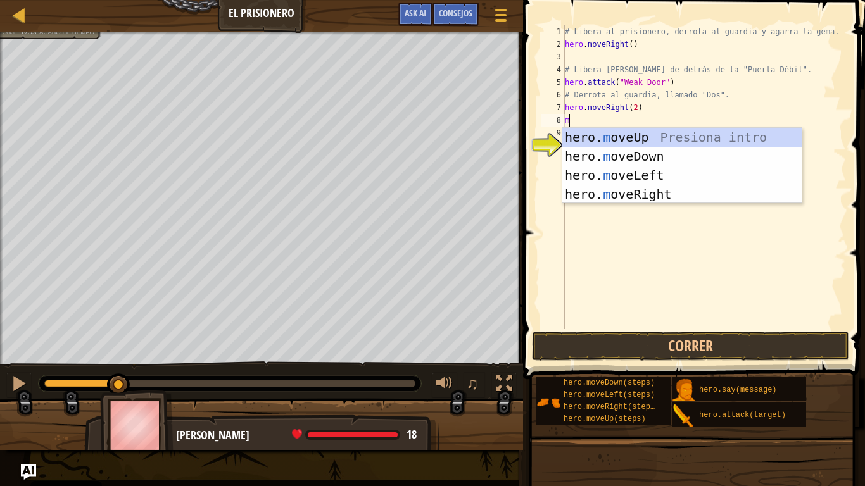
type textarea "mo"
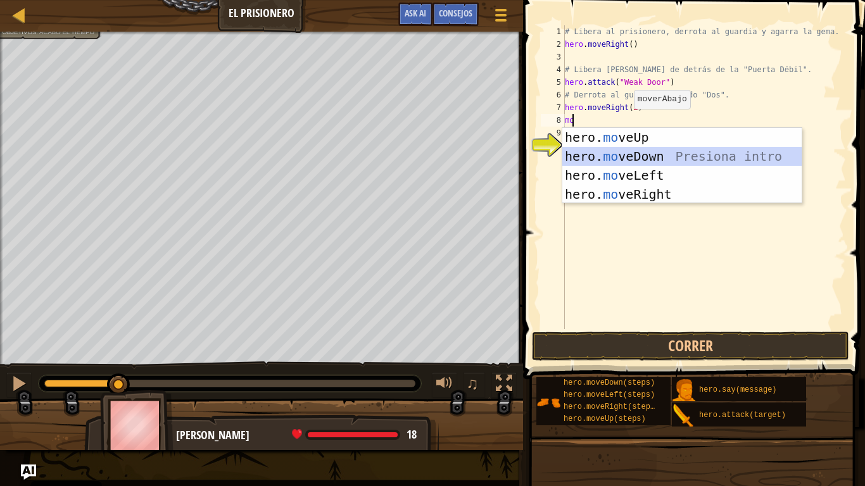
click at [633, 150] on div "hero. mo veUp Presiona intro hero. mo veDown Presiona intro hero. mo veLeft Pre…" at bounding box center [681, 185] width 239 height 114
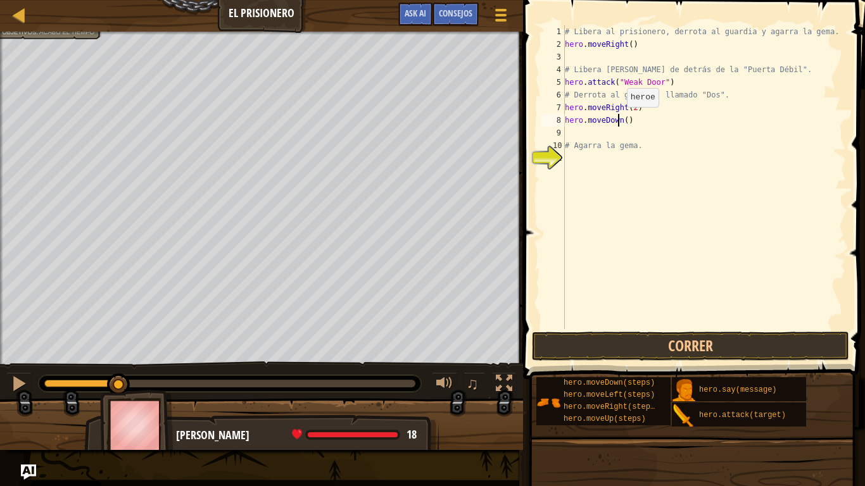
click at [619, 120] on div "# Libera al prisionero, derrota al guardia y agarra la gema. hero . moveRight (…" at bounding box center [704, 189] width 284 height 329
type textarea "hero.moveDown(1)"
click at [629, 137] on div "# Libera al prisionero, derrota al guardia y agarra la gema. hero . moveRight (…" at bounding box center [704, 189] width 284 height 329
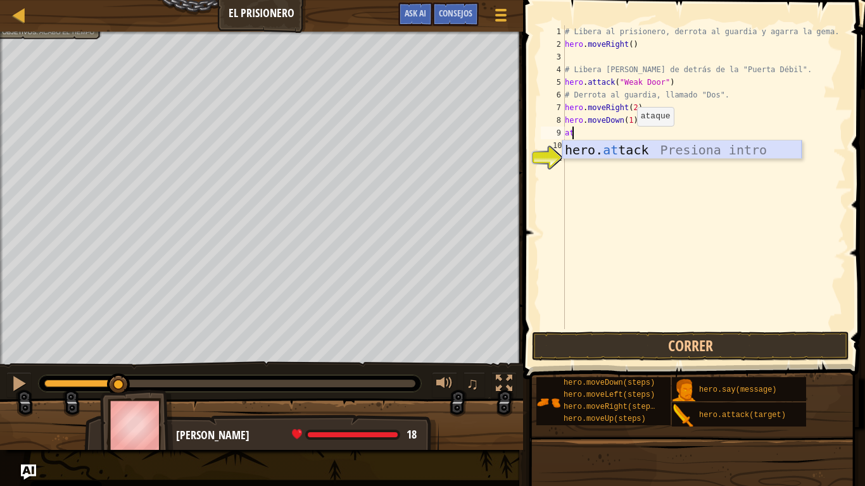
click at [620, 146] on div "hero. at tack Presiona intro" at bounding box center [681, 168] width 239 height 57
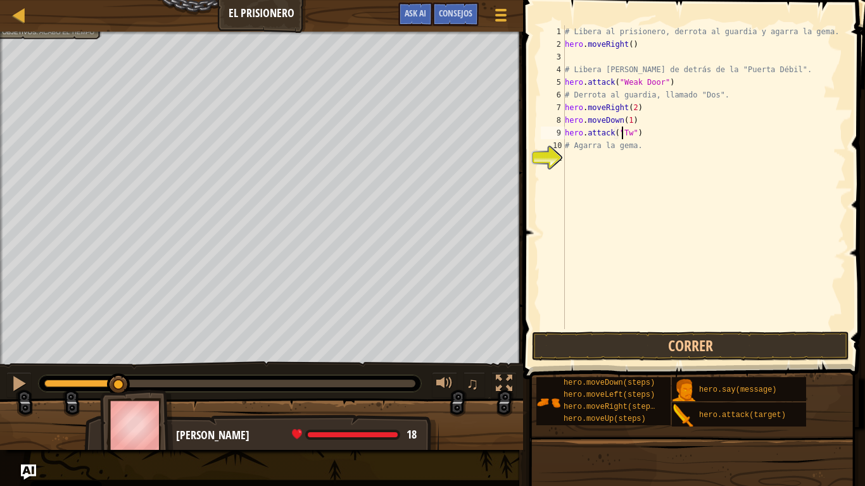
scroll to position [6, 5]
drag, startPoint x: 634, startPoint y: 134, endPoint x: 622, endPoint y: 130, distance: 12.2
click at [626, 132] on div "# Libera al prisionero, derrota al guardia y agarra la gema. hero . moveRight (…" at bounding box center [704, 189] width 284 height 329
click at [614, 134] on div "# Libera al prisionero, derrota al guardia y agarra la gema. hero . moveRight (…" at bounding box center [704, 189] width 284 height 329
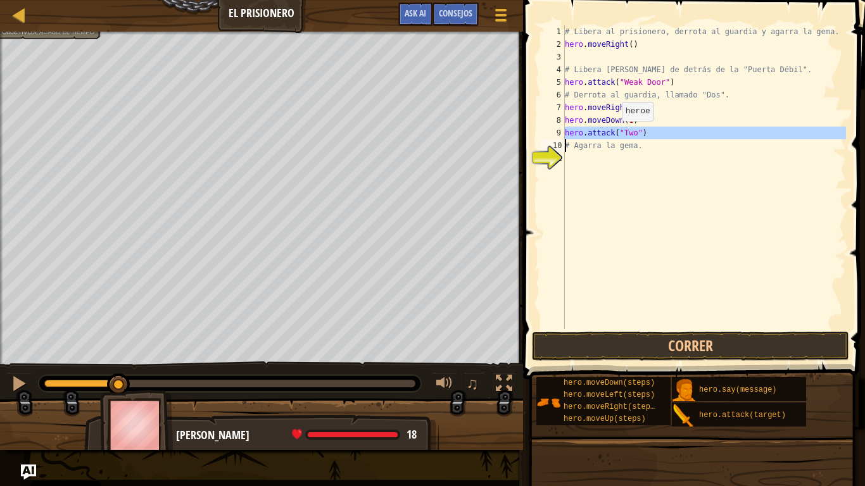
click at [614, 134] on div "# Libera al prisionero, derrota al guardia y agarra la gema. hero . moveRight (…" at bounding box center [704, 189] width 284 height 329
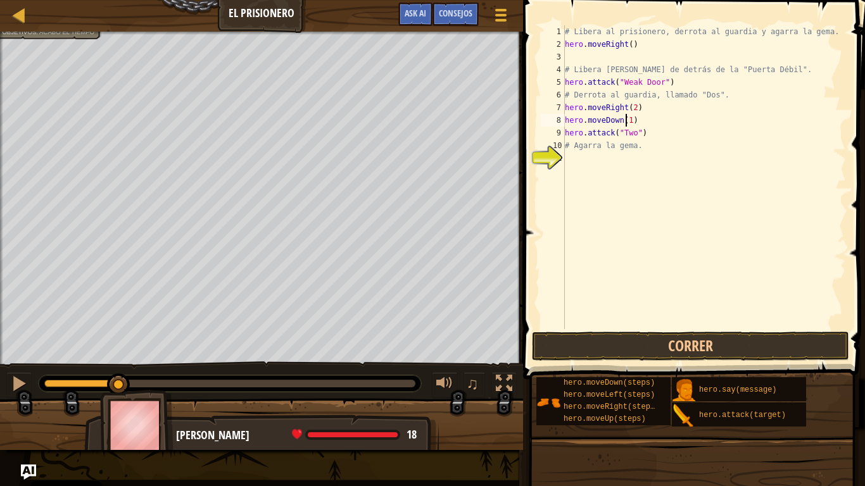
click at [639, 126] on div "# Libera al prisionero, derrota al guardia y agarra la gema. hero . moveRight (…" at bounding box center [704, 189] width 284 height 329
click at [642, 130] on div "# Libera al prisionero, derrota al guardia y agarra la gema. hero . moveRight (…" at bounding box center [704, 189] width 284 height 329
type textarea "hero.attack("Two")"
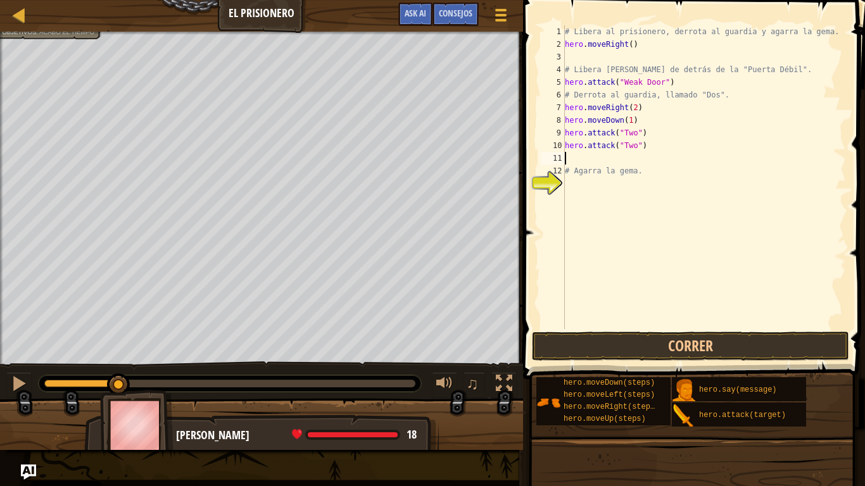
paste textarea "m"
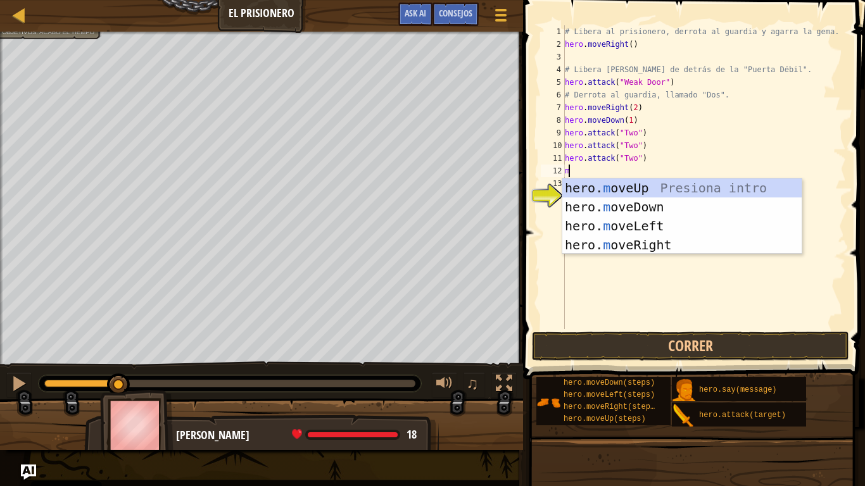
type textarea "mo"
click at [647, 239] on div "hero. mo veUp Presiona intro hero. mo veDown Presiona intro hero. mo veLeft Pre…" at bounding box center [681, 235] width 239 height 114
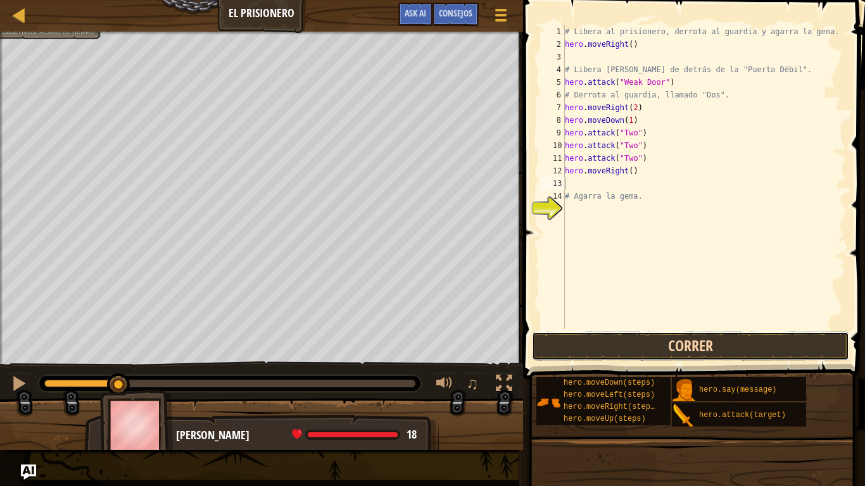
click at [636, 334] on button "Correr" at bounding box center [690, 346] width 317 height 29
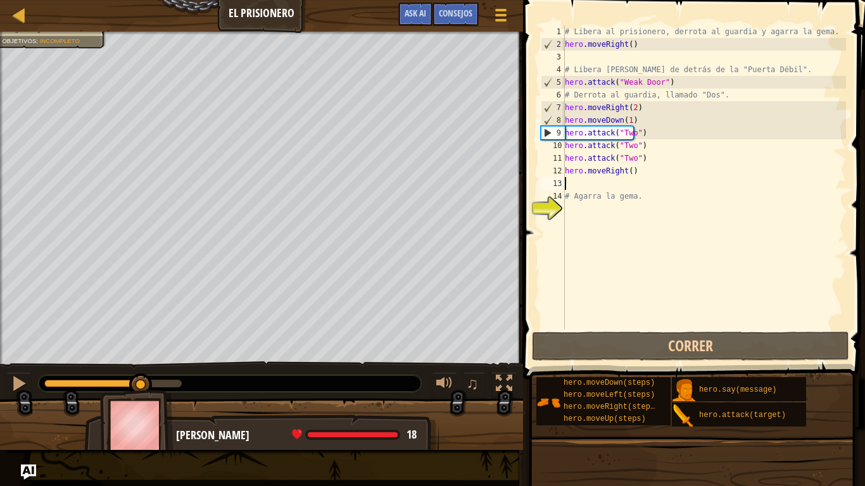
click at [141, 387] on div "0:10.5 Ahora: 0:05.9 Máx: 0:14.9" at bounding box center [112, 384] width 137 height 8
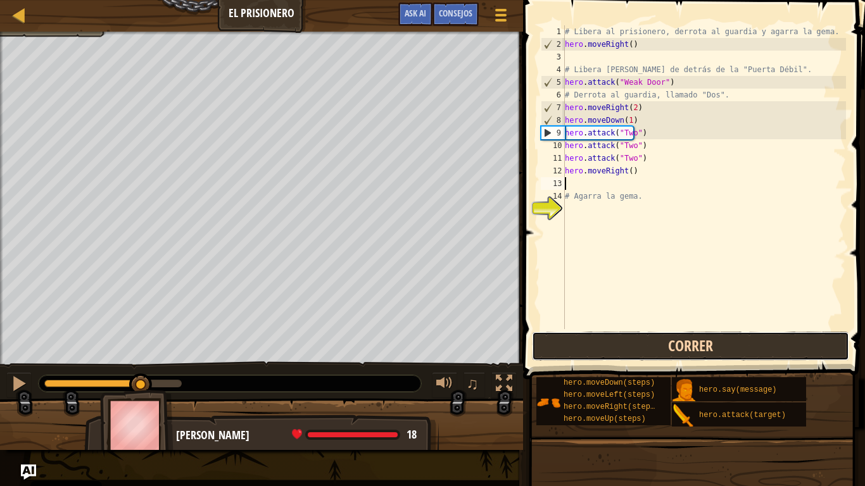
click at [617, 345] on button "Correr" at bounding box center [690, 346] width 317 height 29
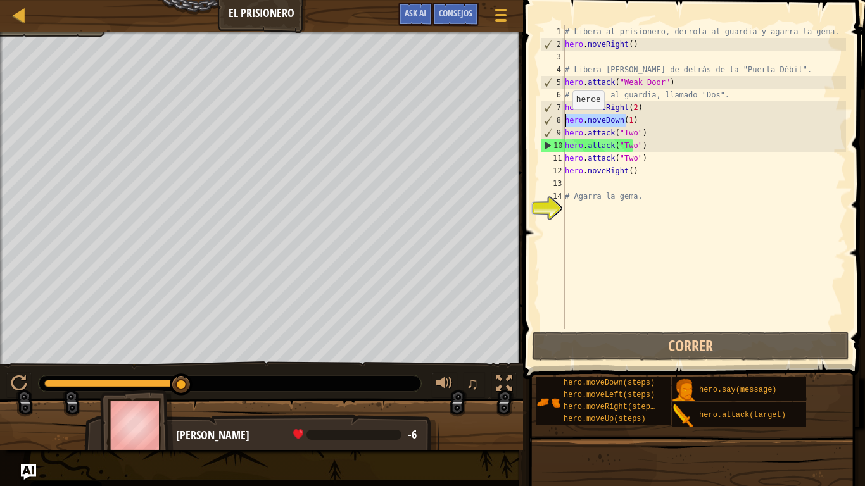
drag, startPoint x: 637, startPoint y: 117, endPoint x: 565, endPoint y: 122, distance: 72.3
click at [565, 122] on div "# Libera al prisionero, derrota al guardia y agarra la gema. hero . moveRight (…" at bounding box center [704, 189] width 284 height 329
type textarea "hero.moveDown(1)"
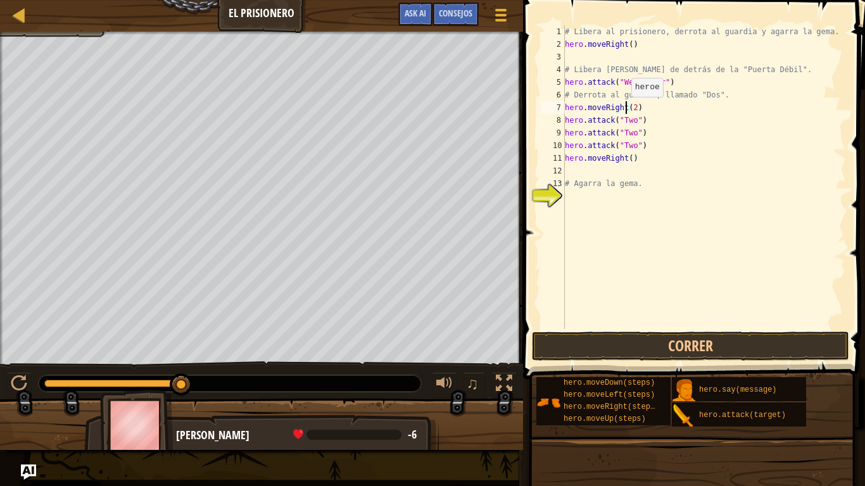
click at [625, 110] on div "# Libera al prisionero, derrota al guardia y agarra la gema. hero . moveRight (…" at bounding box center [704, 189] width 284 height 329
click at [601, 334] on button "Correr" at bounding box center [690, 346] width 317 height 29
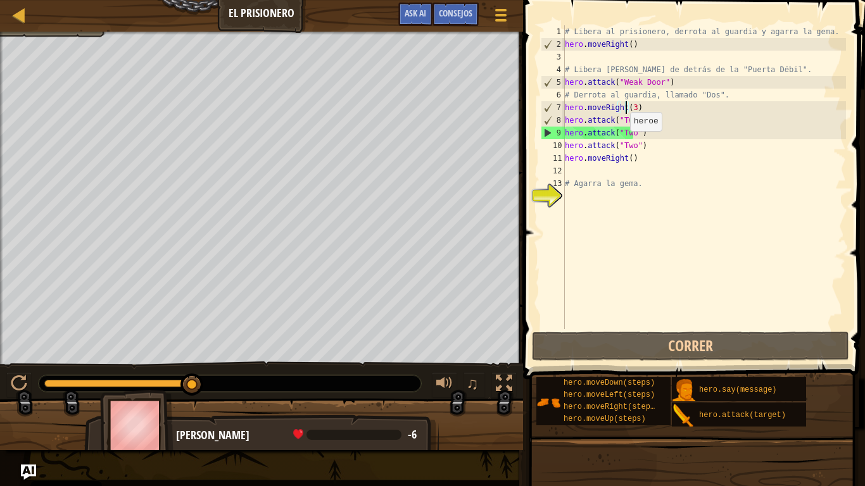
click at [622, 144] on div "# Libera al prisionero, derrota al guardia y agarra la gema. hero . moveRight (…" at bounding box center [704, 189] width 284 height 329
click at [590, 163] on div "# Libera al prisionero, derrota al guardia y agarra la gema. hero . moveRight (…" at bounding box center [704, 189] width 284 height 329
click at [639, 101] on div "# Libera al prisionero, derrota al guardia y agarra la gema. hero . moveRight (…" at bounding box center [704, 189] width 284 height 329
type textarea "hero.moveRight(3)"
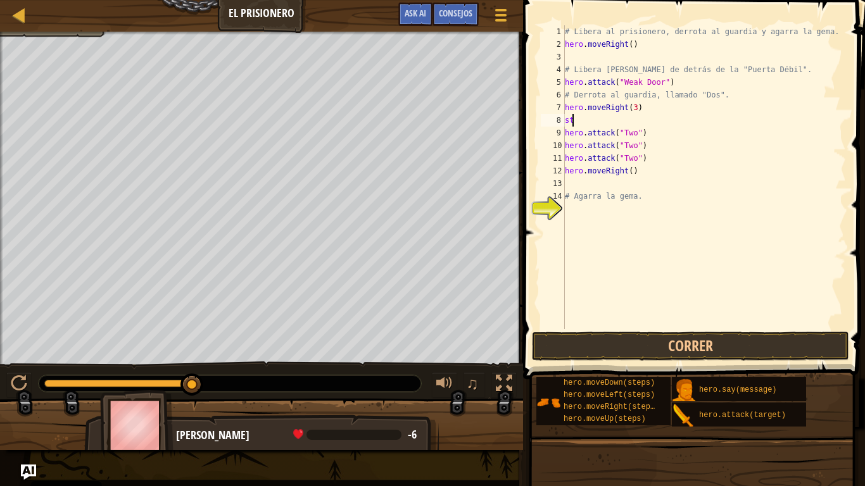
type textarea "s"
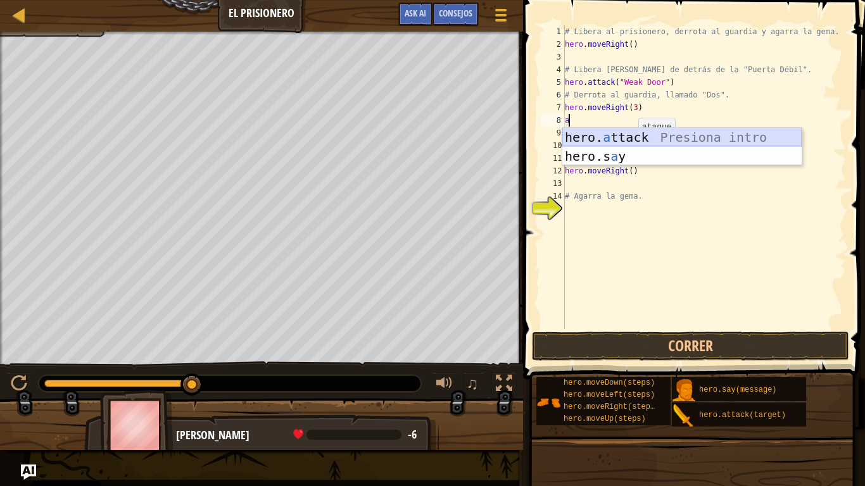
drag, startPoint x: 747, startPoint y: 129, endPoint x: 746, endPoint y: 141, distance: 12.0
click at [746, 141] on div "hero. a ttack Presiona intro hero.s a y Presiona intro" at bounding box center [681, 166] width 239 height 76
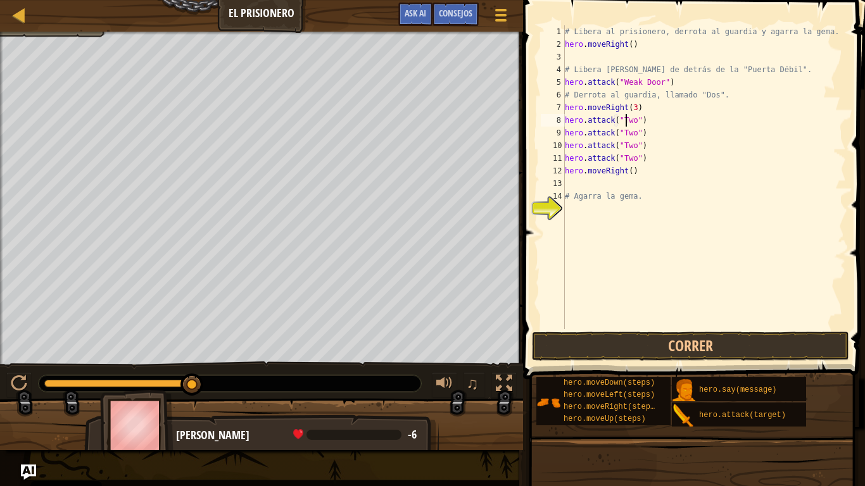
scroll to position [6, 5]
type textarea "hero.attack("Two")"
click at [628, 342] on button "Correr" at bounding box center [690, 346] width 317 height 29
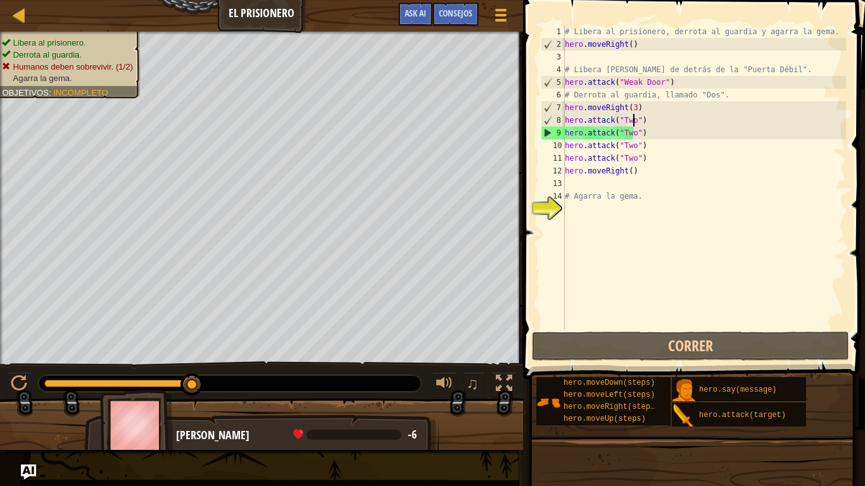
click at [641, 114] on div "# Libera al prisionero, derrota al guardia y agarra la gema. hero . moveRight (…" at bounding box center [704, 189] width 284 height 329
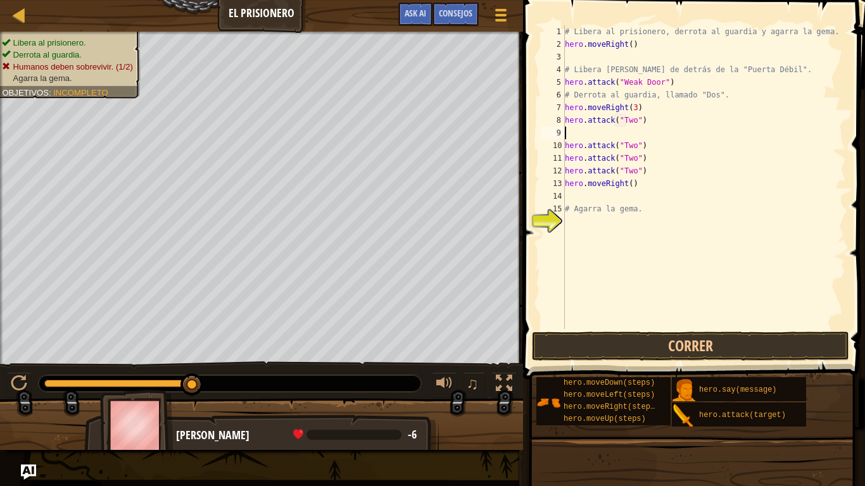
paste textarea "hero.attack("Two")"
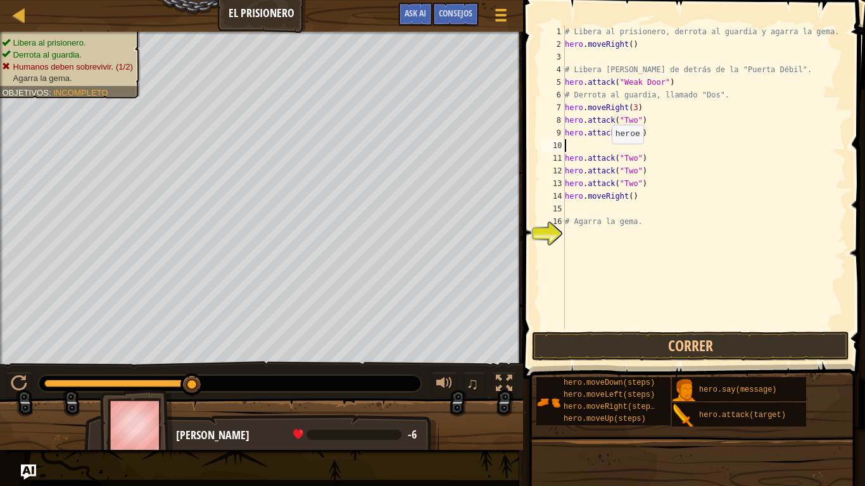
type textarea "hero.attack("Two")"
click at [589, 223] on div "# Libera al prisionero, derrota al guardia y agarra la gema. hero . moveRight (…" at bounding box center [704, 189] width 284 height 329
type textarea "h"
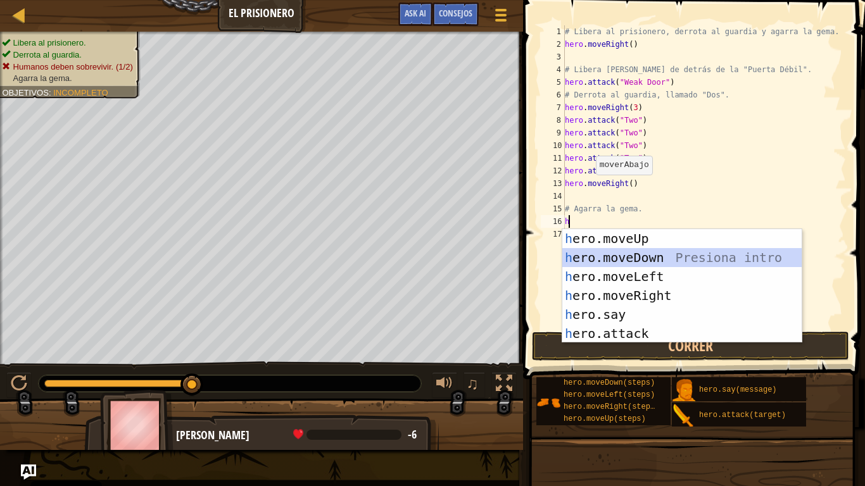
click at [702, 260] on div "h ero.moveUp Presiona intro h ero.moveDown Presiona intro h ero.moveLeft Presio…" at bounding box center [681, 305] width 239 height 152
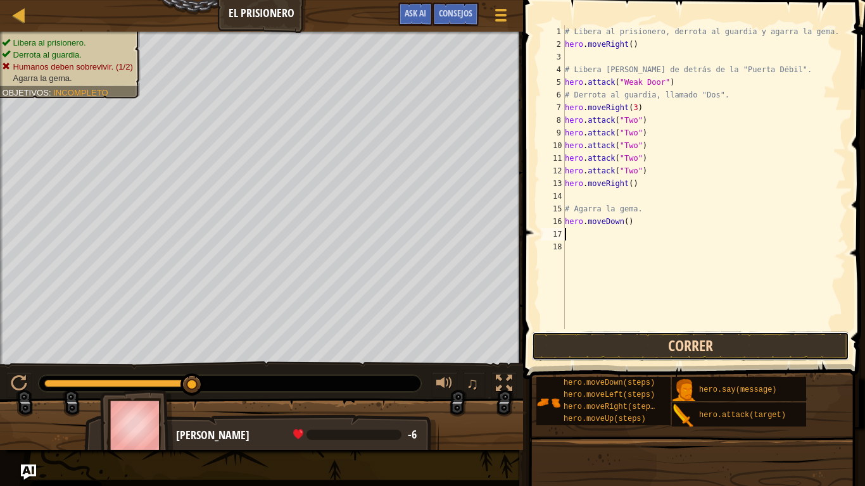
click at [585, 339] on button "Correr" at bounding box center [690, 346] width 317 height 29
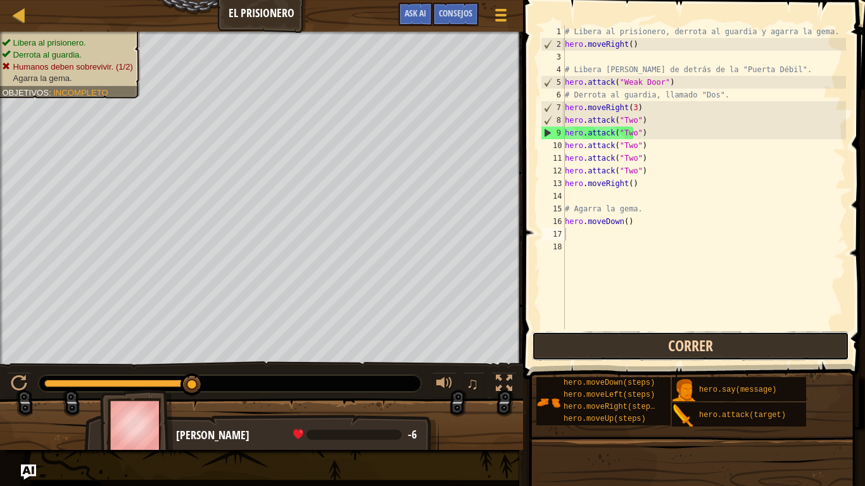
click at [584, 345] on button "Correr" at bounding box center [690, 346] width 317 height 29
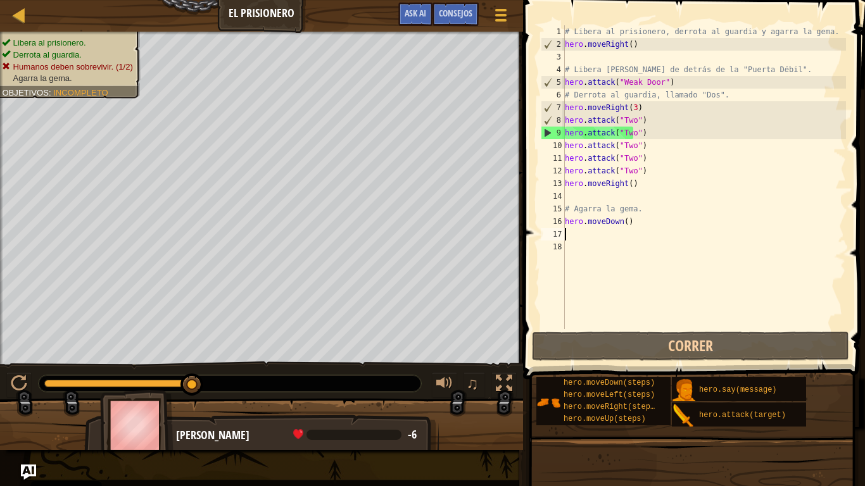
click at [643, 113] on div "# Libera al prisionero, derrota al guardia y agarra la gema. hero . moveRight (…" at bounding box center [704, 189] width 284 height 329
type textarea "hero.moveRight(3)"
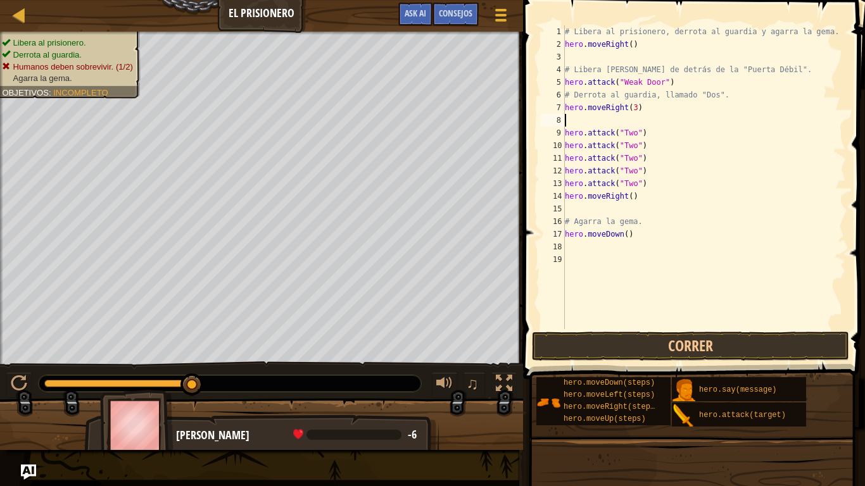
type textarea "h"
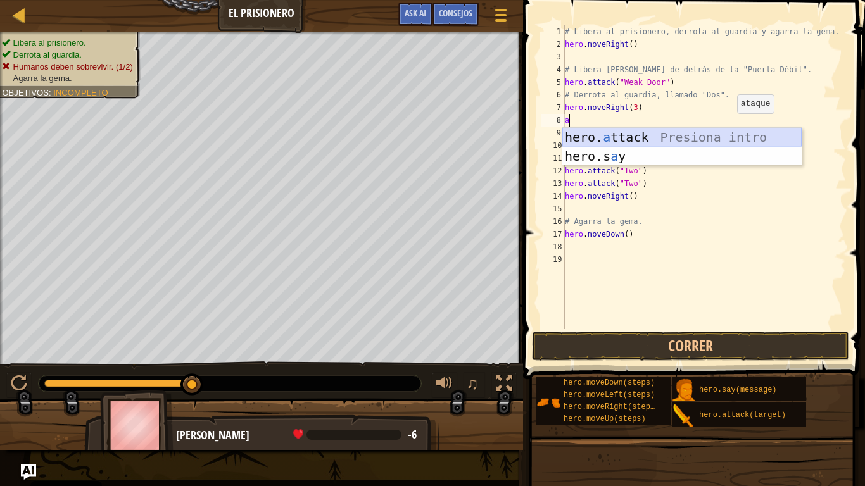
click at [721, 140] on div "hero. a ttack Presiona intro hero.s a y Presiona intro" at bounding box center [681, 166] width 239 height 76
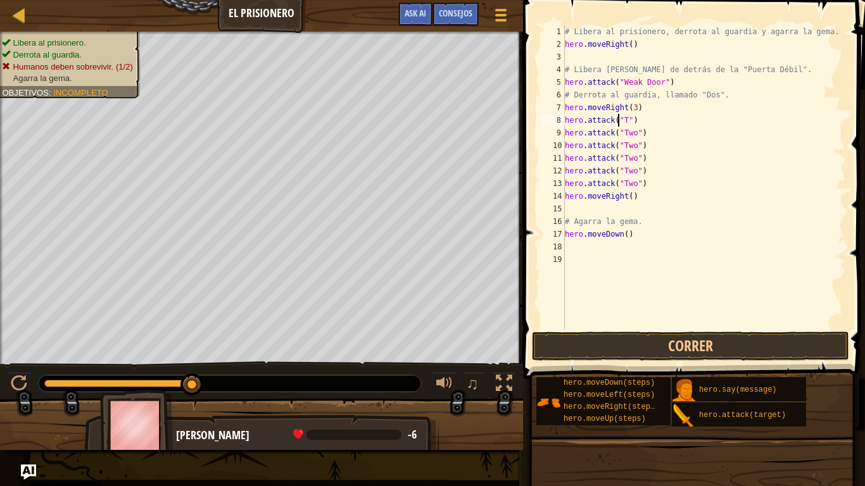
scroll to position [6, 4]
type textarea "hero.attack("Two")"
click at [637, 109] on div "# Libera al prisionero, derrota al guardia y agarra la gema. hero . moveRight (…" at bounding box center [704, 189] width 284 height 329
click at [626, 109] on div "# Libera al prisionero, derrota al guardia y agarra la gema. hero . moveRight (…" at bounding box center [704, 189] width 284 height 329
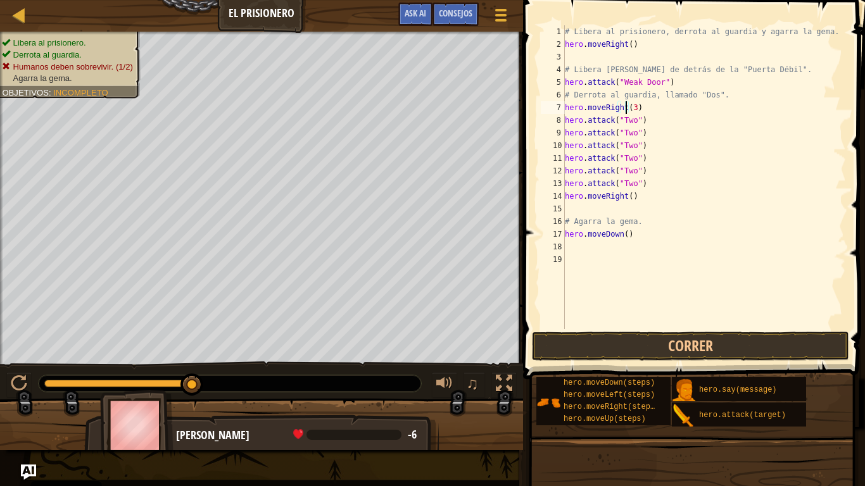
click at [659, 114] on div "# Libera al prisionero, derrota al guardia y agarra la gema. hero . moveRight (…" at bounding box center [704, 189] width 284 height 329
click at [648, 106] on div "# Libera al prisionero, derrota al guardia y agarra la gema. hero . moveRight (…" at bounding box center [704, 189] width 284 height 329
type textarea "hero.moveRight(3)"
click at [679, 332] on button "Correr" at bounding box center [690, 346] width 317 height 29
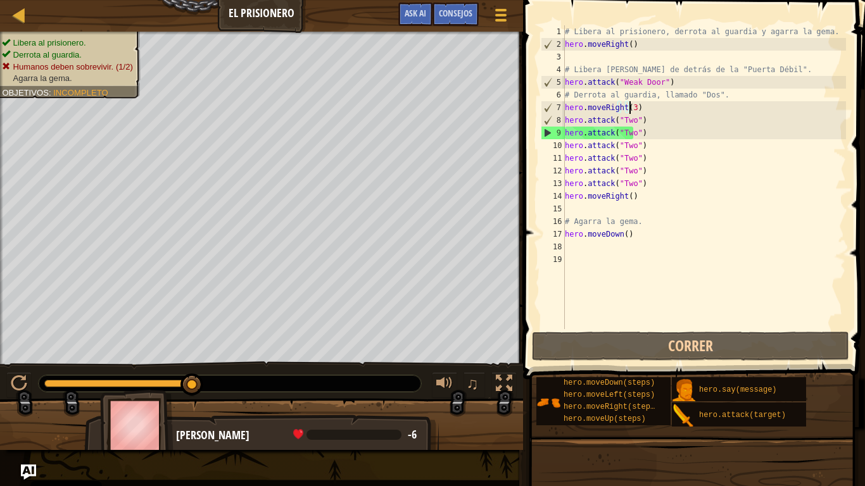
click at [631, 106] on div "# Libera al prisionero, derrota al guardia y agarra la gema. hero . moveRight (…" at bounding box center [704, 189] width 284 height 329
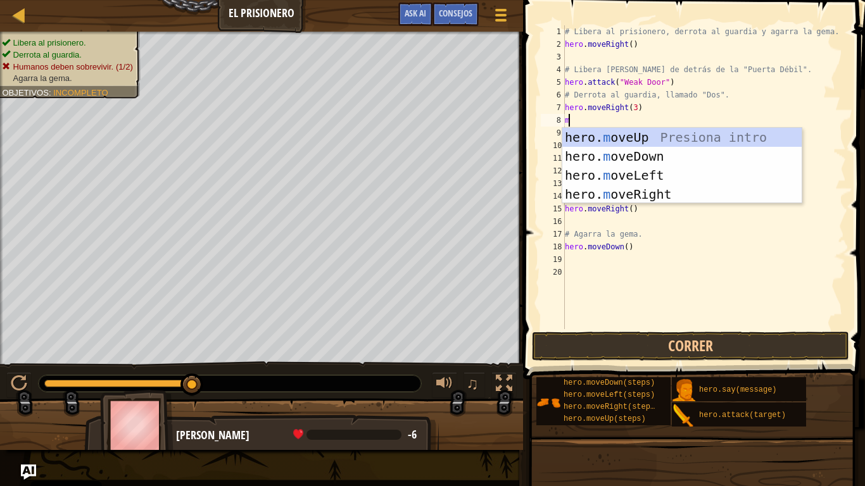
type textarea "mo"
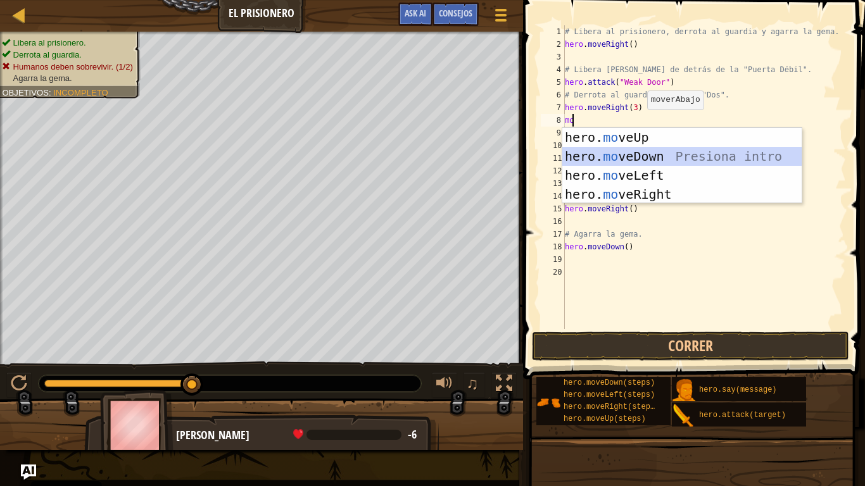
click at [641, 149] on div "hero. mo veUp Presiona intro hero. mo veDown Presiona intro hero. mo veLeft Pre…" at bounding box center [681, 185] width 239 height 114
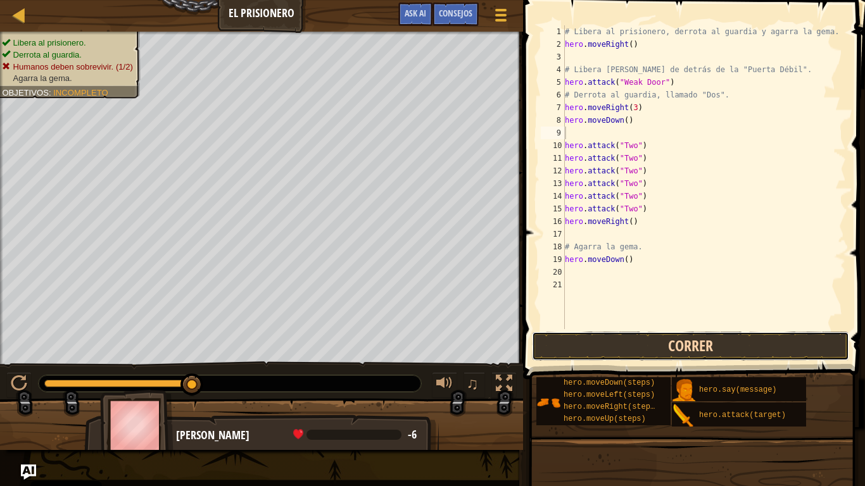
click at [696, 340] on button "Correr" at bounding box center [690, 346] width 317 height 29
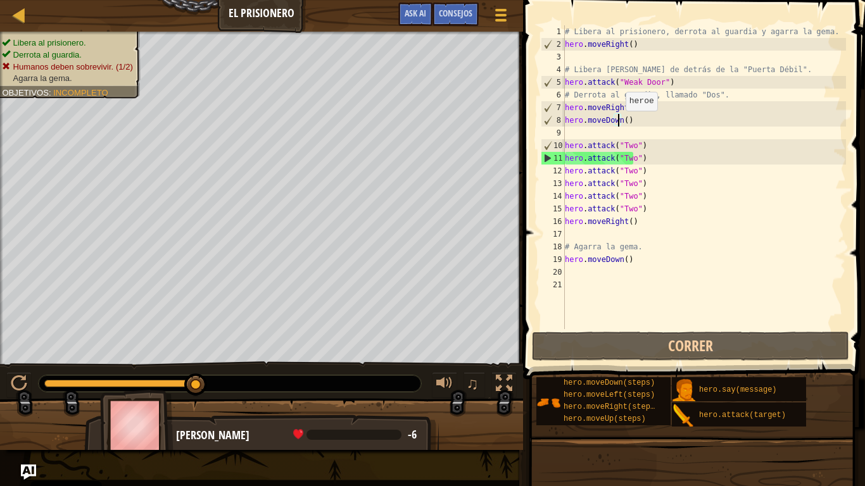
click at [618, 123] on div "# Libera al prisionero, derrota al guardia y agarra la gema. hero . moveRight (…" at bounding box center [704, 189] width 284 height 329
type textarea "hero.moveDown(2)"
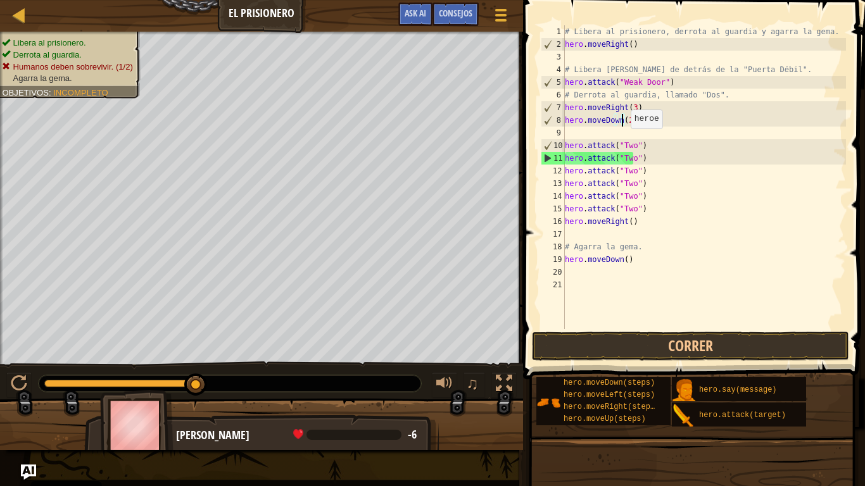
scroll to position [6, 4]
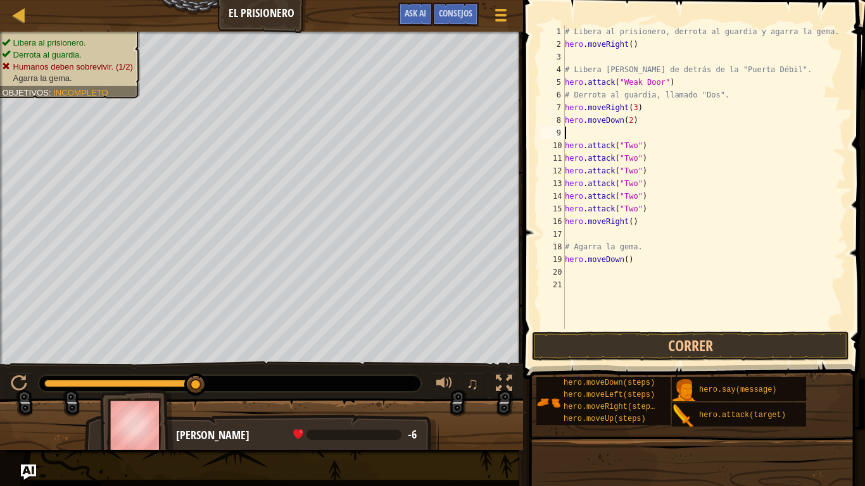
click at [572, 128] on div "# Libera al prisionero, derrota al guardia y agarra la gema. hero . moveRight (…" at bounding box center [704, 189] width 284 height 329
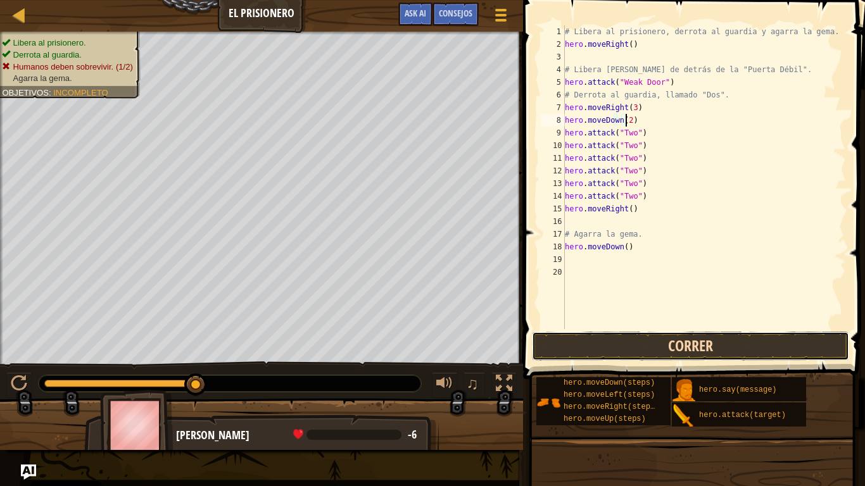
click at [671, 341] on button "Correr" at bounding box center [690, 346] width 317 height 29
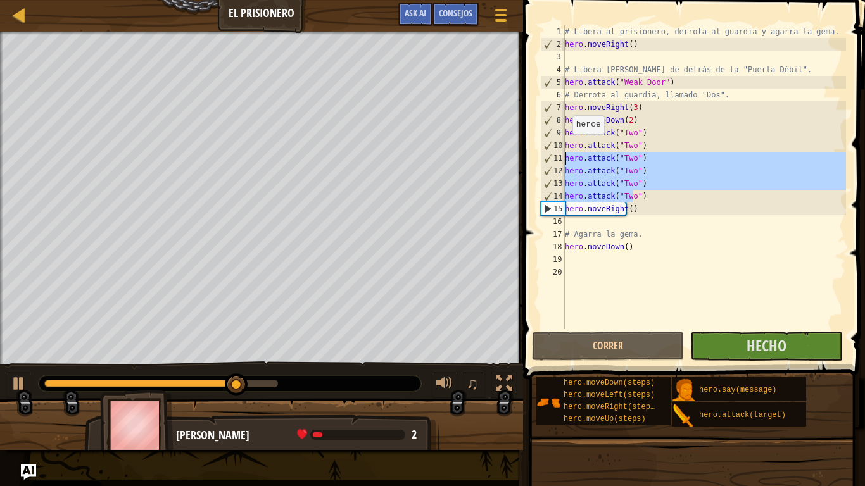
drag, startPoint x: 644, startPoint y: 194, endPoint x: 557, endPoint y: 163, distance: 92.3
click at [557, 163] on div "hero.moveDown(2) 1 2 3 4 5 6 7 8 9 10 11 12 13 14 15 16 17 18 19 20 # Libera al…" at bounding box center [692, 177] width 308 height 304
type textarea "hero.attack("Two") hero.attack("Two")"
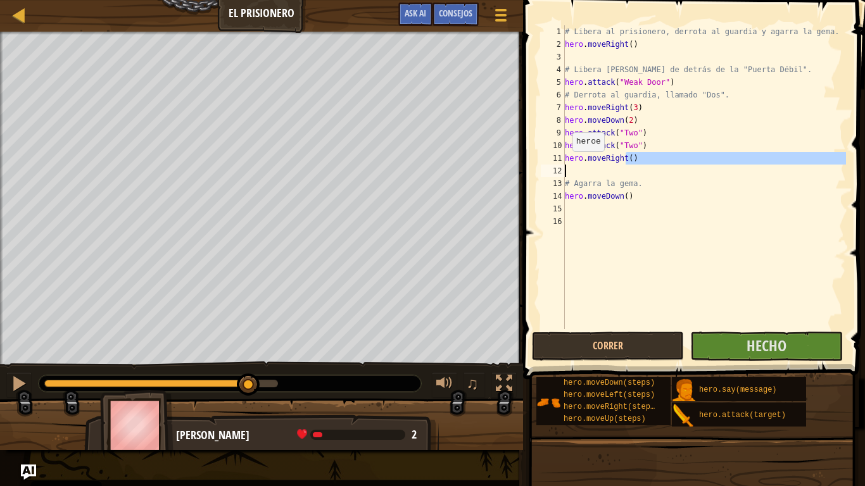
drag, startPoint x: 628, startPoint y: 159, endPoint x: 561, endPoint y: 165, distance: 68.0
click at [561, 165] on div "hero.attack("Two") 1 2 3 4 5 6 7 8 9 10 11 12 13 14 15 16 # Libera al prisioner…" at bounding box center [692, 177] width 308 height 304
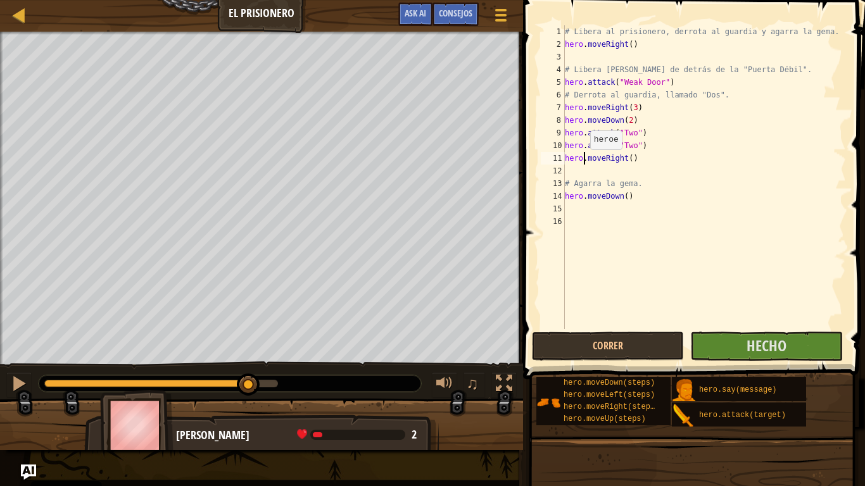
click at [582, 162] on div "# Libera al prisionero, derrota al guardia y agarra la gema. hero . moveRight (…" at bounding box center [704, 189] width 284 height 329
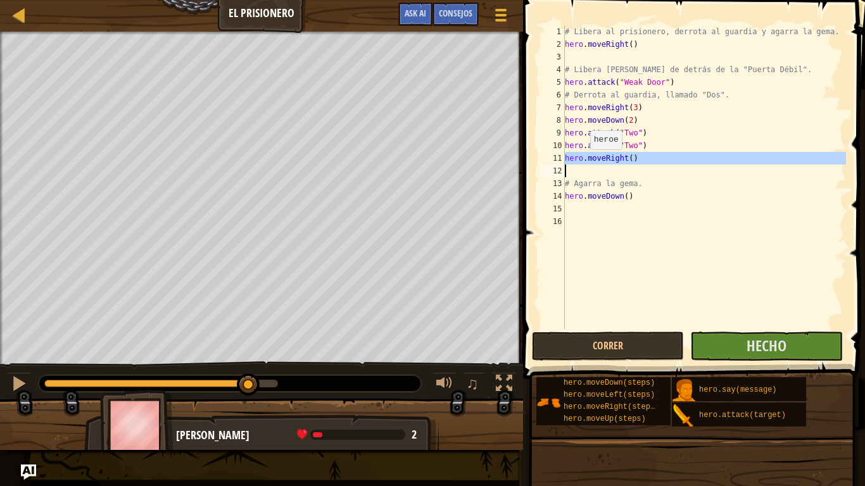
click at [582, 162] on div "# Libera al prisionero, derrota al guardia y agarra la gema. hero . moveRight (…" at bounding box center [704, 189] width 284 height 329
type textarea "hero.moveRight()"
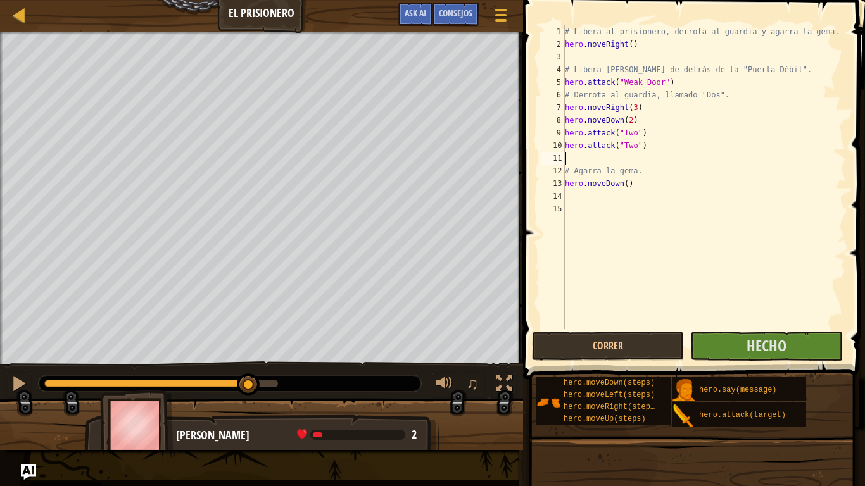
type textarea "hero.attack("Two")"
click at [659, 185] on div "# Libera al prisionero, derrota al guardia y agarra la gema. hero . moveRight (…" at bounding box center [704, 189] width 284 height 329
click at [619, 170] on div "# Libera al prisionero, derrota al guardia y agarra la gema. hero . moveRight (…" at bounding box center [704, 189] width 284 height 329
type textarea "hero.moveDown(2)"
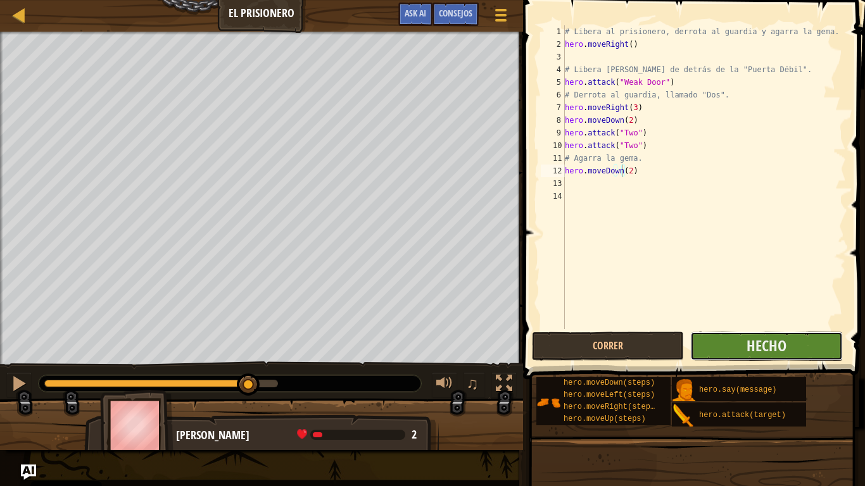
click at [791, 342] on button "Hecho" at bounding box center [766, 346] width 152 height 29
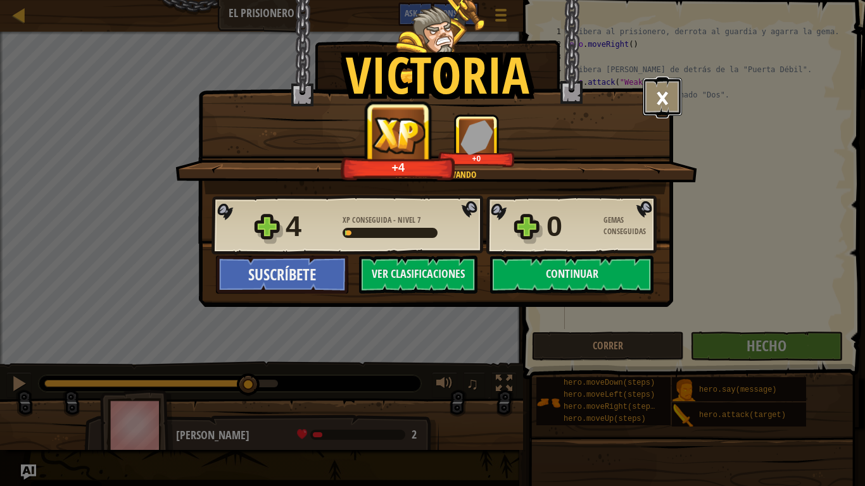
click at [652, 96] on button "×" at bounding box center [661, 97] width 39 height 38
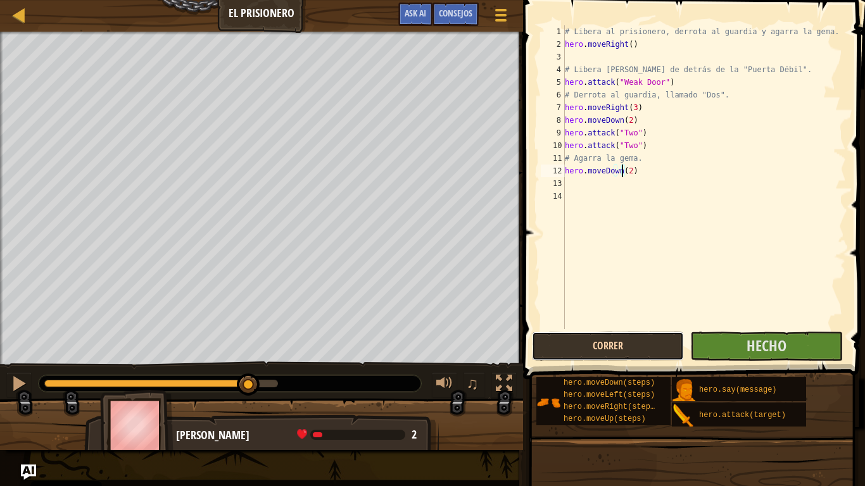
click at [626, 346] on button "Correr" at bounding box center [608, 346] width 152 height 29
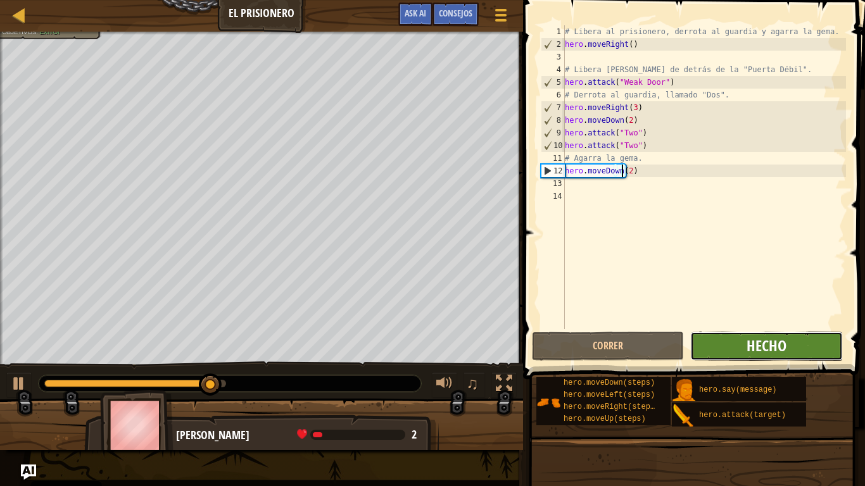
click at [752, 347] on span "Hecho" at bounding box center [766, 345] width 40 height 20
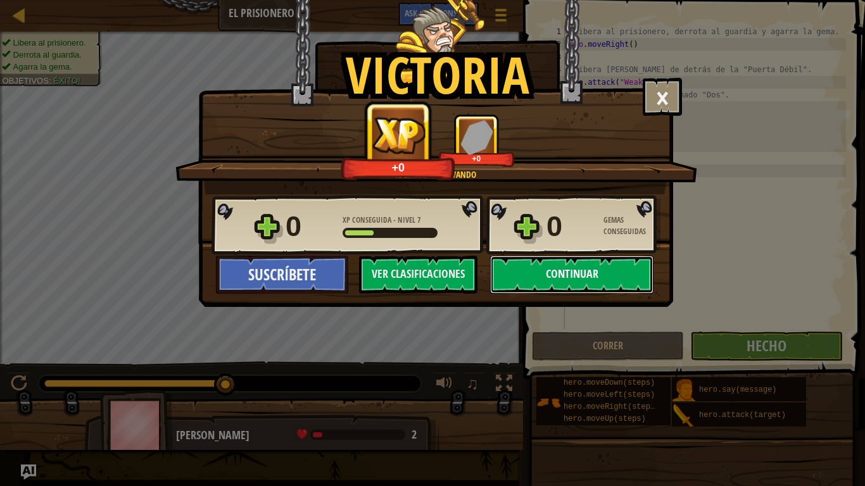
click at [540, 275] on button "Continuar" at bounding box center [571, 275] width 163 height 38
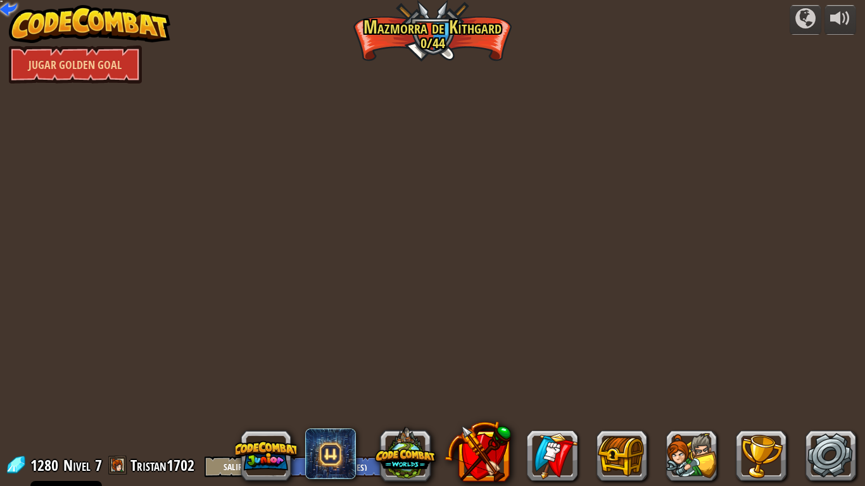
select select "es-ES"
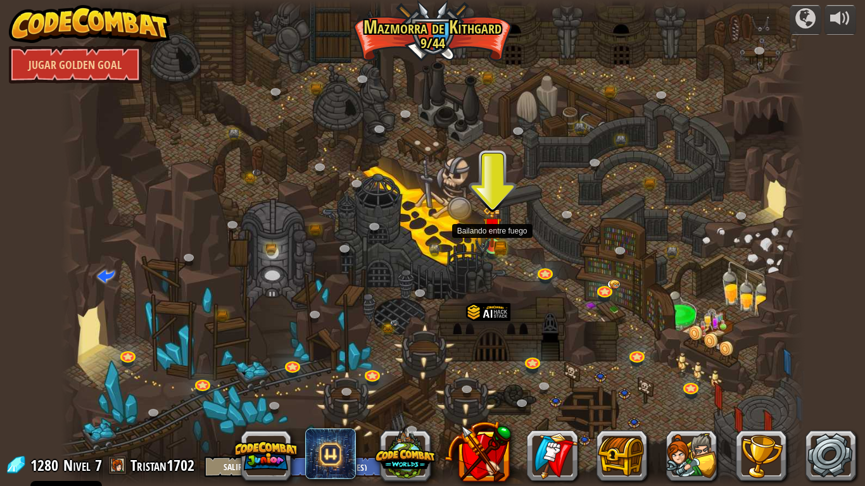
click at [494, 237] on img at bounding box center [491, 226] width 19 height 41
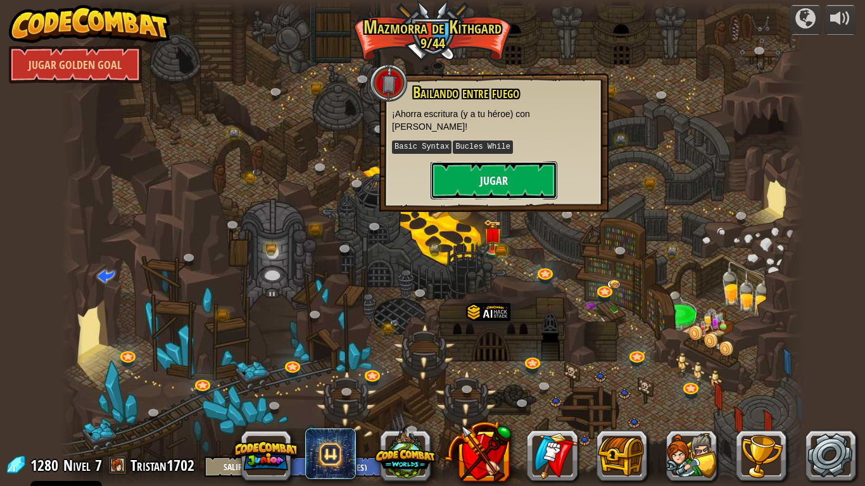
click at [491, 182] on button "Jugar" at bounding box center [493, 180] width 127 height 38
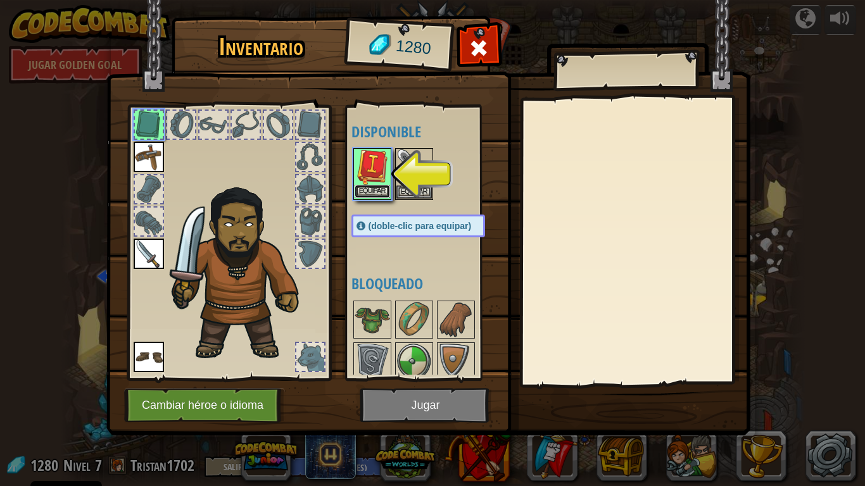
click at [382, 197] on button "Equipar" at bounding box center [371, 191] width 35 height 13
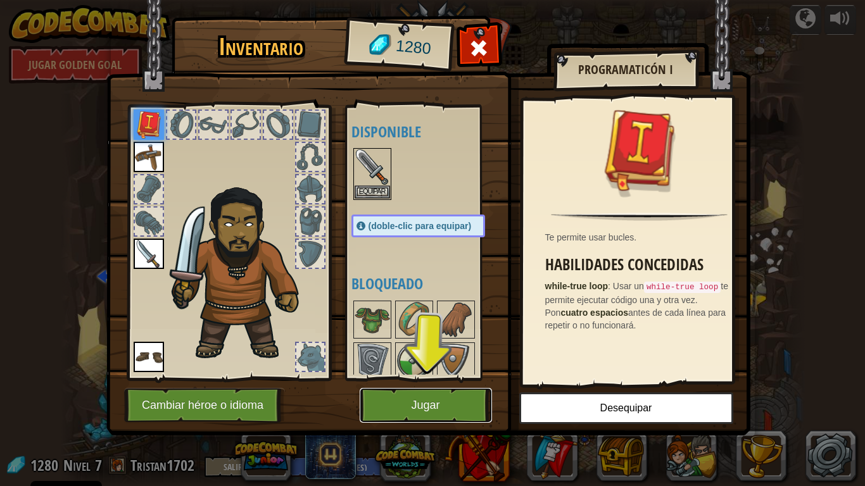
click at [384, 400] on button "Jugar" at bounding box center [425, 405] width 132 height 35
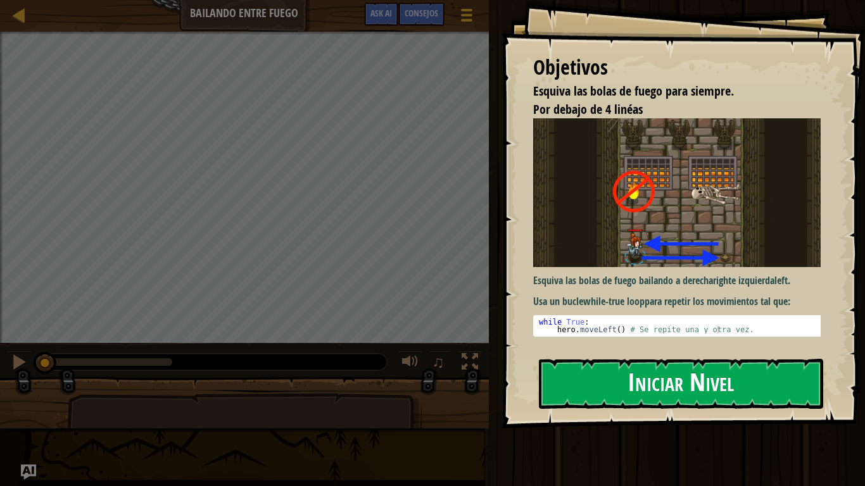
click at [644, 389] on button "Iniciar Nivel" at bounding box center [681, 384] width 284 height 50
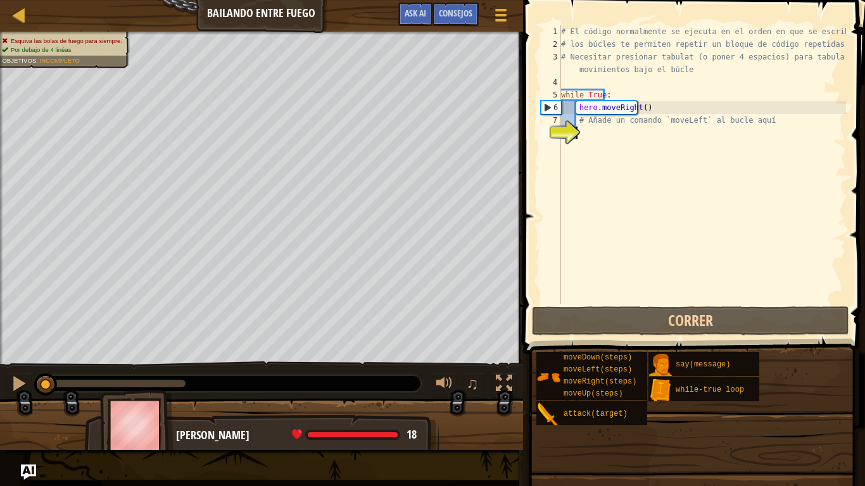
click at [631, 128] on div "# El código normalmente se ejecuta en el orden en que se escribe. # los búcles …" at bounding box center [701, 177] width 287 height 304
click at [608, 90] on div "# El código normalmente se ejecuta en el orden en que se escribe. # los búcles …" at bounding box center [701, 177] width 287 height 304
type textarea "while True:"
click at [603, 134] on div "# El código normalmente se ejecuta en el orden en que se escribe. # los búcles …" at bounding box center [701, 177] width 287 height 304
type textarea "m"
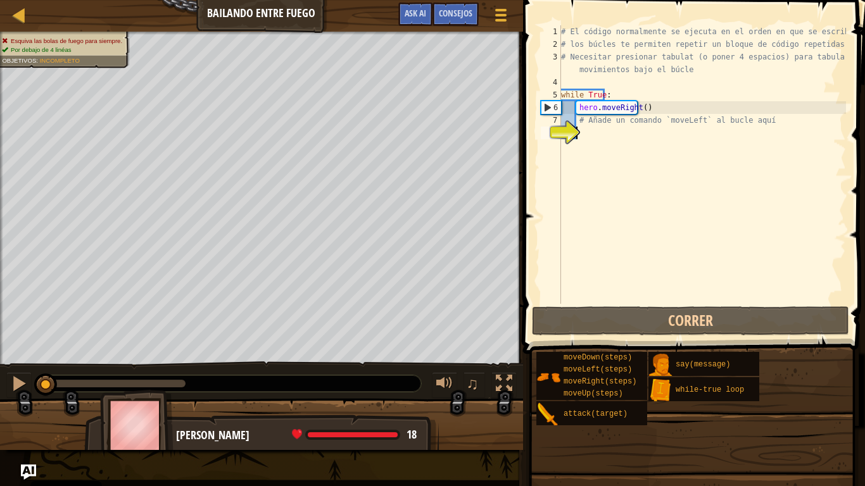
scroll to position [6, 1]
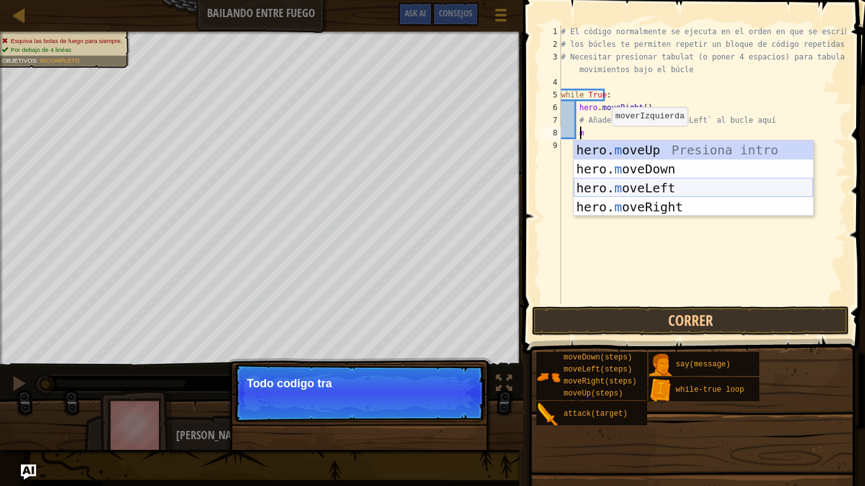
click at [593, 182] on div "hero. m oveUp Presiona intro hero. m oveDown Presiona intro hero. m oveLeft Pre…" at bounding box center [692, 197] width 239 height 114
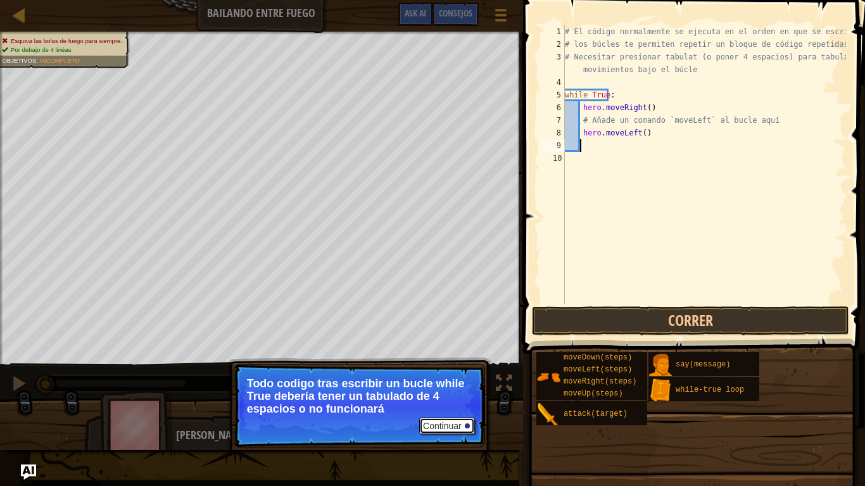
click at [453, 413] on button "Continuar" at bounding box center [447, 426] width 56 height 16
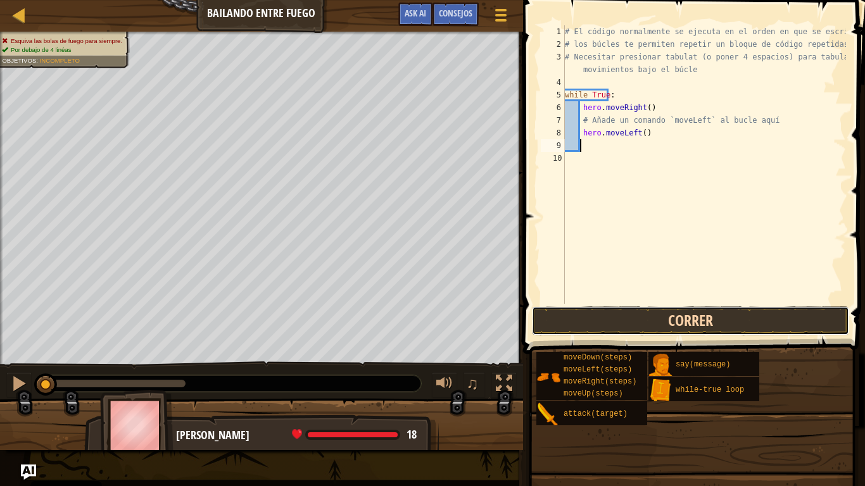
click at [705, 322] on button "Correr" at bounding box center [690, 320] width 317 height 29
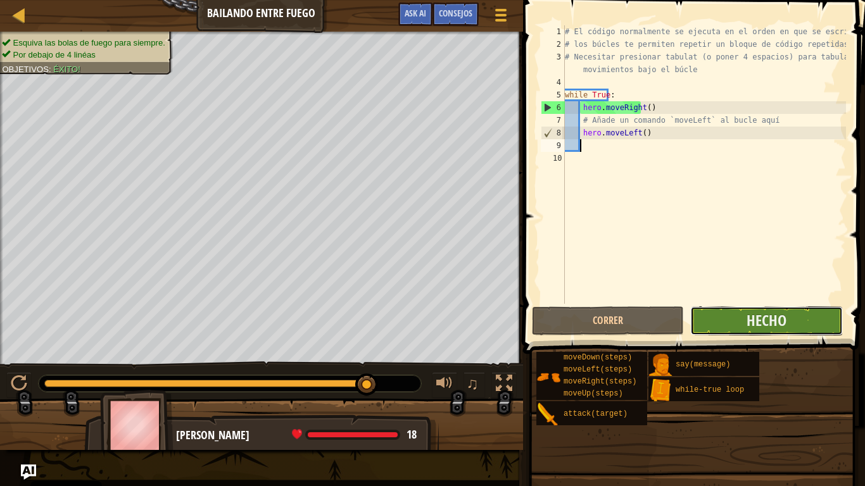
click at [728, 327] on button "Hecho" at bounding box center [766, 320] width 152 height 29
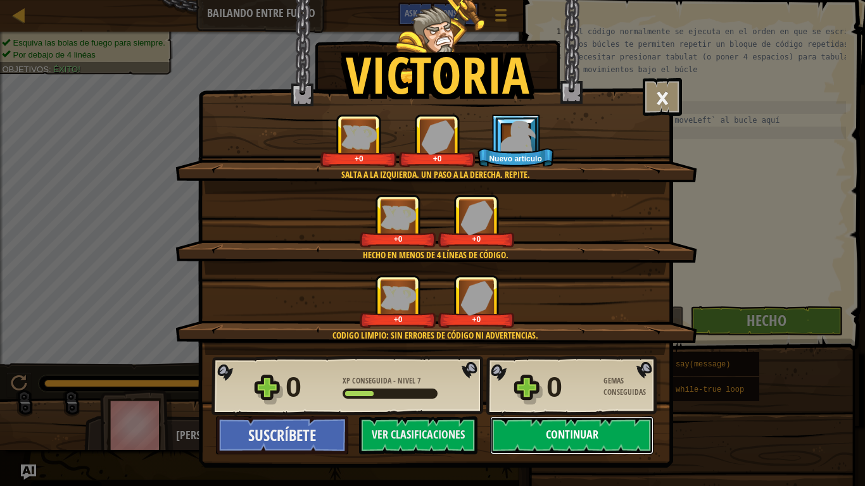
click at [566, 413] on button "Continuar" at bounding box center [571, 435] width 163 height 38
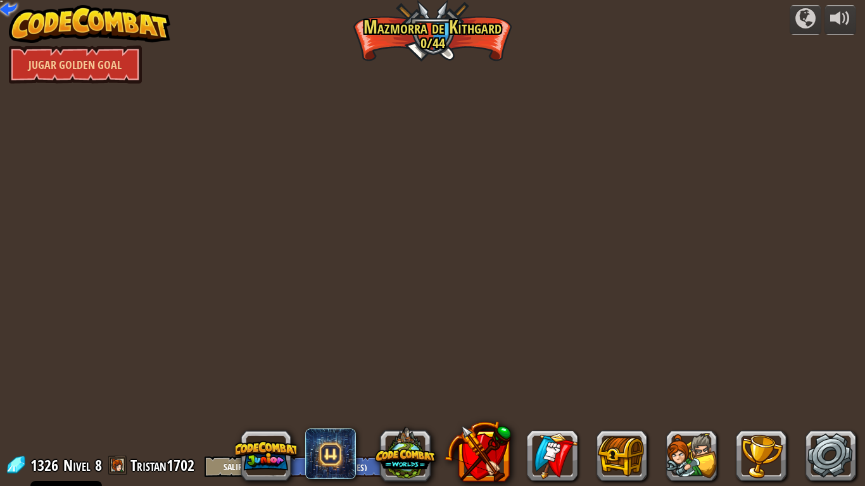
select select "es-ES"
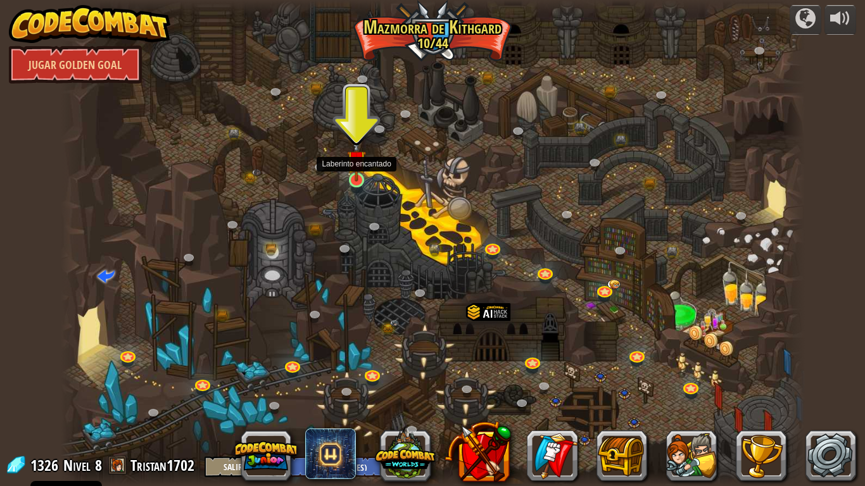
click at [358, 166] on img at bounding box center [356, 159] width 19 height 43
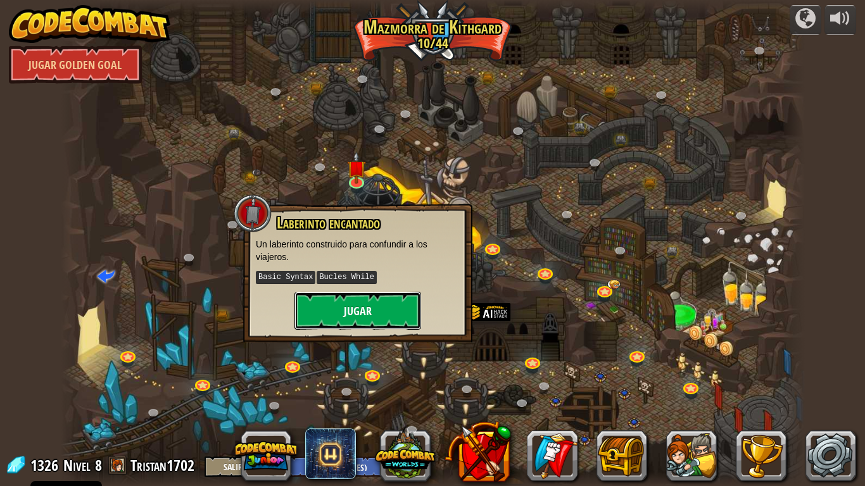
click at [358, 319] on button "Jugar" at bounding box center [357, 311] width 127 height 38
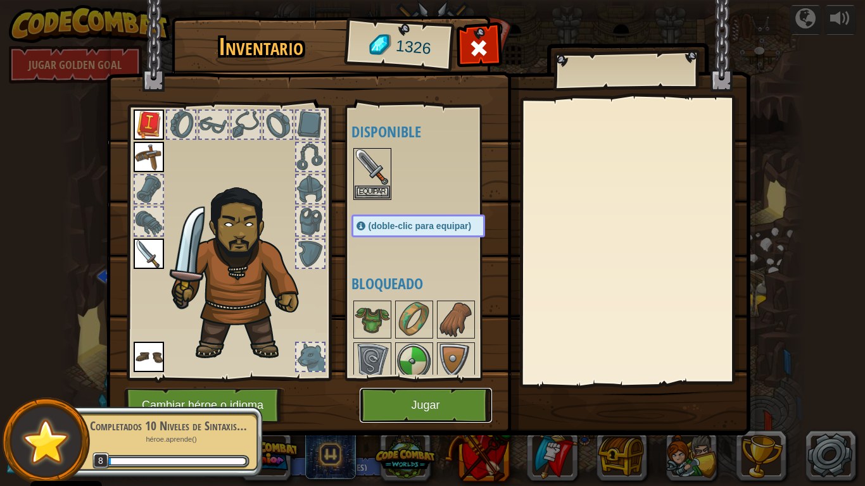
click at [432, 412] on button "Jugar" at bounding box center [425, 405] width 132 height 35
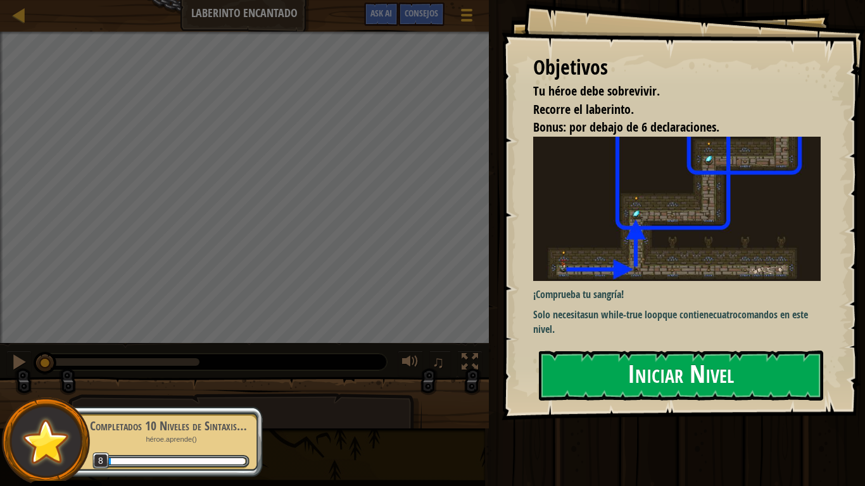
click at [597, 392] on button "Iniciar Nivel" at bounding box center [681, 376] width 284 height 50
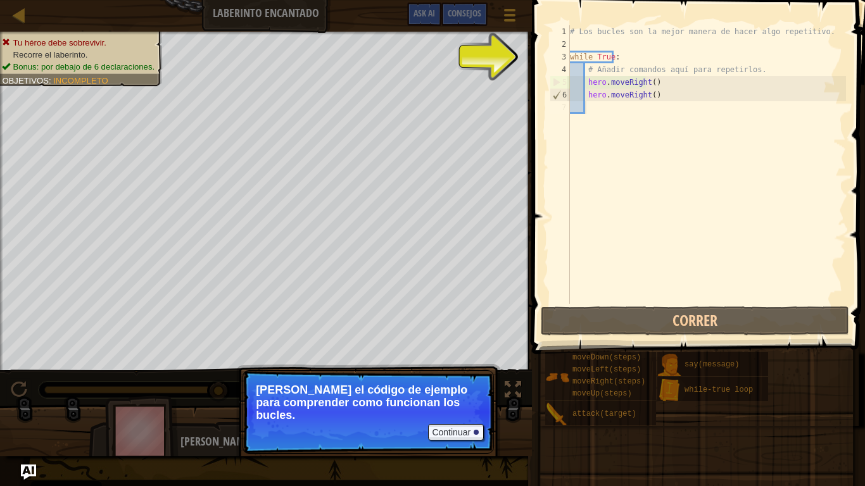
click at [442, 392] on p "Lee el código de ejemplo para comprender como funcionan los bucles." at bounding box center [368, 403] width 225 height 38
click at [444, 413] on button "Continuar" at bounding box center [456, 432] width 56 height 16
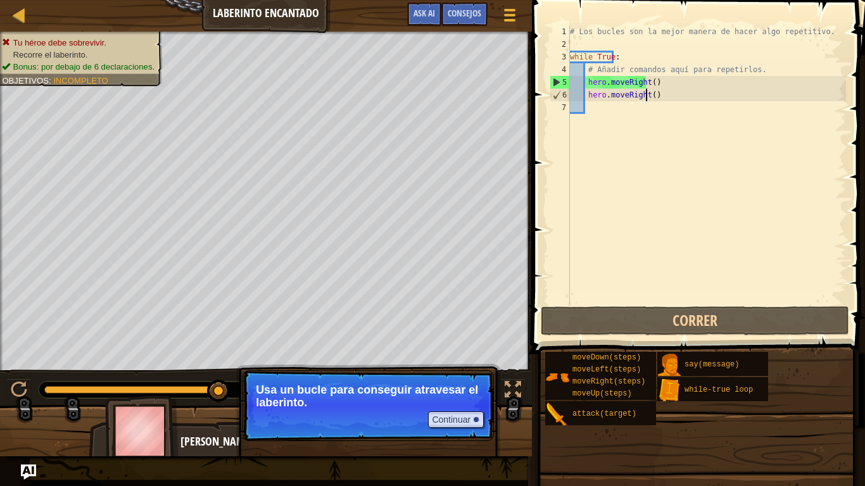
click at [648, 97] on div "# Los bucles son la mejor manera de hacer algo repetitivo. while True : # Añadi…" at bounding box center [706, 177] width 278 height 304
click at [642, 92] on div "# Los bucles son la mejor manera de hacer algo repetitivo. while True : # Añadi…" at bounding box center [706, 177] width 278 height 304
click at [636, 94] on div "# Los bucles son la mejor manera de hacer algo repetitivo. while True : # Añadi…" at bounding box center [706, 177] width 278 height 304
click at [636, 95] on div "# Los bucles son la mejor manera de hacer algo repetitivo. while True : # Añadi…" at bounding box center [706, 177] width 278 height 304
click at [639, 98] on div "# Los bucles son la mejor manera de hacer algo repetitivo. while True : # Añadi…" at bounding box center [706, 177] width 278 height 304
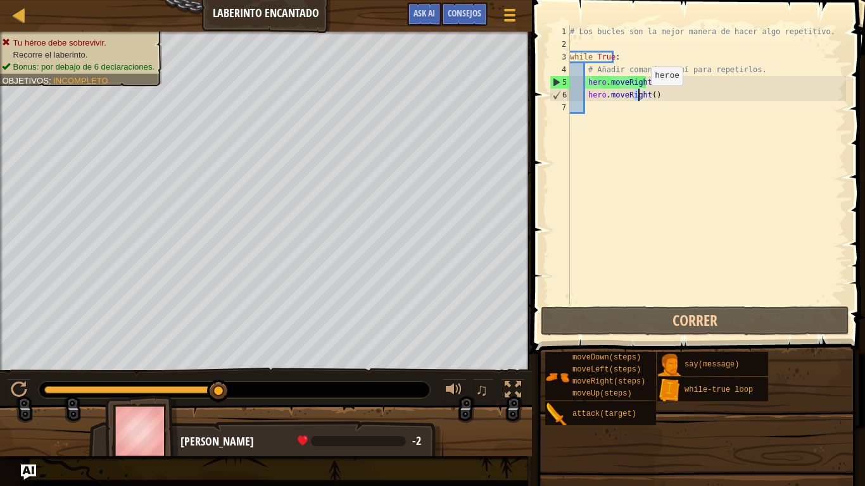
click at [639, 98] on div "# Los bucles son la mejor manera de hacer algo repetitivo. while True : # Añadi…" at bounding box center [706, 164] width 278 height 278
click at [647, 95] on div "# Los bucles son la mejor manera de hacer algo repetitivo. while True : # Añadi…" at bounding box center [706, 177] width 278 height 304
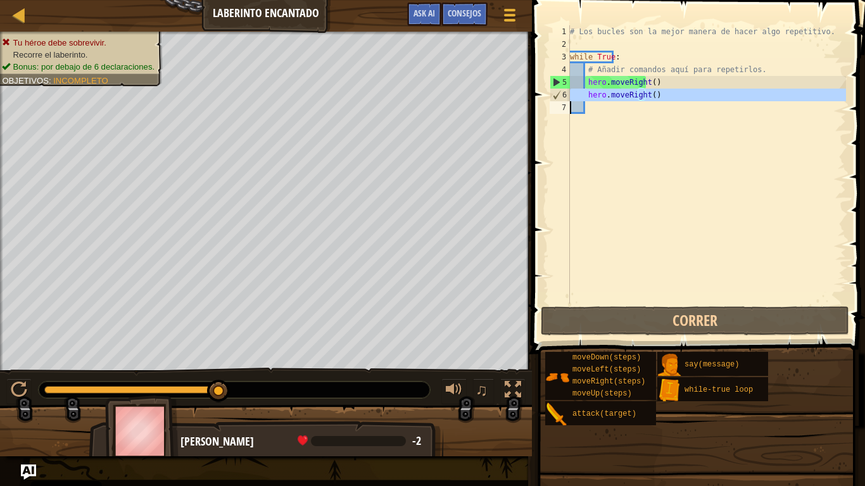
click at [647, 95] on div "# Los bucles son la mejor manera de hacer algo repetitivo. while True : # Añadi…" at bounding box center [706, 177] width 278 height 304
click at [661, 96] on div "# Los bucles son la mejor manera de hacer algo repetitivo. while True : # Añadi…" at bounding box center [706, 164] width 278 height 278
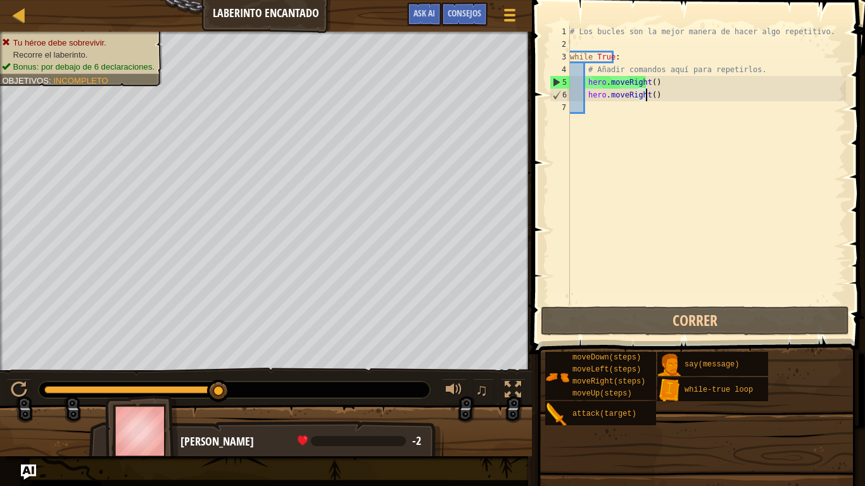
click at [656, 96] on div "# Los bucles son la mejor manera de hacer algo repetitivo. while True : # Añadi…" at bounding box center [706, 177] width 278 height 304
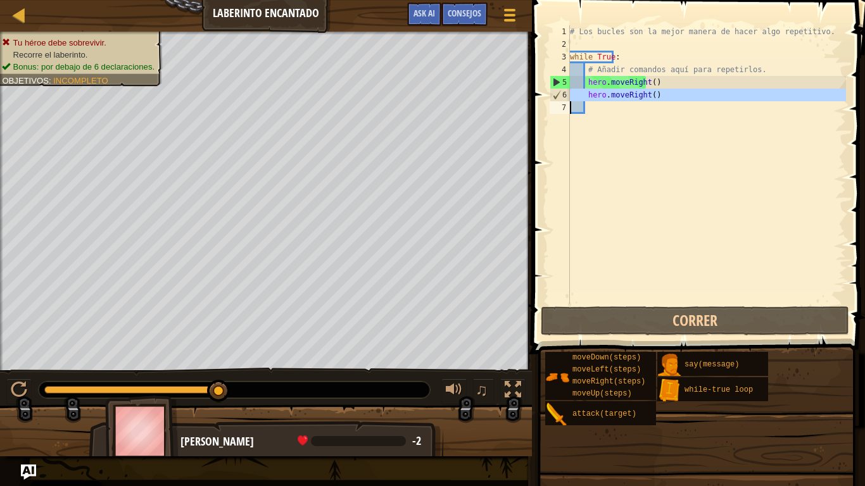
click at [656, 96] on div "# Los bucles son la mejor manera de hacer algo repetitivo. while True : # Añadi…" at bounding box center [706, 164] width 278 height 278
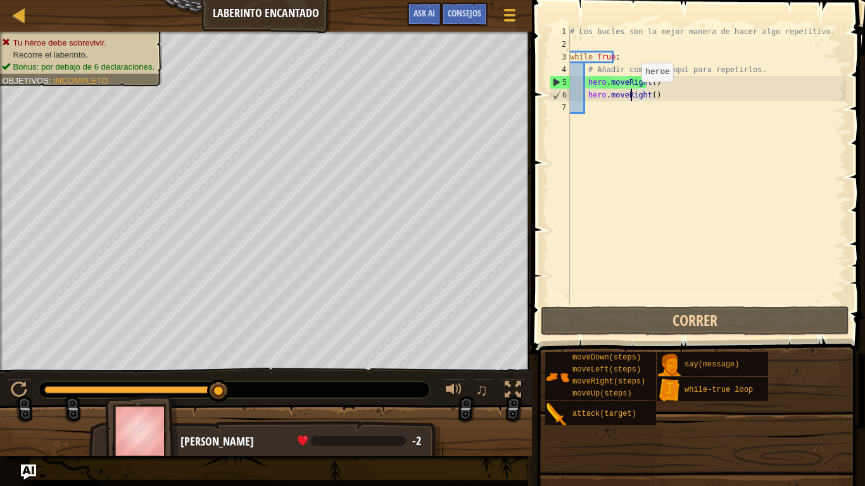
click at [630, 94] on div "# Los bucles son la mejor manera de hacer algo repetitivo. while True : # Añadi…" at bounding box center [706, 177] width 278 height 304
type textarea "hero.moveRight()"
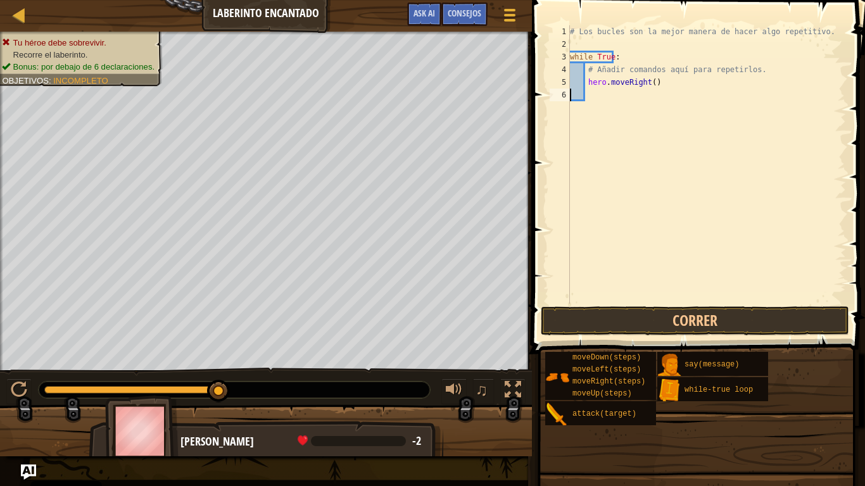
type textarea "h"
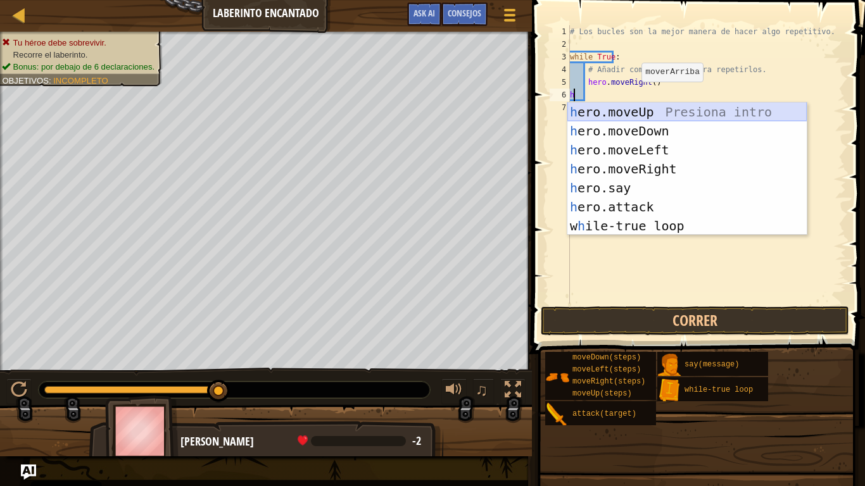
click at [637, 111] on div "h ero.moveUp Presiona intro h ero.moveDown Presiona intro h ero.moveLeft Presio…" at bounding box center [686, 188] width 239 height 171
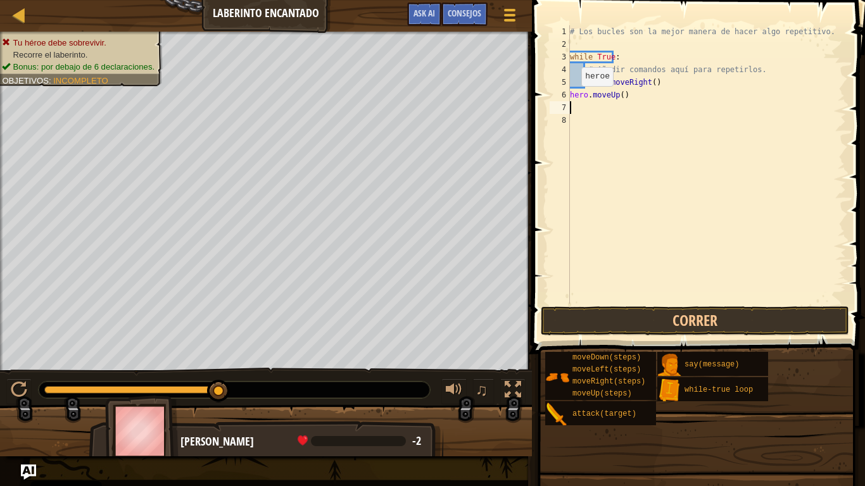
click at [567, 94] on div "6" at bounding box center [559, 95] width 20 height 13
type textarea "hero.moveUp()"
click at [634, 317] on button "Correr" at bounding box center [694, 320] width 308 height 29
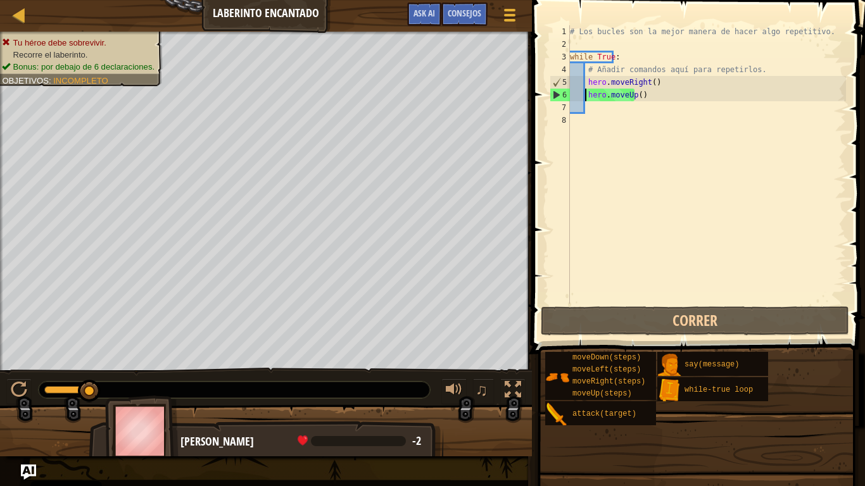
click at [637, 95] on div "# Los bucles son la mejor manera de hacer algo repetitivo. while True : # Añadi…" at bounding box center [706, 177] width 278 height 304
click at [645, 92] on div "# Los bucles son la mejor manera de hacer algo repetitivo. while True : # Añadi…" at bounding box center [706, 177] width 278 height 304
drag, startPoint x: 649, startPoint y: 93, endPoint x: 553, endPoint y: 93, distance: 96.2
click at [553, 93] on div "hero.moveUp() 1 2 3 4 5 6 7 8 # Los bucles son la mejor manera de hacer algo re…" at bounding box center [696, 164] width 299 height 278
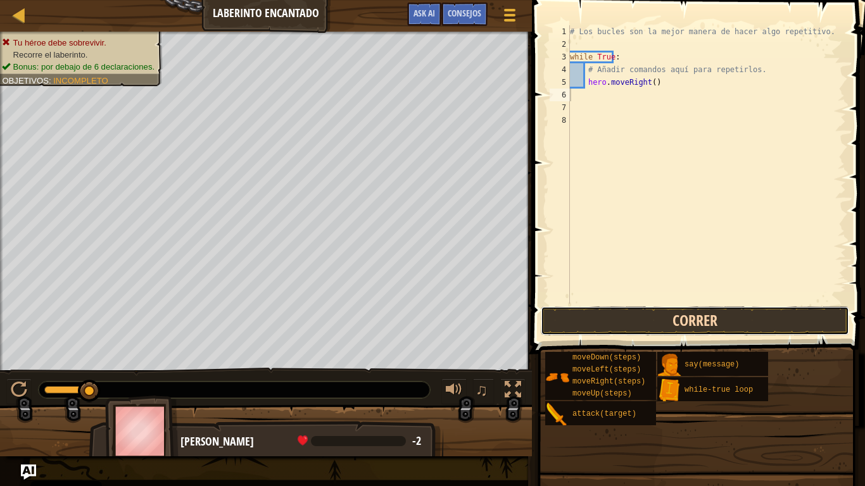
click at [608, 318] on button "Correr" at bounding box center [694, 320] width 308 height 29
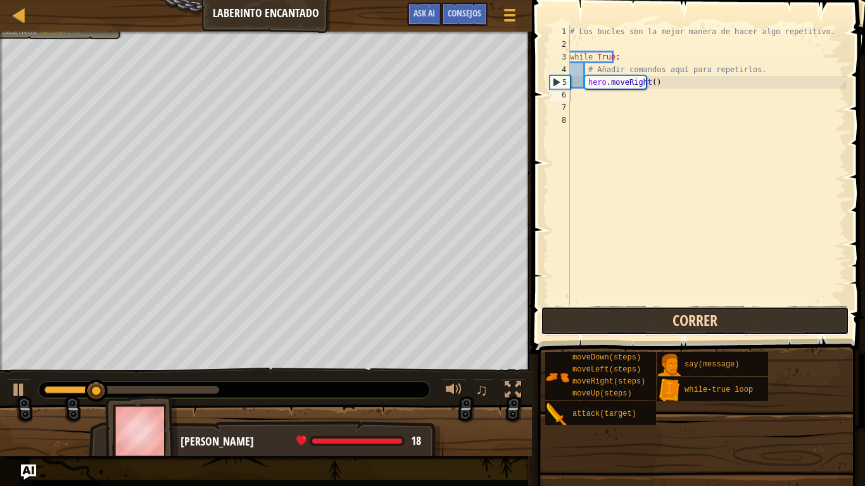
click at [606, 318] on button "Correr" at bounding box center [694, 320] width 308 height 29
click at [634, 323] on button "Correr" at bounding box center [694, 320] width 308 height 29
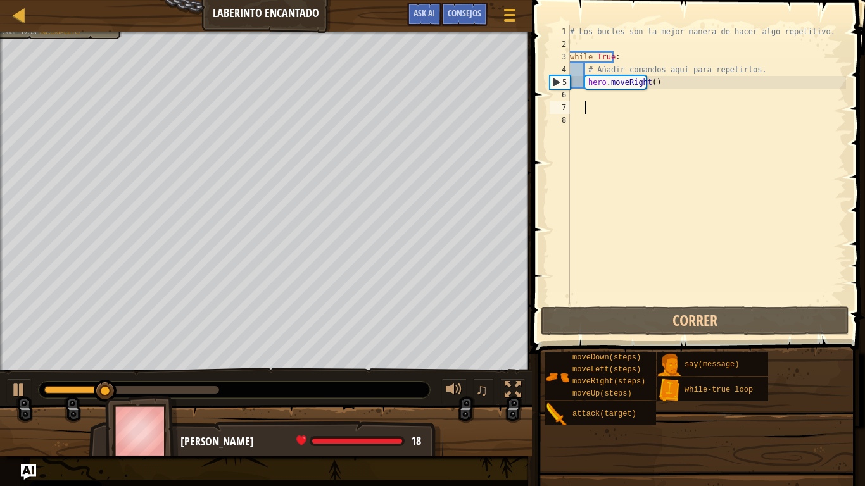
click at [599, 113] on div "# Los bucles son la mejor manera de hacer algo repetitivo. while True : # Añadi…" at bounding box center [706, 177] width 278 height 304
click at [608, 99] on div "# Los bucles son la mejor manera de hacer algo repetitivo. while True : # Añadi…" at bounding box center [706, 177] width 278 height 304
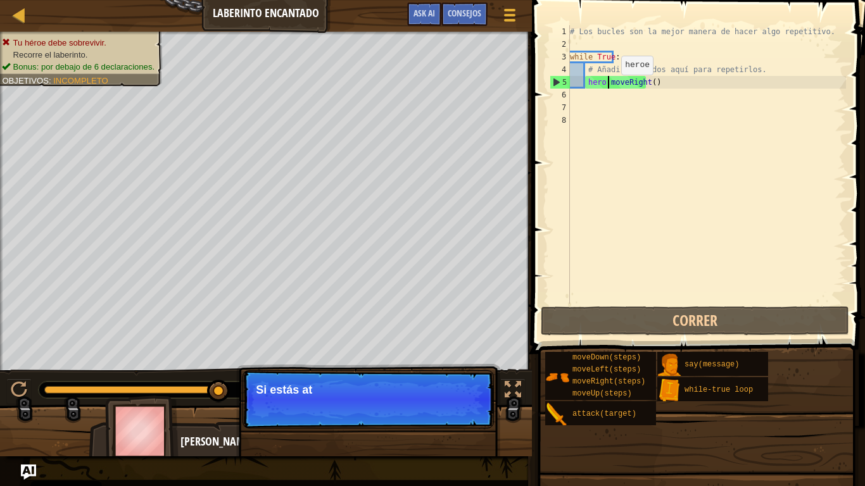
click at [609, 87] on div "# Los bucles son la mejor manera de hacer algo repetitivo. while True : # Añadi…" at bounding box center [706, 177] width 278 height 304
type textarea "hero.moveRight()"
click at [604, 98] on div "# Los bucles son la mejor manera de hacer algo repetitivo. while True : # Añadi…" at bounding box center [706, 177] width 278 height 304
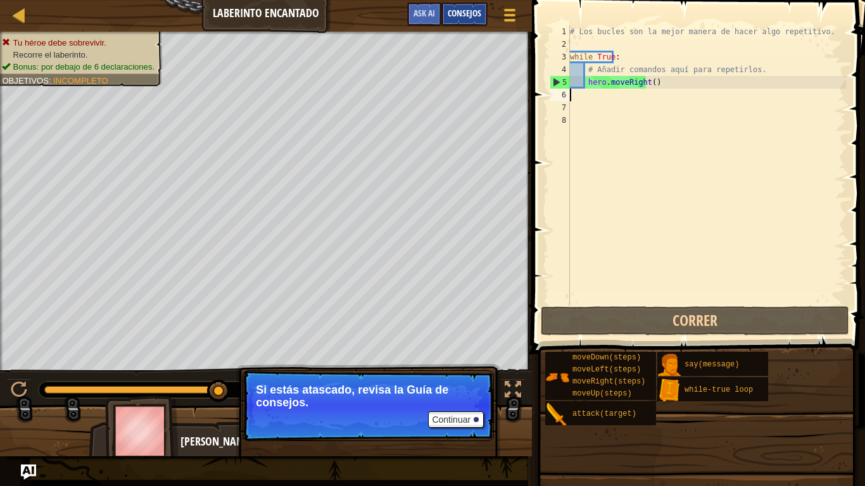
click at [473, 14] on span "Consejos" at bounding box center [464, 13] width 34 height 12
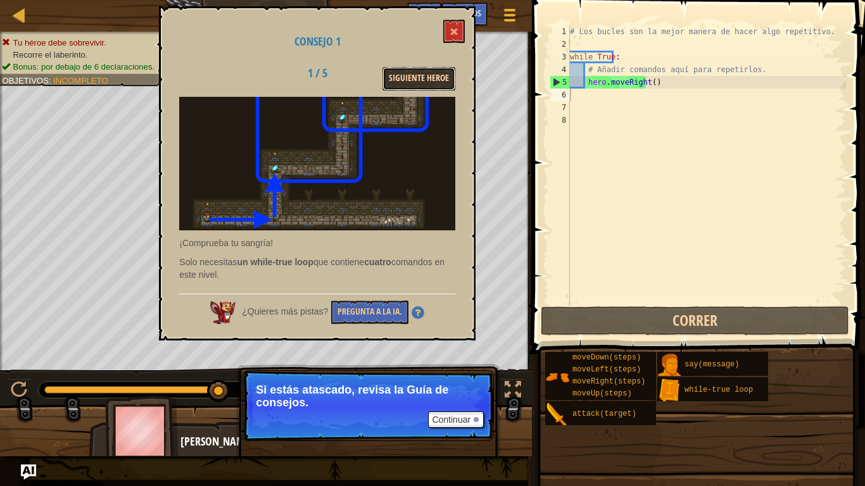
click at [422, 84] on button "Siguiente Heroe" at bounding box center [418, 78] width 73 height 23
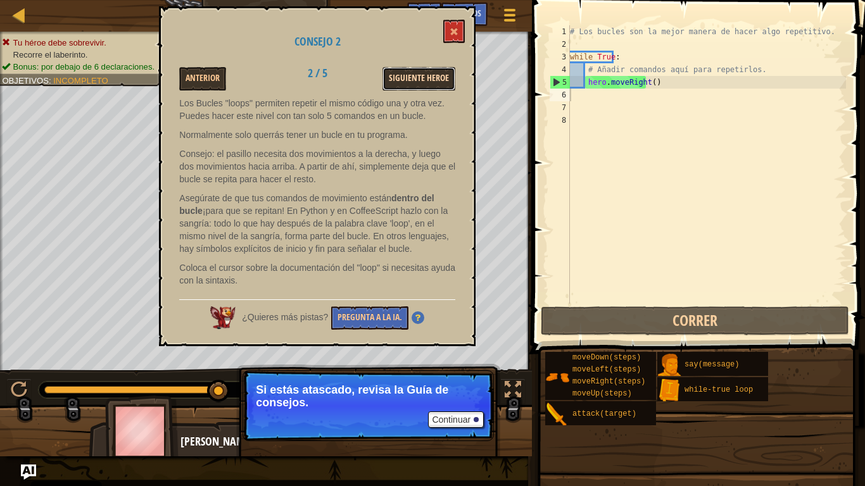
click at [414, 84] on button "Siguiente Heroe" at bounding box center [418, 78] width 73 height 23
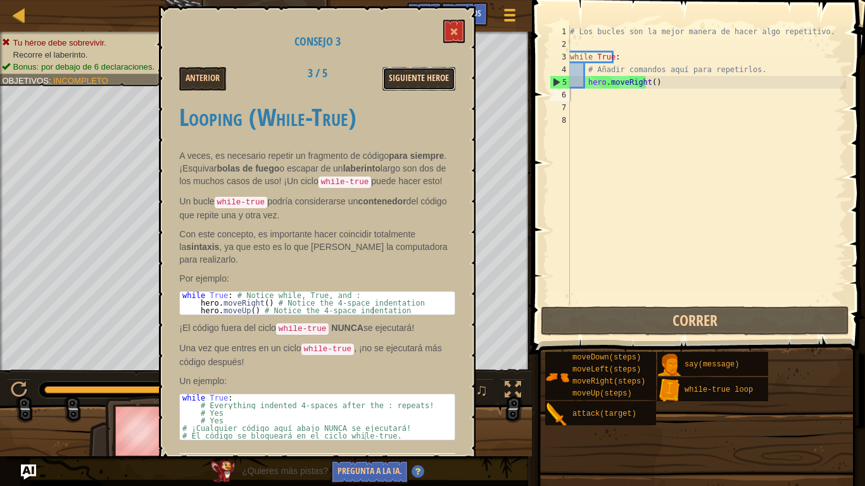
click at [418, 68] on button "Siguiente Heroe" at bounding box center [418, 78] width 73 height 23
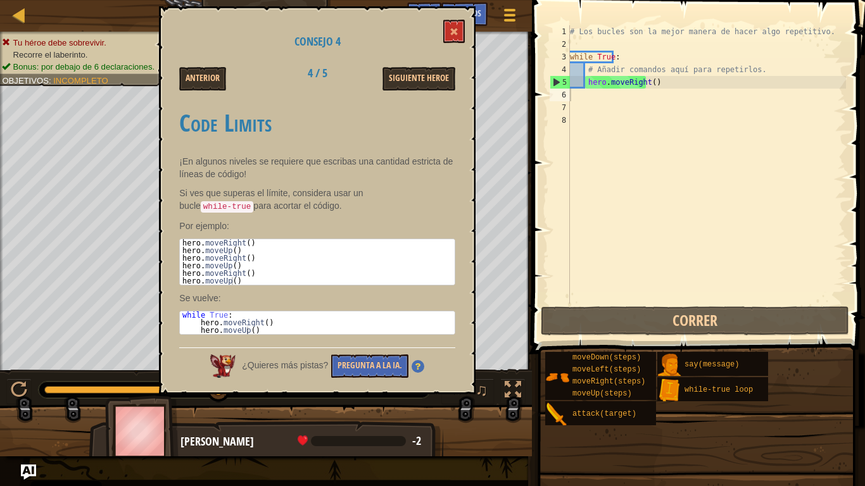
type textarea "hero.moveRight()"
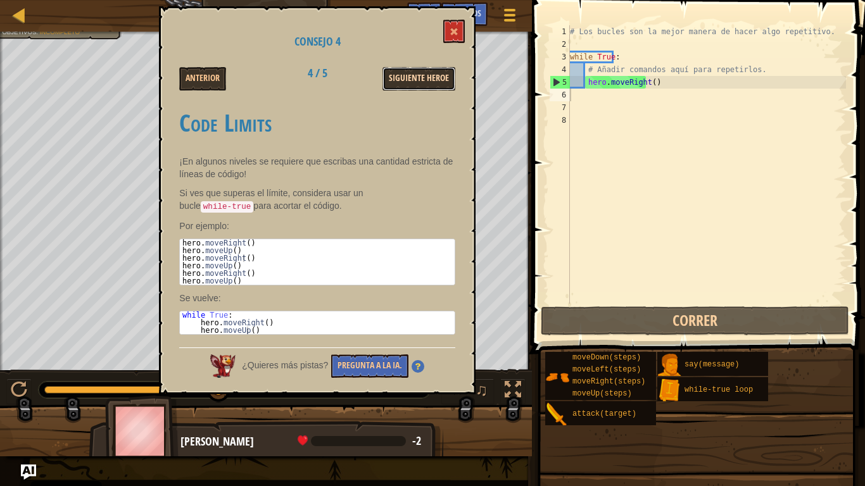
click at [405, 73] on button "Siguiente Heroe" at bounding box center [418, 78] width 73 height 23
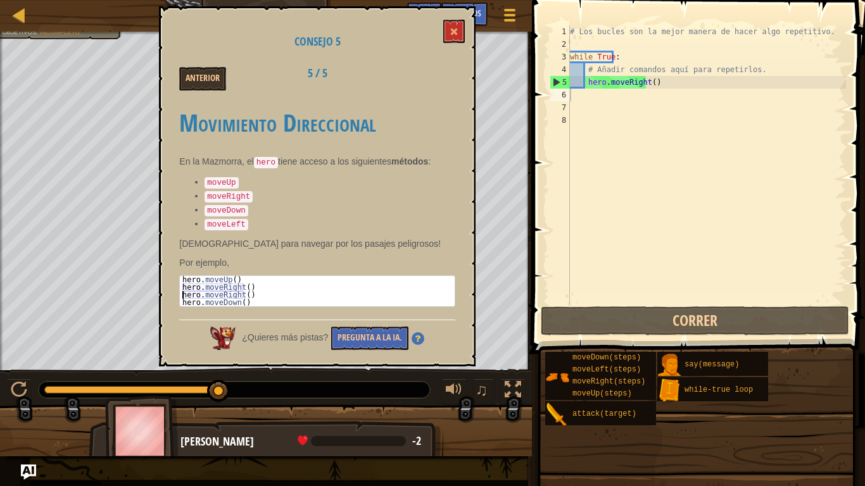
drag, startPoint x: 249, startPoint y: 299, endPoint x: 237, endPoint y: 305, distance: 13.6
click at [208, 304] on div "hero . moveUp ( ) hero . moveRight ( ) hero . moveRight ( ) hero . moveDown ( )" at bounding box center [317, 299] width 275 height 46
click at [249, 302] on div "hero . moveUp ( ) hero . moveRight ( ) hero . moveRight ( ) hero . moveDown ( )" at bounding box center [317, 299] width 275 height 46
drag, startPoint x: 249, startPoint y: 302, endPoint x: 354, endPoint y: 246, distance: 119.2
click at [180, 281] on div "hero . moveUp ( ) hero . moveRight ( ) hero . moveRight ( ) hero . moveDown ( )" at bounding box center [317, 299] width 275 height 46
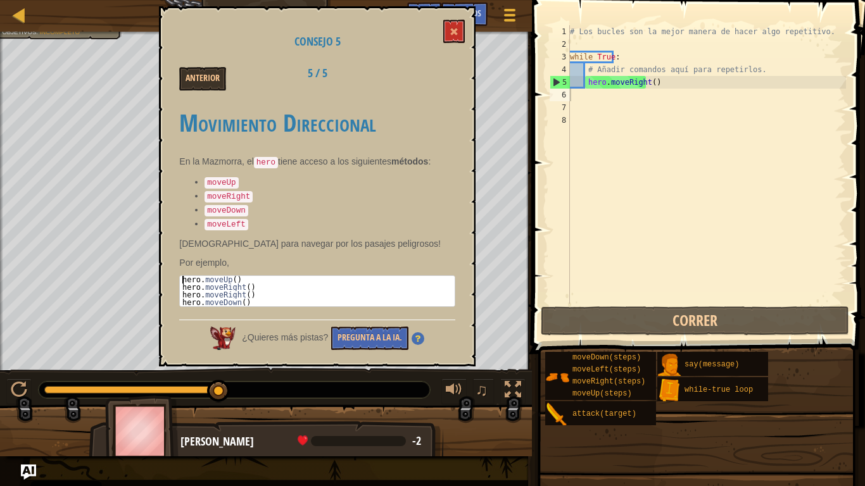
type textarea "hero.moveUp() hero.moveRight()"
click at [455, 26] on button at bounding box center [454, 31] width 22 height 23
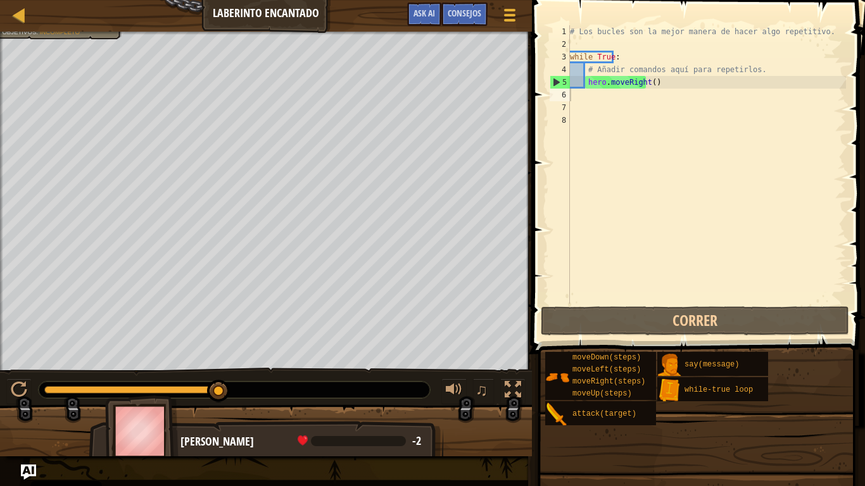
click at [695, 102] on div "# Los bucles son la mejor manera de hacer algo repetitivo. while True : # Añadi…" at bounding box center [706, 177] width 278 height 304
click at [621, 96] on div "# Los bucles son la mejor manera de hacer algo repetitivo. while True : # Añadi…" at bounding box center [706, 177] width 278 height 304
click at [644, 82] on div "# Los bucles son la mejor manera de hacer algo repetitivo. while True : # Añadi…" at bounding box center [706, 177] width 278 height 304
click at [643, 84] on div "# Los bucles son la mejor manera de hacer algo repetitivo. while True : # Añadi…" at bounding box center [706, 177] width 278 height 304
type textarea "hero.moveRight(2)"
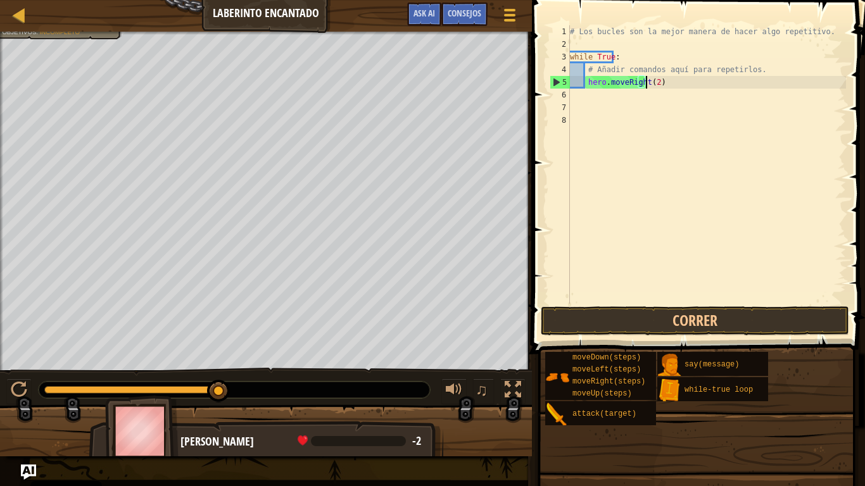
scroll to position [6, 6]
click at [646, 90] on div "# Los bucles son la mejor manera de hacer algo repetitivo. while True : # Añadi…" at bounding box center [706, 177] width 278 height 304
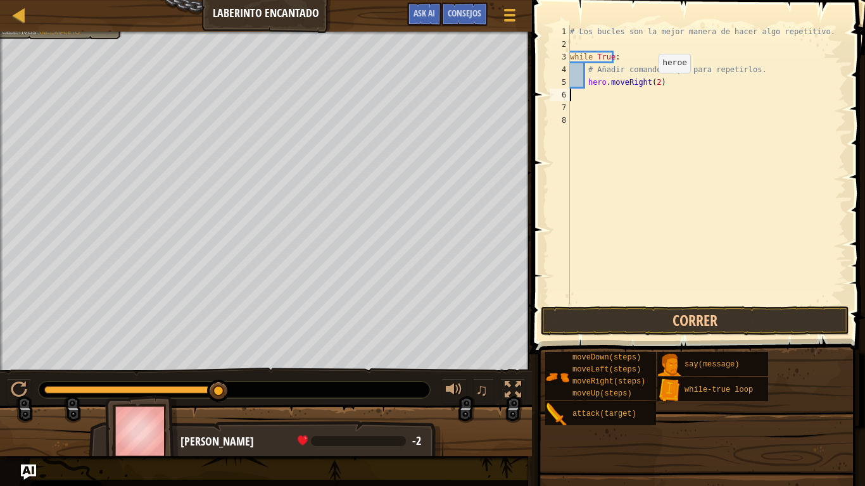
type textarea "h"
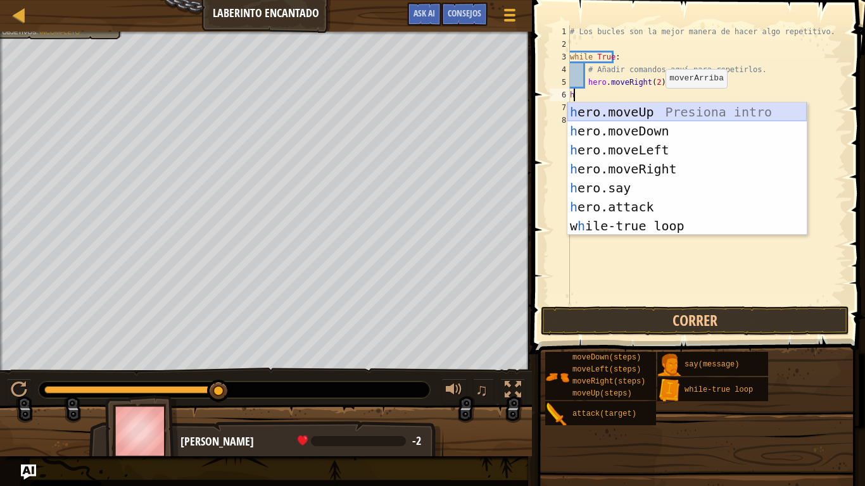
click at [656, 107] on div "h ero.moveUp Presiona intro h ero.moveDown Presiona intro h ero.moveLeft Presio…" at bounding box center [686, 188] width 239 height 171
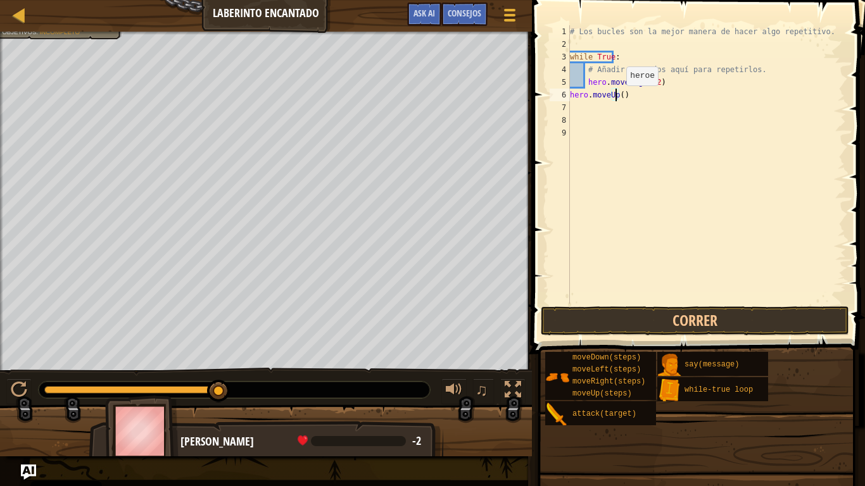
click at [615, 98] on div "# Los bucles son la mejor manera de hacer algo repetitivo. while True : # Añadi…" at bounding box center [706, 177] width 278 height 304
click at [656, 309] on button "Correr" at bounding box center [694, 320] width 308 height 29
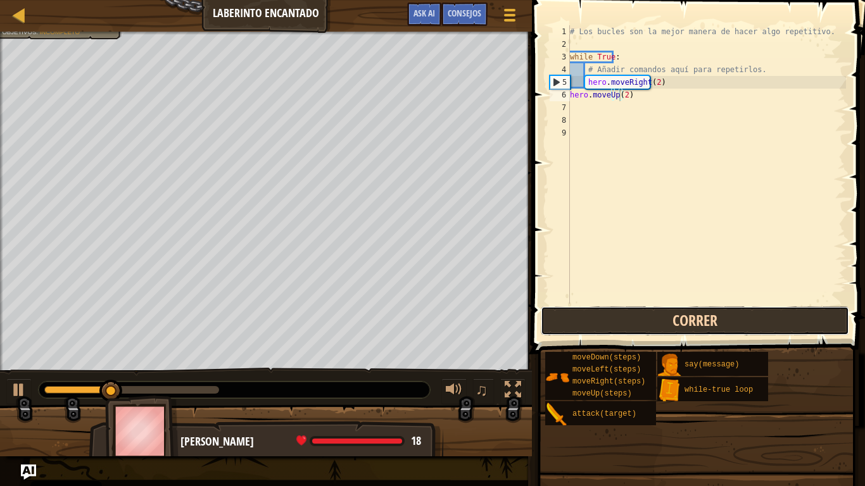
click at [654, 311] on button "Correr" at bounding box center [694, 320] width 308 height 29
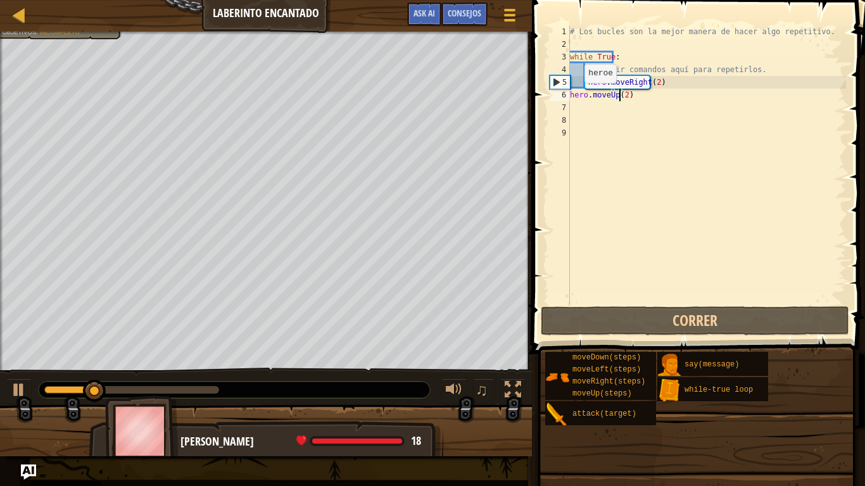
click at [573, 96] on div "# Los bucles son la mejor manera de hacer algo repetitivo. while True : # Añadi…" at bounding box center [706, 177] width 278 height 304
click at [572, 96] on div "# Los bucles son la mejor manera de hacer algo repetitivo. while True : # Añadi…" at bounding box center [706, 177] width 278 height 304
click at [574, 98] on div "# Los bucles son la mejor manera de hacer algo repetitivo. while True : # Añadi…" at bounding box center [706, 164] width 278 height 278
type textarea "hero.moveUp(2)"
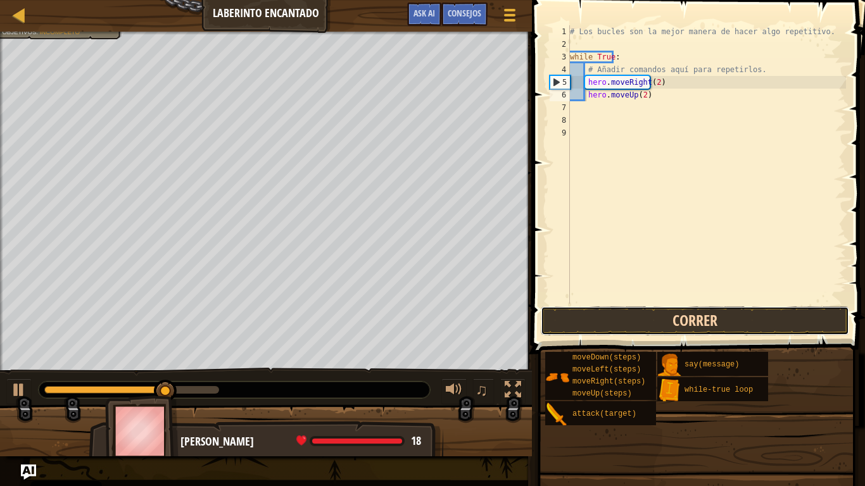
click at [701, 315] on button "Correr" at bounding box center [694, 320] width 308 height 29
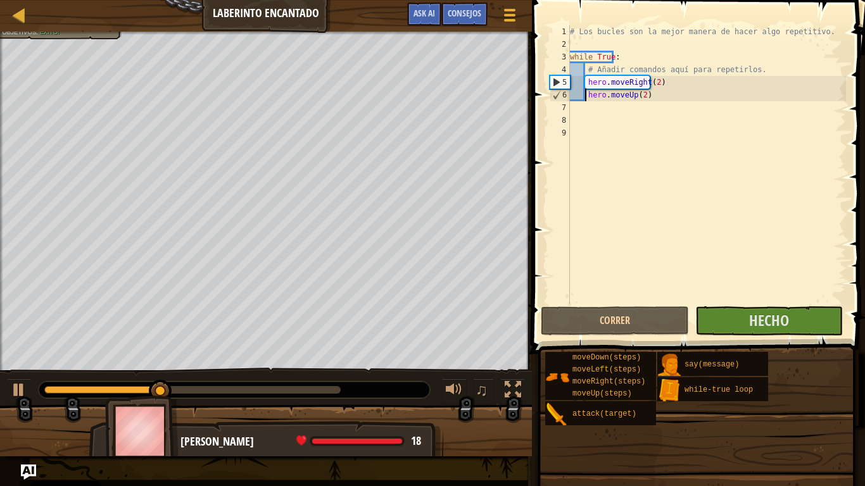
drag, startPoint x: 327, startPoint y: 377, endPoint x: 328, endPoint y: 392, distance: 15.8
click at [328, 392] on div "♫" at bounding box center [266, 387] width 532 height 38
click at [328, 392] on div at bounding box center [192, 390] width 296 height 8
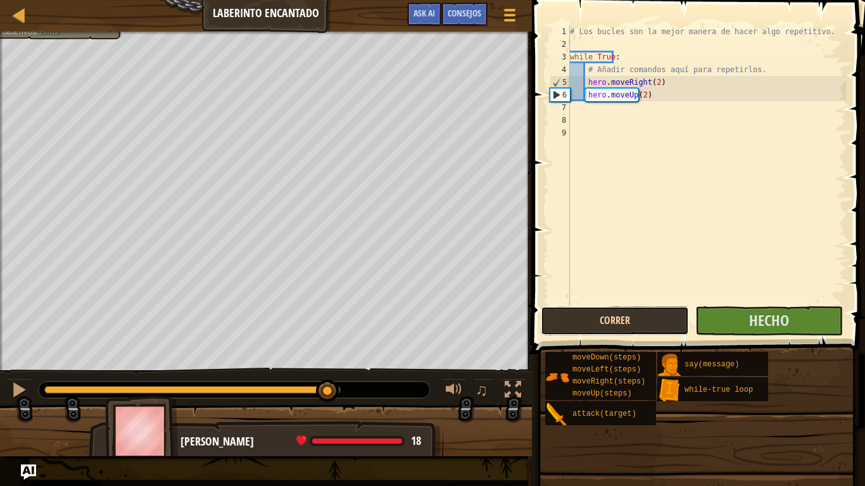
click at [640, 327] on button "Correr" at bounding box center [613, 320] width 147 height 29
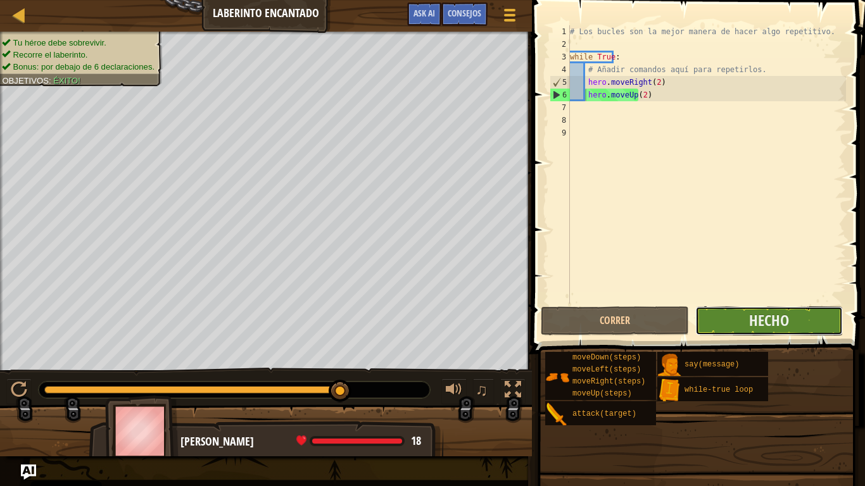
click at [790, 323] on button "Hecho" at bounding box center [768, 320] width 147 height 29
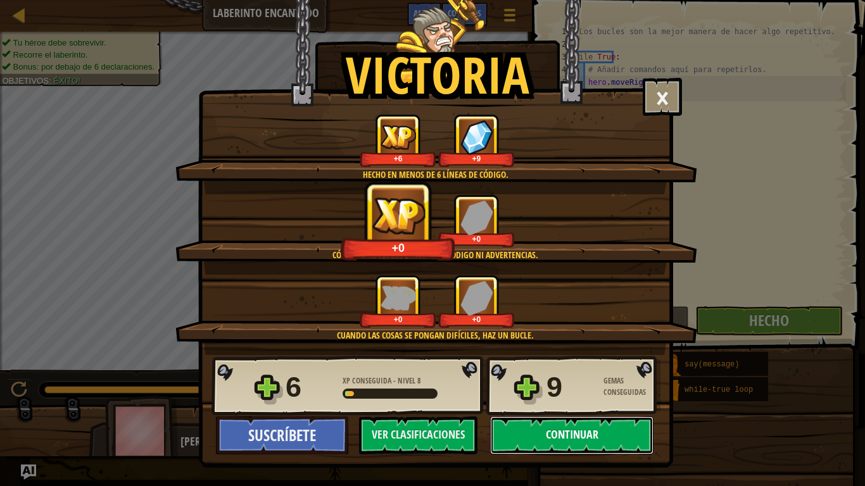
click at [547, 413] on button "Continuar" at bounding box center [571, 435] width 163 height 38
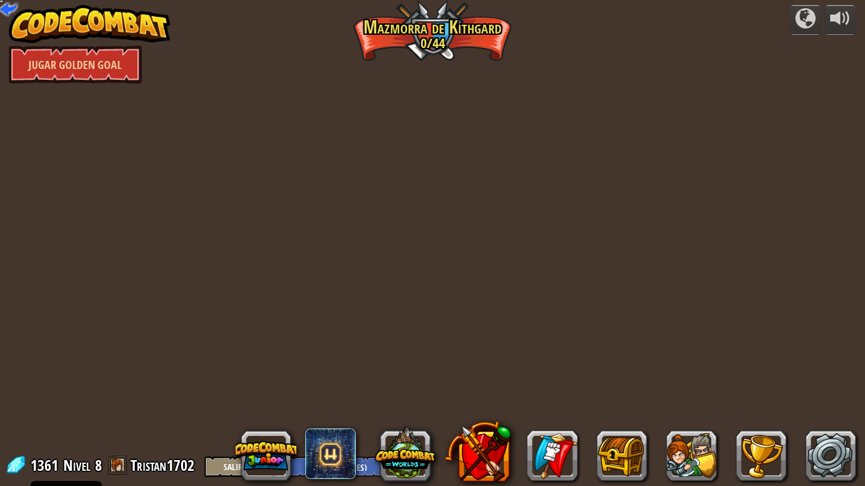
select select "es-ES"
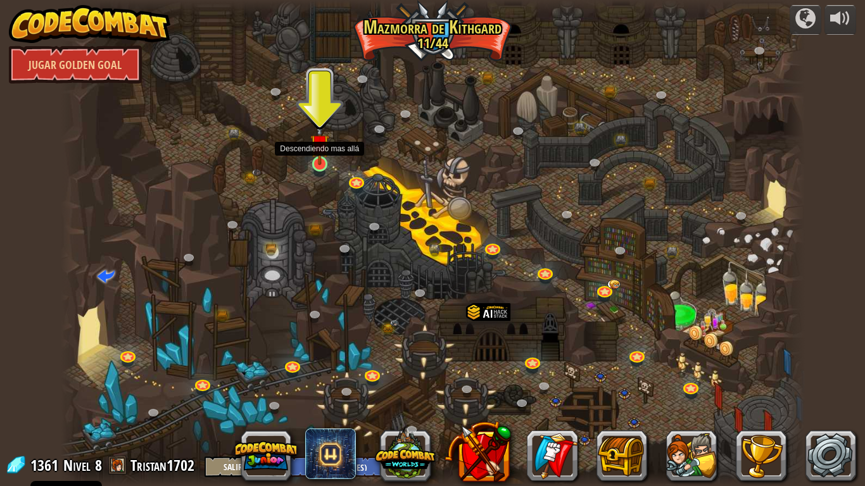
click at [318, 156] on img at bounding box center [319, 143] width 19 height 43
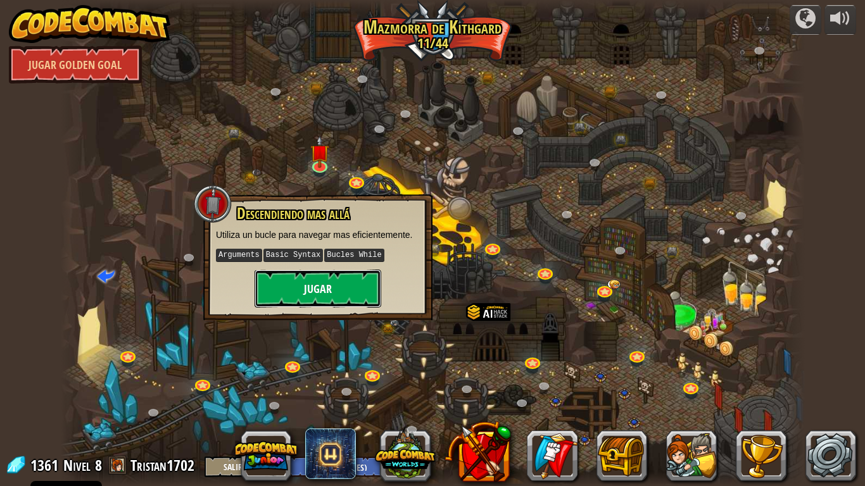
click at [327, 292] on button "Jugar" at bounding box center [317, 289] width 127 height 38
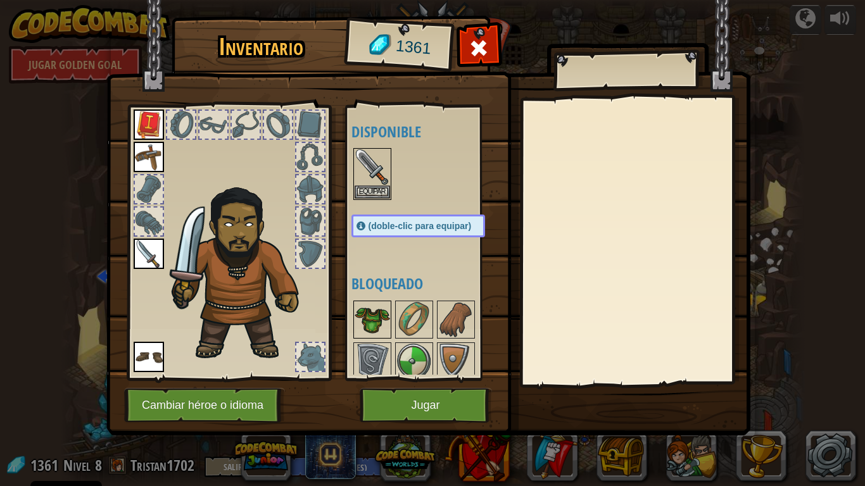
click at [386, 335] on img at bounding box center [371, 319] width 35 height 35
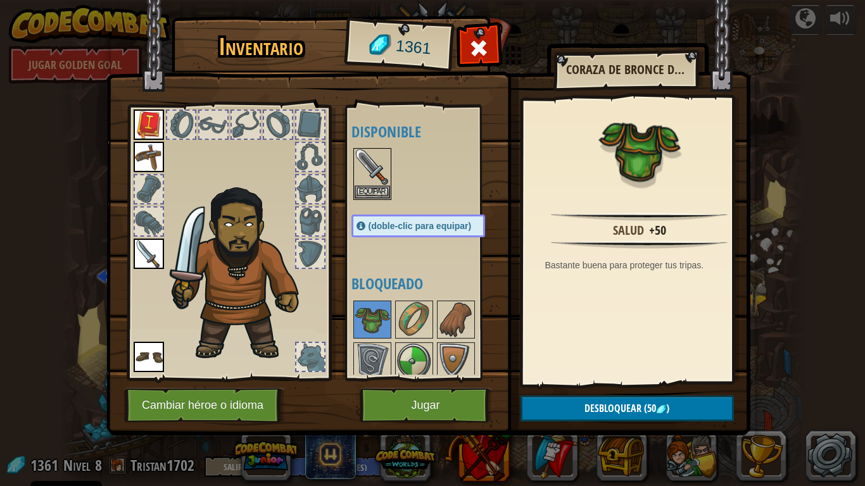
scroll to position [76, 0]
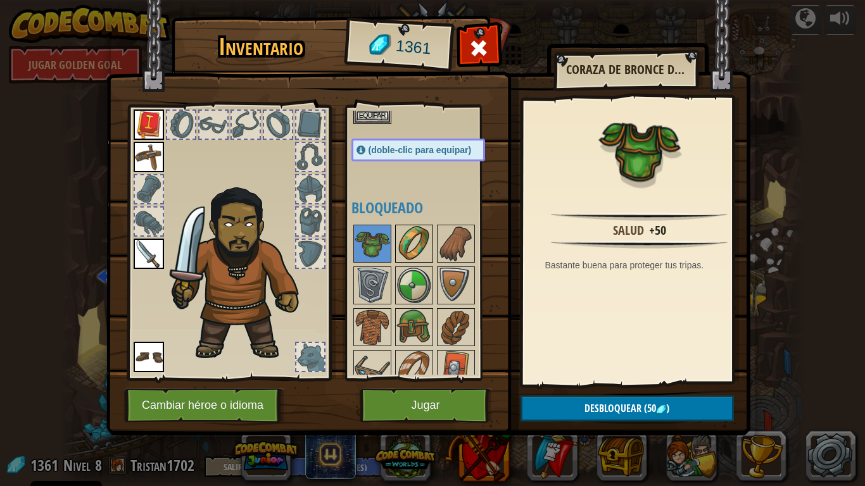
drag, startPoint x: 437, startPoint y: 251, endPoint x: 418, endPoint y: 258, distance: 20.4
click at [434, 253] on div "Disponible Equipar Equipar Equipar Equipar Equipar (doble-clic para equipar) Bl…" at bounding box center [430, 243] width 159 height 264
click at [392, 261] on div at bounding box center [430, 369] width 159 height 292
click at [416, 261] on img at bounding box center [413, 243] width 35 height 35
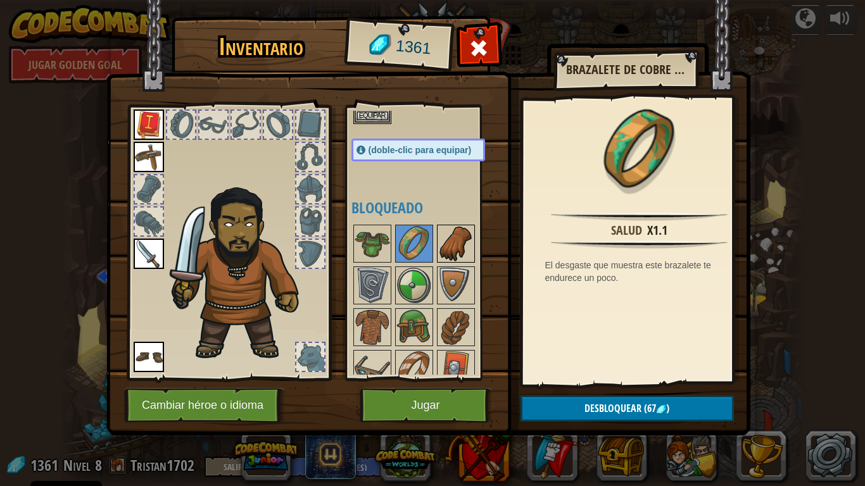
click at [453, 261] on img at bounding box center [455, 243] width 35 height 35
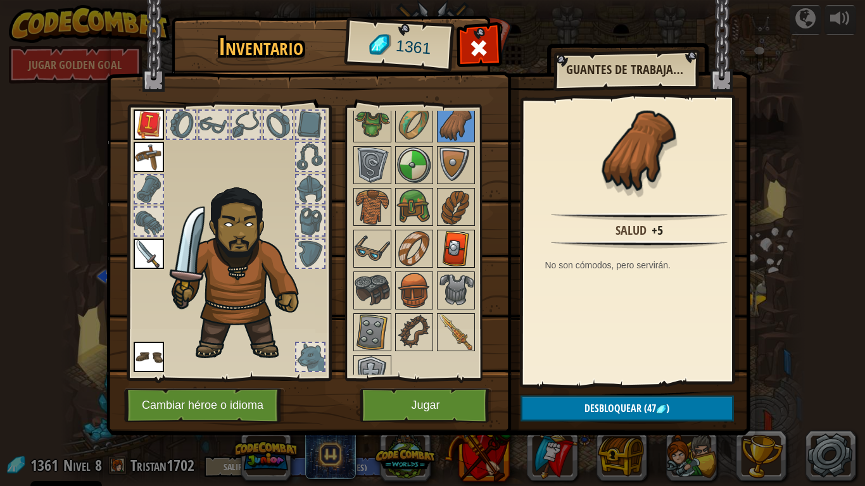
scroll to position [229, 0]
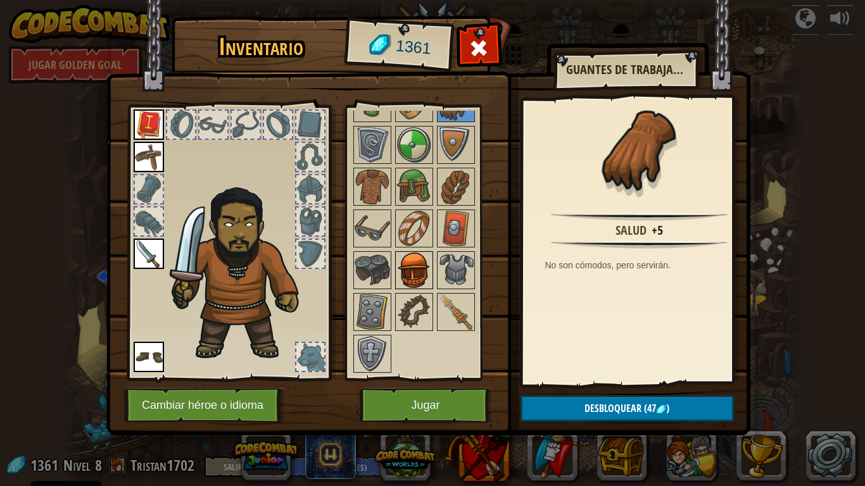
click at [404, 279] on img at bounding box center [413, 270] width 35 height 35
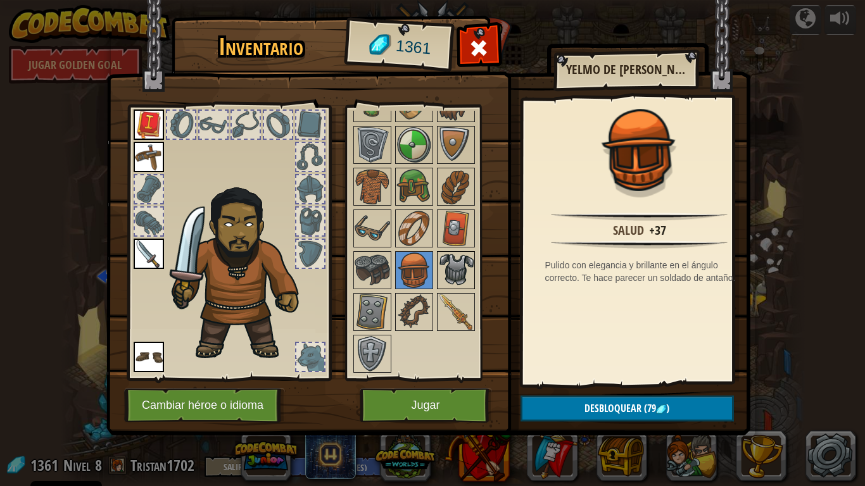
click at [466, 280] on img at bounding box center [455, 270] width 35 height 35
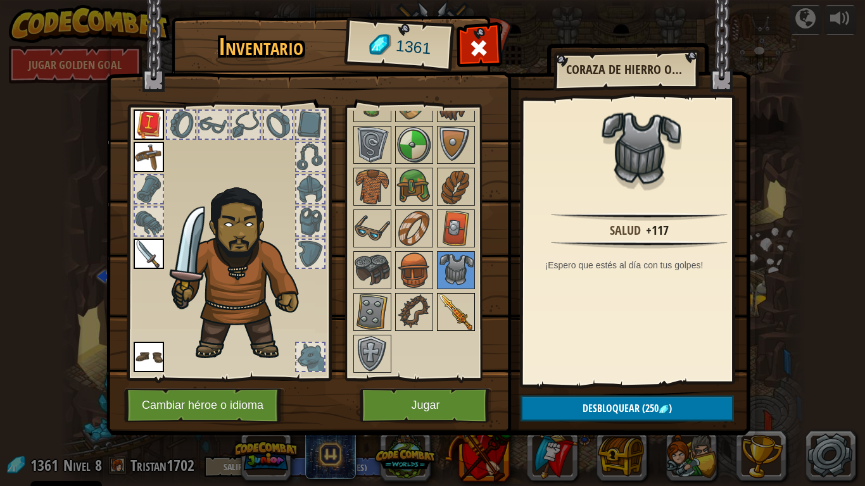
click at [437, 323] on div at bounding box center [456, 312] width 38 height 38
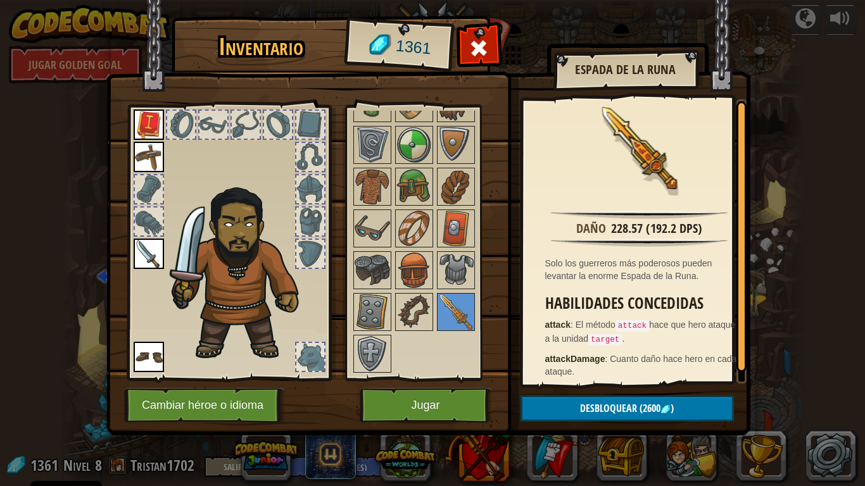
scroll to position [0, 0]
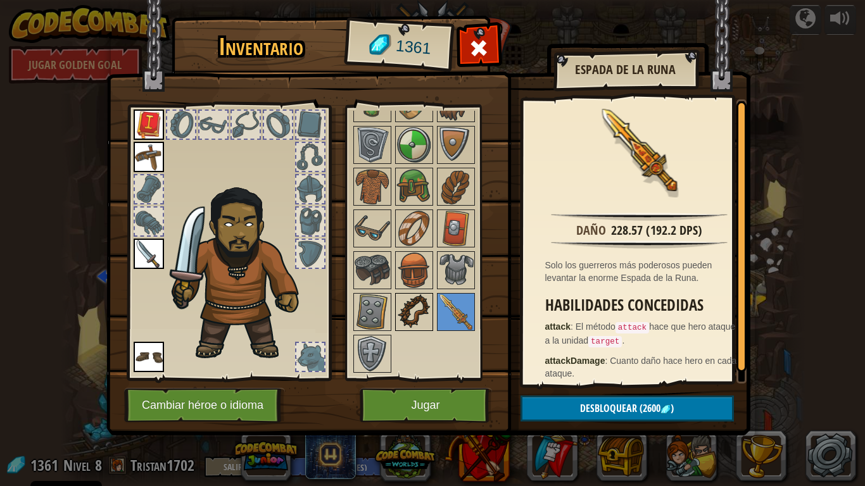
click at [409, 313] on img at bounding box center [413, 311] width 35 height 35
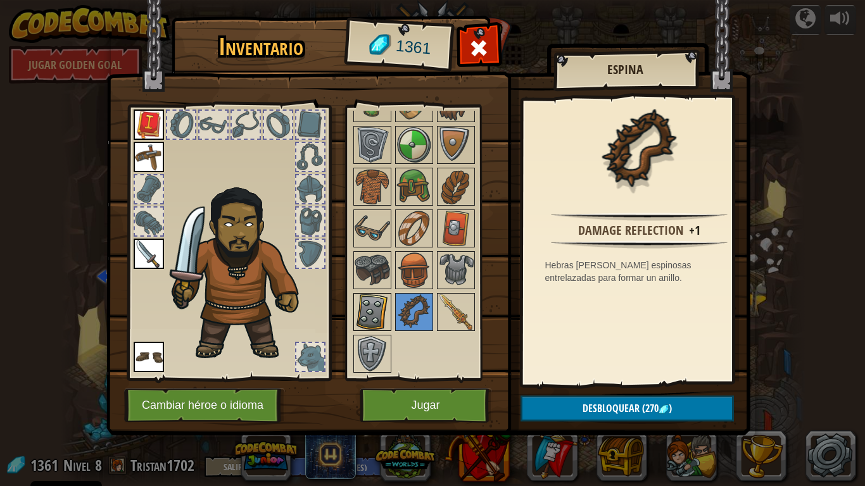
click at [381, 311] on img at bounding box center [371, 311] width 35 height 35
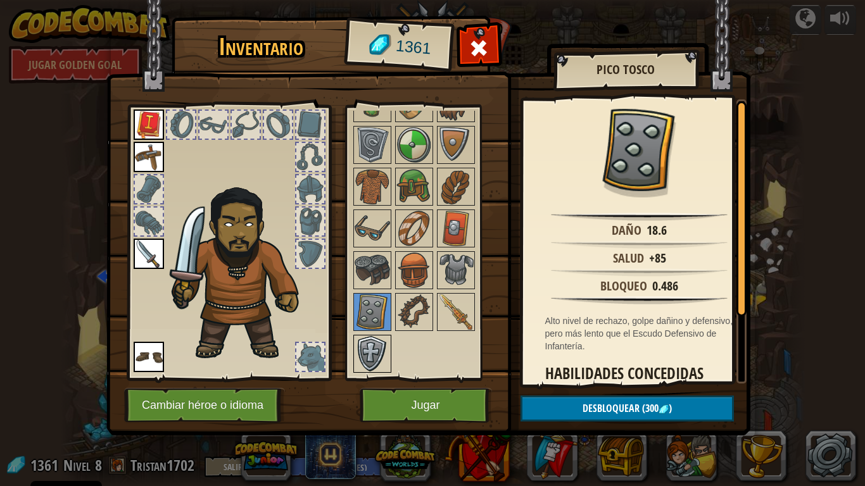
drag, startPoint x: 381, startPoint y: 356, endPoint x: 383, endPoint y: 348, distance: 7.8
click at [380, 355] on img at bounding box center [371, 353] width 35 height 35
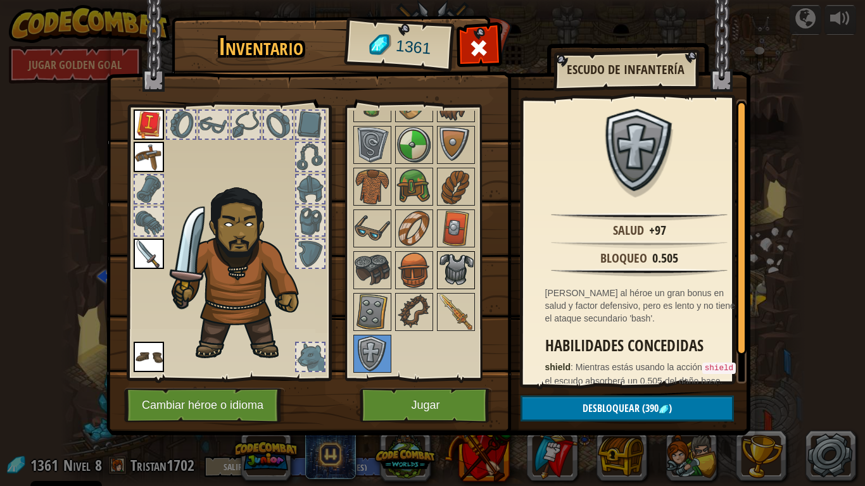
click at [437, 268] on div at bounding box center [456, 270] width 38 height 38
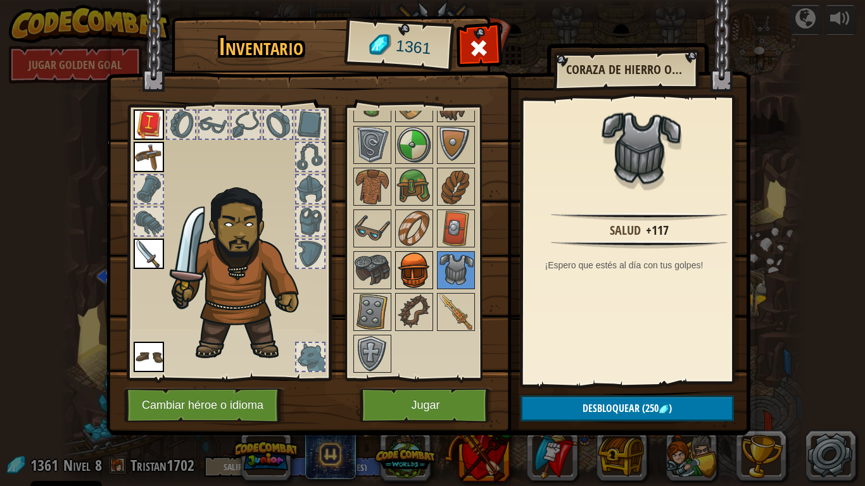
click at [416, 277] on img at bounding box center [413, 270] width 35 height 35
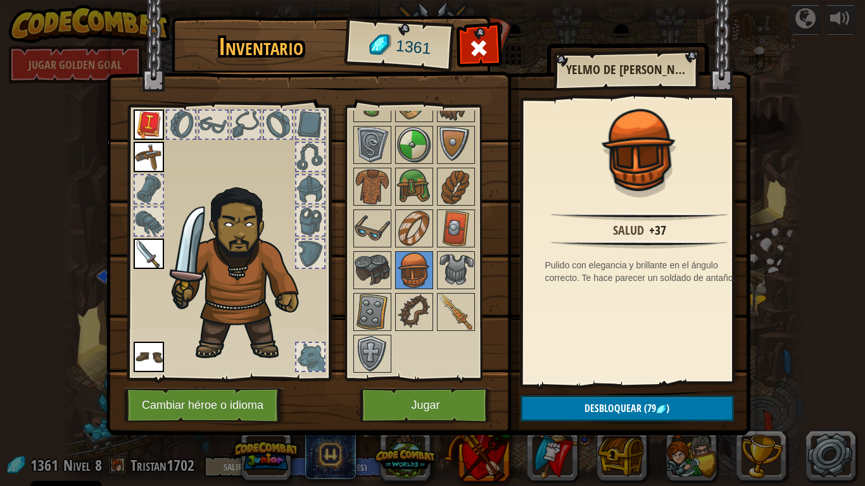
click at [334, 266] on img at bounding box center [428, 205] width 644 height 459
click at [357, 261] on img at bounding box center [371, 270] width 35 height 35
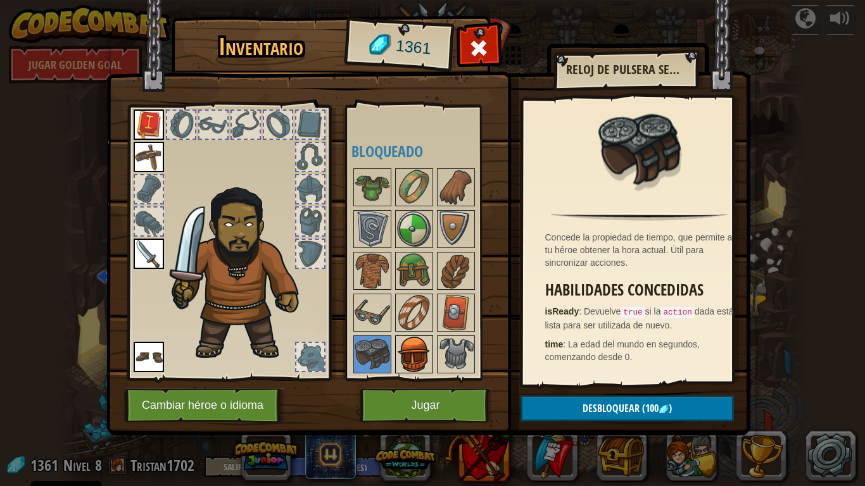
scroll to position [77, 0]
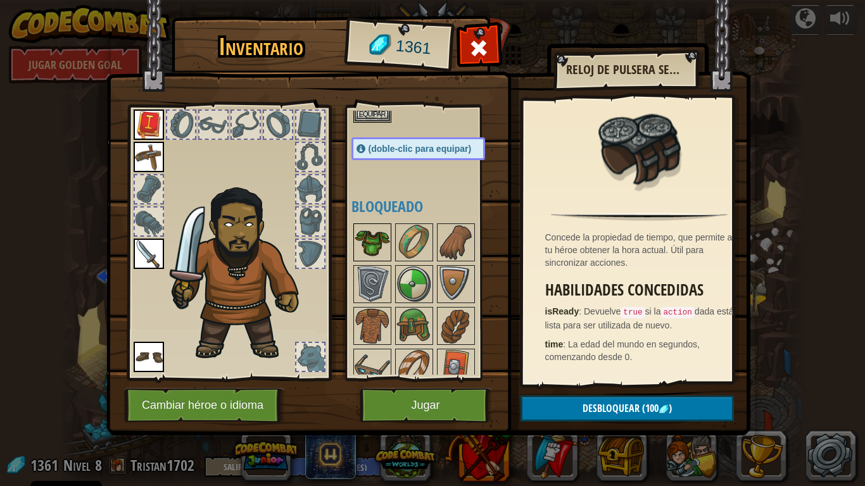
click at [364, 260] on img at bounding box center [371, 242] width 35 height 35
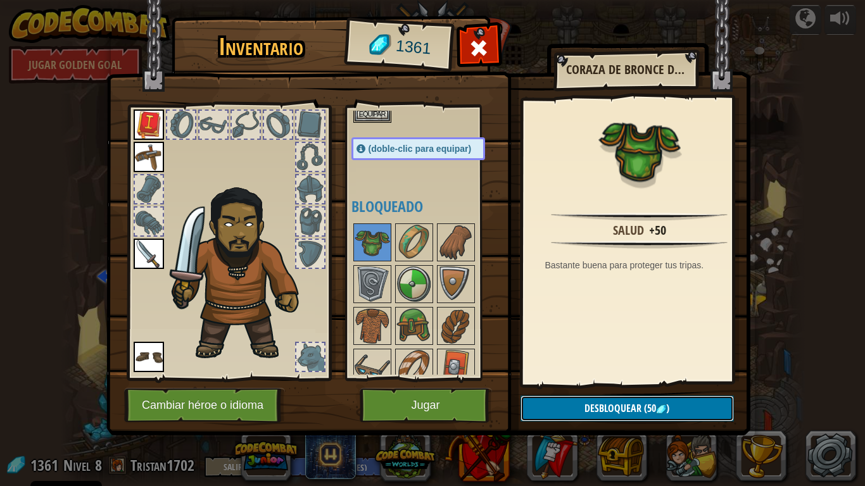
click at [651, 408] on span "(50" at bounding box center [648, 408] width 15 height 14
click at [633, 408] on button "Confirmar" at bounding box center [626, 409] width 213 height 26
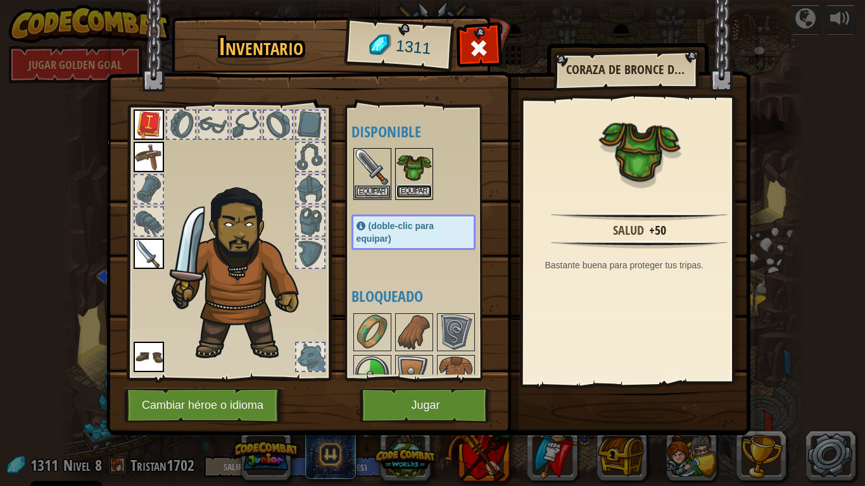
click at [424, 186] on button "Equipar" at bounding box center [413, 191] width 35 height 13
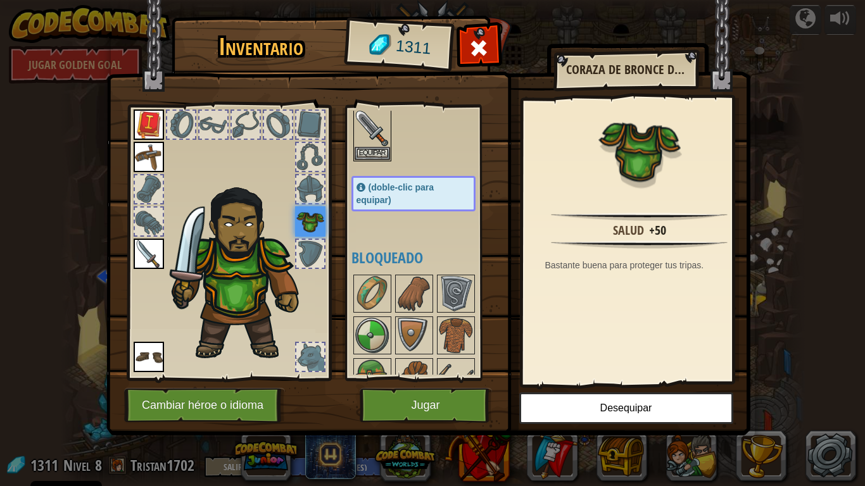
scroll to position [76, 0]
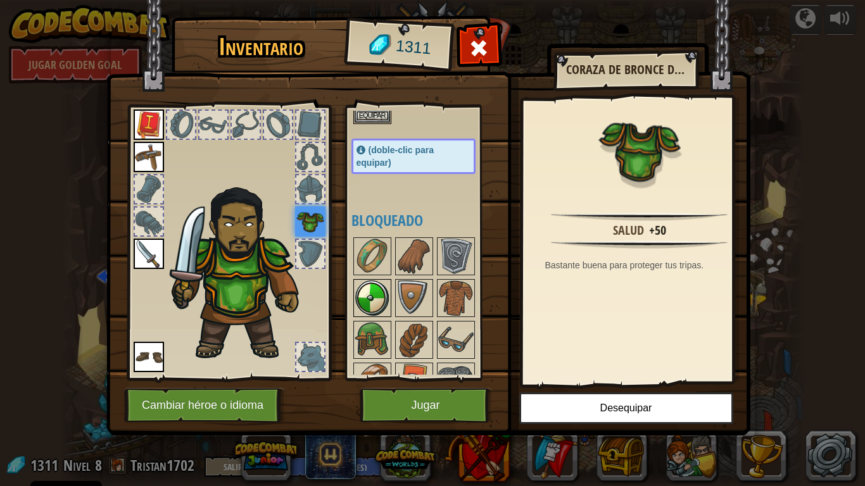
click at [372, 316] on div at bounding box center [372, 298] width 38 height 38
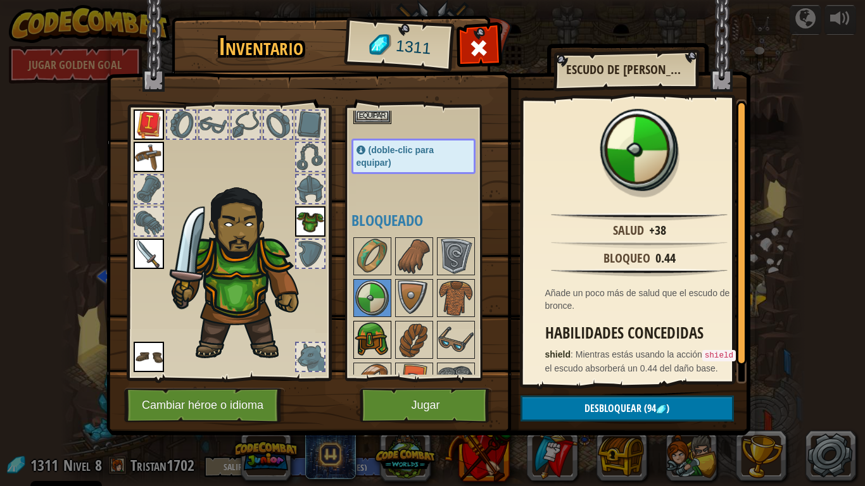
click at [378, 338] on img at bounding box center [371, 339] width 35 height 35
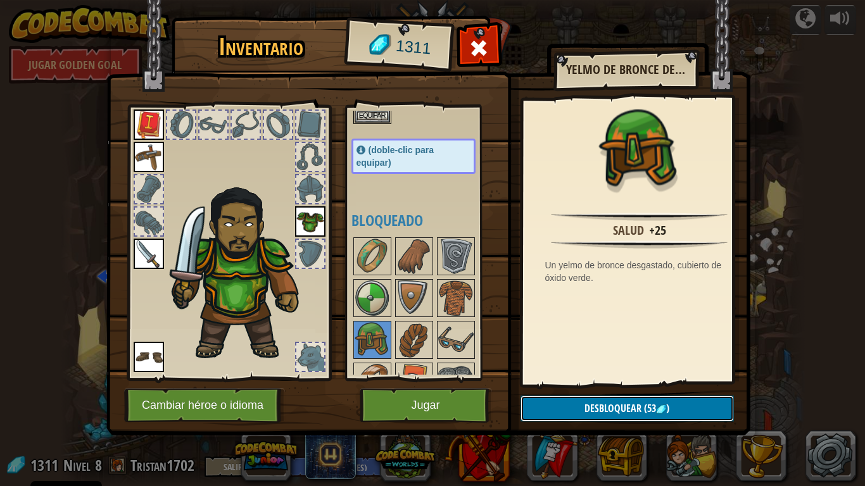
click at [667, 413] on button "Desbloquear (53 )" at bounding box center [626, 409] width 213 height 26
click at [632, 400] on button "Confirmar" at bounding box center [626, 409] width 213 height 26
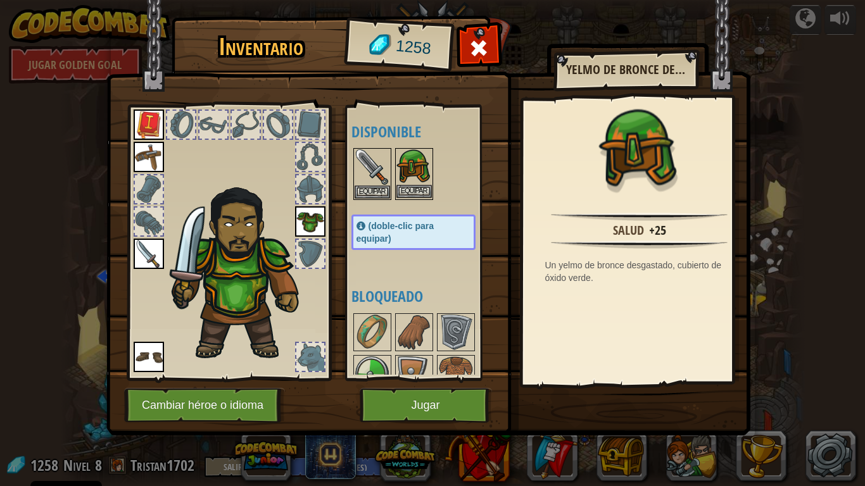
click at [425, 185] on div "Equipar" at bounding box center [414, 174] width 38 height 52
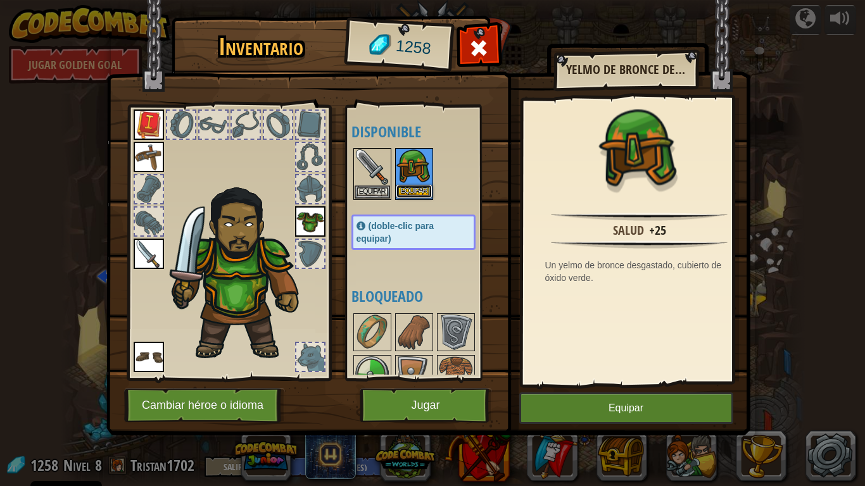
click at [421, 196] on button "Equipar" at bounding box center [413, 191] width 35 height 13
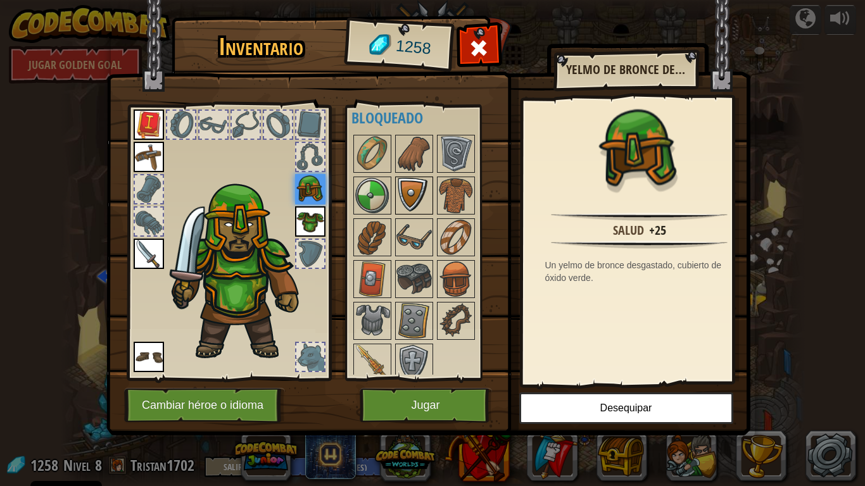
scroll to position [187, 0]
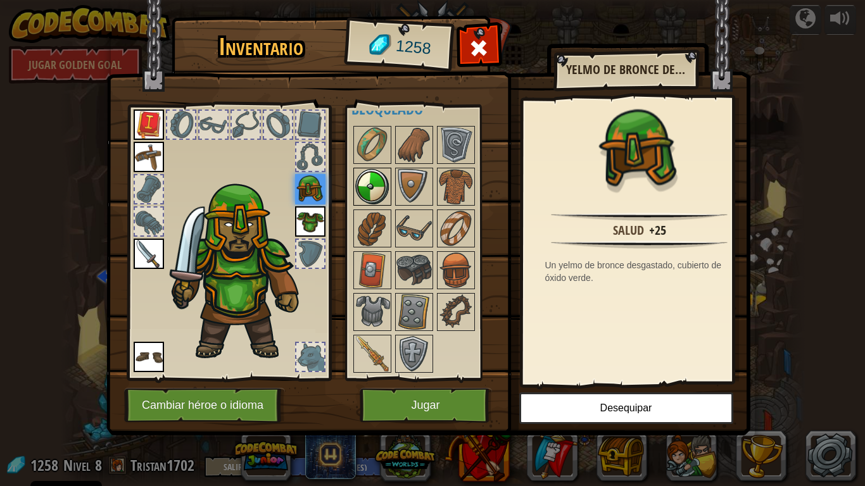
click at [373, 190] on img at bounding box center [371, 186] width 35 height 35
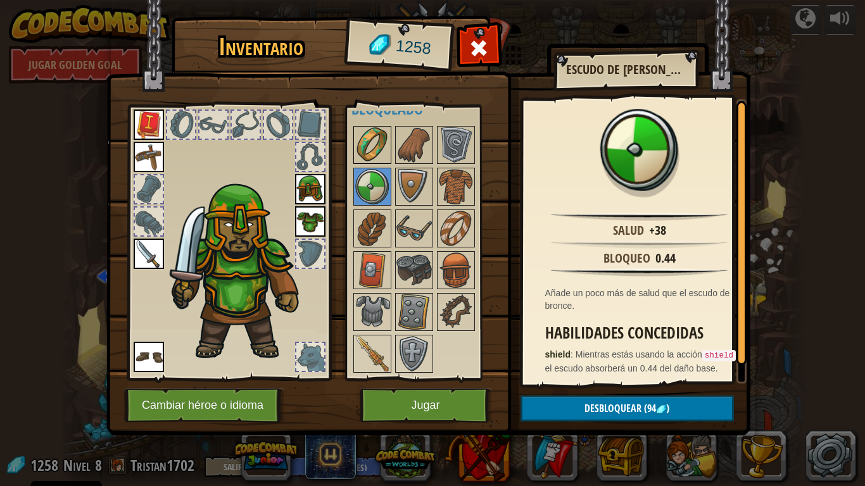
click at [372, 154] on img at bounding box center [371, 144] width 35 height 35
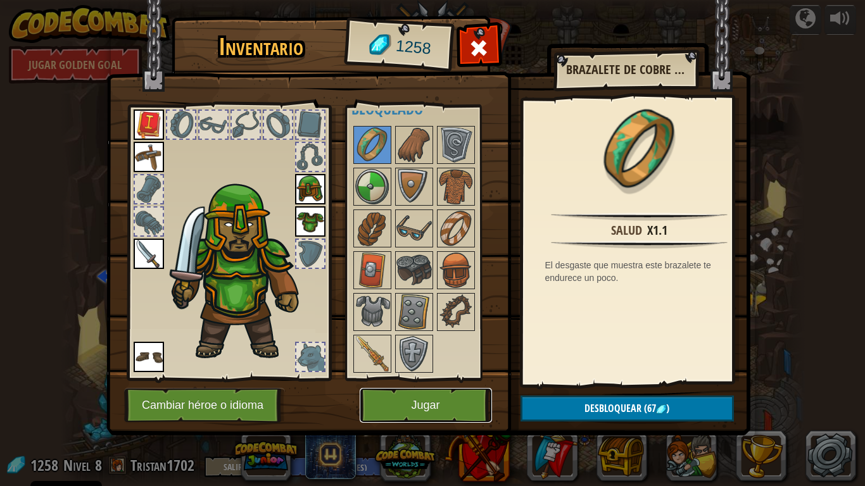
click at [441, 408] on button "Jugar" at bounding box center [425, 405] width 132 height 35
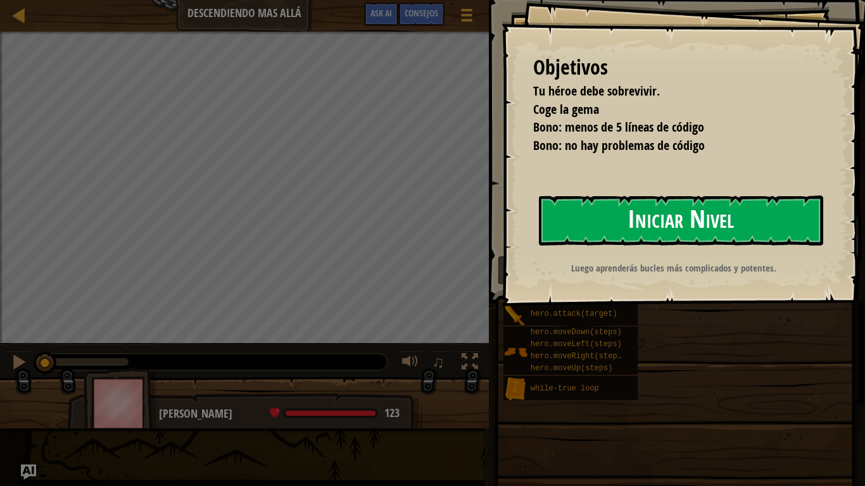
click at [609, 223] on button "Iniciar Nivel" at bounding box center [681, 221] width 284 height 50
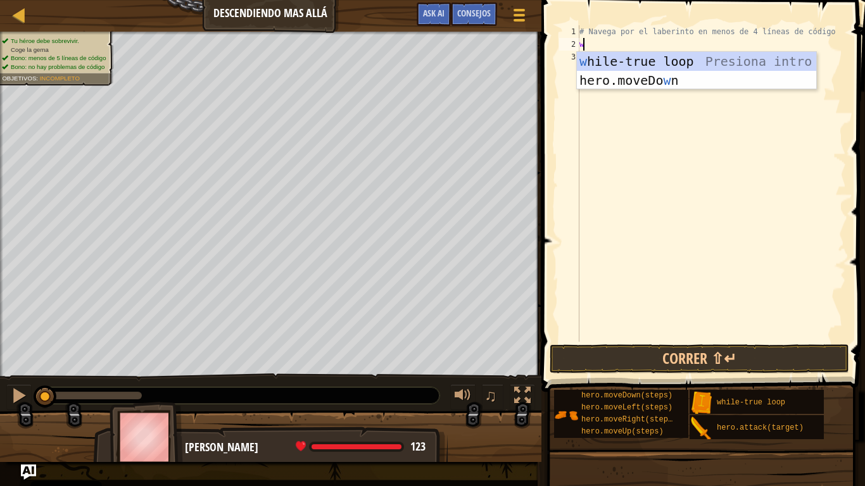
scroll to position [6, 0]
type textarea "wh"
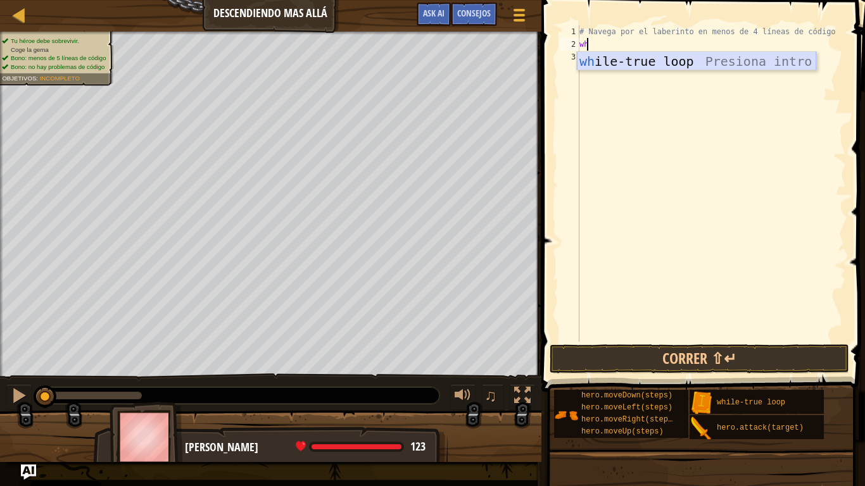
click at [610, 61] on div "wh ile-true loop Presiona intro" at bounding box center [696, 80] width 239 height 57
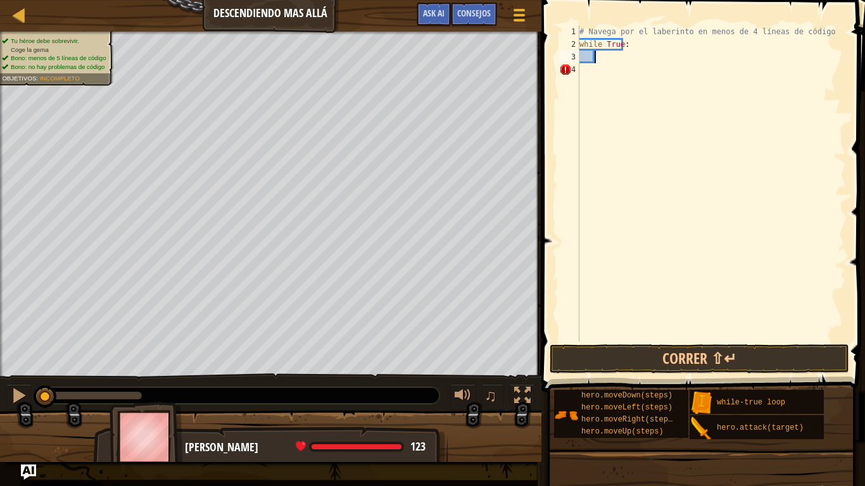
type textarea "m"
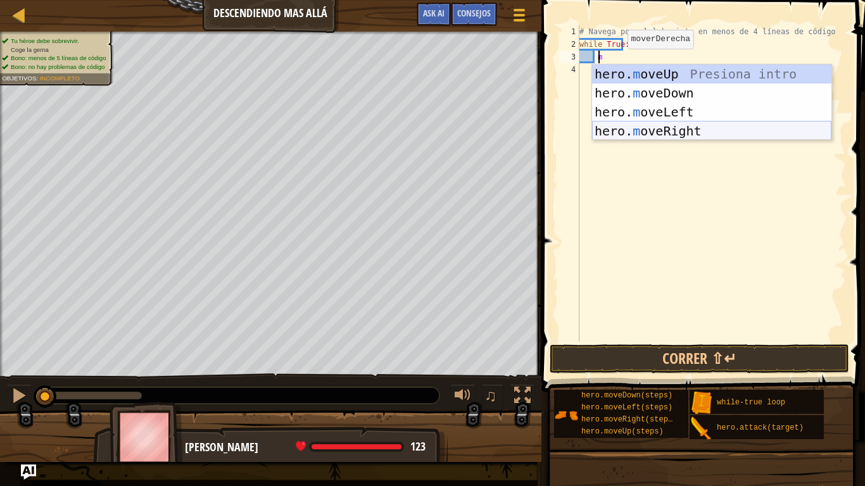
click at [649, 129] on div "hero. m oveUp Presiona intro hero. m oveDown Presiona intro hero. m oveLeft Pre…" at bounding box center [711, 122] width 239 height 114
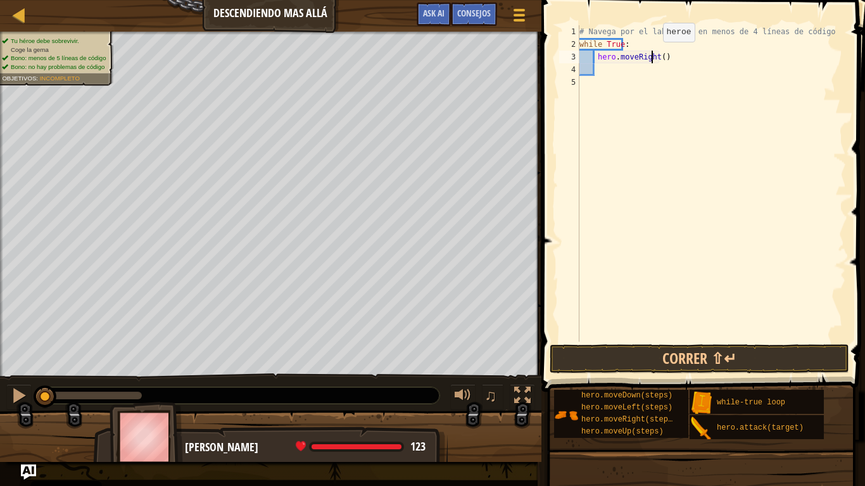
click at [651, 54] on div "# Navega por el laberinto en menos de 4 líneas de código while True : hero . mo…" at bounding box center [711, 196] width 269 height 342
type textarea "hero.moveRight(2)"
click at [649, 72] on div "# Navega por el laberinto en menos de 4 líneas de código while True : hero . mo…" at bounding box center [711, 196] width 269 height 342
type textarea "m"
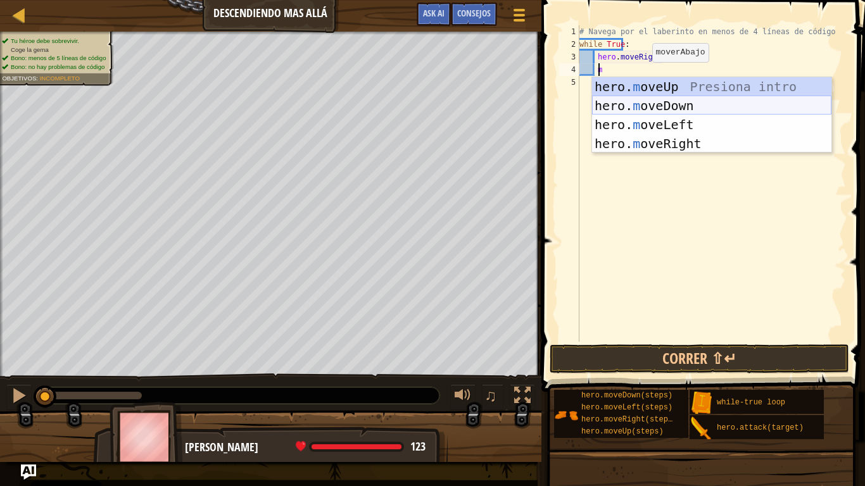
click at [646, 112] on div "hero. m oveUp Presiona intro hero. m oveDown Presiona intro hero. m oveLeft Pre…" at bounding box center [711, 134] width 239 height 114
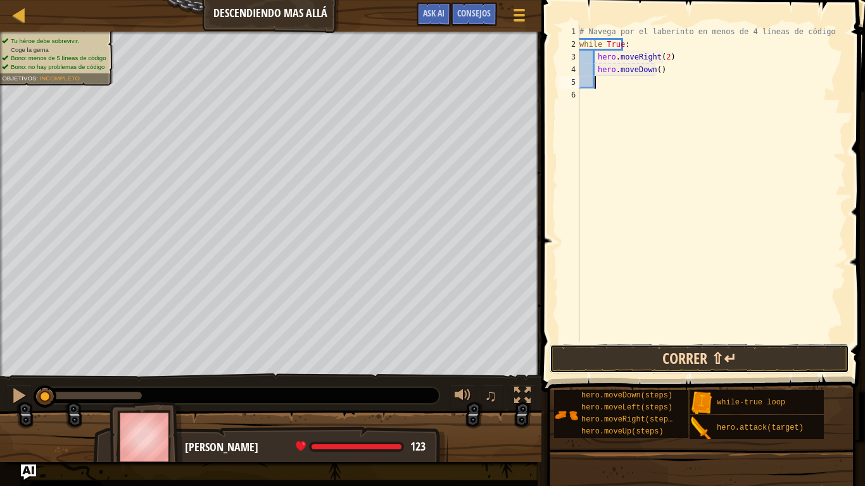
click at [778, 365] on button "Correr ⇧↵" at bounding box center [698, 358] width 299 height 29
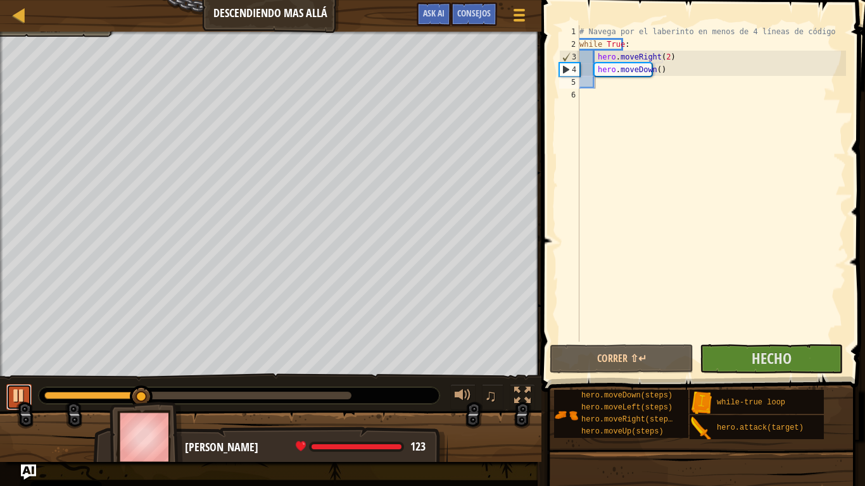
click at [20, 397] on div at bounding box center [19, 395] width 16 height 16
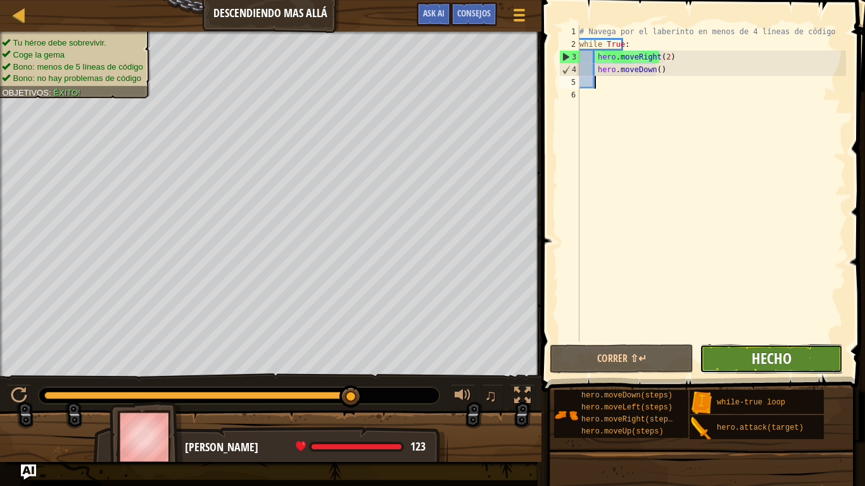
click at [771, 359] on span "Hecho" at bounding box center [771, 358] width 40 height 20
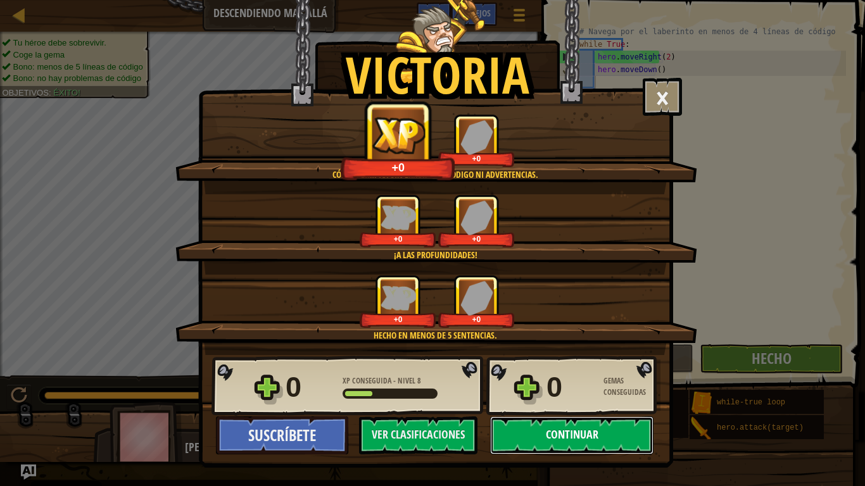
click at [599, 413] on button "Continuar" at bounding box center [571, 435] width 163 height 38
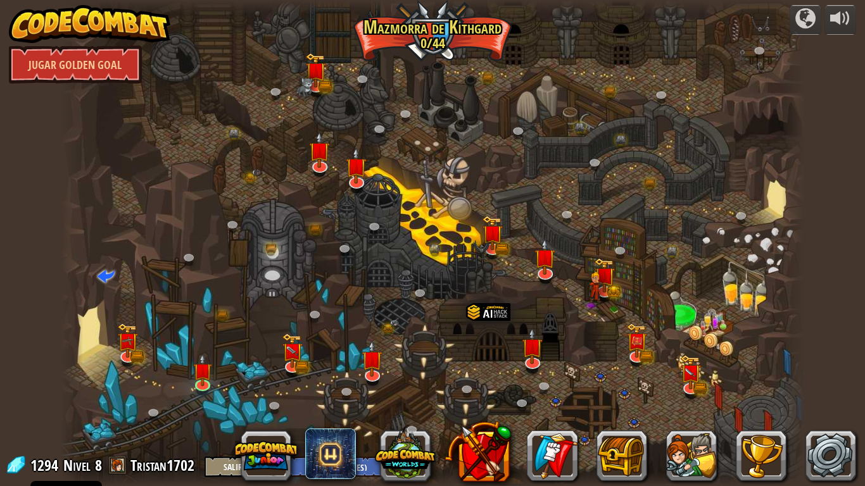
select select "es-ES"
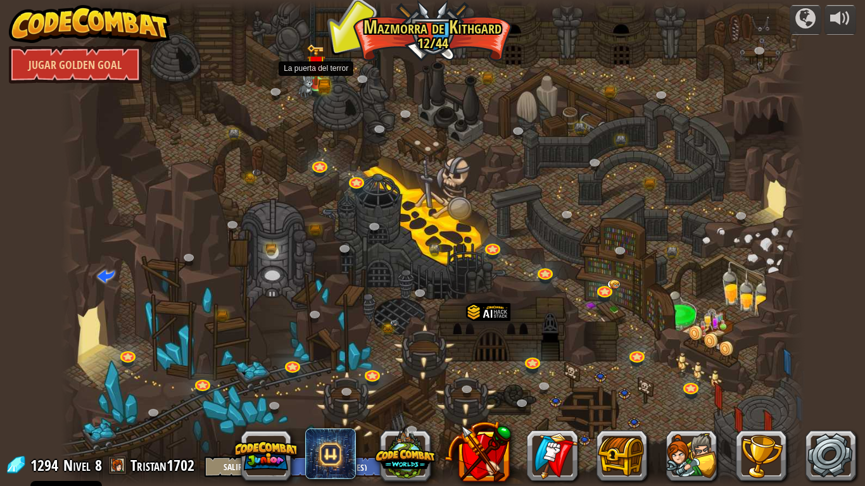
click at [316, 85] on img at bounding box center [315, 64] width 19 height 41
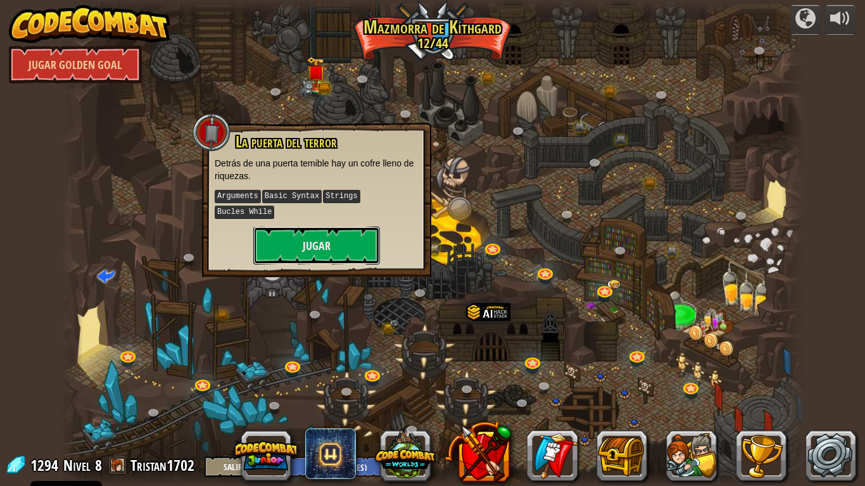
drag, startPoint x: 332, startPoint y: 261, endPoint x: 328, endPoint y: 254, distance: 7.9
click at [330, 260] on button "Jugar" at bounding box center [316, 246] width 127 height 38
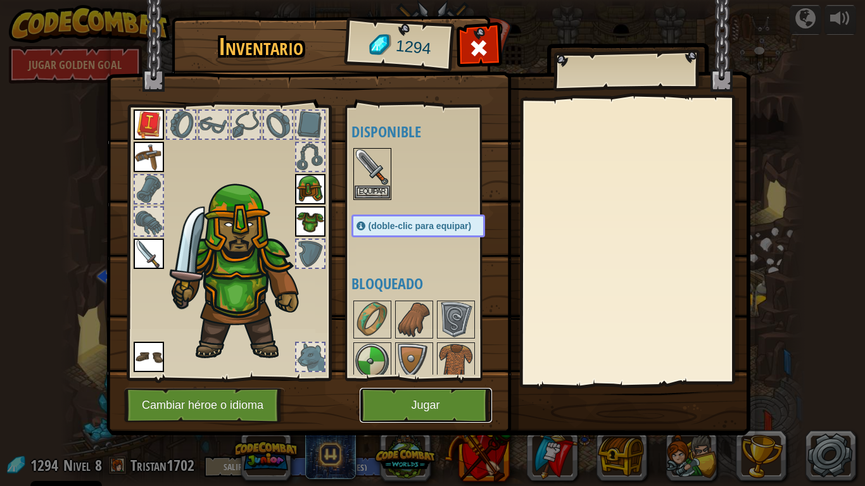
click at [406, 394] on button "Jugar" at bounding box center [425, 405] width 132 height 35
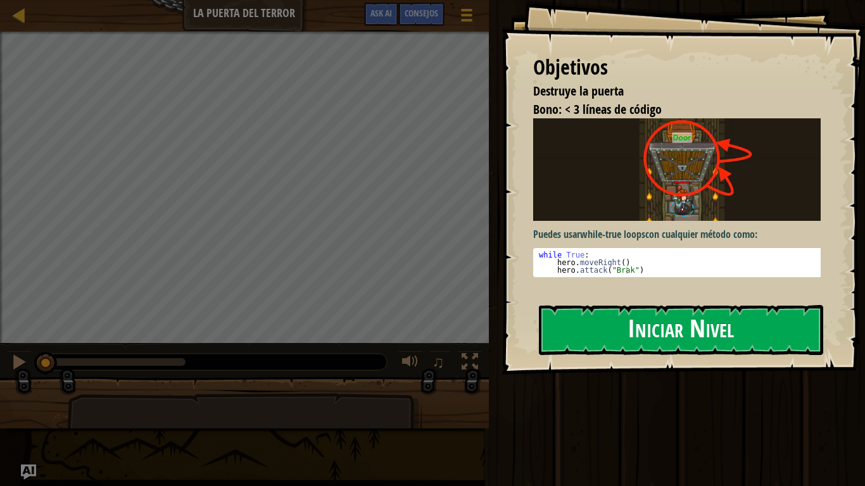
click at [568, 343] on button "Iniciar Nivel" at bounding box center [681, 330] width 284 height 50
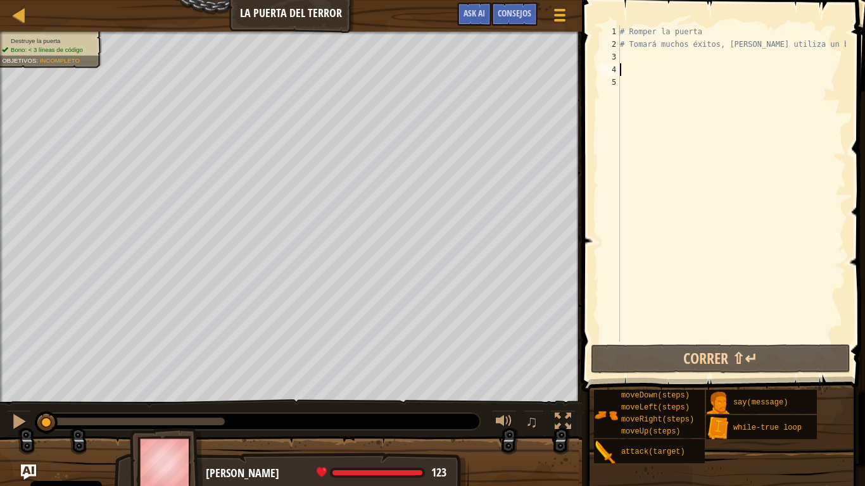
click at [644, 70] on div "# Romper la puerta # Tomará muchos éxitos, asique utiliza un bucle" at bounding box center [731, 196] width 228 height 342
click at [636, 52] on div "# Romper la puerta # Tomará muchos éxitos, asique utiliza un bucle" at bounding box center [731, 196] width 228 height 342
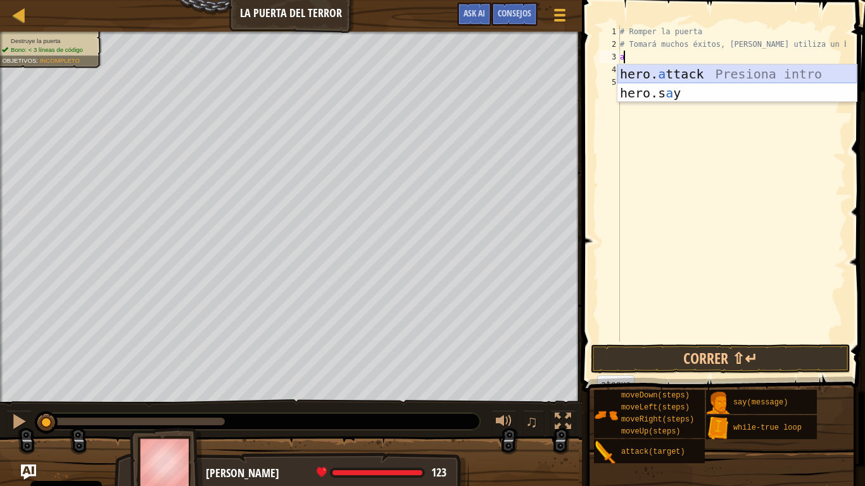
click at [639, 76] on div "hero. a ttack Presiona intro hero.s a y Presiona intro" at bounding box center [736, 103] width 239 height 76
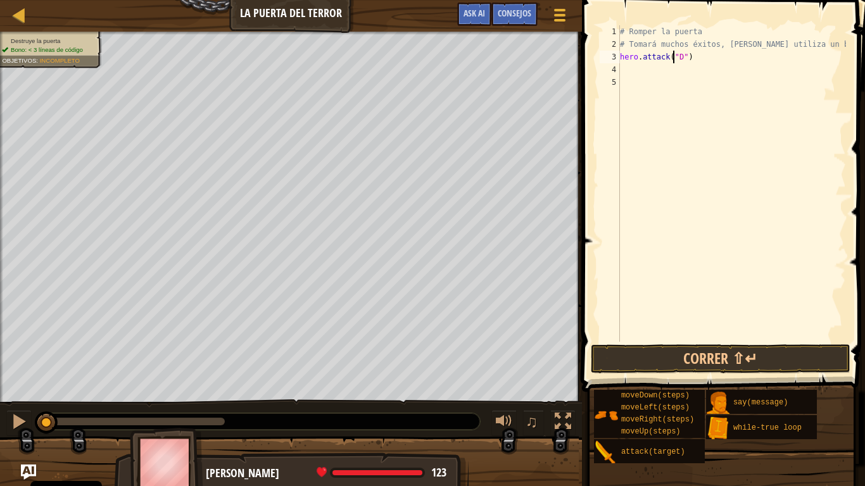
scroll to position [6, 5]
type textarea "hero.attack("Door")"
click at [620, 57] on div "# Romper la puerta # Tomará muchos éxitos, asique utiliza un bucle hero . attac…" at bounding box center [731, 196] width 228 height 342
click at [629, 60] on div "# Romper la puerta # Tomará muchos éxitos, asique utiliza un bucle hero . attac…" at bounding box center [731, 196] width 228 height 342
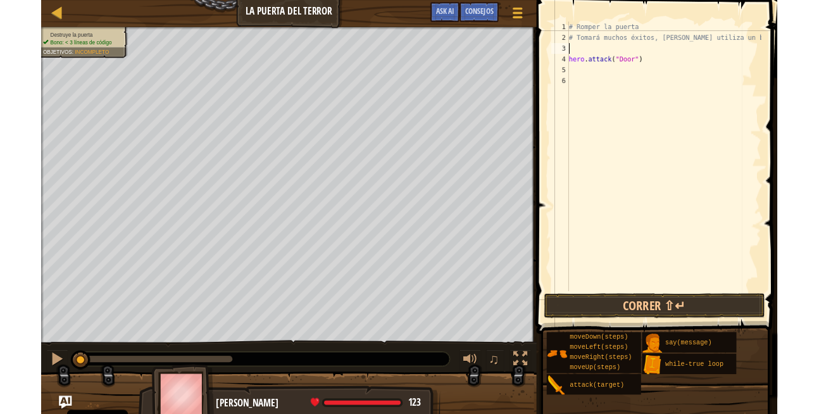
scroll to position [6, 0]
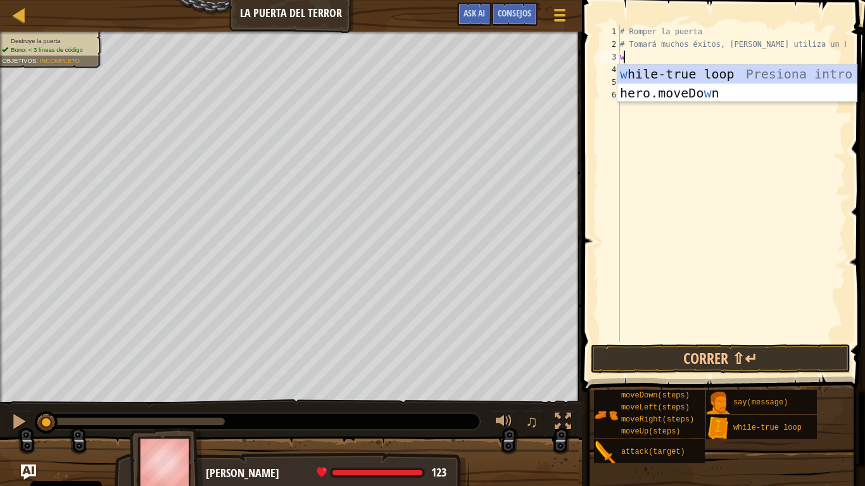
type textarea "wh"
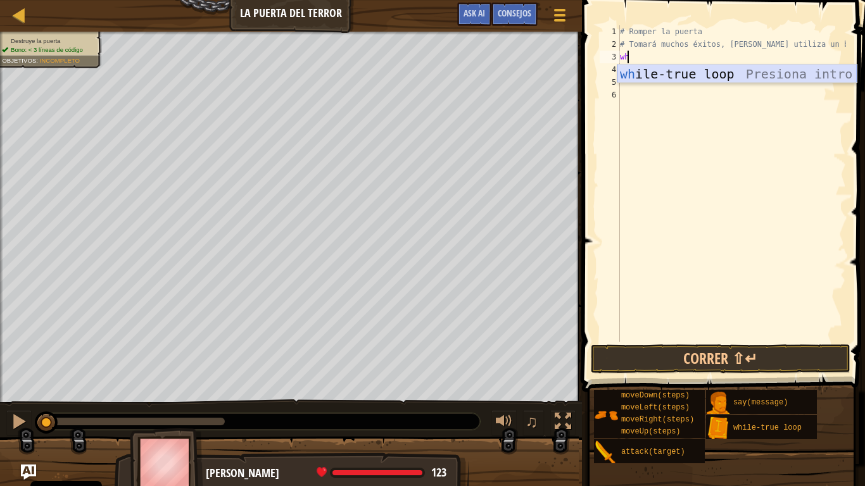
click at [657, 77] on div "wh ile-true loop Presiona intro" at bounding box center [736, 93] width 239 height 57
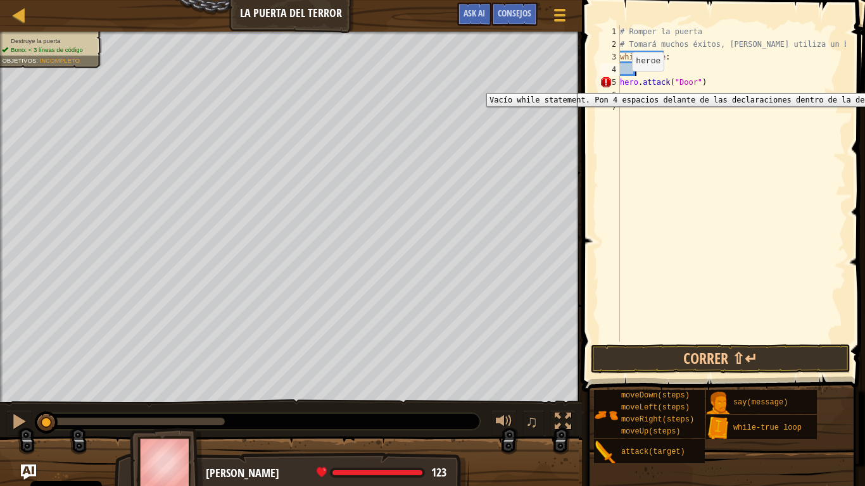
click at [619, 84] on div "5" at bounding box center [609, 82] width 20 height 13
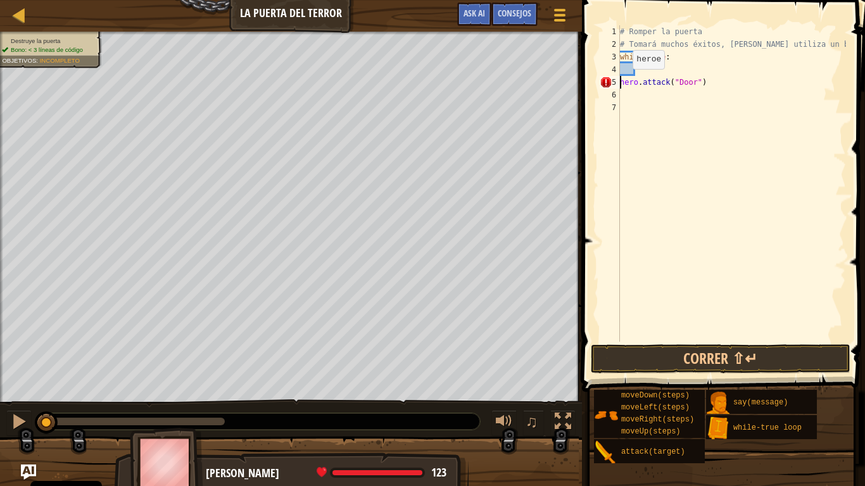
click at [621, 82] on div "# Romper la puerta # Tomará muchos éxitos, asique utiliza un bucle while True :…" at bounding box center [731, 196] width 228 height 342
type textarea "hero.attack("Door")"
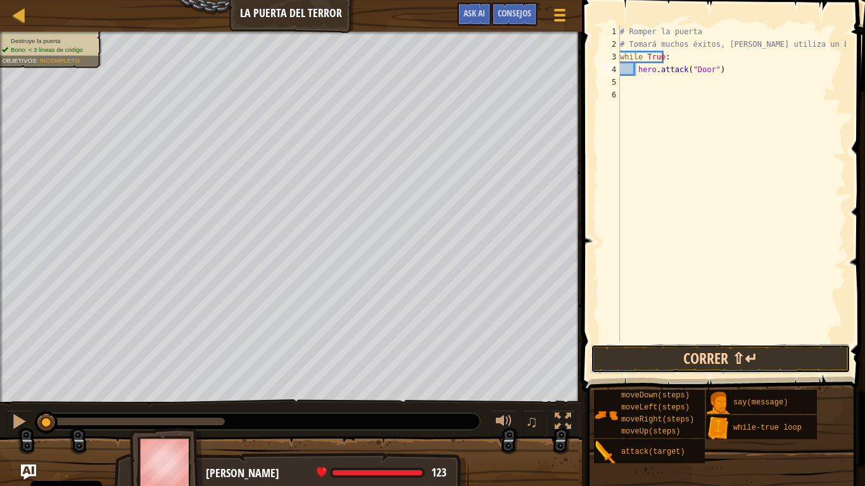
click at [602, 351] on button "Correr ⇧↵" at bounding box center [719, 358] width 259 height 29
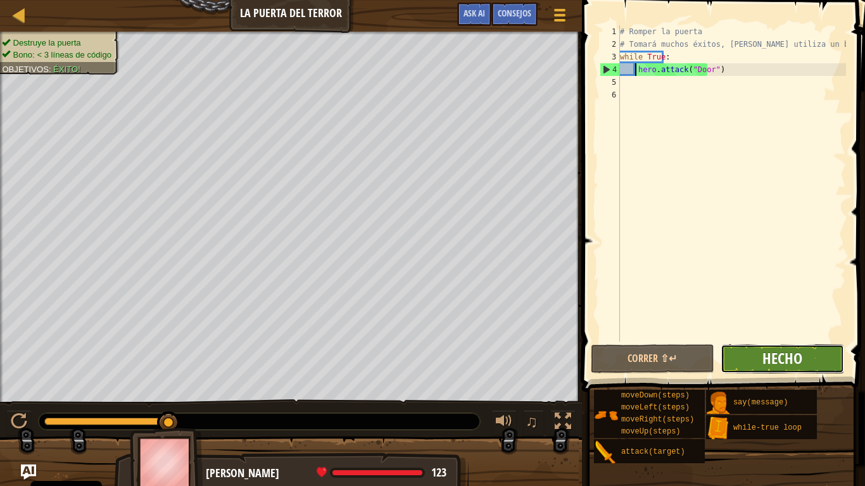
click at [794, 355] on span "Hecho" at bounding box center [782, 358] width 40 height 20
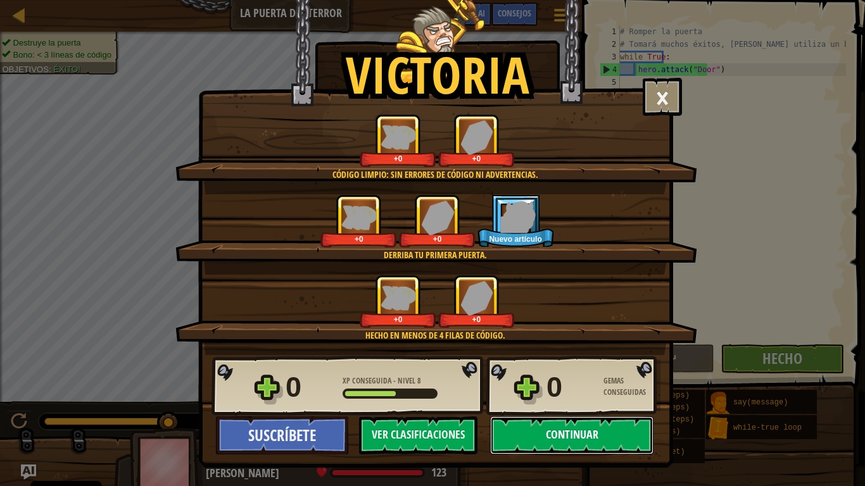
click at [561, 413] on button "Continuar" at bounding box center [571, 435] width 163 height 38
select select "es-ES"
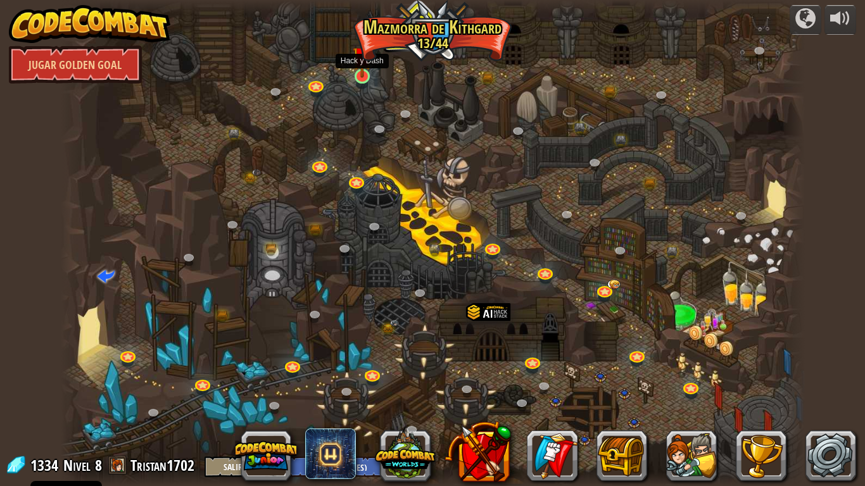
click at [361, 73] on img at bounding box center [362, 55] width 19 height 43
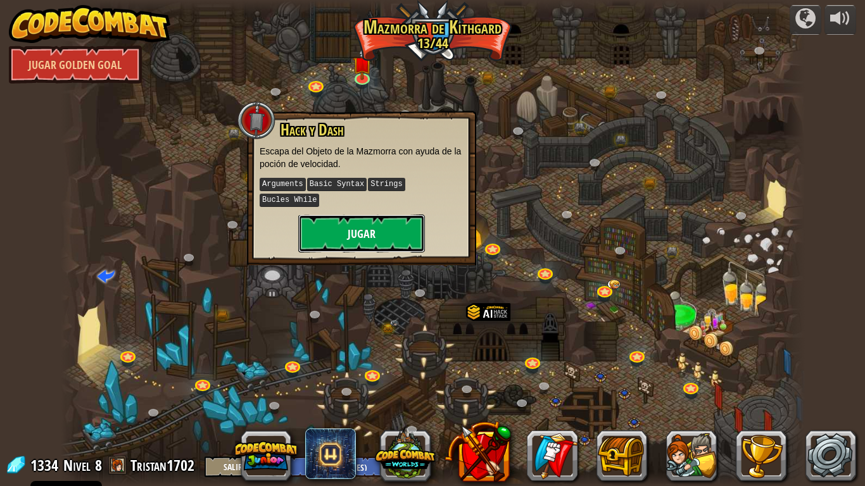
click at [382, 235] on button "Jugar" at bounding box center [361, 234] width 127 height 38
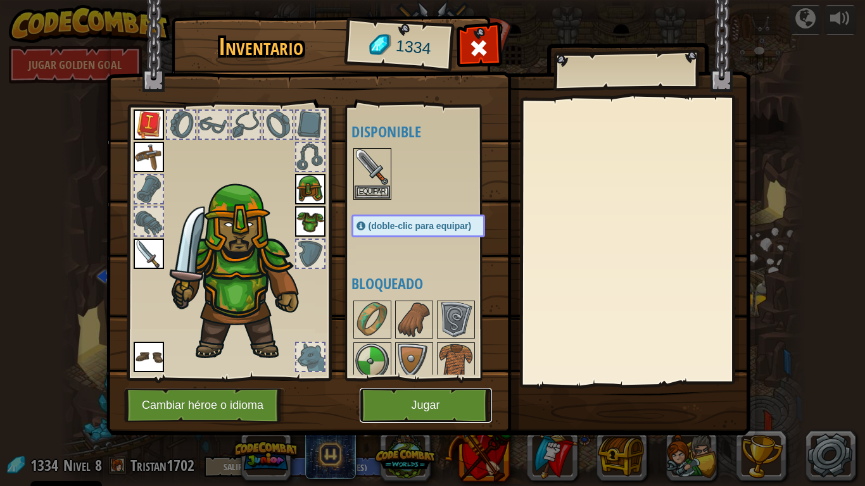
click at [374, 395] on button "Jugar" at bounding box center [425, 405] width 132 height 35
